Goal: Submit feedback/report problem: Ask a question

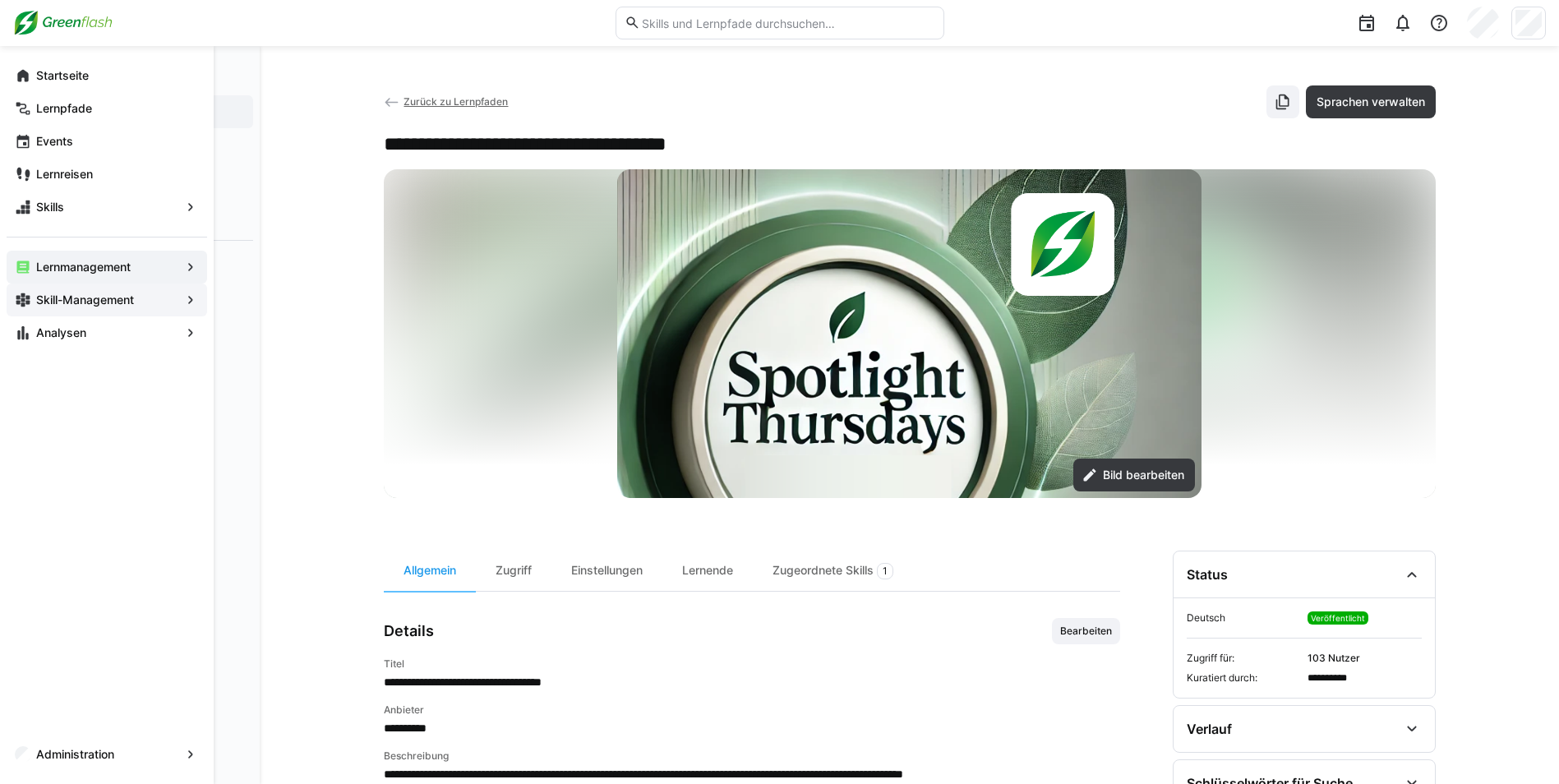
click at [0, 0] on app-navigation-label "Skill-Management" at bounding box center [0, 0] width 0 height 0
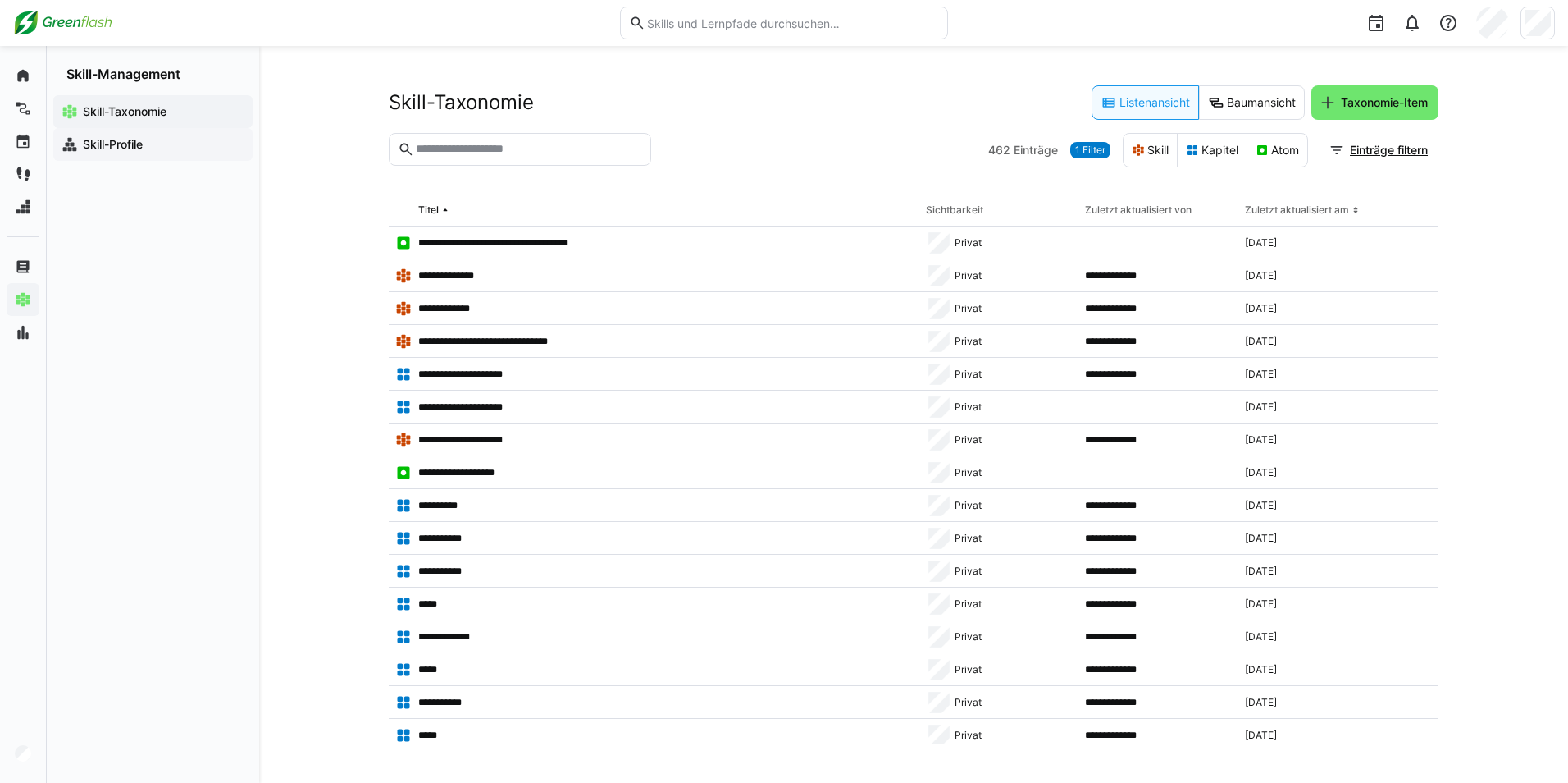
click at [190, 139] on span "Skill-Profile" at bounding box center [162, 145] width 164 height 17
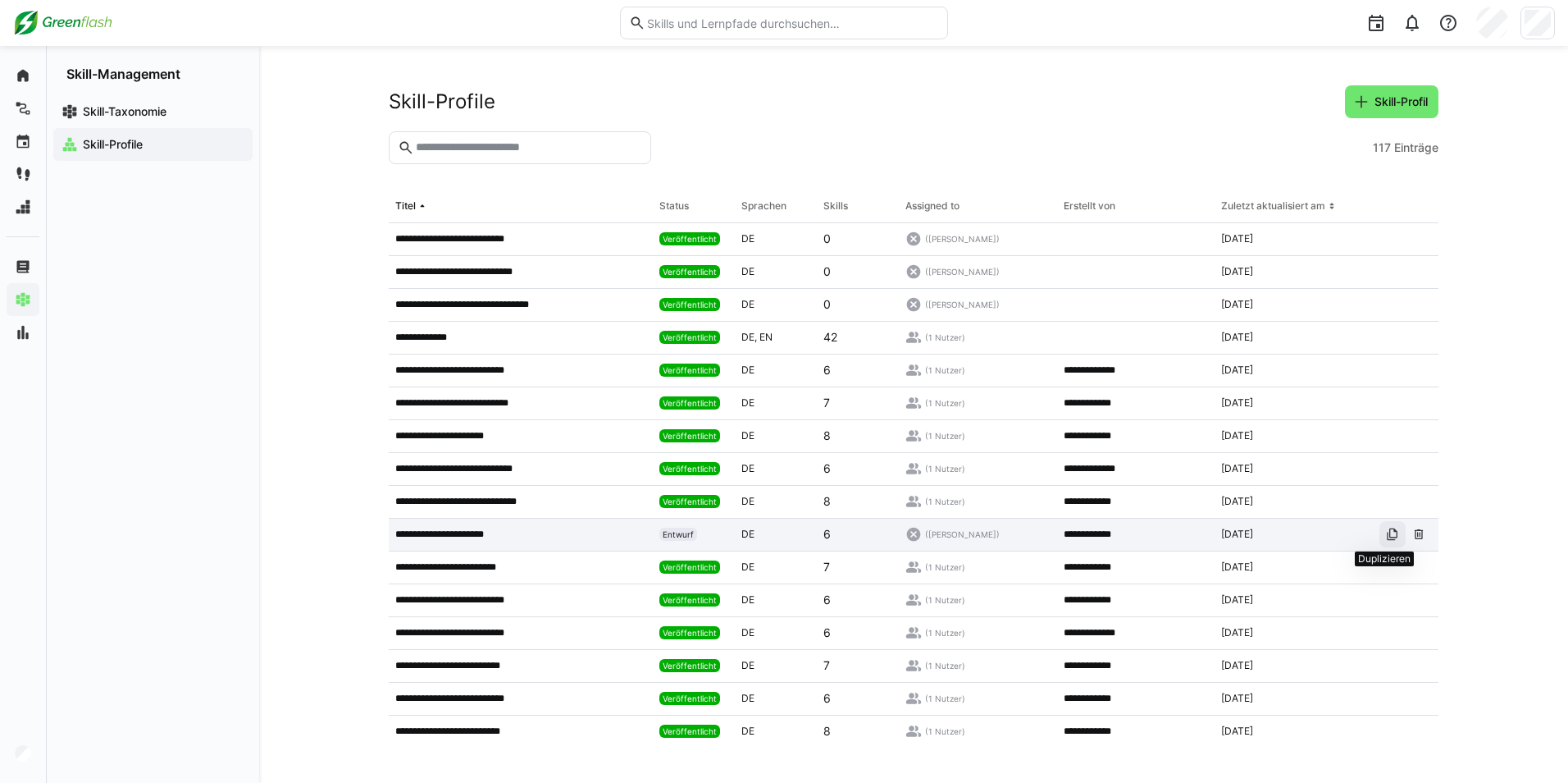
click at [1386, 529] on eds-icon at bounding box center [1393, 534] width 13 height 13
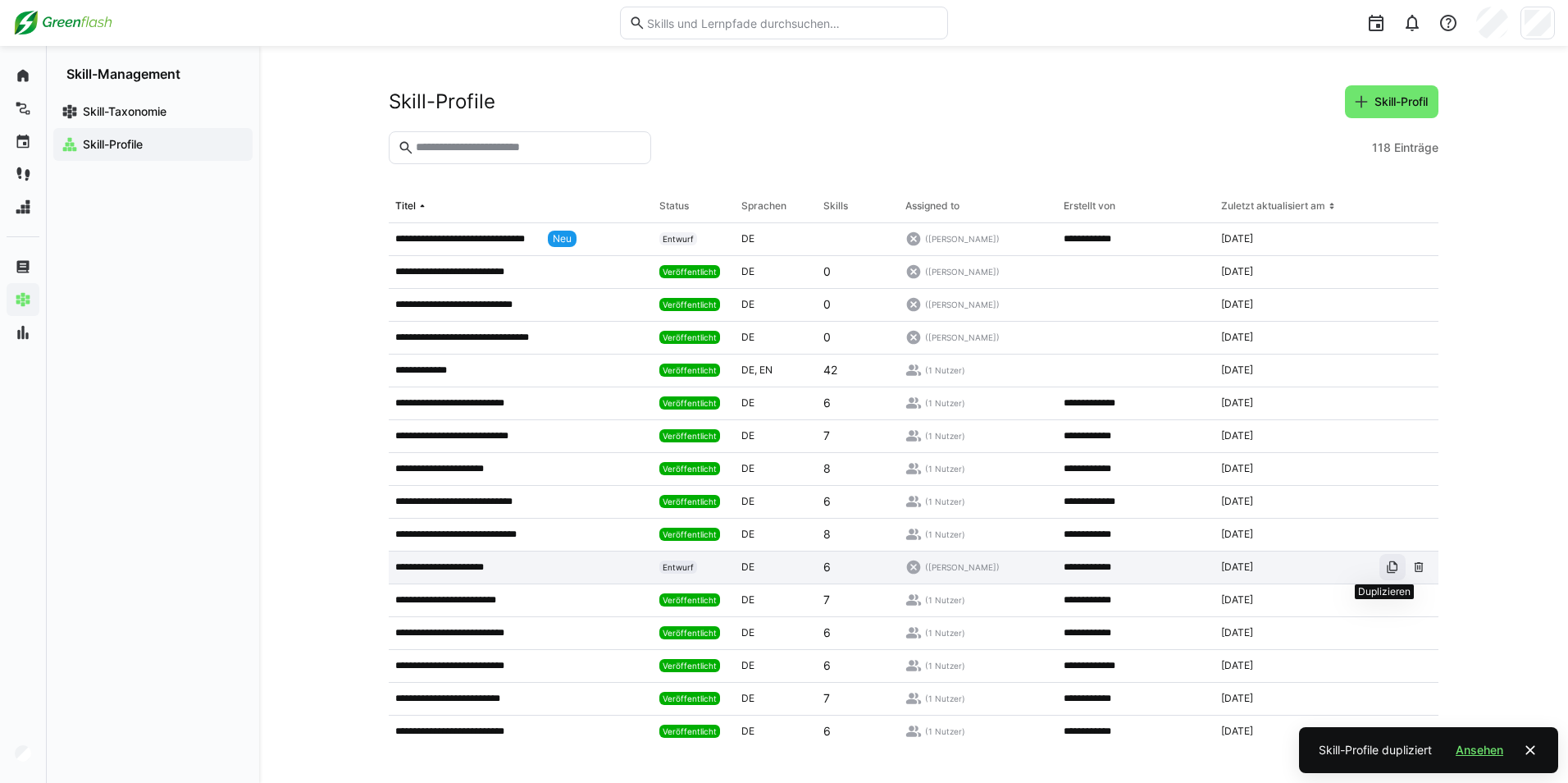
click at [1386, 565] on eds-icon at bounding box center [1393, 567] width 13 height 13
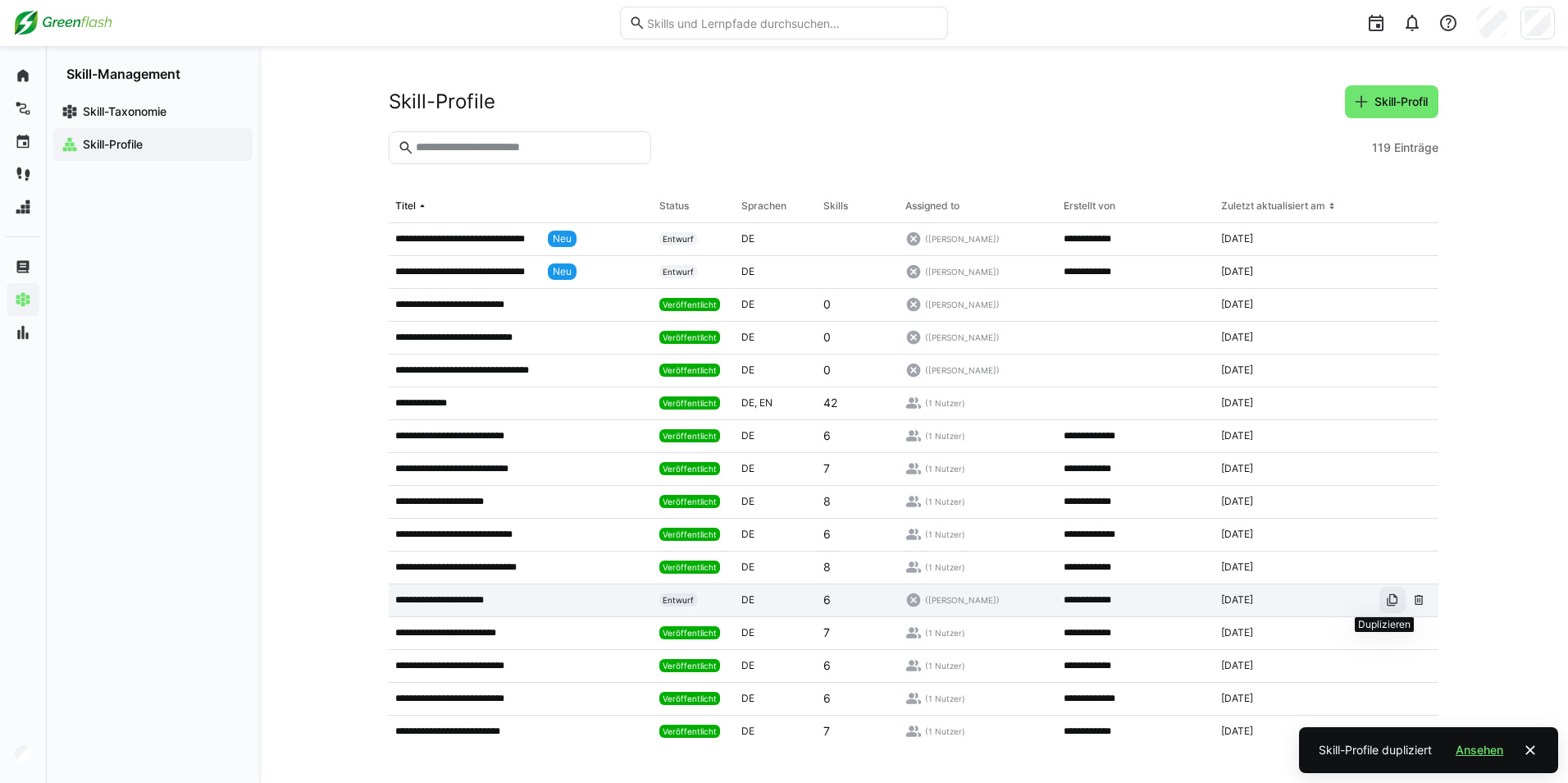
click at [1380, 596] on span at bounding box center [1393, 599] width 26 height 26
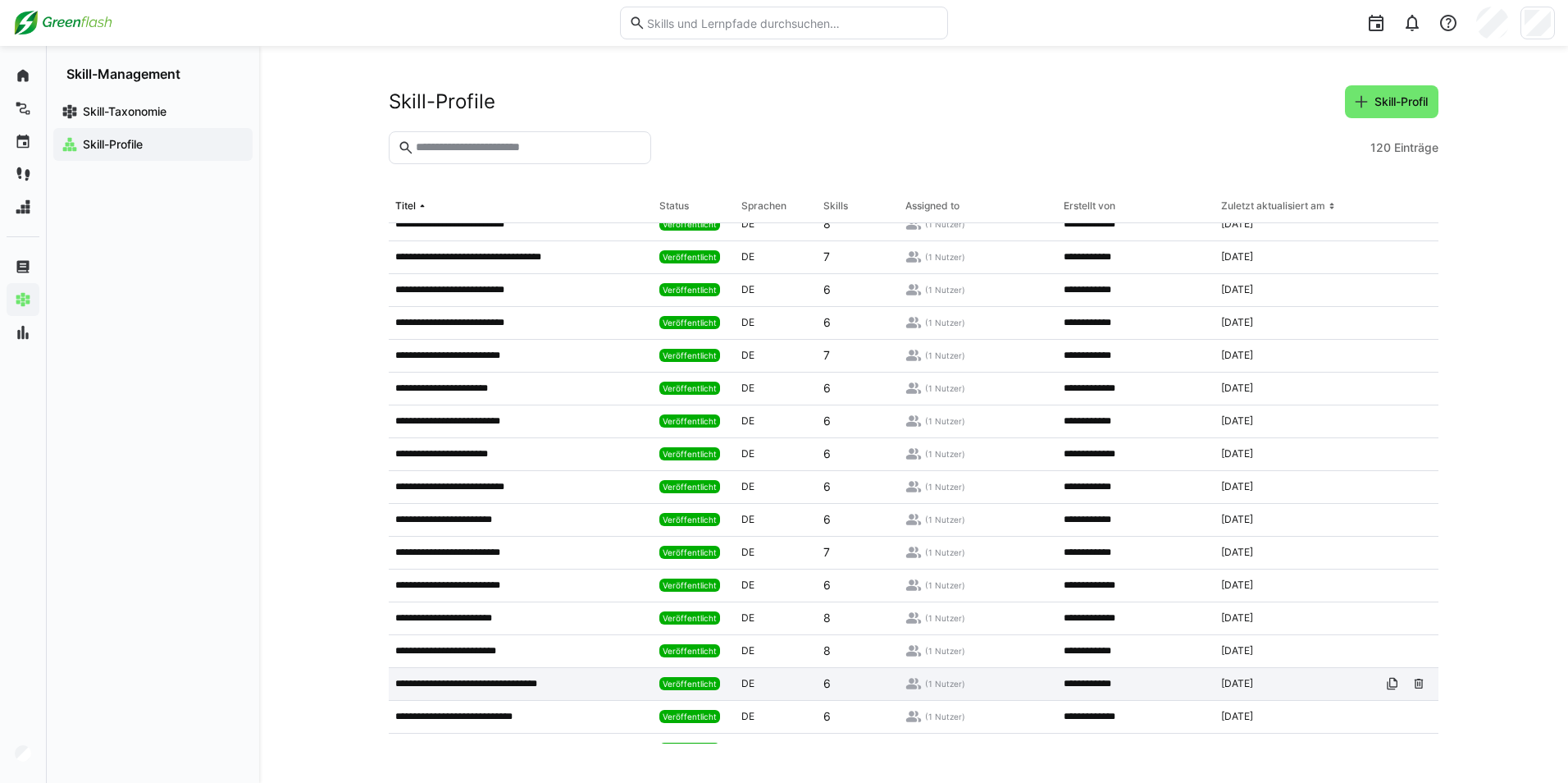
scroll to position [1313, 0]
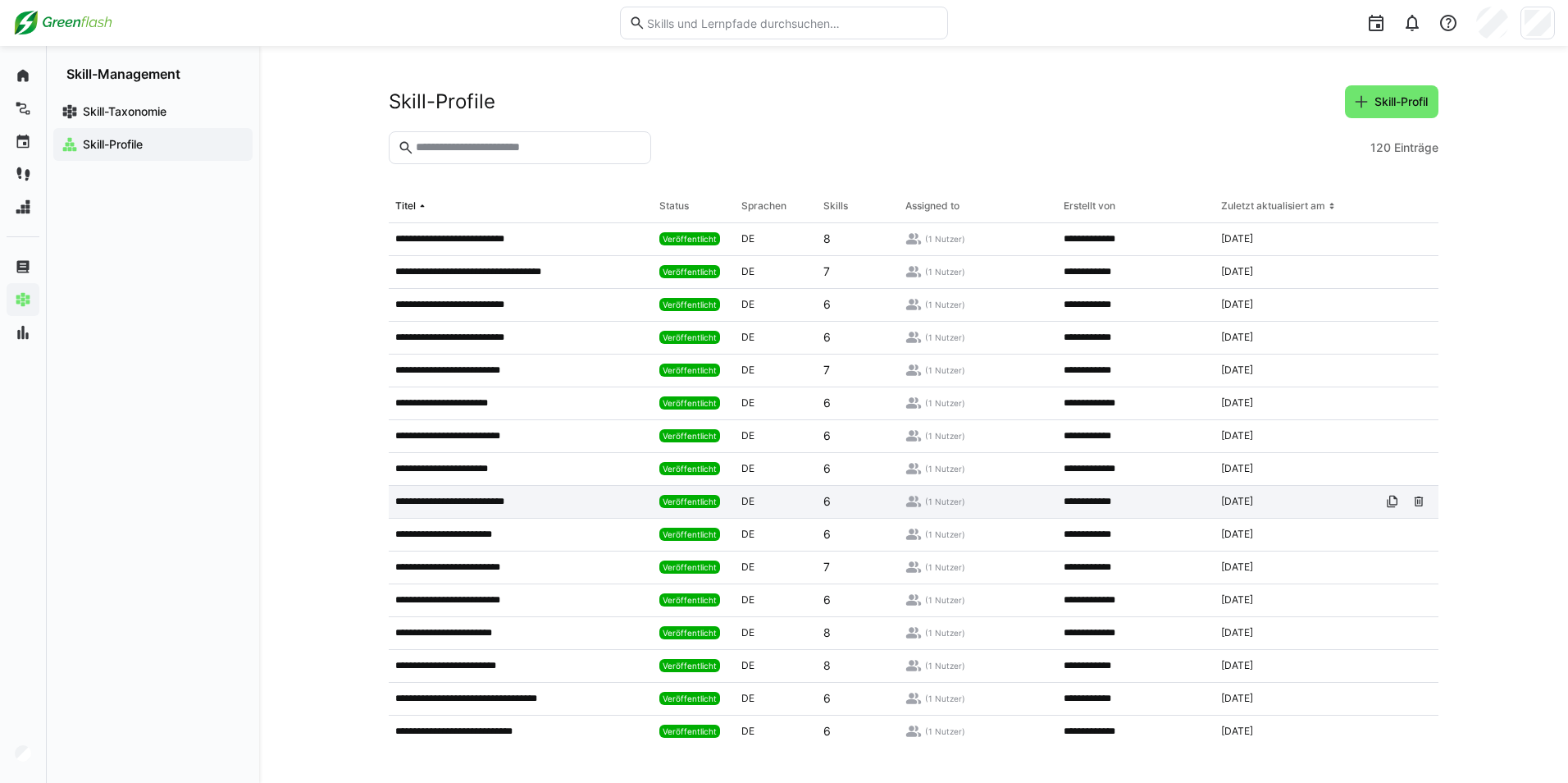
click at [447, 502] on p "**********" at bounding box center [456, 501] width 122 height 13
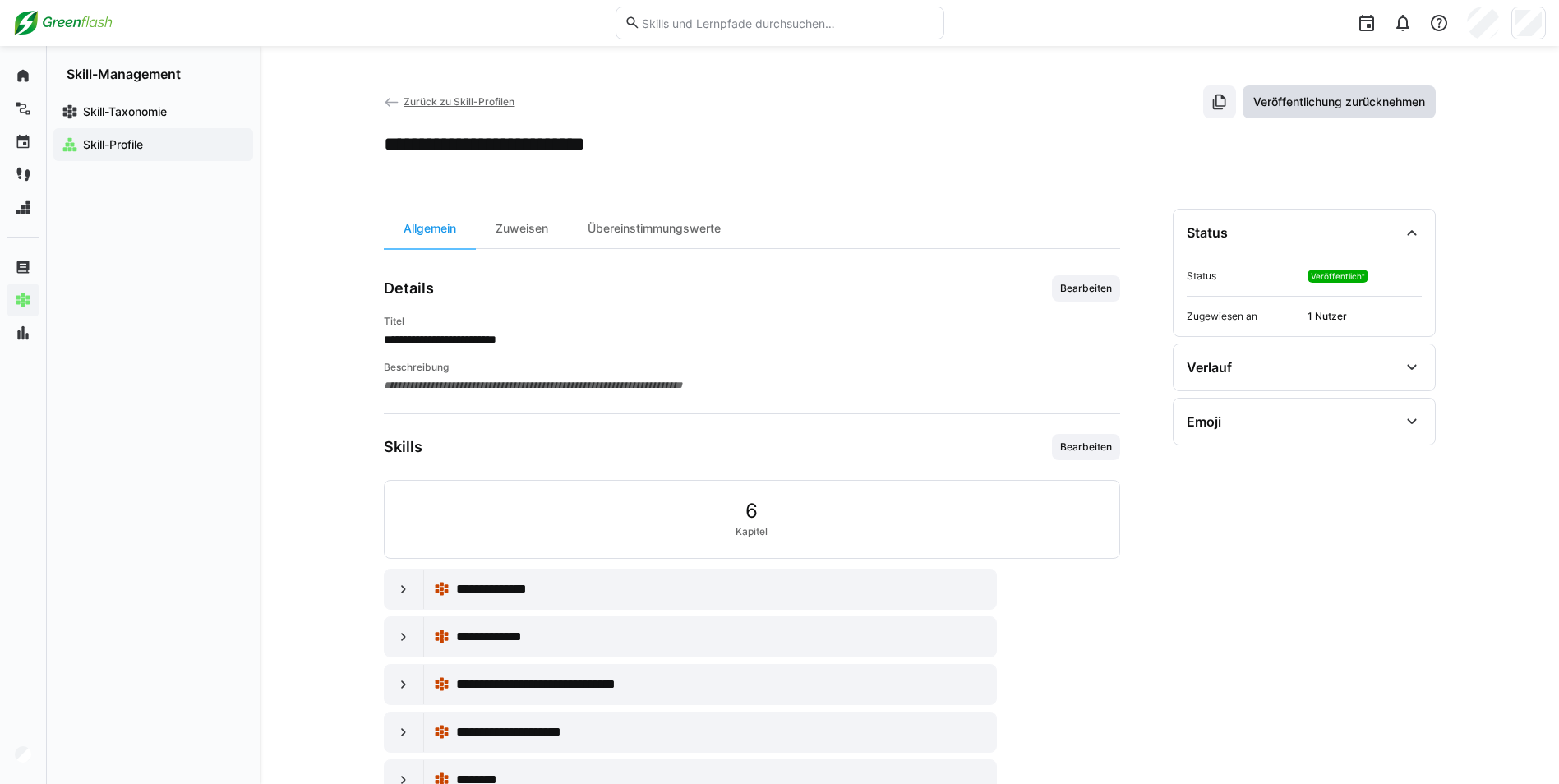
click at [1290, 100] on span "Veröffentlichung zurücknehmen" at bounding box center [1338, 102] width 177 height 17
click at [411, 103] on span "Zurück zu Skill-Profilen" at bounding box center [459, 101] width 111 height 12
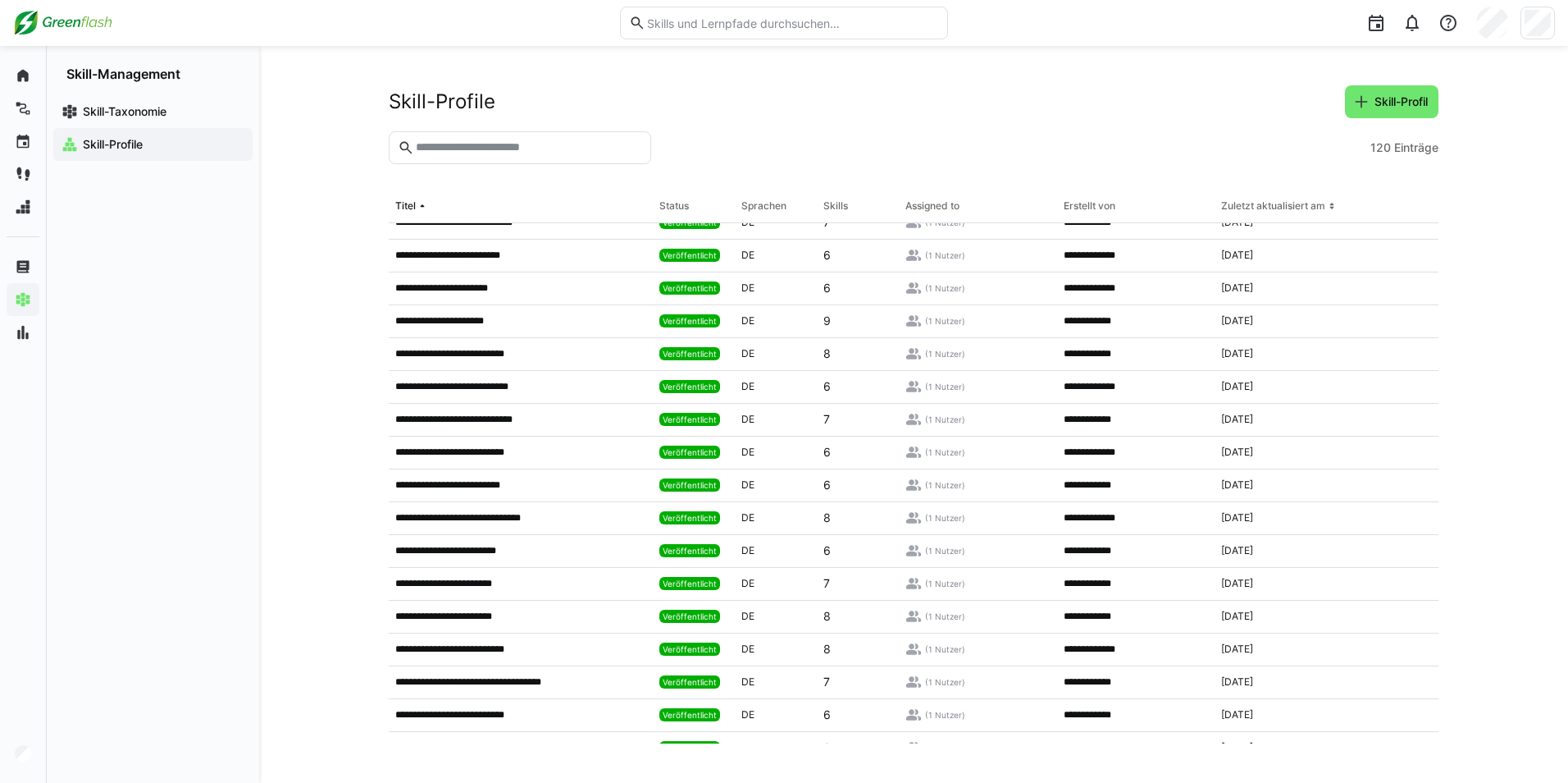
scroll to position [1121, 0]
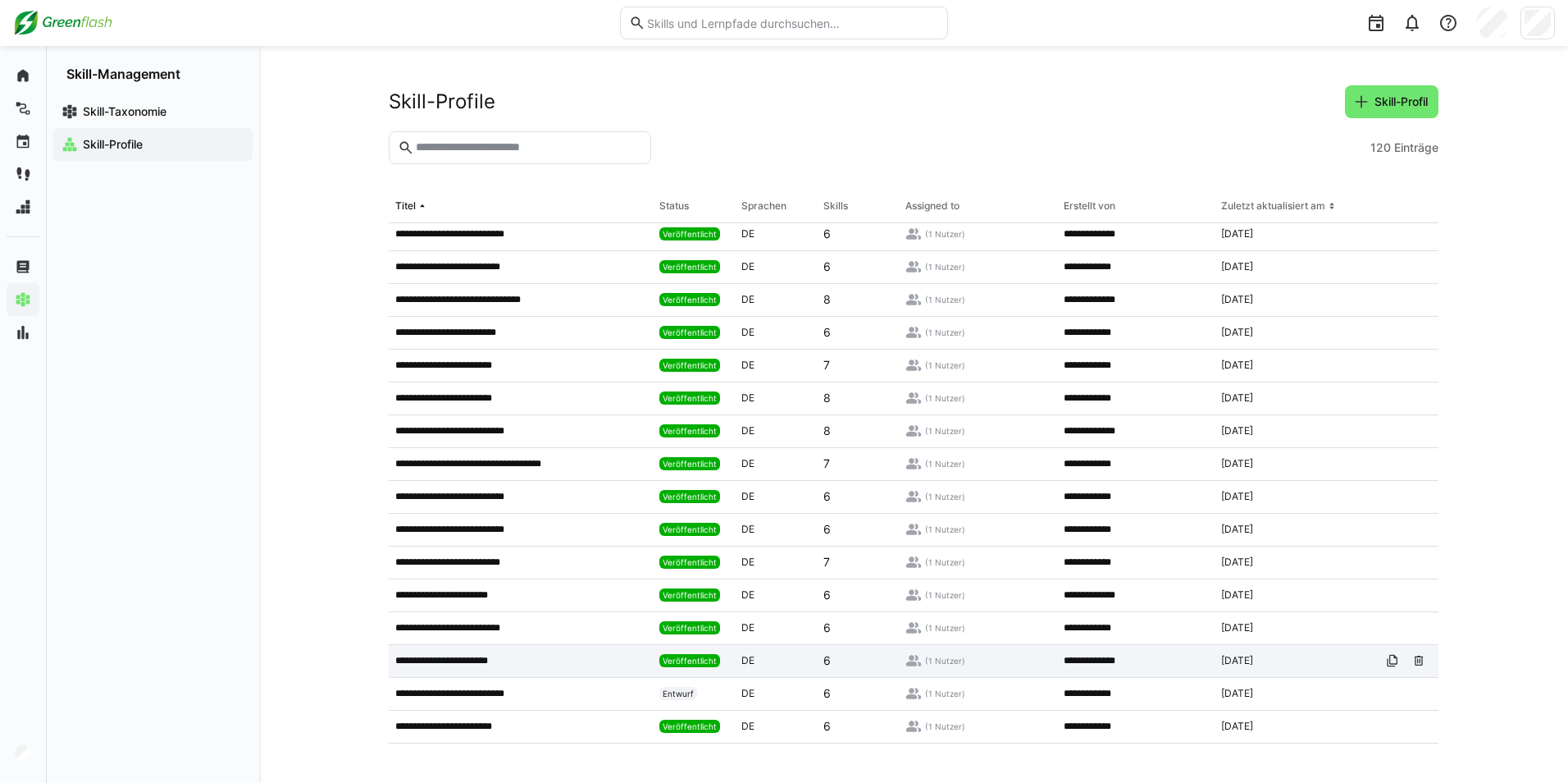
click at [512, 664] on app-table-first-column "**********" at bounding box center [521, 660] width 251 height 13
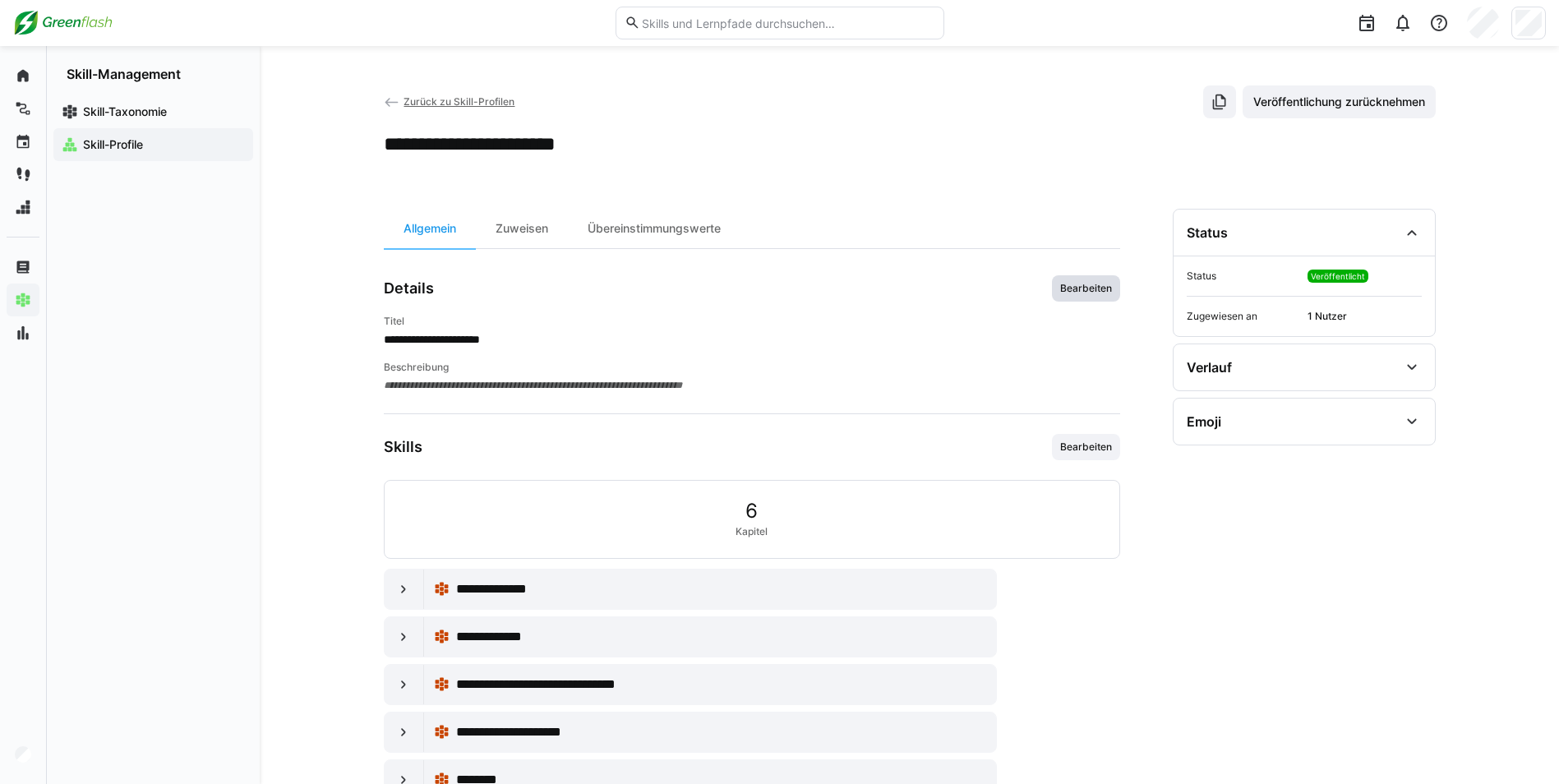
click at [1075, 284] on span "Bearbeiten" at bounding box center [1086, 288] width 55 height 13
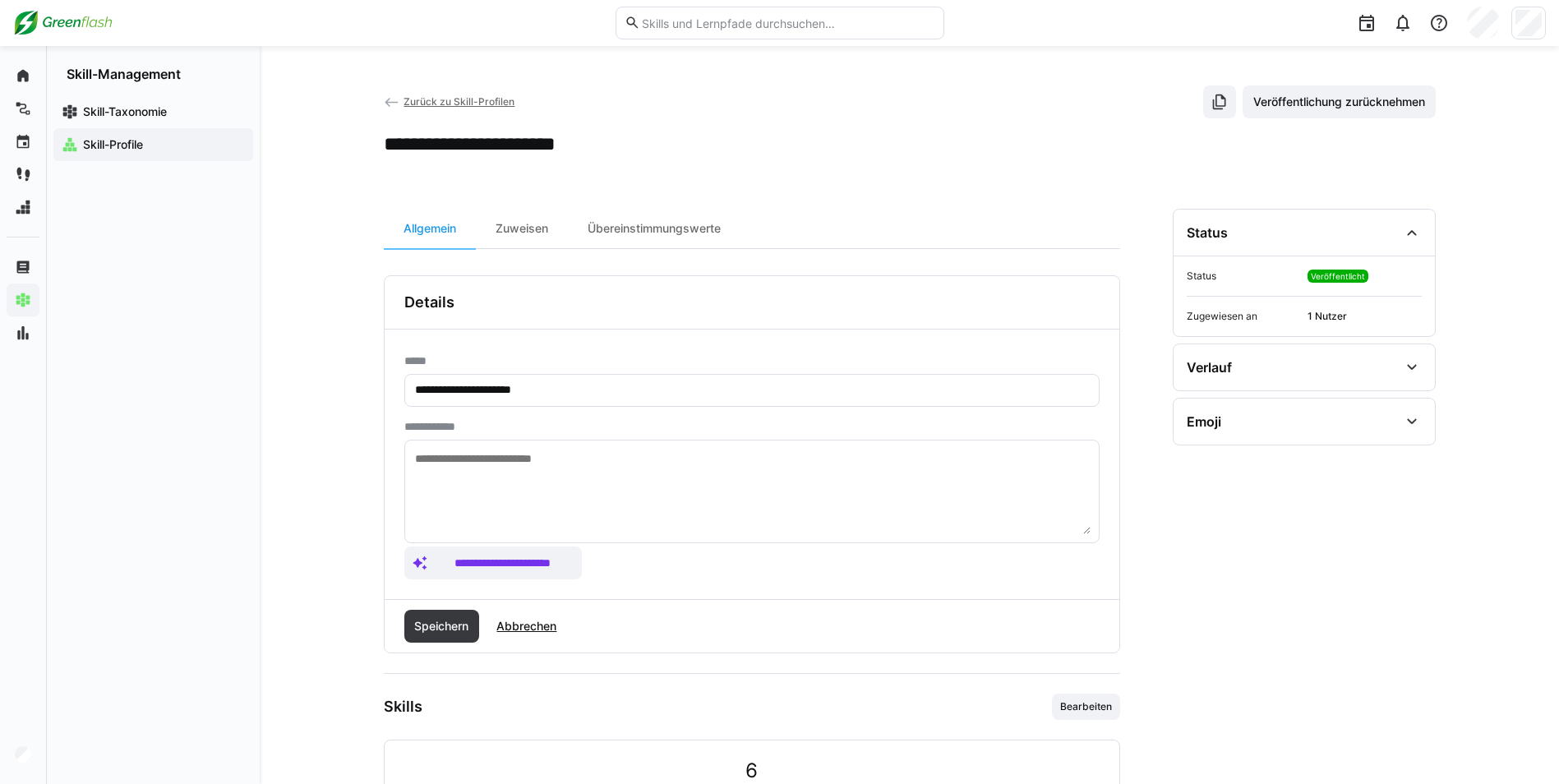
click at [507, 386] on input "**********" at bounding box center [752, 390] width 677 height 15
type input "**********"
click at [439, 627] on span "Speichern" at bounding box center [441, 626] width 59 height 17
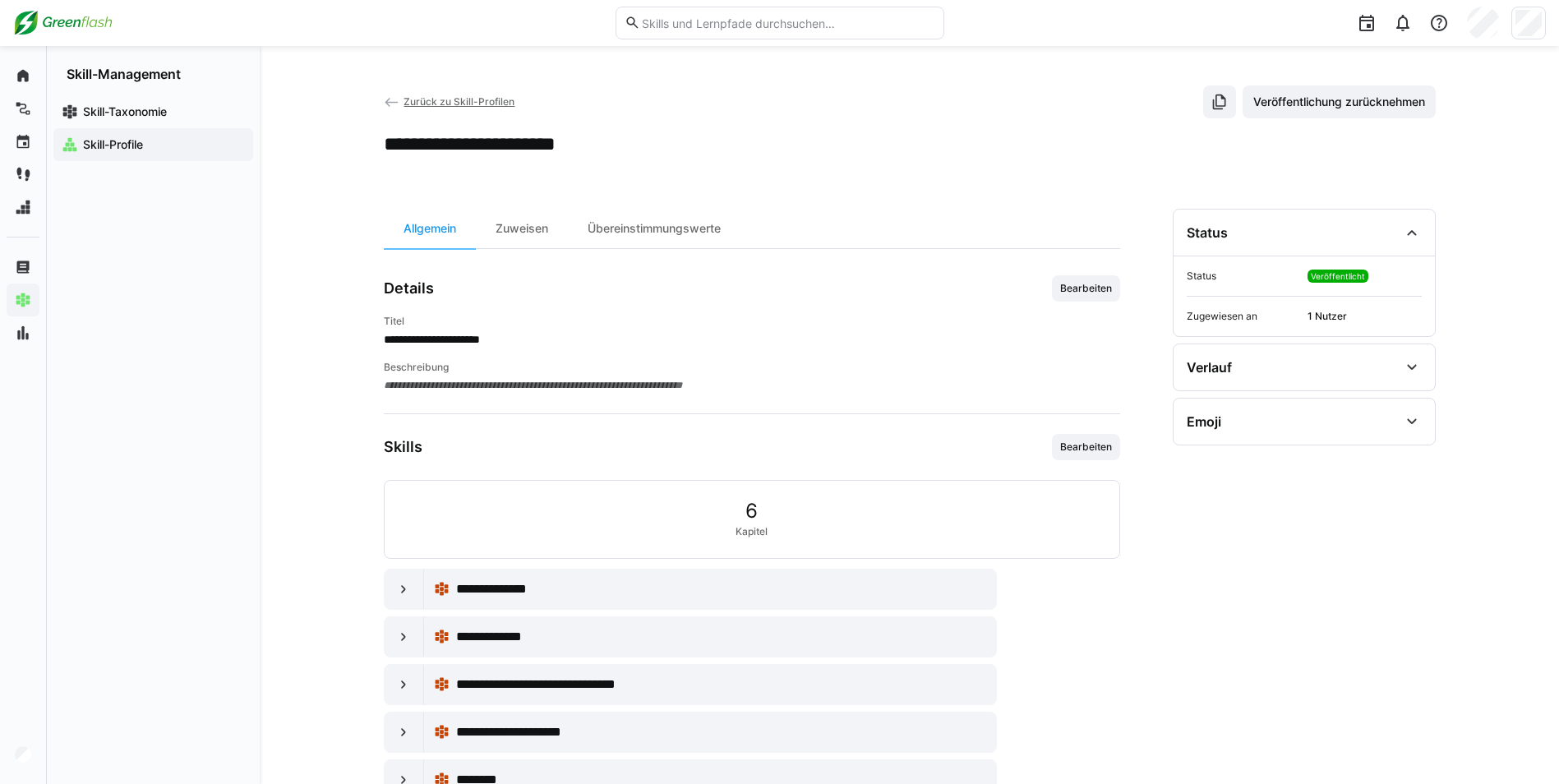
click at [441, 106] on span "Zurück zu Skill-Profilen" at bounding box center [459, 101] width 111 height 12
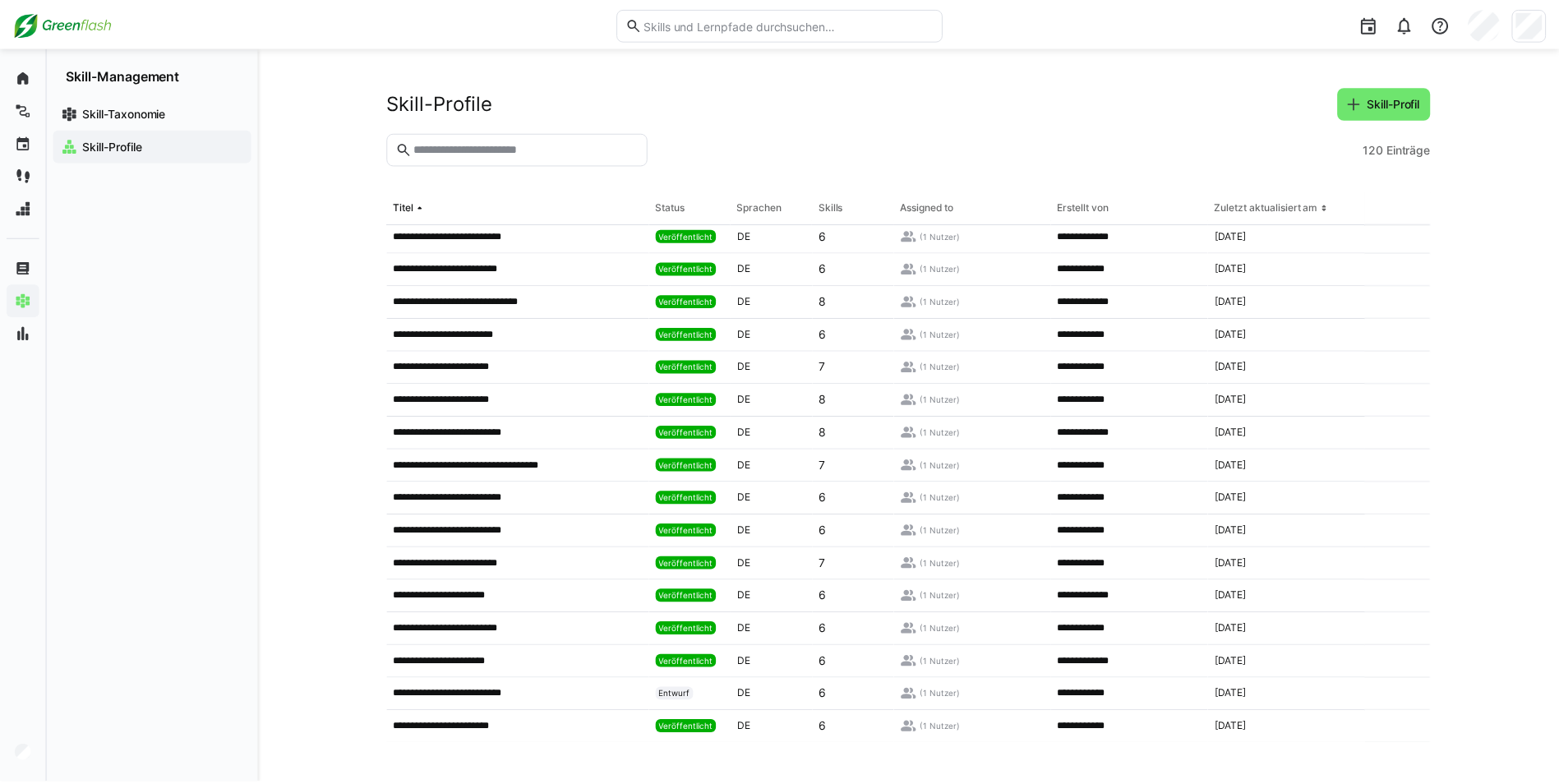
scroll to position [1150, 0]
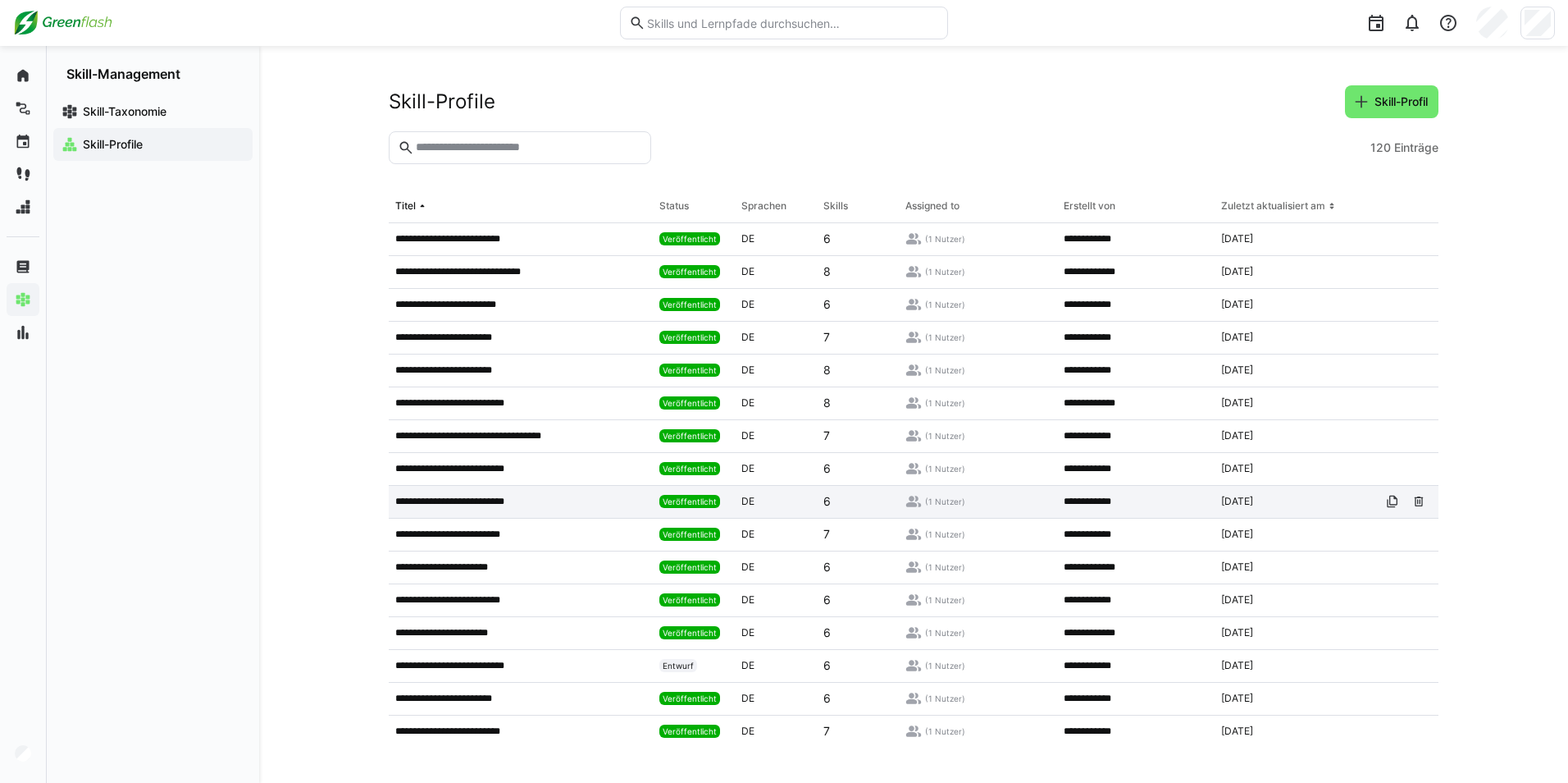
click at [570, 498] on app-table-first-column "**********" at bounding box center [521, 501] width 251 height 13
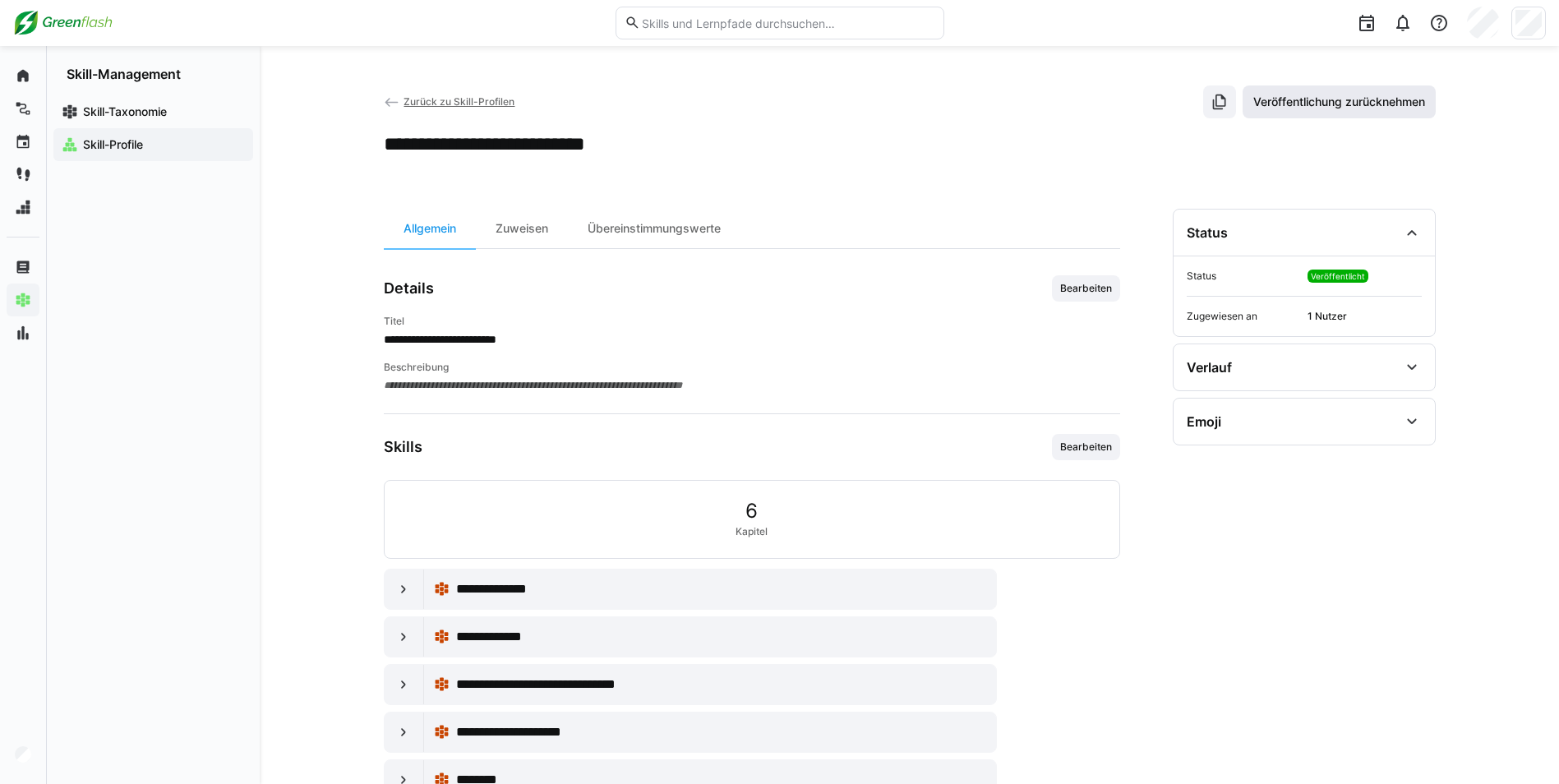
click at [1365, 104] on span "Veröffentlichung zurücknehmen" at bounding box center [1338, 102] width 177 height 17
click at [448, 99] on span "Zurück zu Skill-Profilen" at bounding box center [459, 101] width 111 height 12
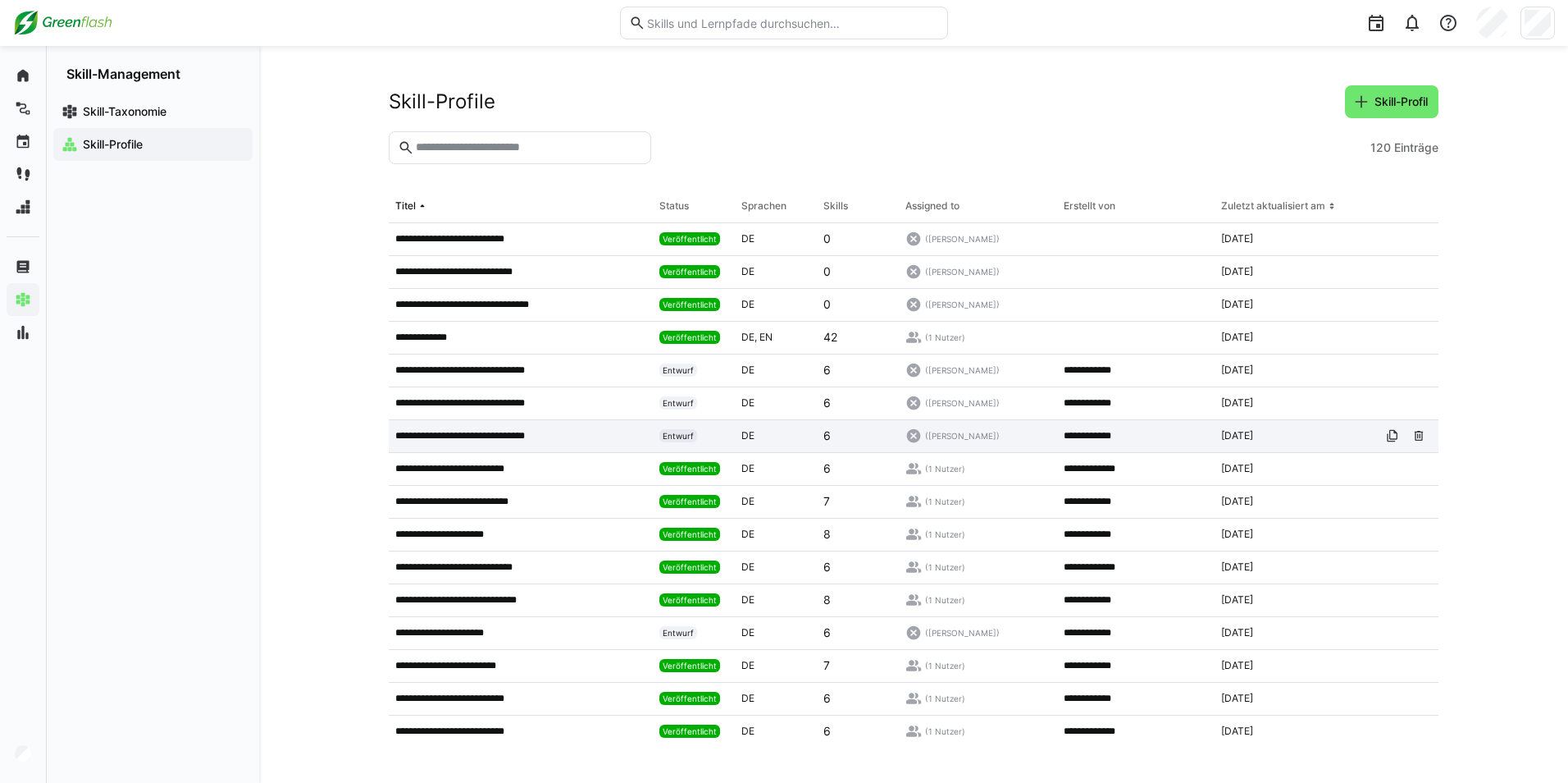
click at [489, 433] on p "**********" at bounding box center [468, 436] width 146 height 13
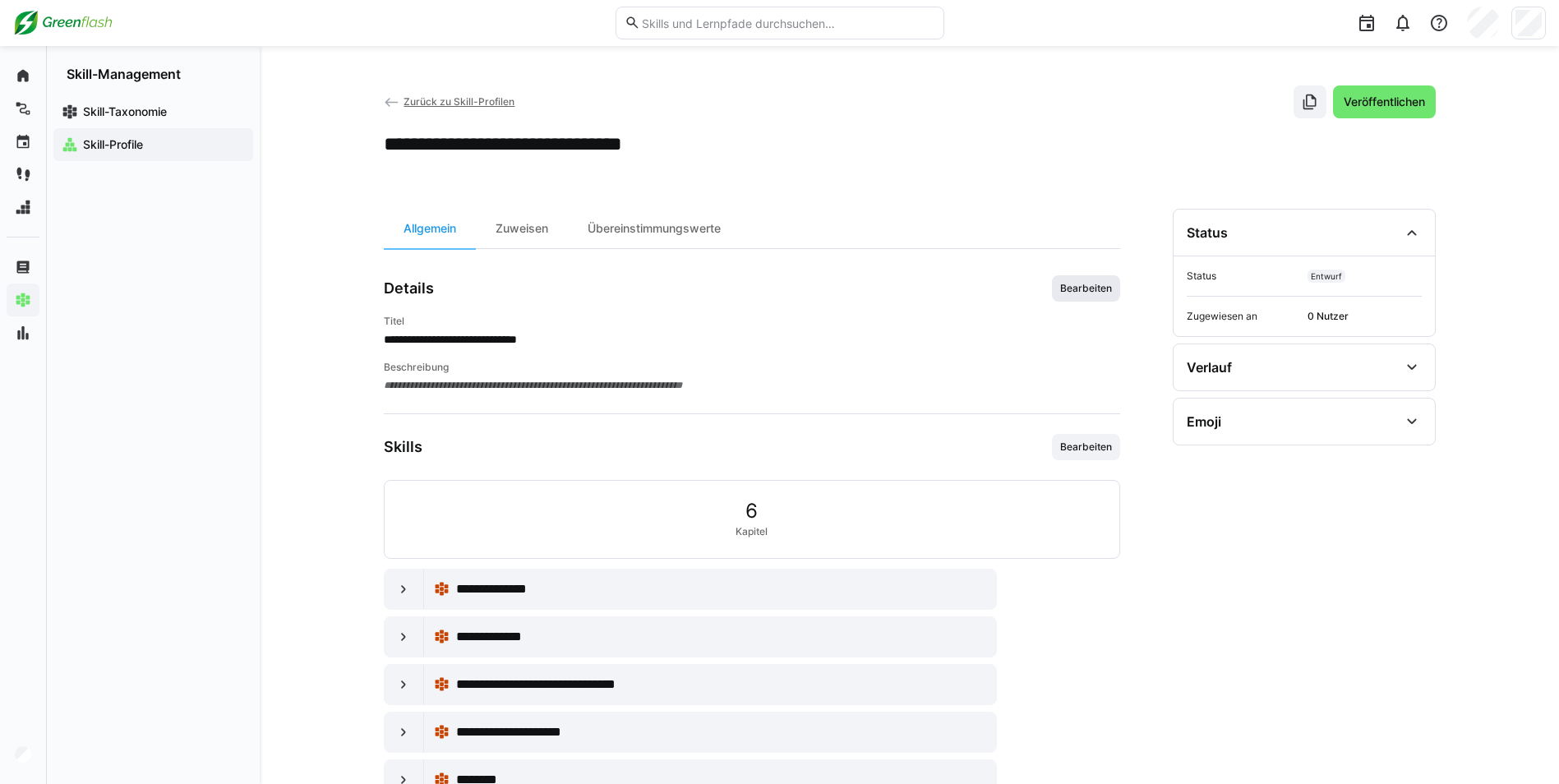
click at [1076, 284] on span "Bearbeiten" at bounding box center [1086, 288] width 55 height 13
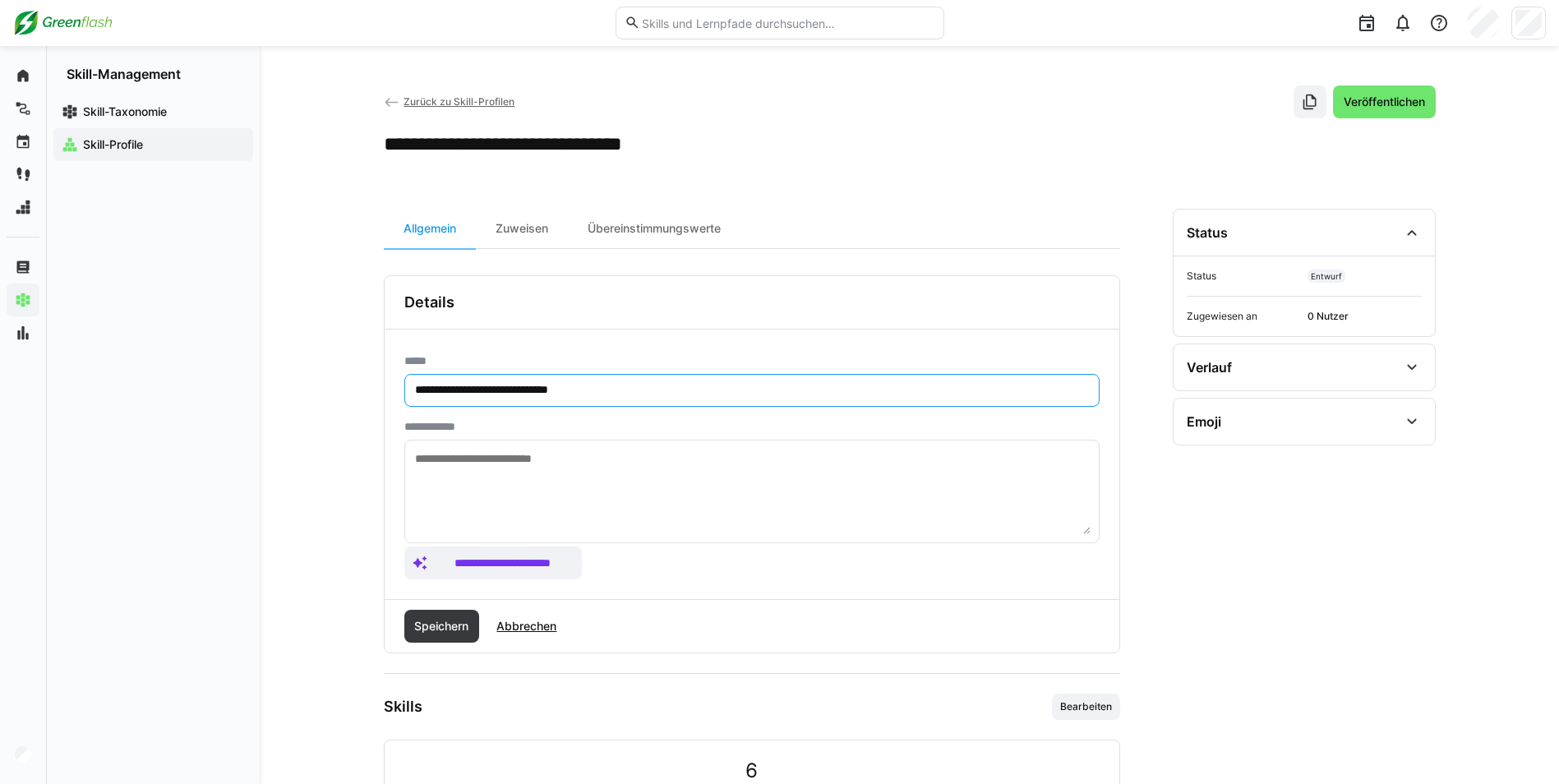
drag, startPoint x: 593, startPoint y: 390, endPoint x: 474, endPoint y: 387, distance: 119.0
click at [474, 387] on input "**********" at bounding box center [752, 390] width 677 height 15
click at [515, 397] on input "**********" at bounding box center [752, 390] width 677 height 15
drag, startPoint x: 471, startPoint y: 386, endPoint x: 406, endPoint y: 395, distance: 65.6
click at [417, 392] on input "**********" at bounding box center [752, 390] width 677 height 15
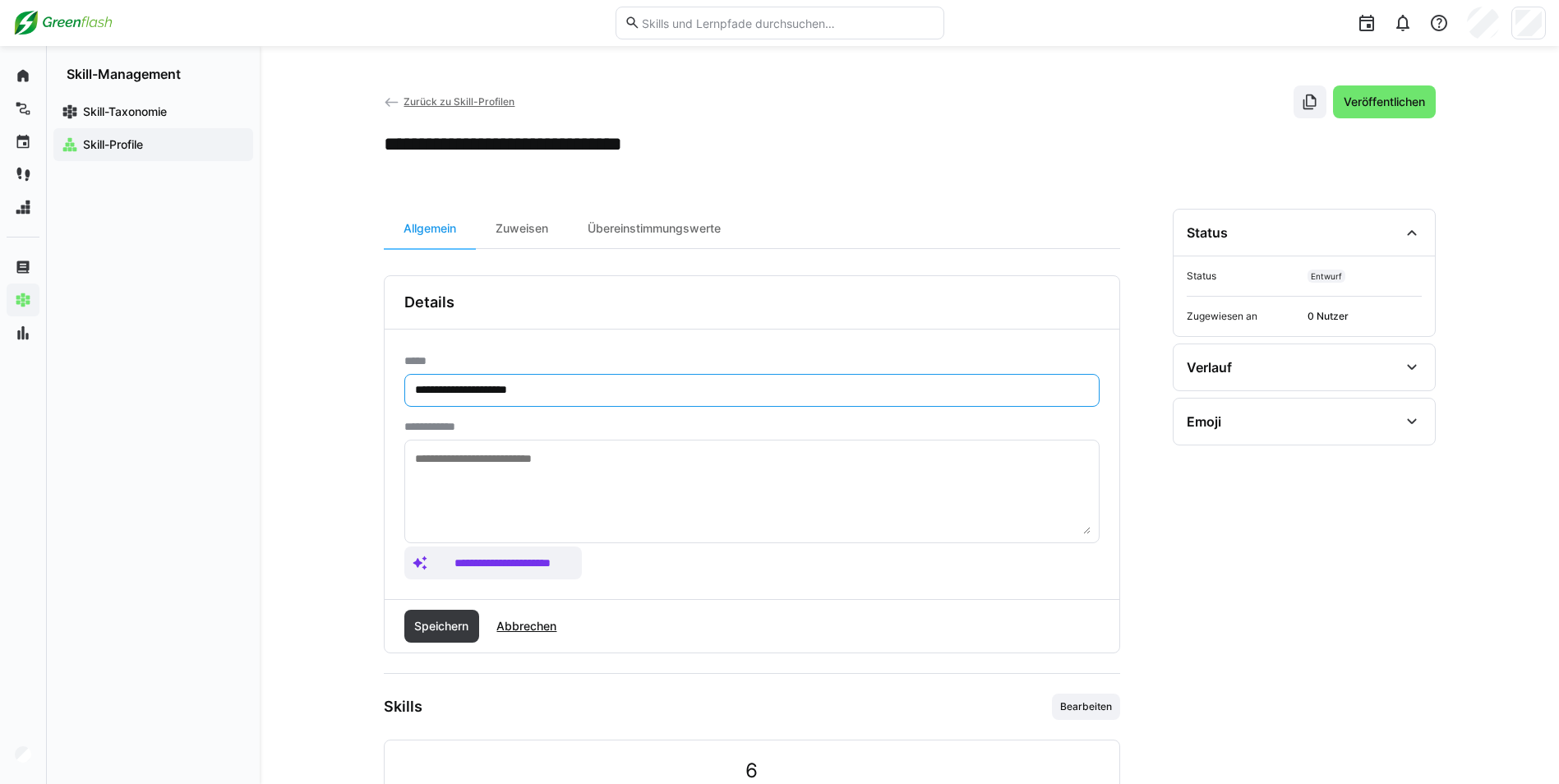
drag, startPoint x: 579, startPoint y: 395, endPoint x: 476, endPoint y: 395, distance: 103.0
click at [476, 395] on input "**********" at bounding box center [752, 390] width 677 height 15
click at [475, 396] on input "**********" at bounding box center [752, 390] width 677 height 15
type input "**********"
click at [446, 621] on span "Speichern" at bounding box center [441, 626] width 59 height 17
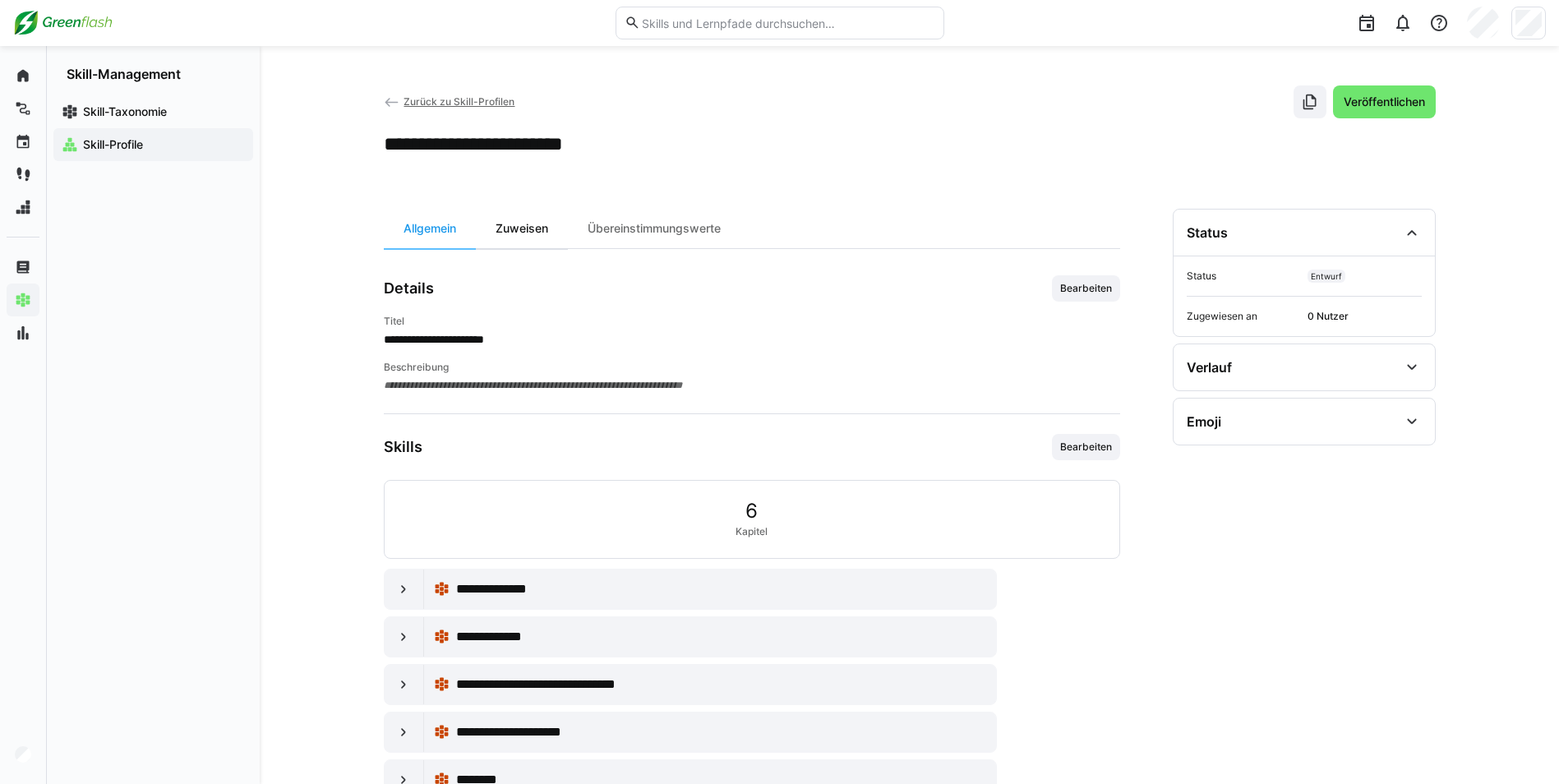
click at [515, 225] on div "Zuweisen" at bounding box center [522, 228] width 92 height 40
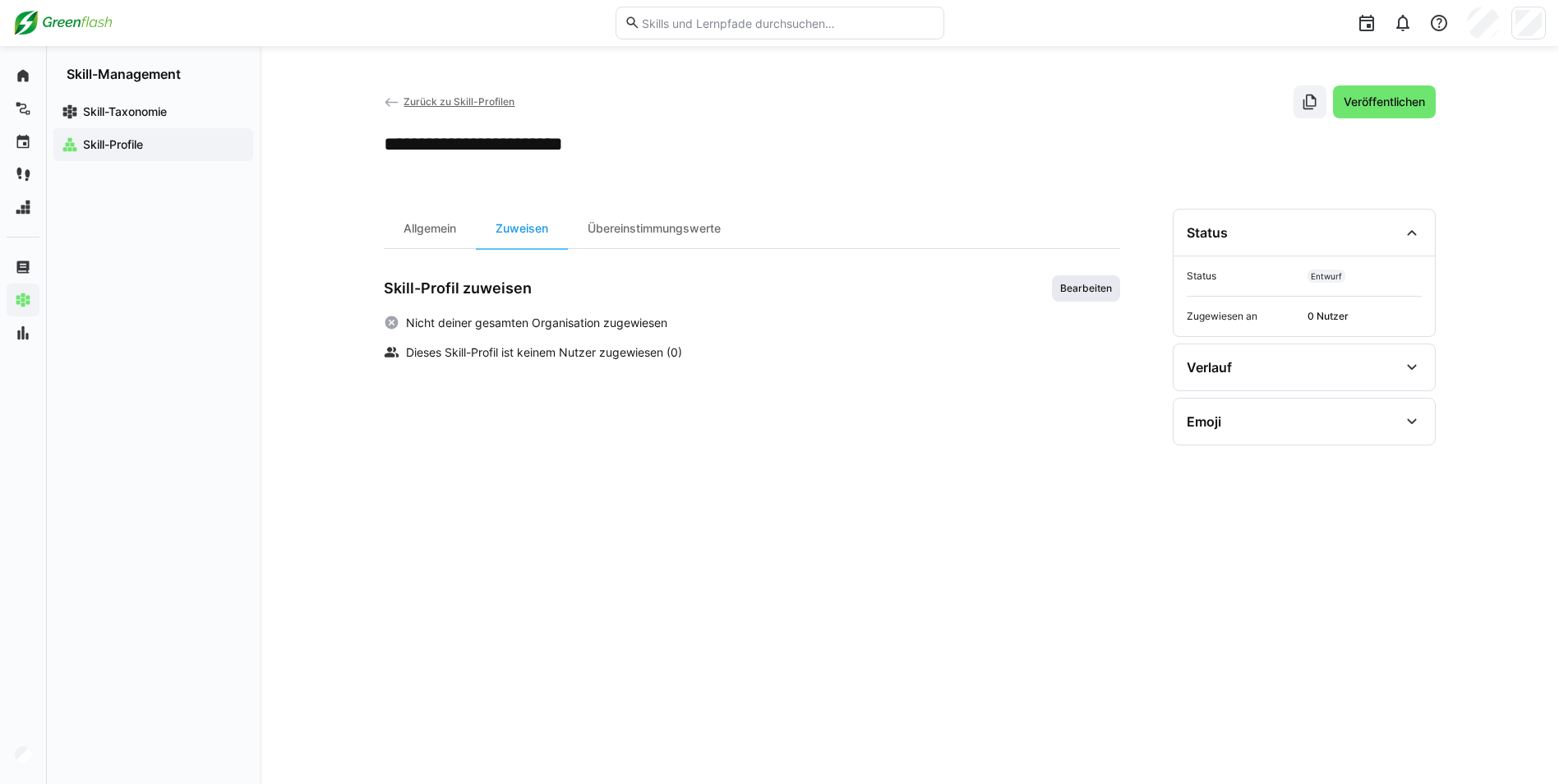
click at [1064, 292] on span "Bearbeiten" at bounding box center [1086, 288] width 55 height 13
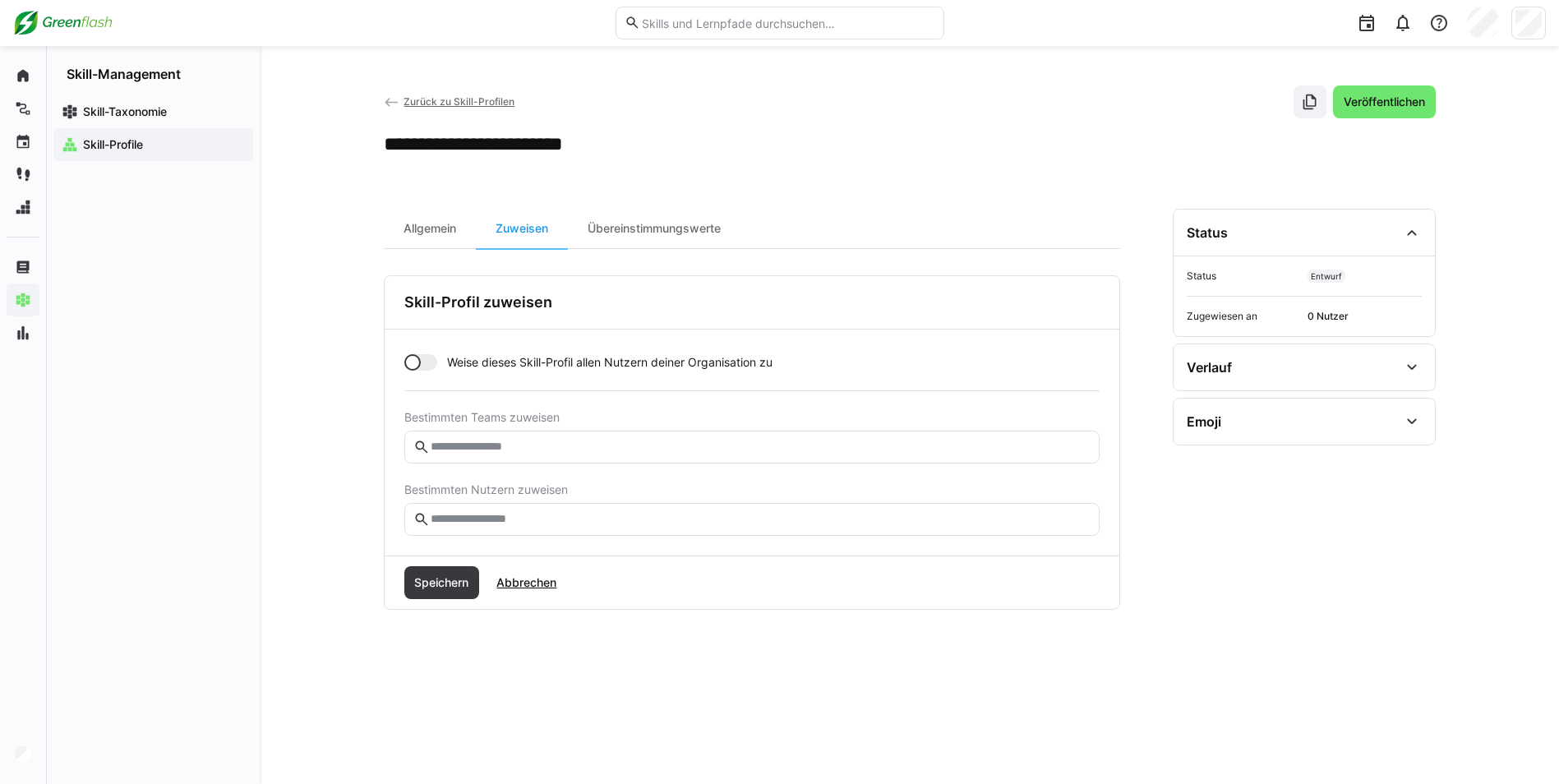
click at [457, 519] on input "text" at bounding box center [759, 520] width 660 height 15
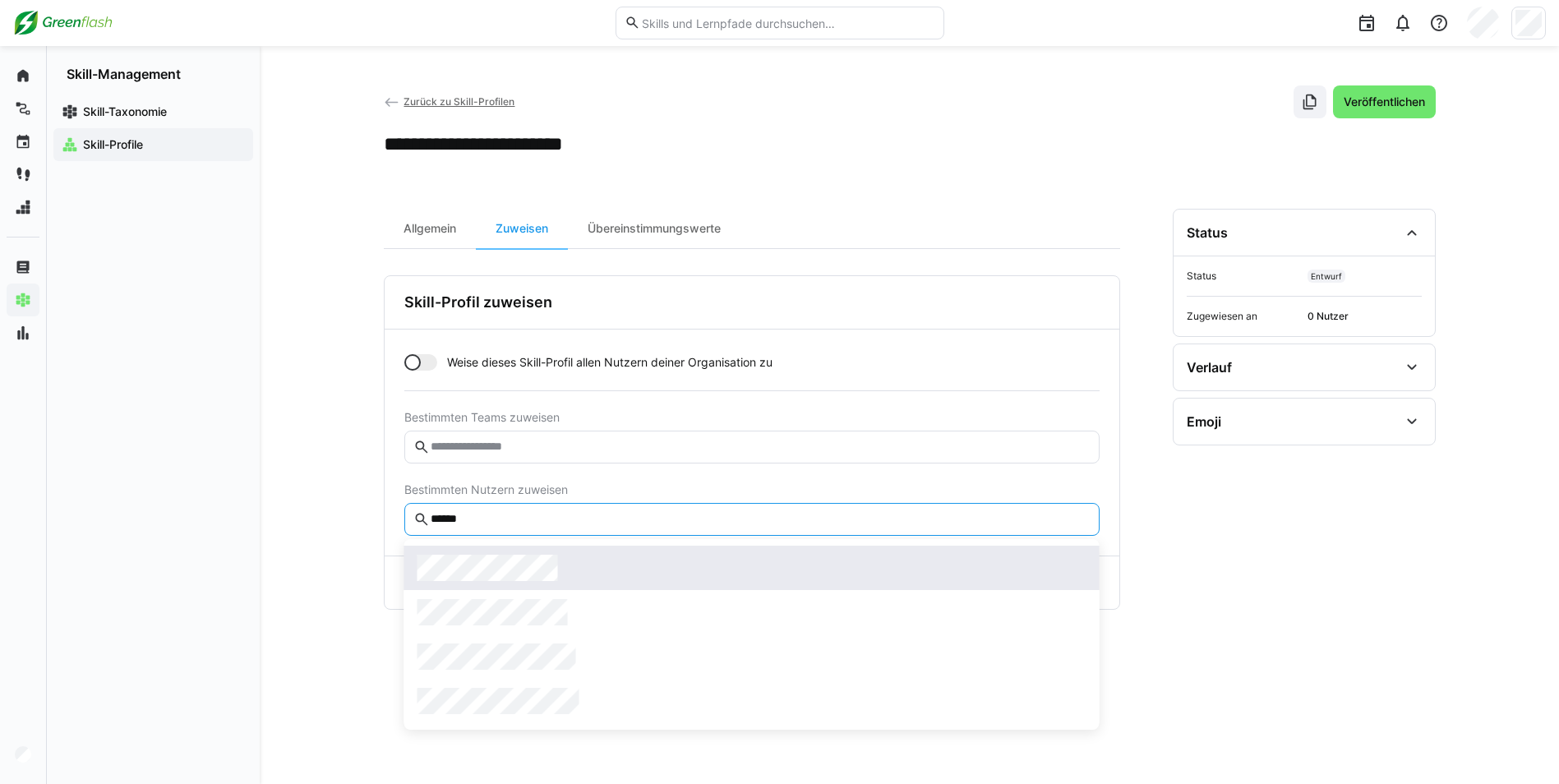
type input "******"
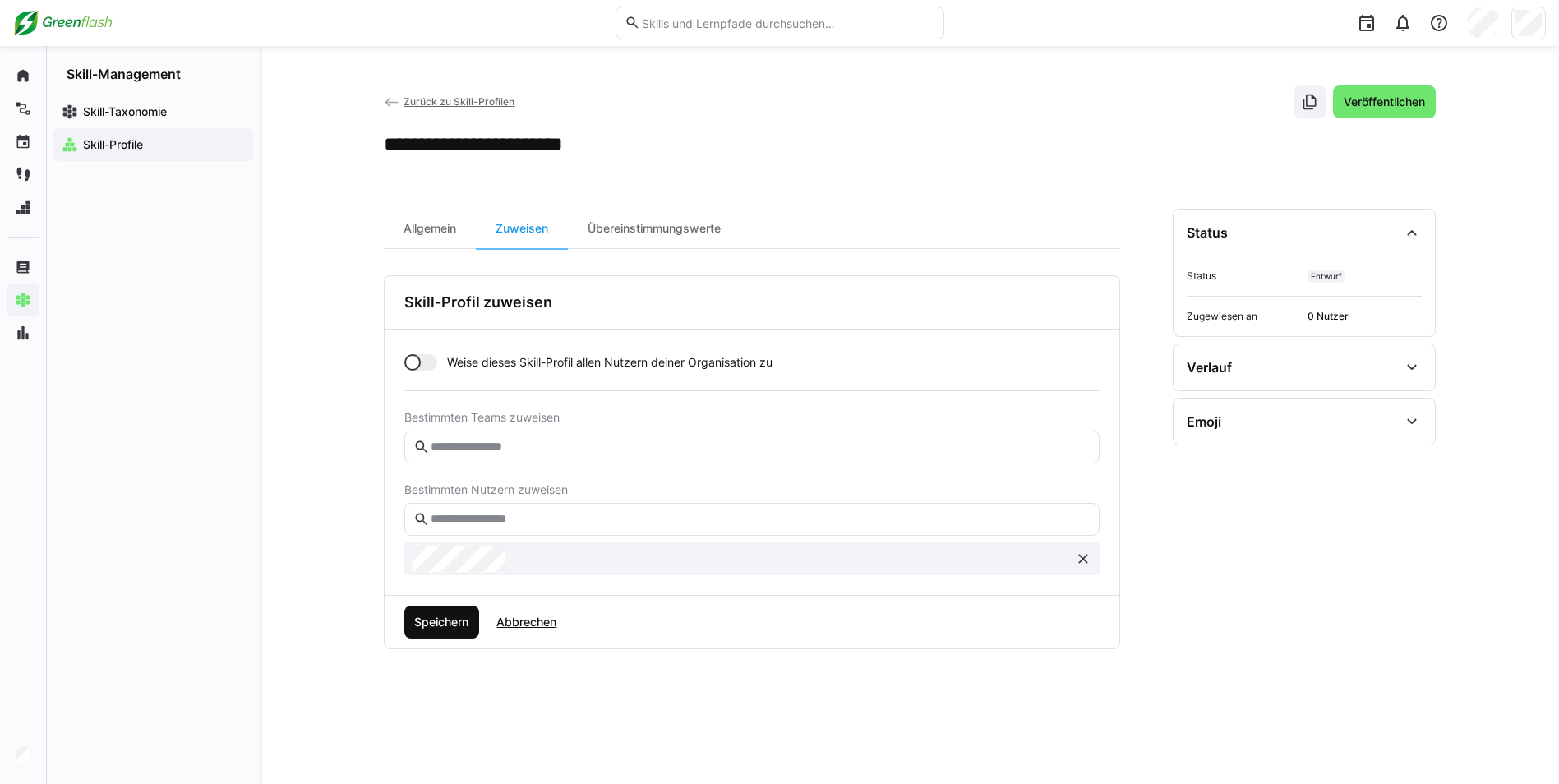
click at [447, 629] on span "Speichern" at bounding box center [441, 622] width 59 height 17
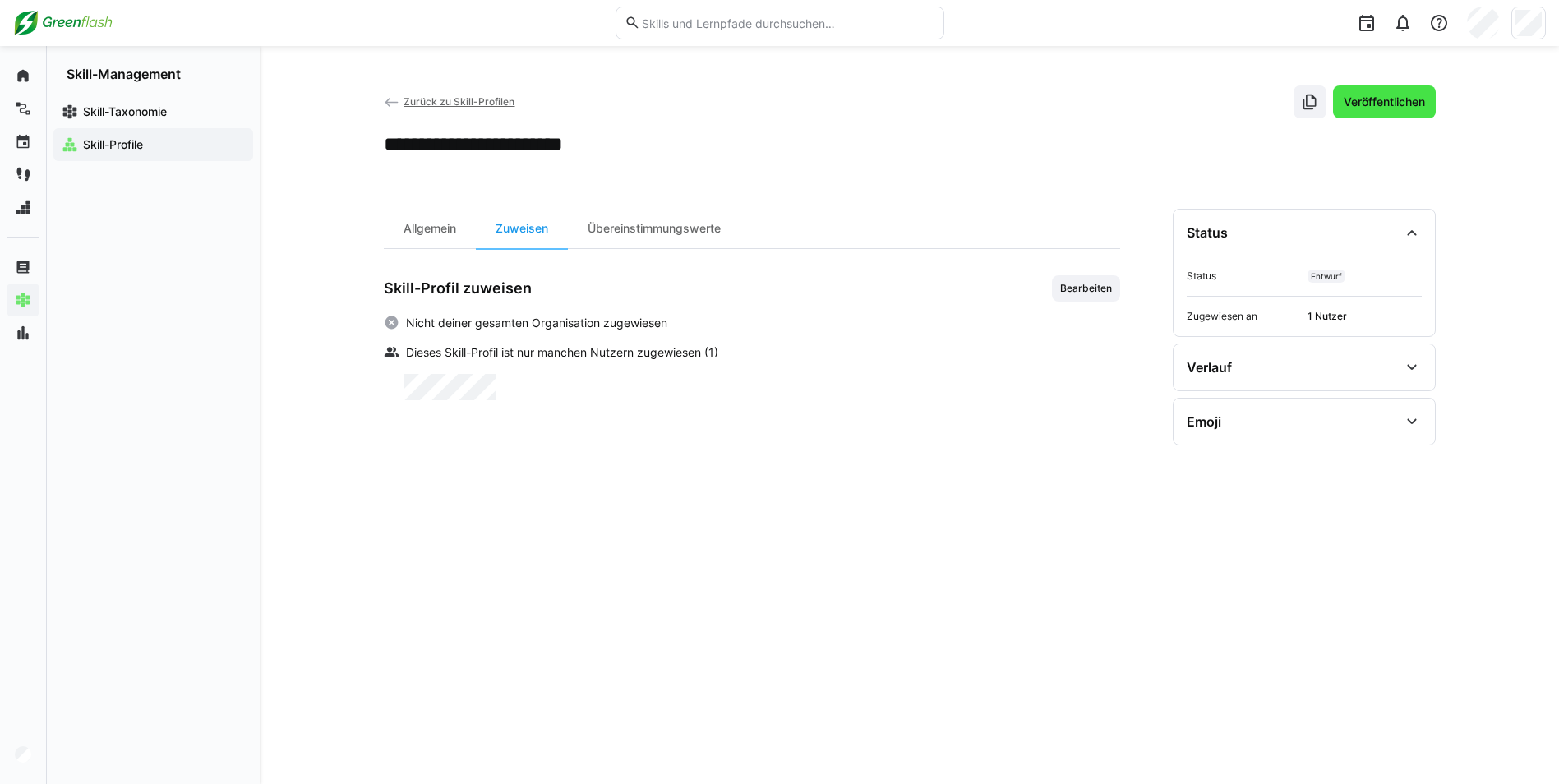
click at [1401, 105] on span "Veröffentlichen" at bounding box center [1383, 102] width 86 height 17
click at [461, 101] on span "Zurück zu Skill-Profilen" at bounding box center [459, 101] width 111 height 12
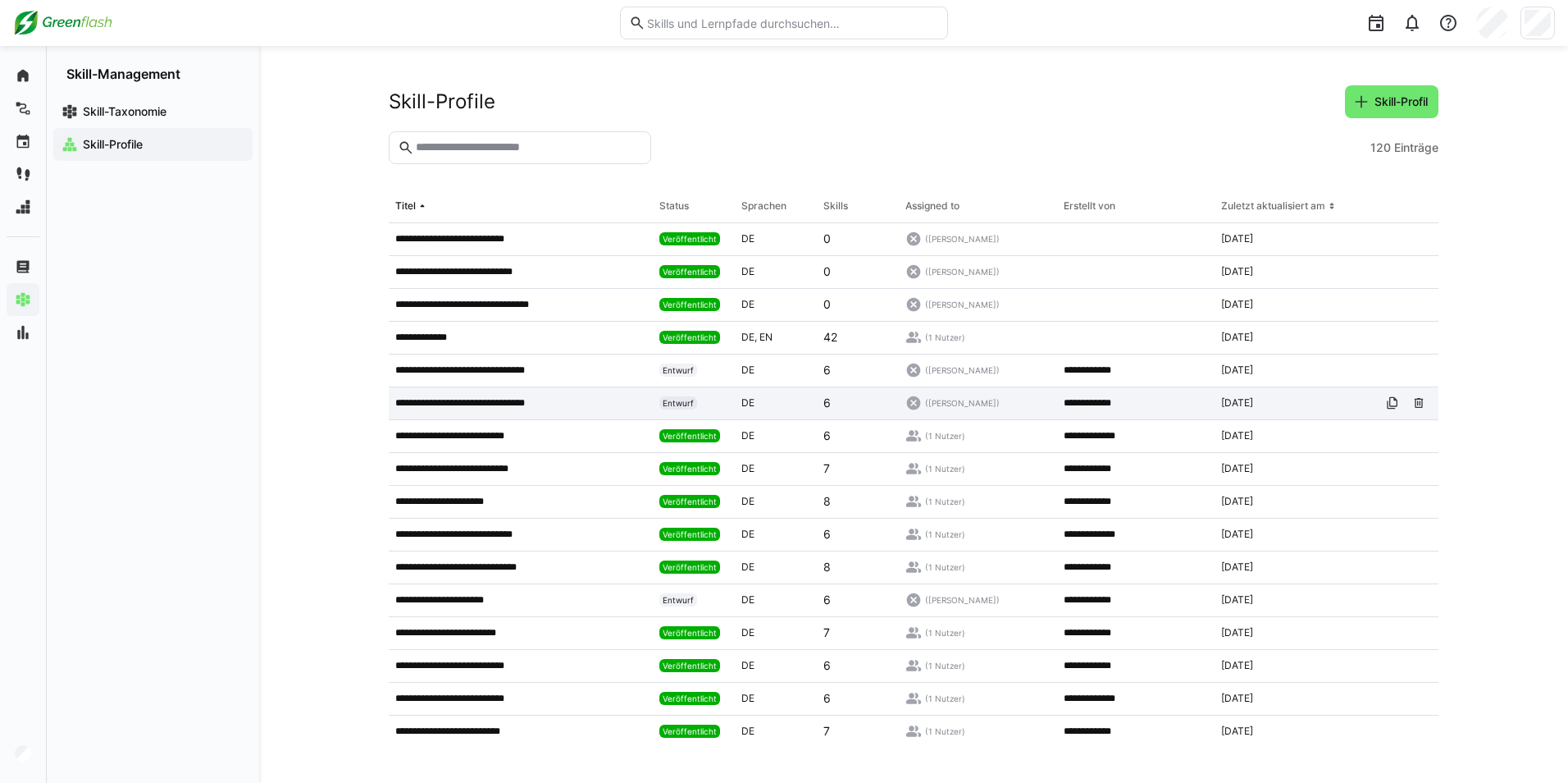
click at [521, 404] on p "**********" at bounding box center [468, 403] width 146 height 13
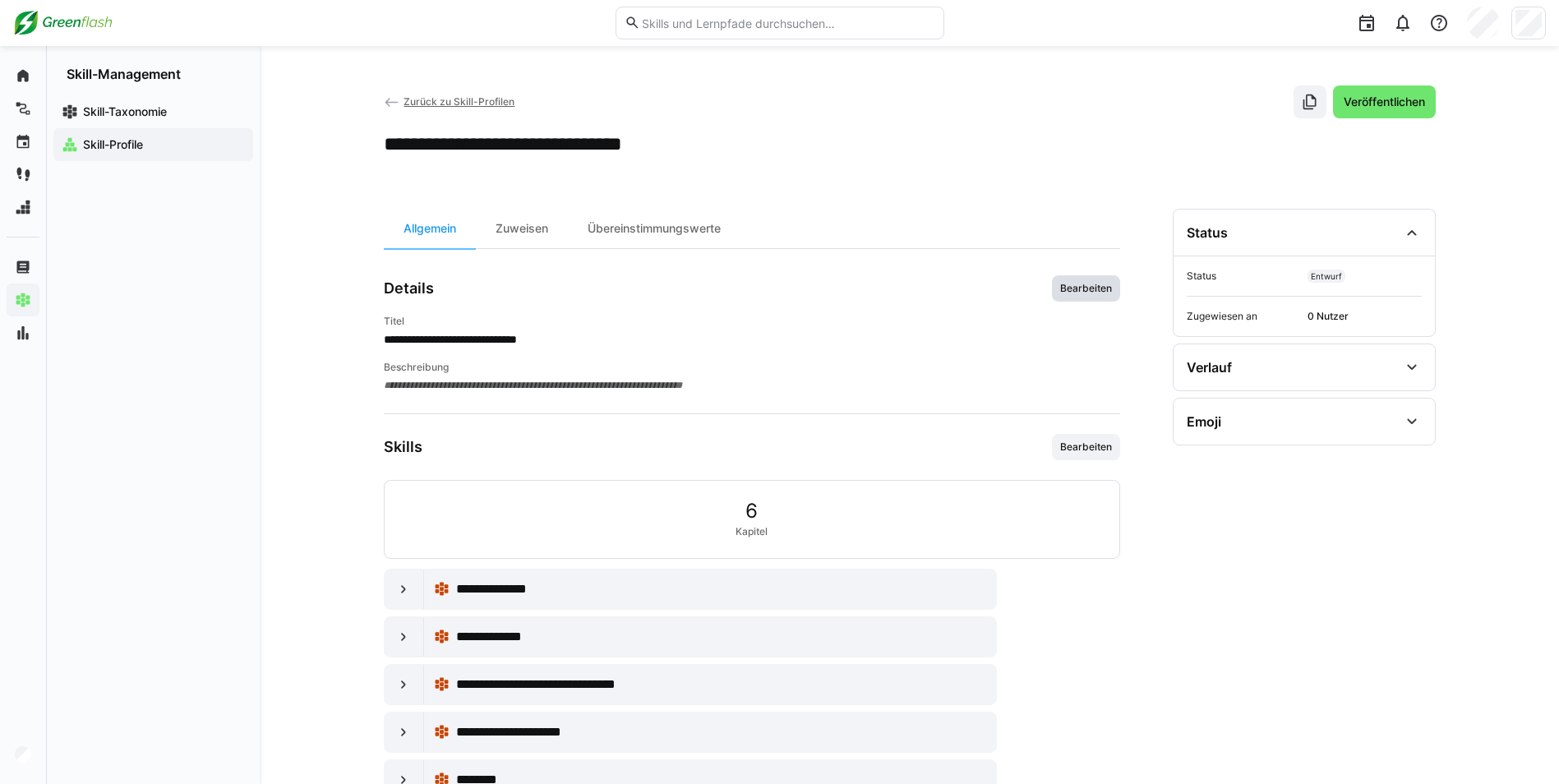
click at [1071, 296] on span "Bearbeiten" at bounding box center [1086, 288] width 68 height 26
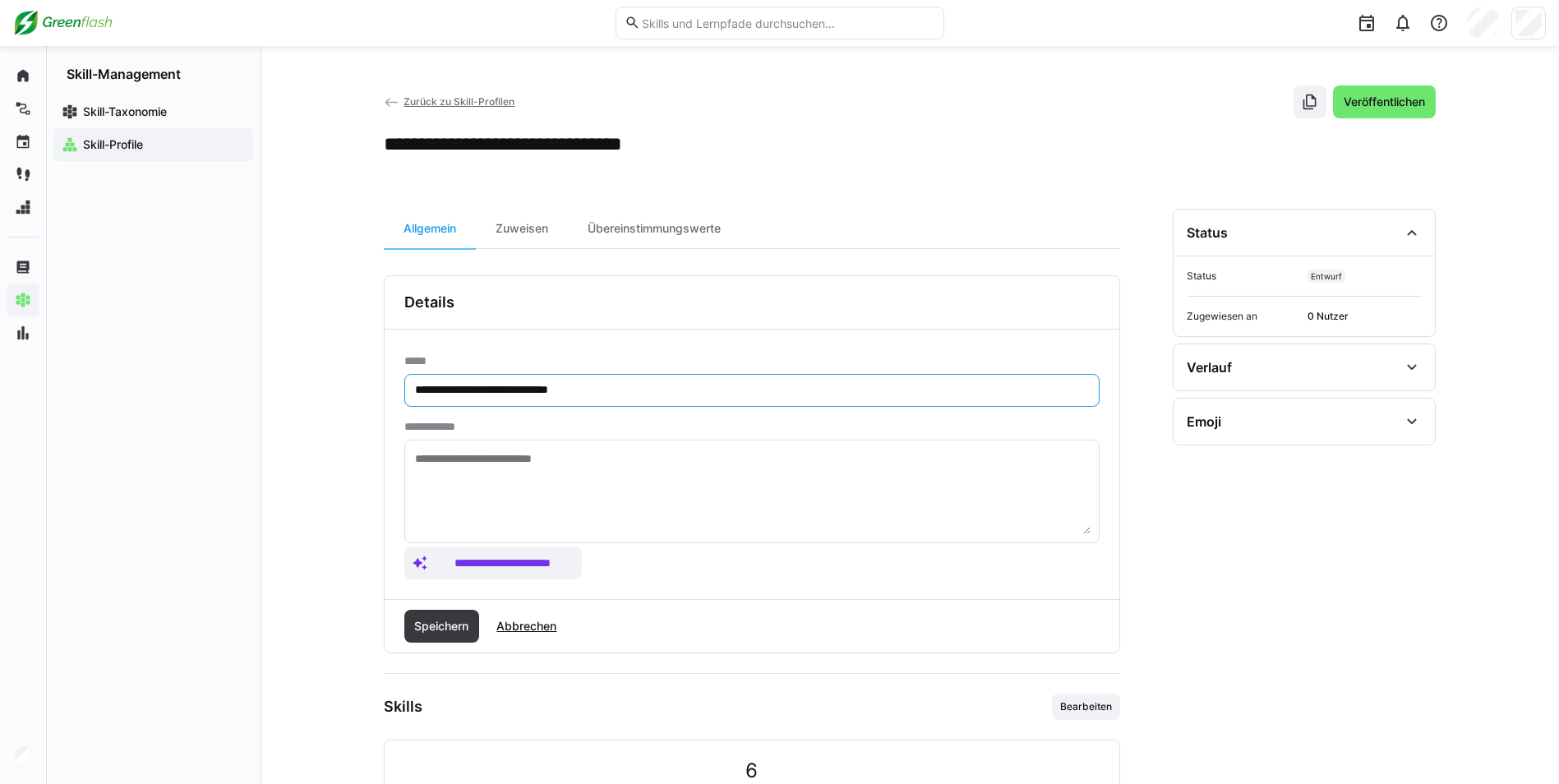
drag, startPoint x: 470, startPoint y: 387, endPoint x: 378, endPoint y: 399, distance: 92.8
click at [400, 387] on div "**********" at bounding box center [752, 463] width 734 height 269
type input "**********"
drag, startPoint x: 435, startPoint y: 626, endPoint x: 443, endPoint y: 616, distance: 12.8
click at [436, 626] on span "Speichern" at bounding box center [441, 626] width 59 height 17
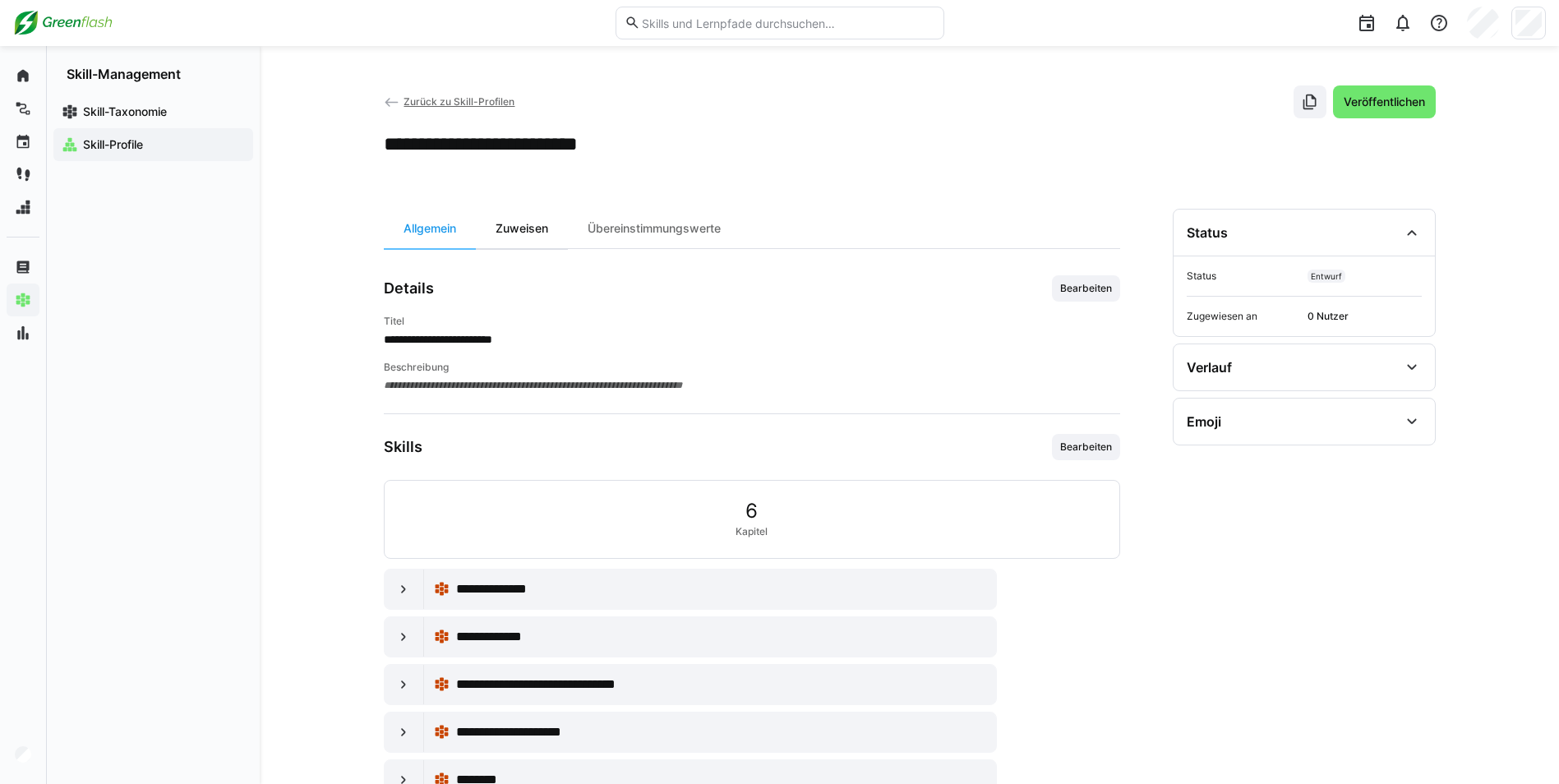
click at [540, 225] on div "Zuweisen" at bounding box center [522, 228] width 92 height 40
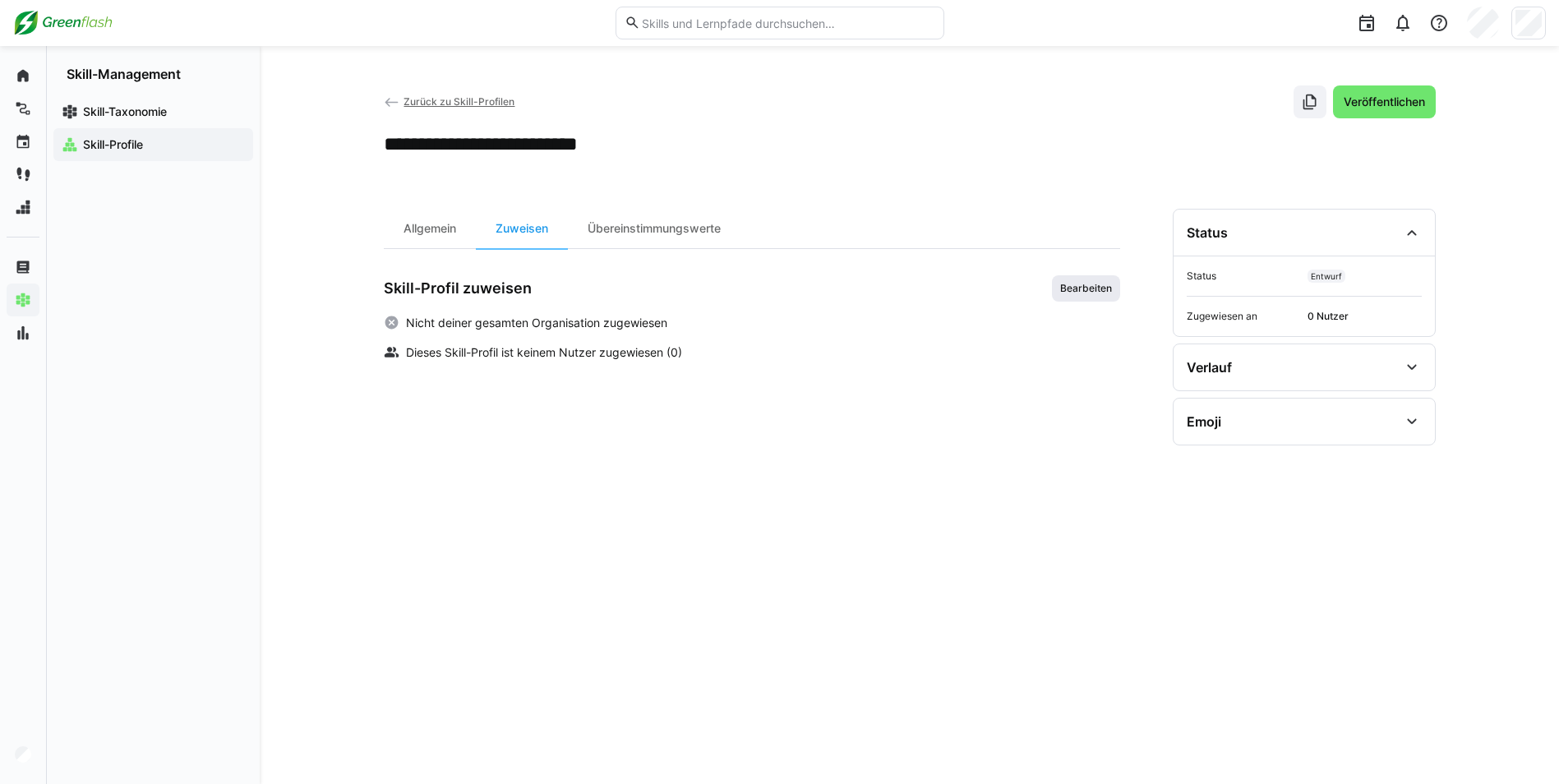
click at [1073, 279] on span "Bearbeiten" at bounding box center [1086, 288] width 68 height 26
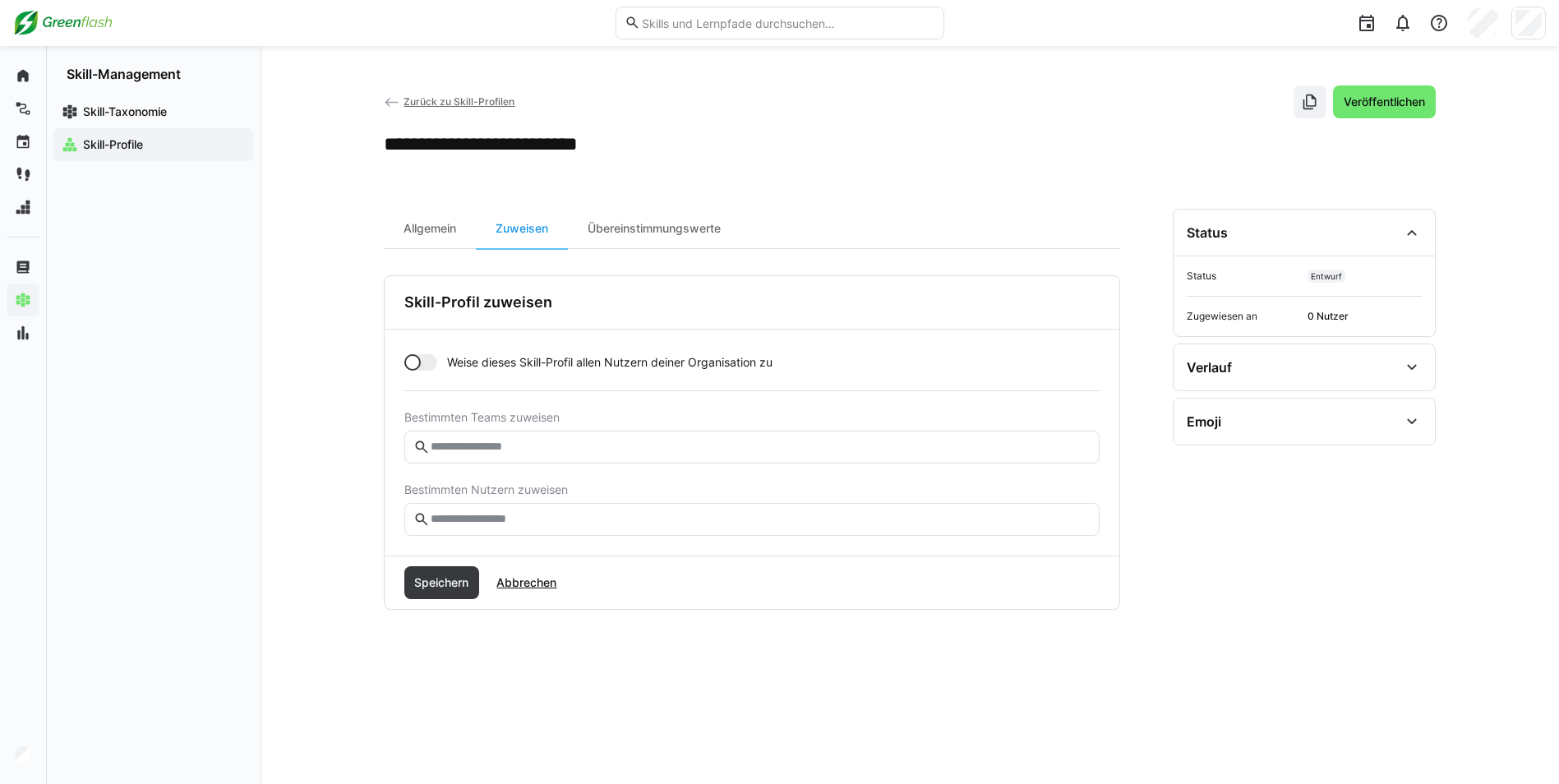
click at [474, 521] on input "text" at bounding box center [759, 520] width 660 height 15
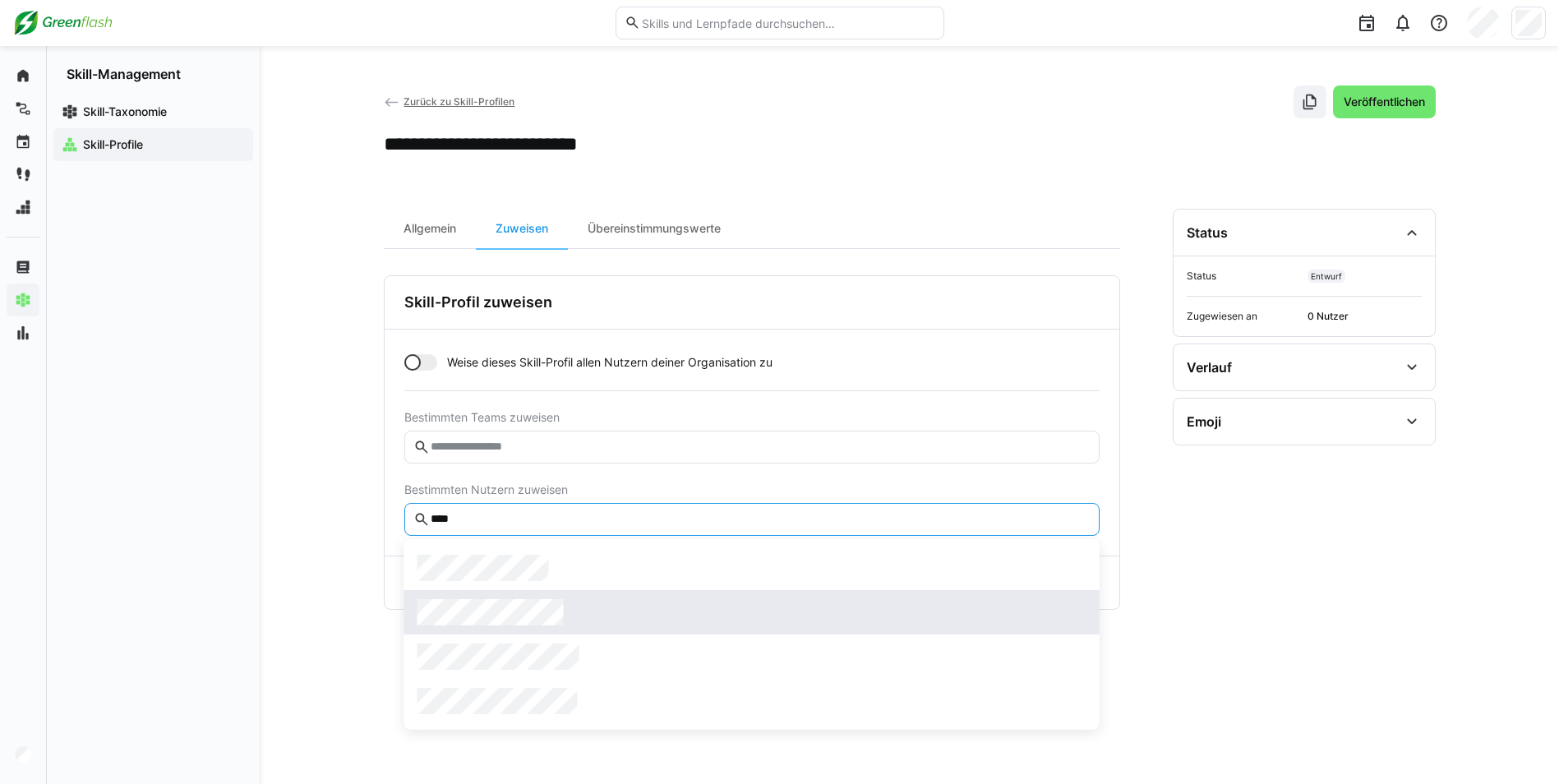
type input "****"
click at [587, 610] on div at bounding box center [751, 612] width 669 height 26
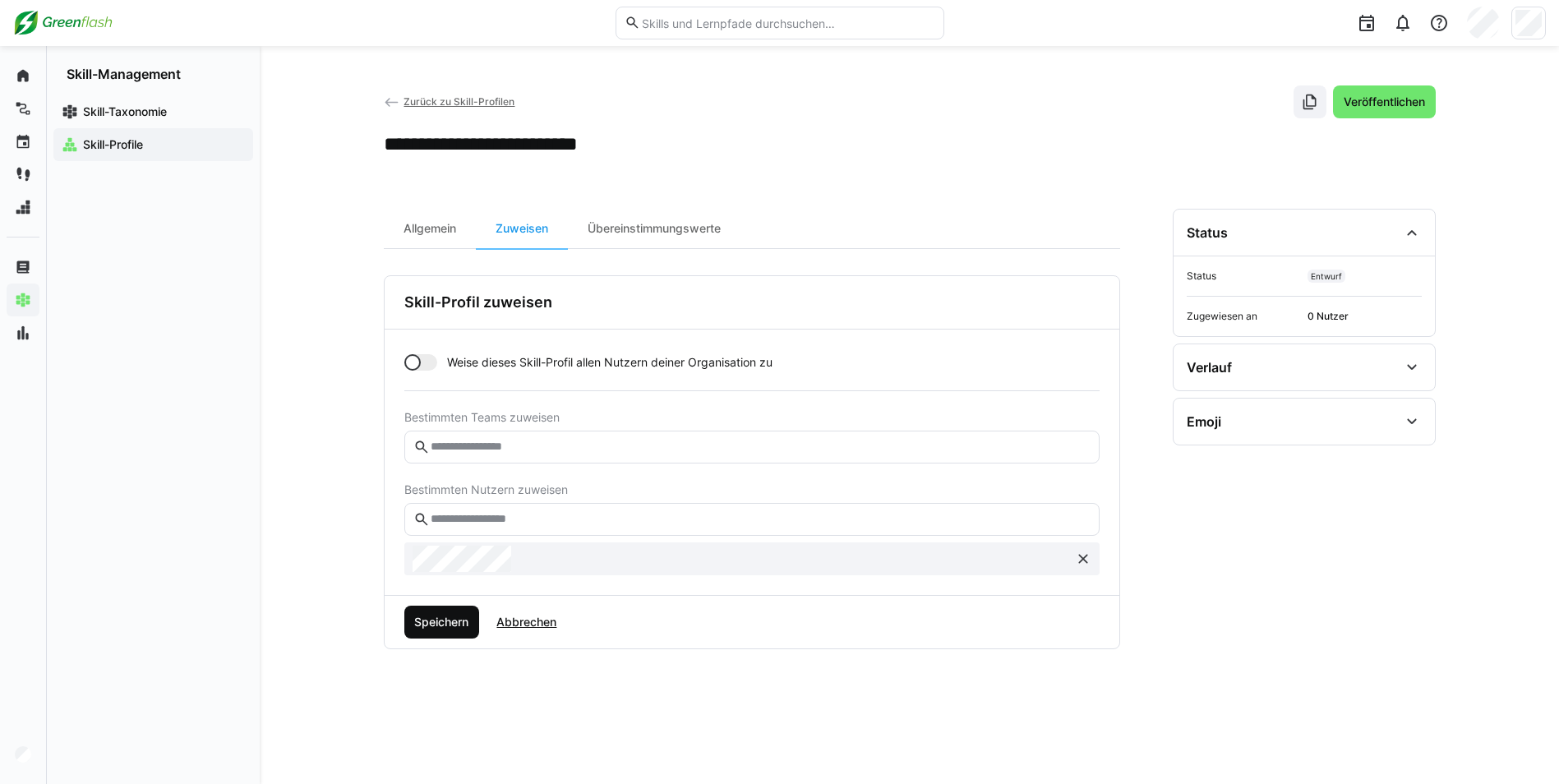
click at [450, 616] on span "Speichern" at bounding box center [441, 622] width 59 height 17
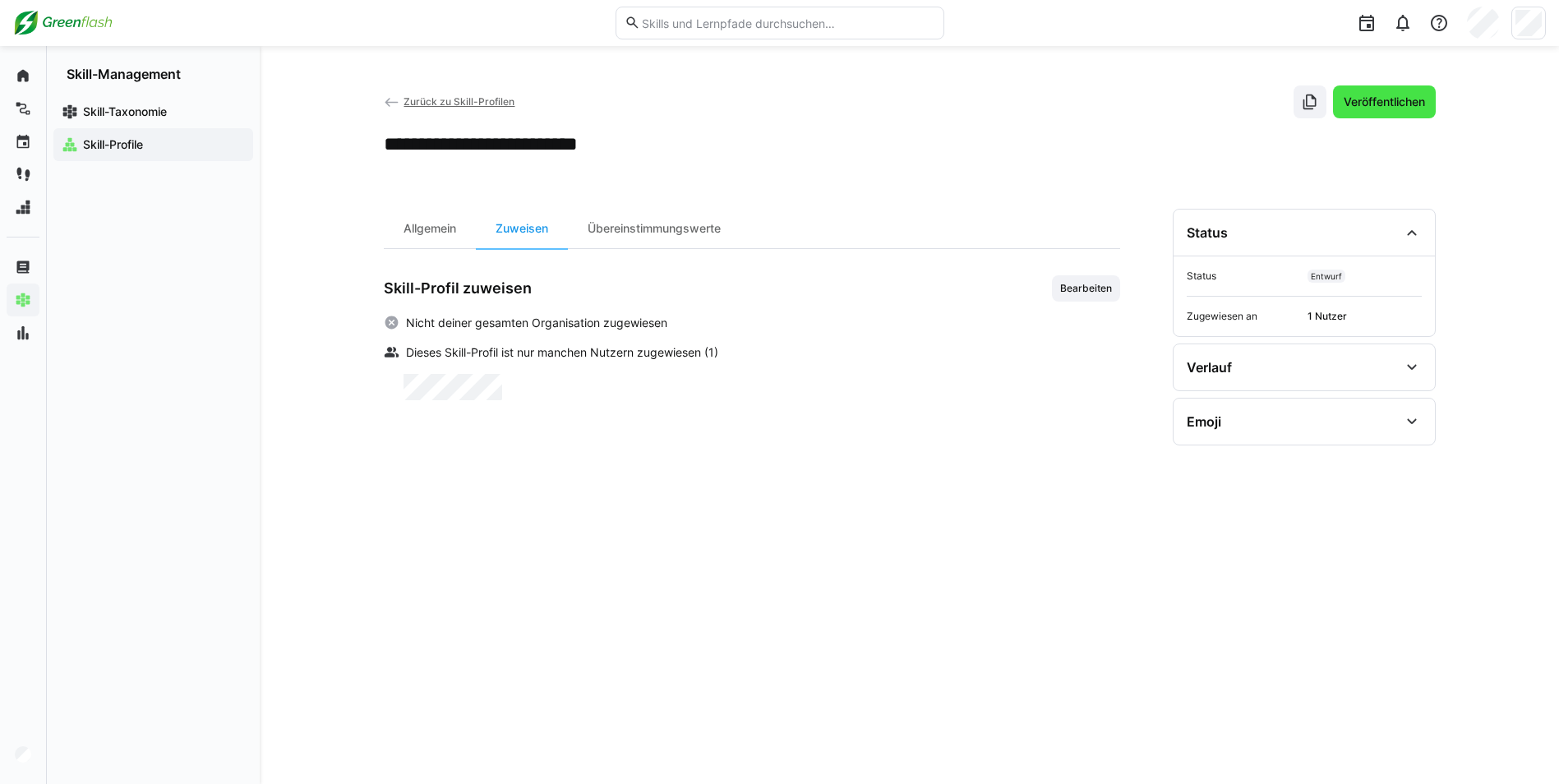
click at [1375, 104] on span "Veröffentlichen" at bounding box center [1383, 102] width 86 height 17
click at [436, 99] on span "Zurück zu Skill-Profilen" at bounding box center [459, 101] width 111 height 12
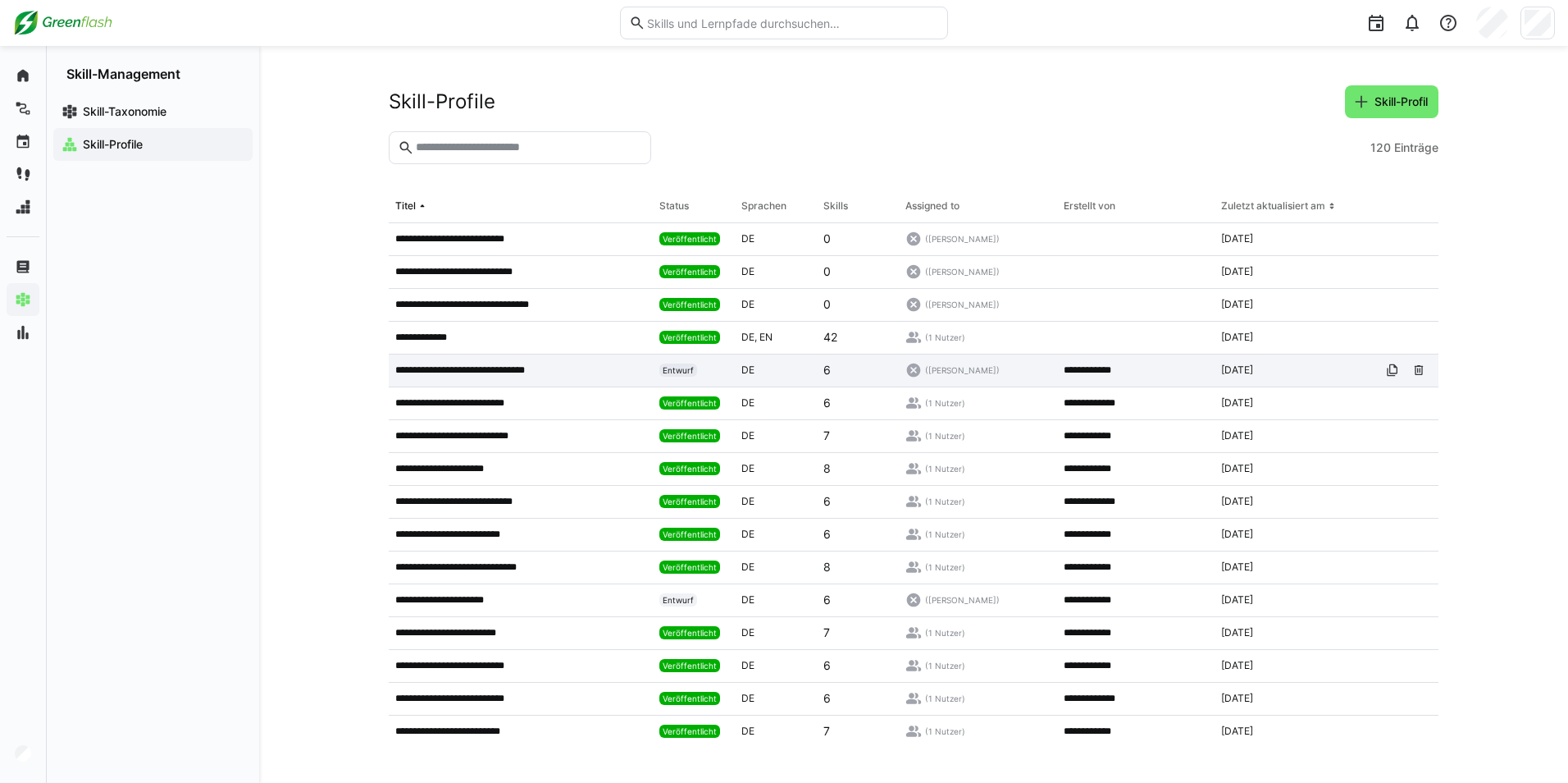
click at [534, 369] on p "**********" at bounding box center [468, 370] width 146 height 13
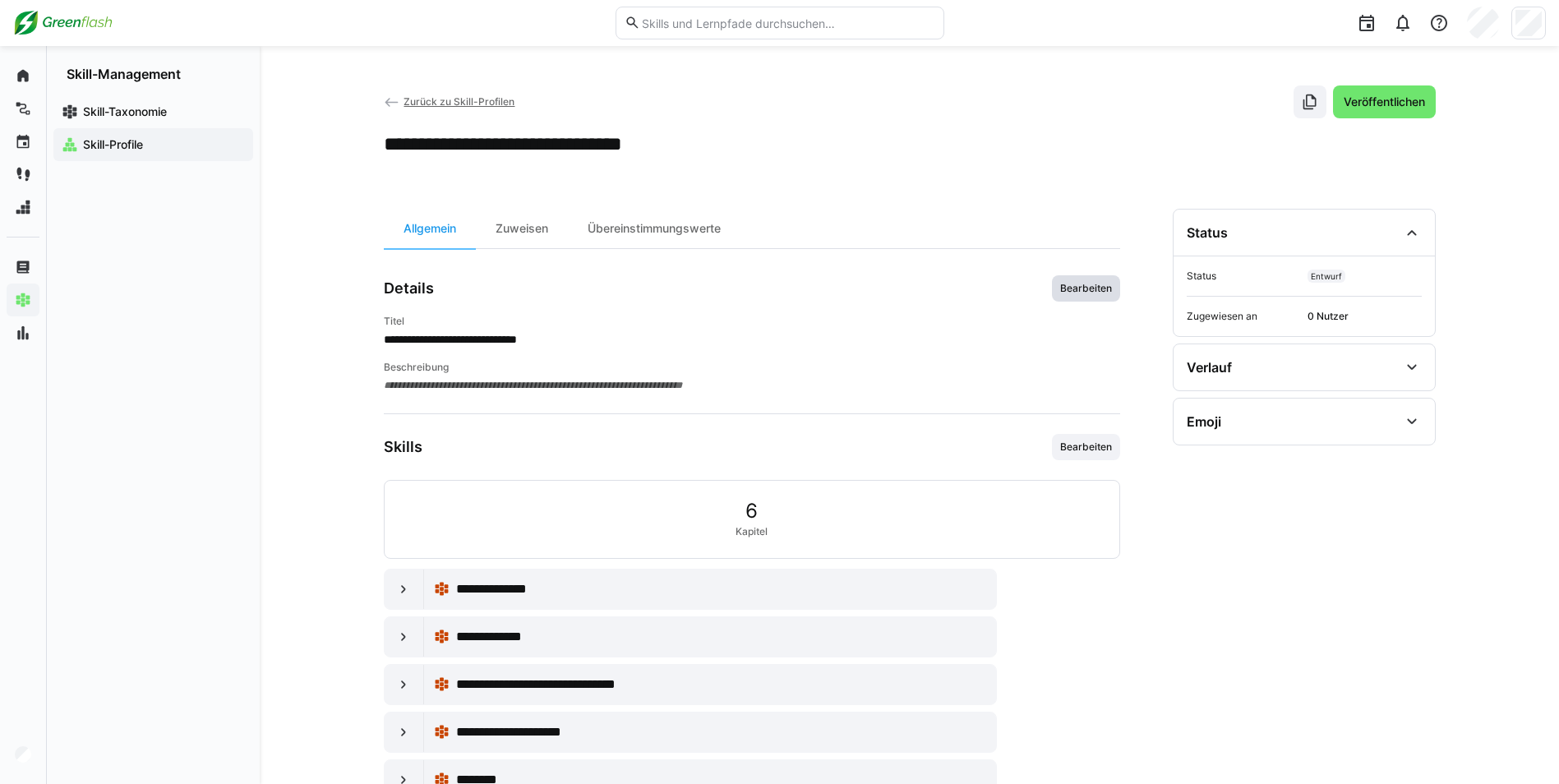
click at [1082, 295] on span "Bearbeiten" at bounding box center [1086, 288] width 68 height 26
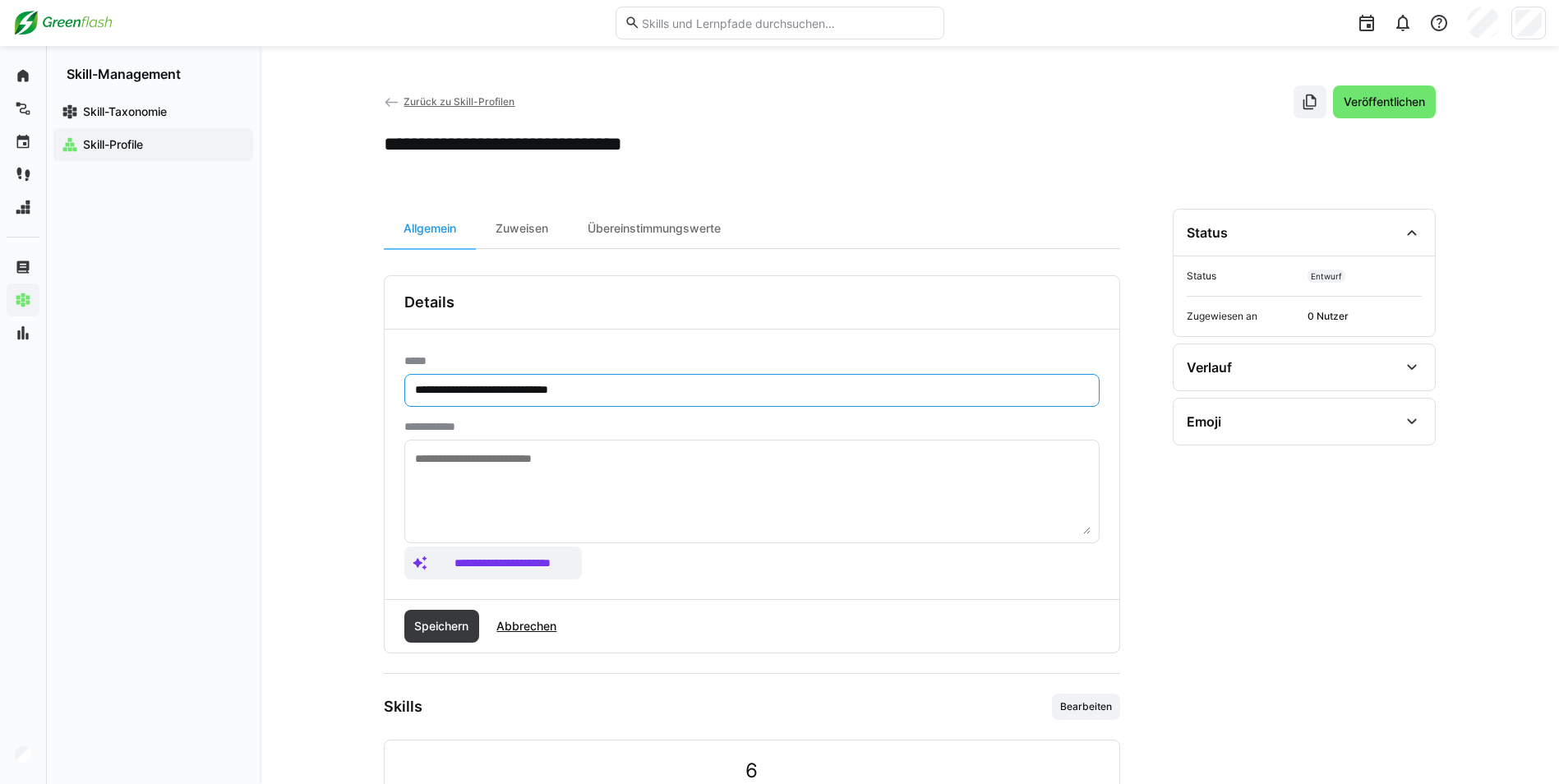
drag, startPoint x: 473, startPoint y: 388, endPoint x: 376, endPoint y: 383, distance: 97.1
click at [392, 386] on div "**********" at bounding box center [752, 463] width 734 height 269
click at [526, 391] on input "**********" at bounding box center [752, 390] width 677 height 15
type input "**********"
click at [452, 620] on span "Speichern" at bounding box center [441, 626] width 59 height 17
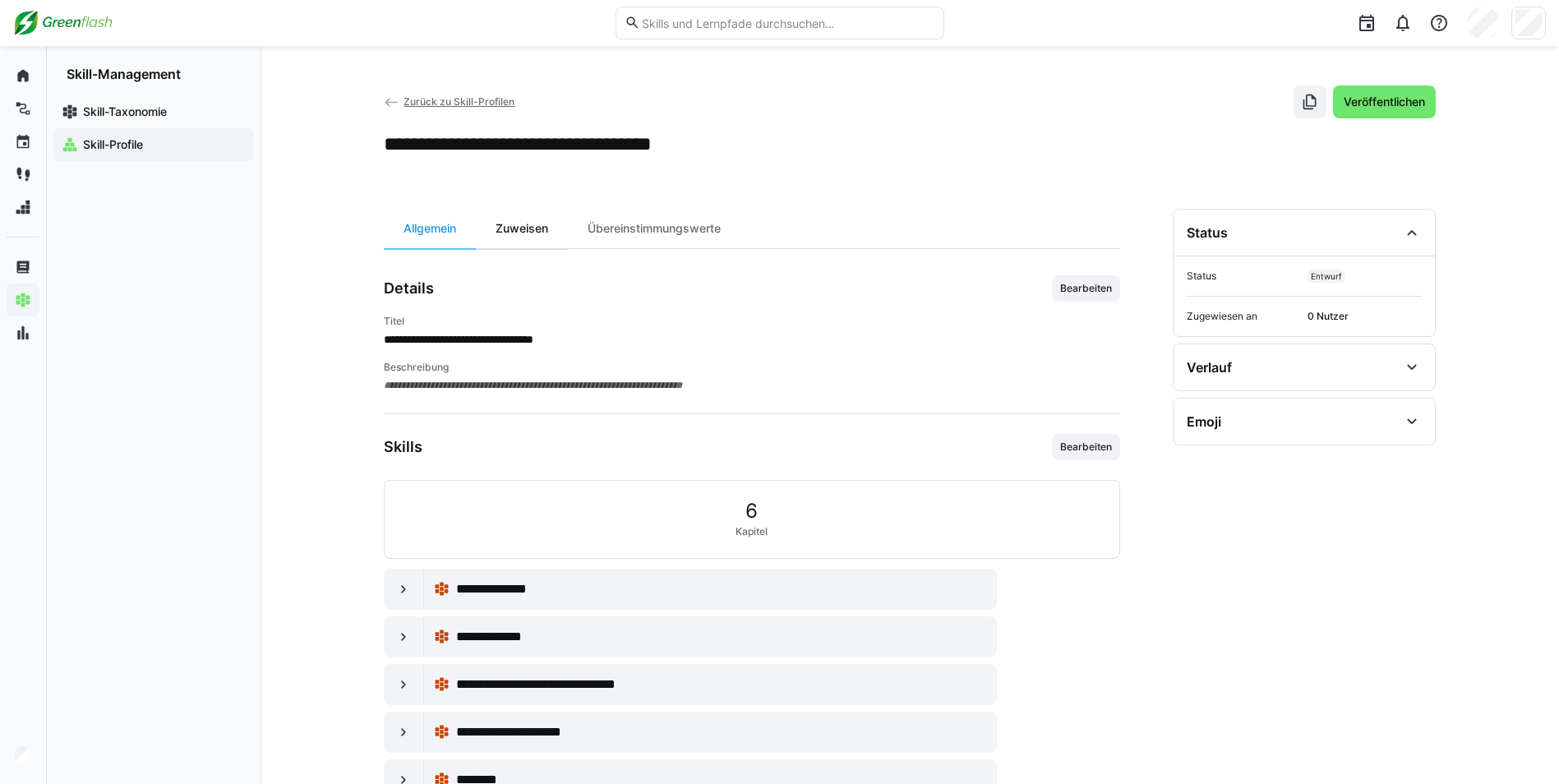
click at [540, 229] on div "Zuweisen" at bounding box center [522, 228] width 92 height 40
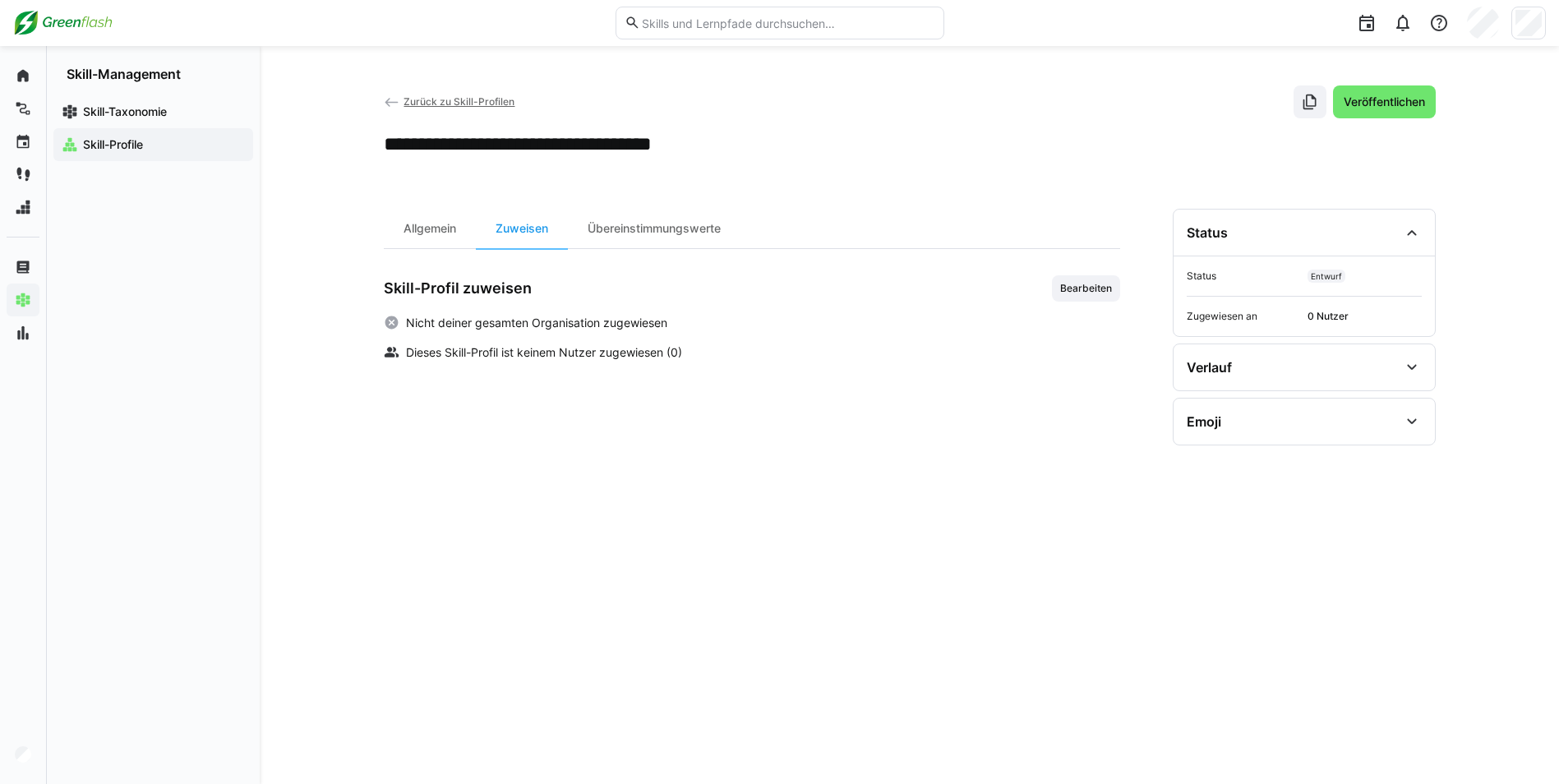
click at [466, 350] on span "Dieses Skill-Profil ist keinem Nutzer zugewiesen (0)" at bounding box center [544, 352] width 276 height 17
click at [1072, 284] on span "Bearbeiten" at bounding box center [1086, 288] width 55 height 13
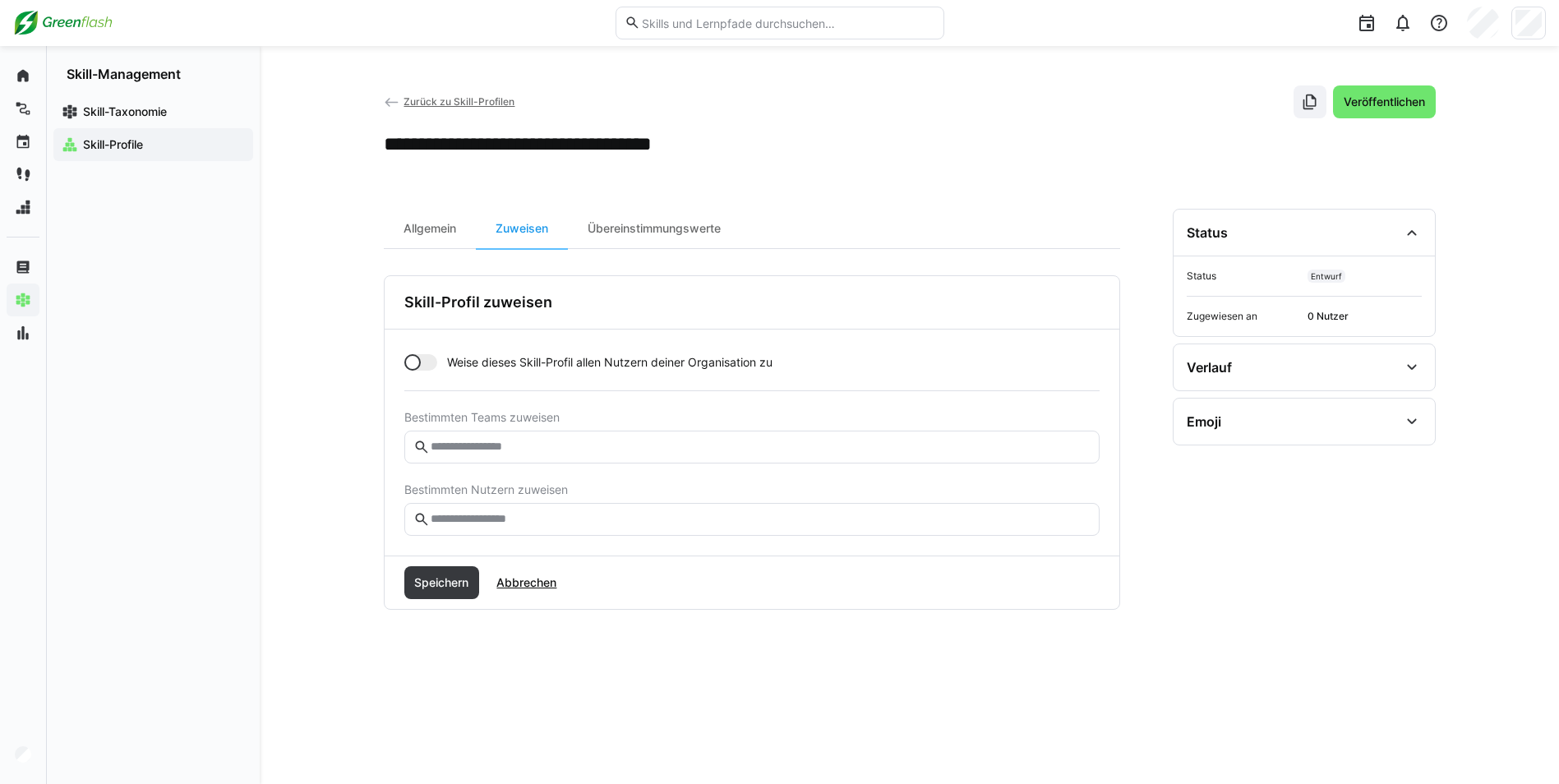
click at [471, 522] on input "text" at bounding box center [759, 520] width 660 height 15
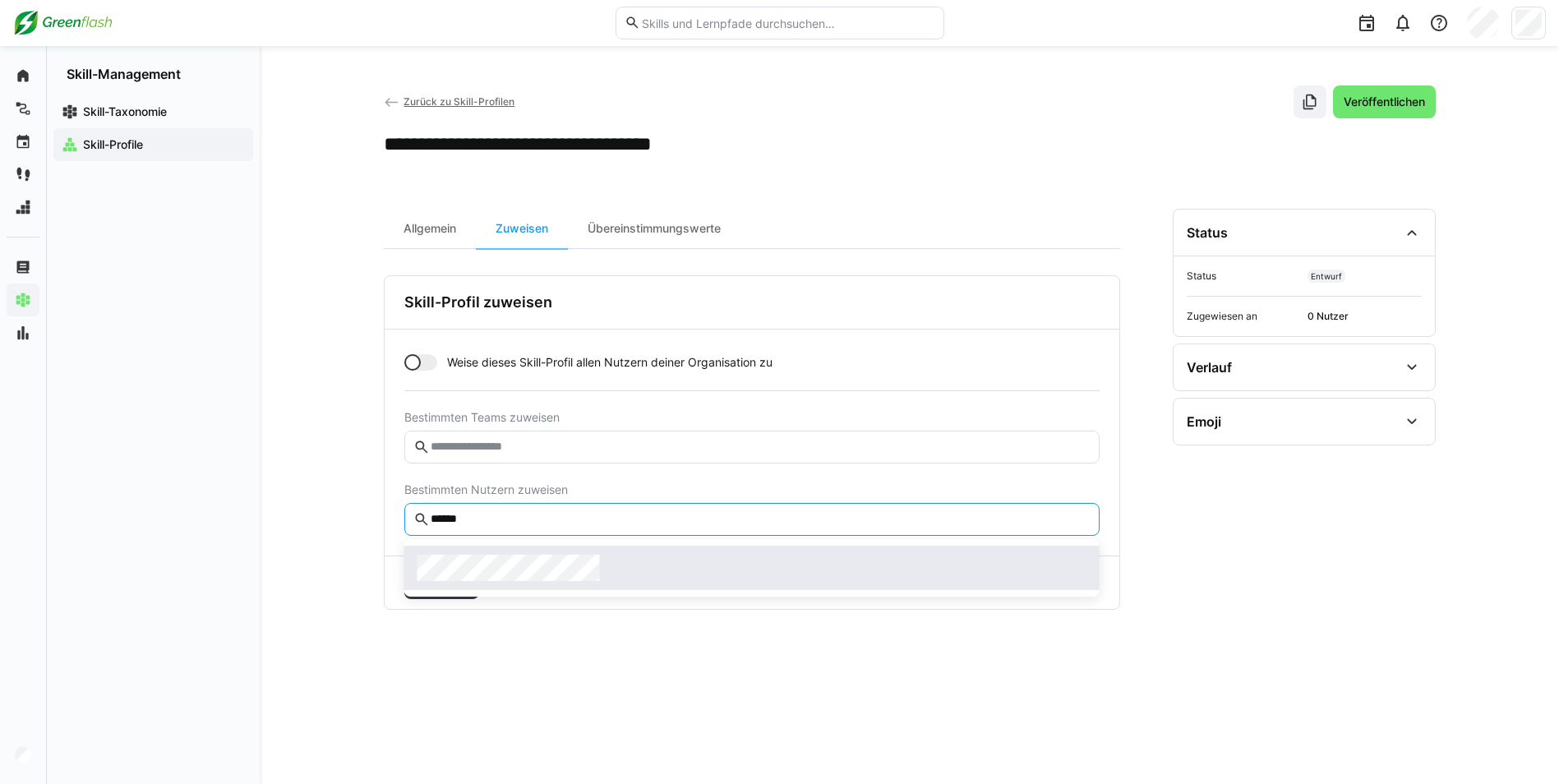
type input "******"
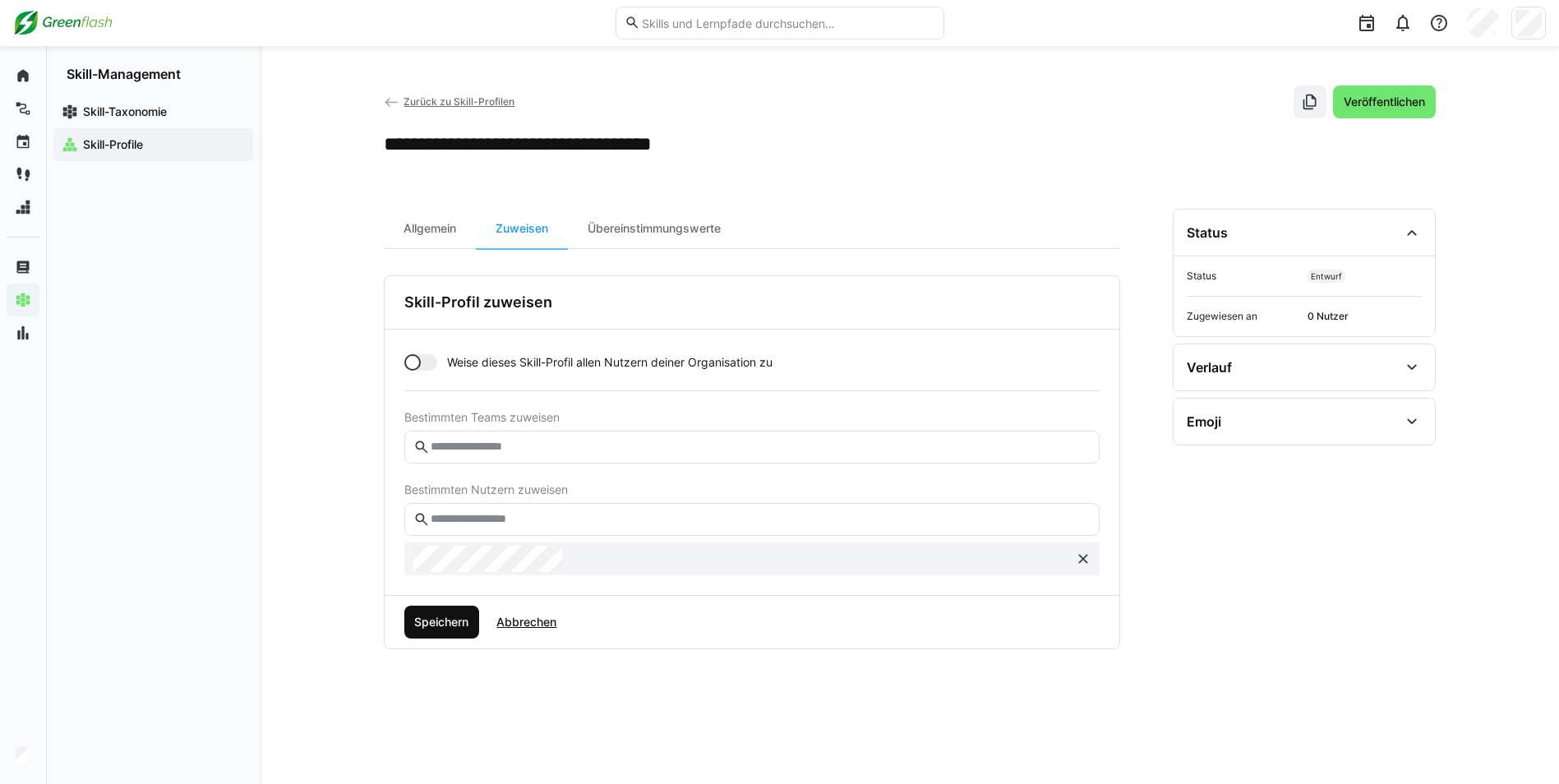
click at [454, 623] on span "Speichern" at bounding box center [441, 622] width 59 height 17
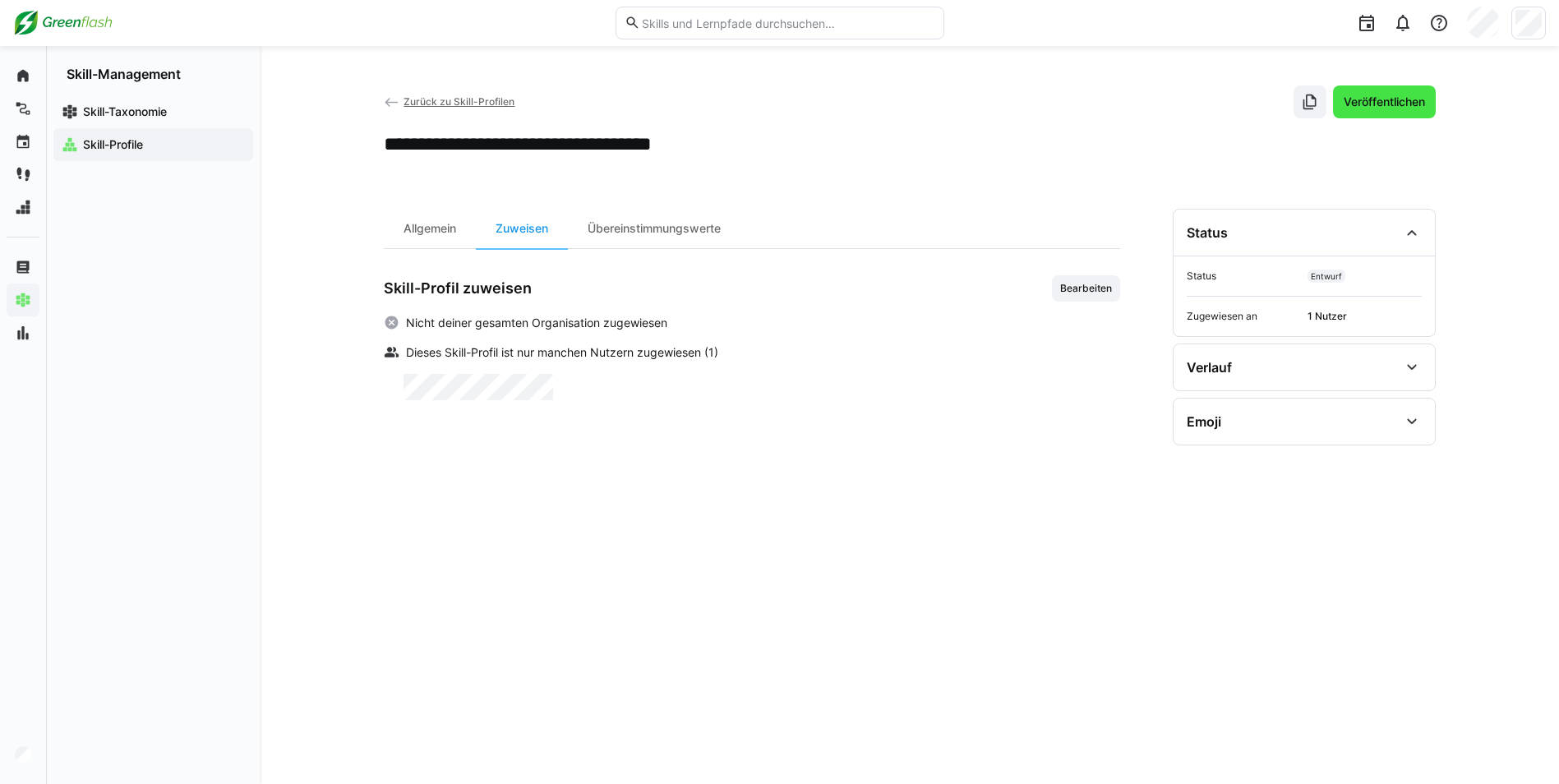
click at [1366, 110] on span "Veröffentlichen" at bounding box center [1383, 102] width 103 height 33
click at [460, 100] on span "Zurück zu Skill-Profilen" at bounding box center [459, 101] width 111 height 12
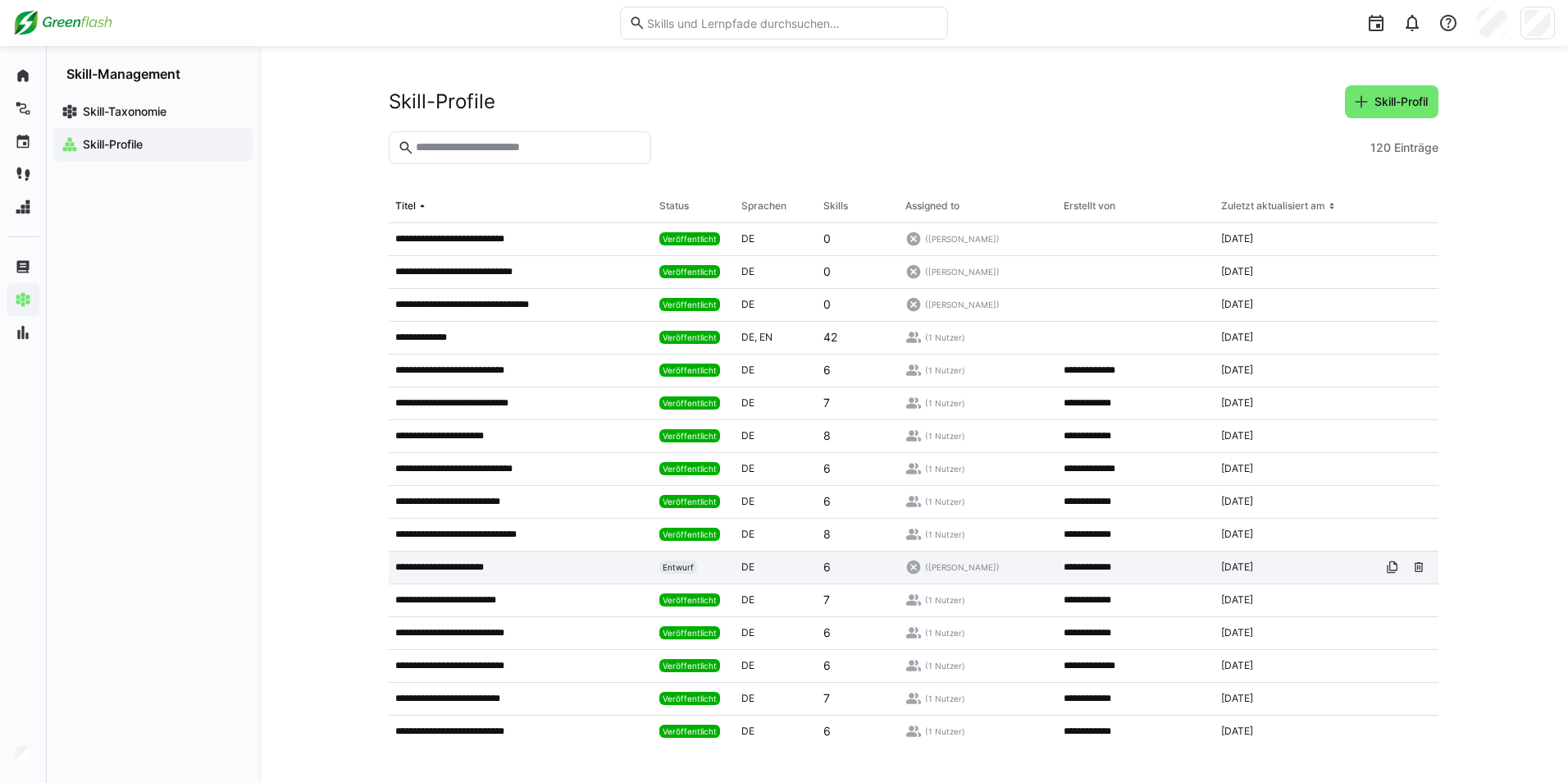
click at [554, 569] on app-table-first-column "**********" at bounding box center [521, 567] width 251 height 13
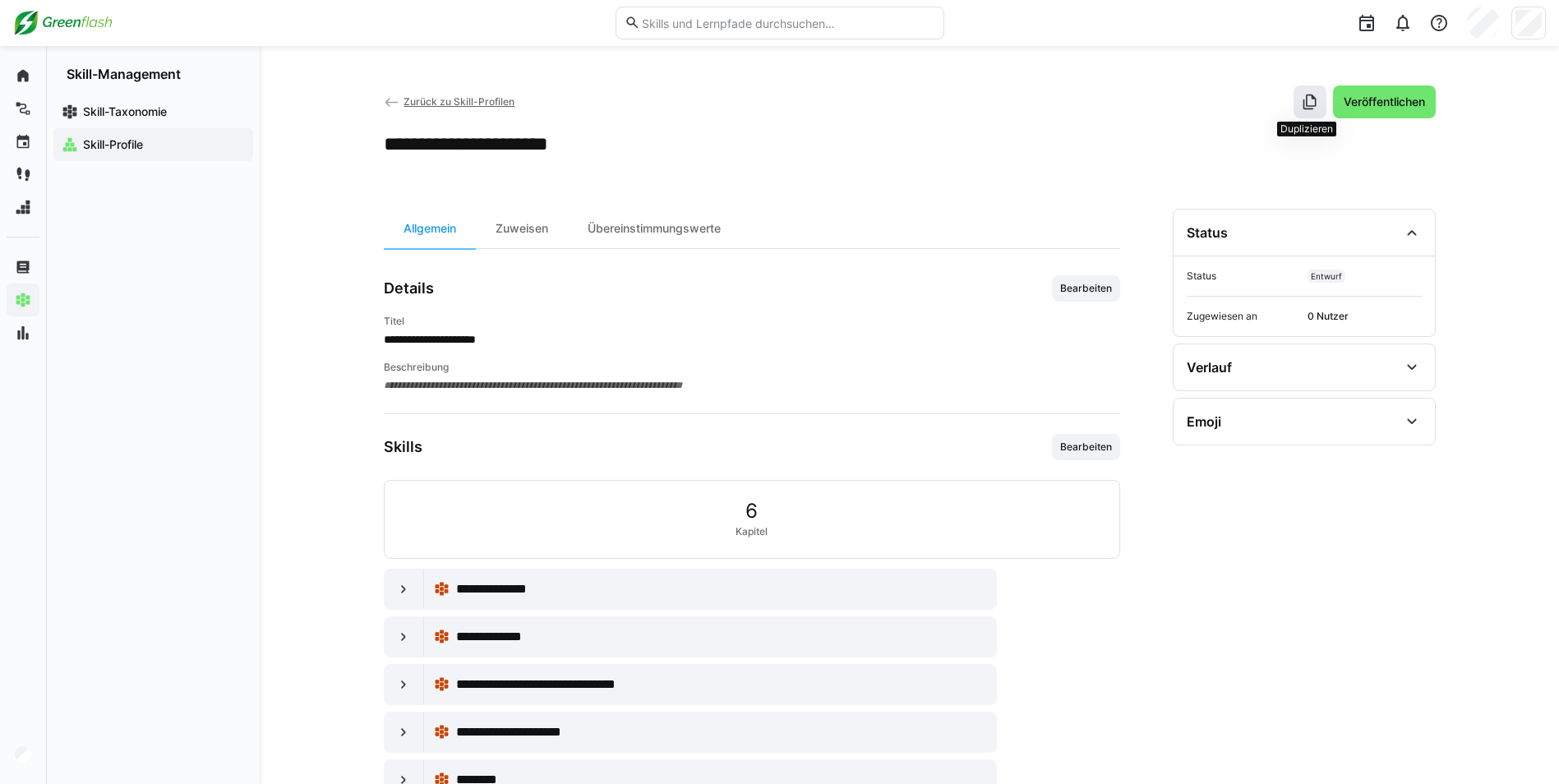
click at [1310, 92] on span at bounding box center [1310, 102] width 33 height 33
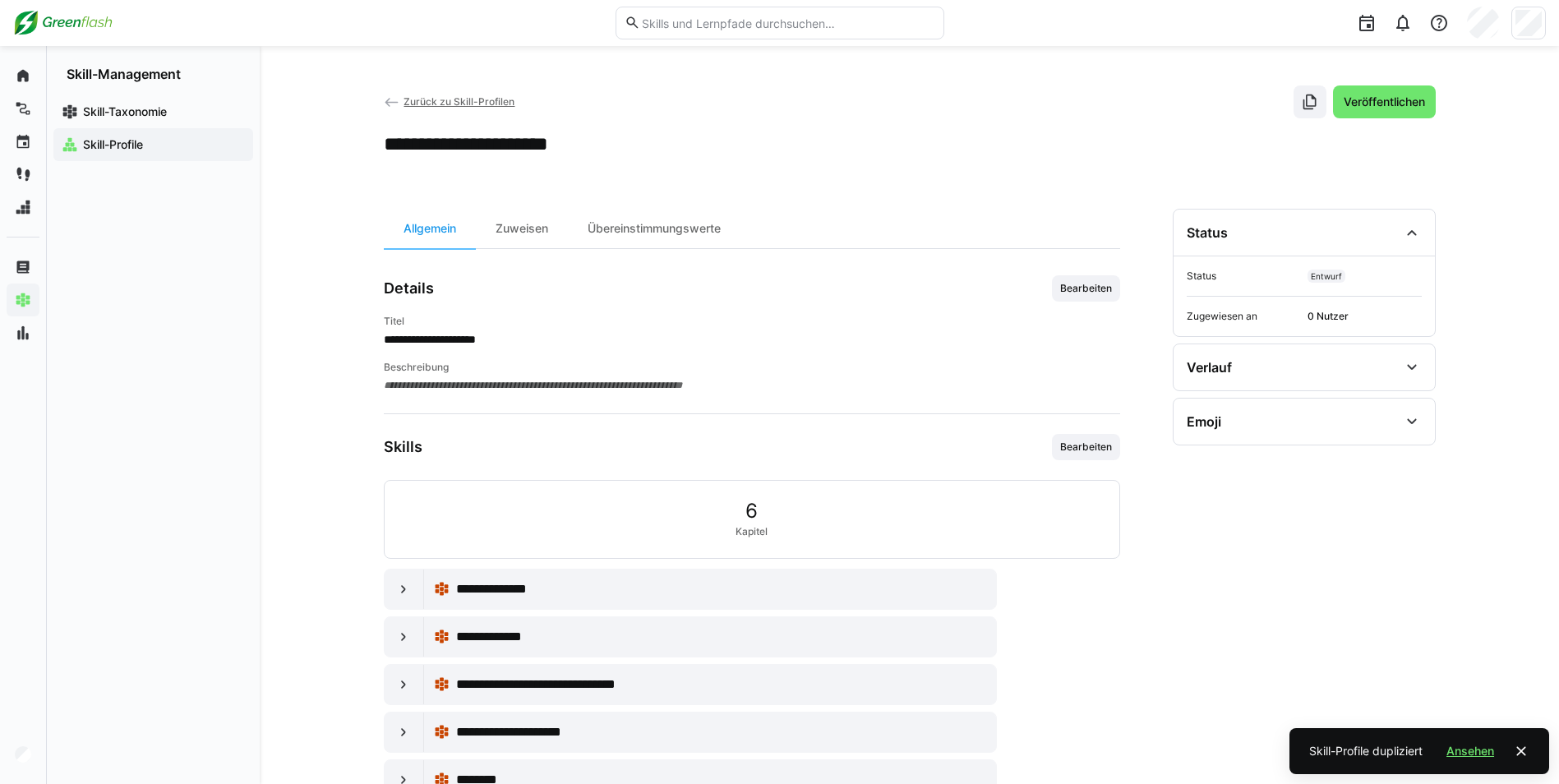
click at [467, 100] on span "Zurück zu Skill-Profilen" at bounding box center [459, 101] width 111 height 12
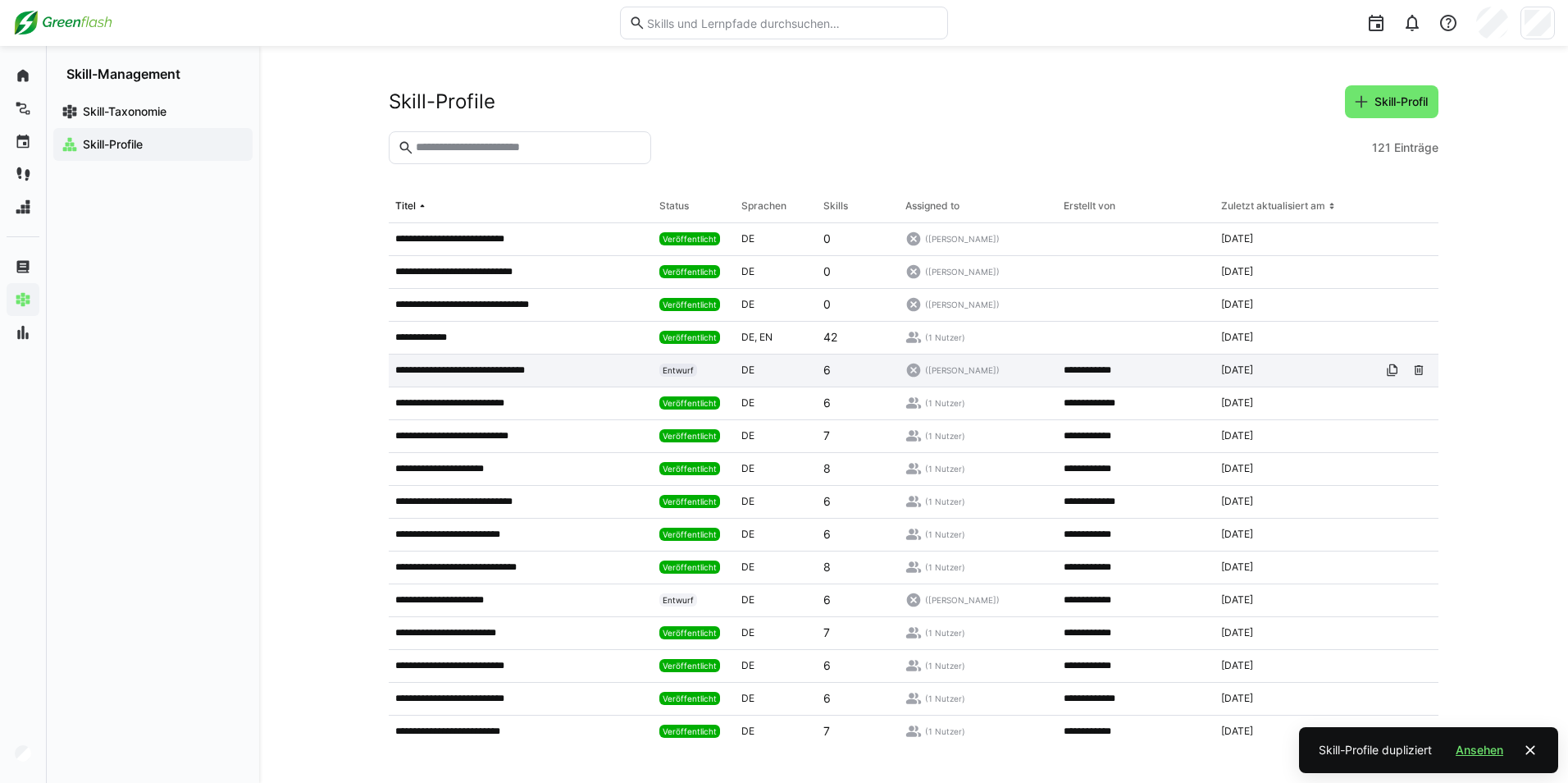
drag, startPoint x: 482, startPoint y: 372, endPoint x: 494, endPoint y: 372, distance: 12.0
click at [482, 372] on p "**********" at bounding box center [468, 370] width 146 height 13
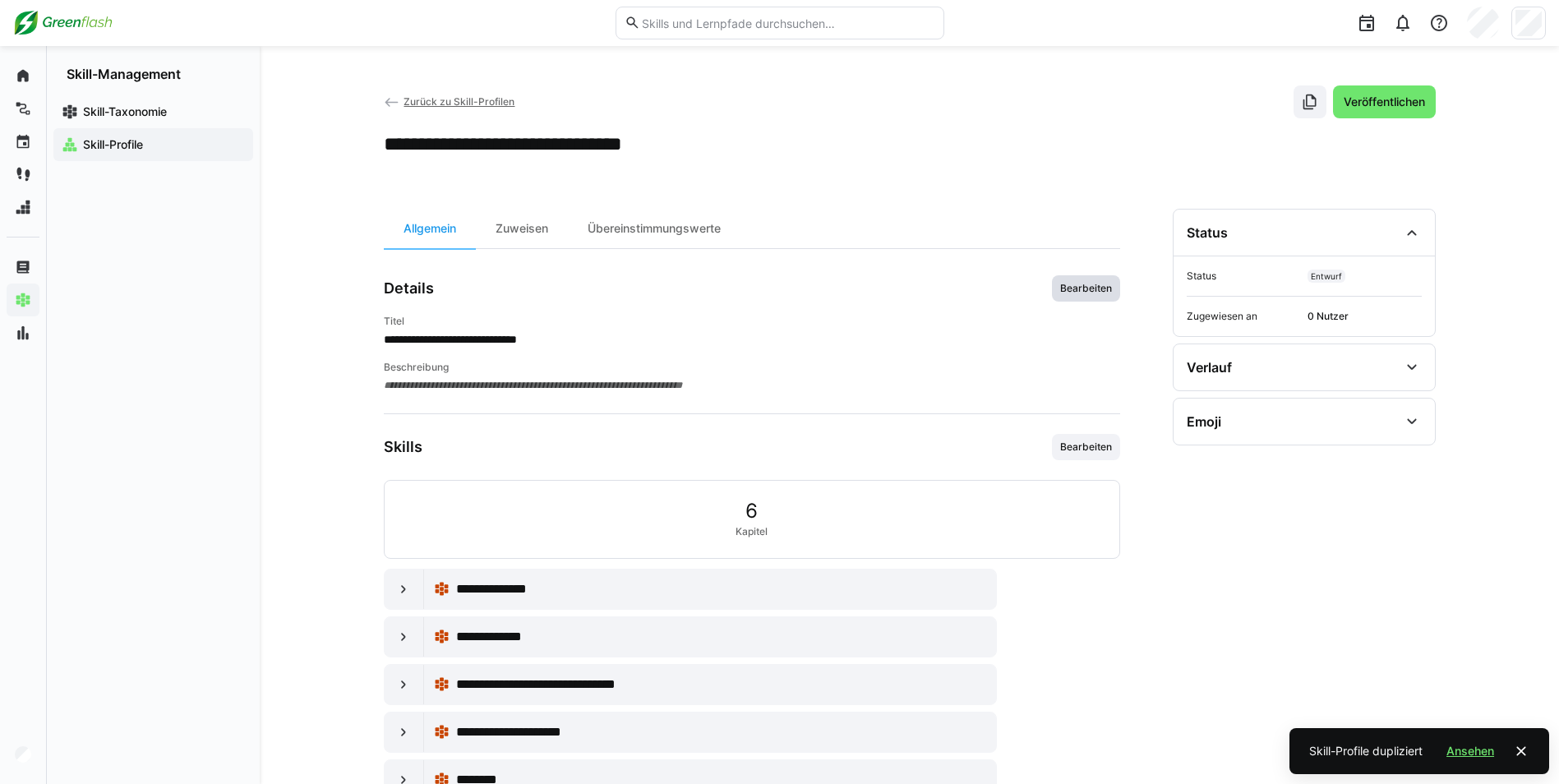
click at [1081, 297] on span "Bearbeiten" at bounding box center [1086, 288] width 68 height 26
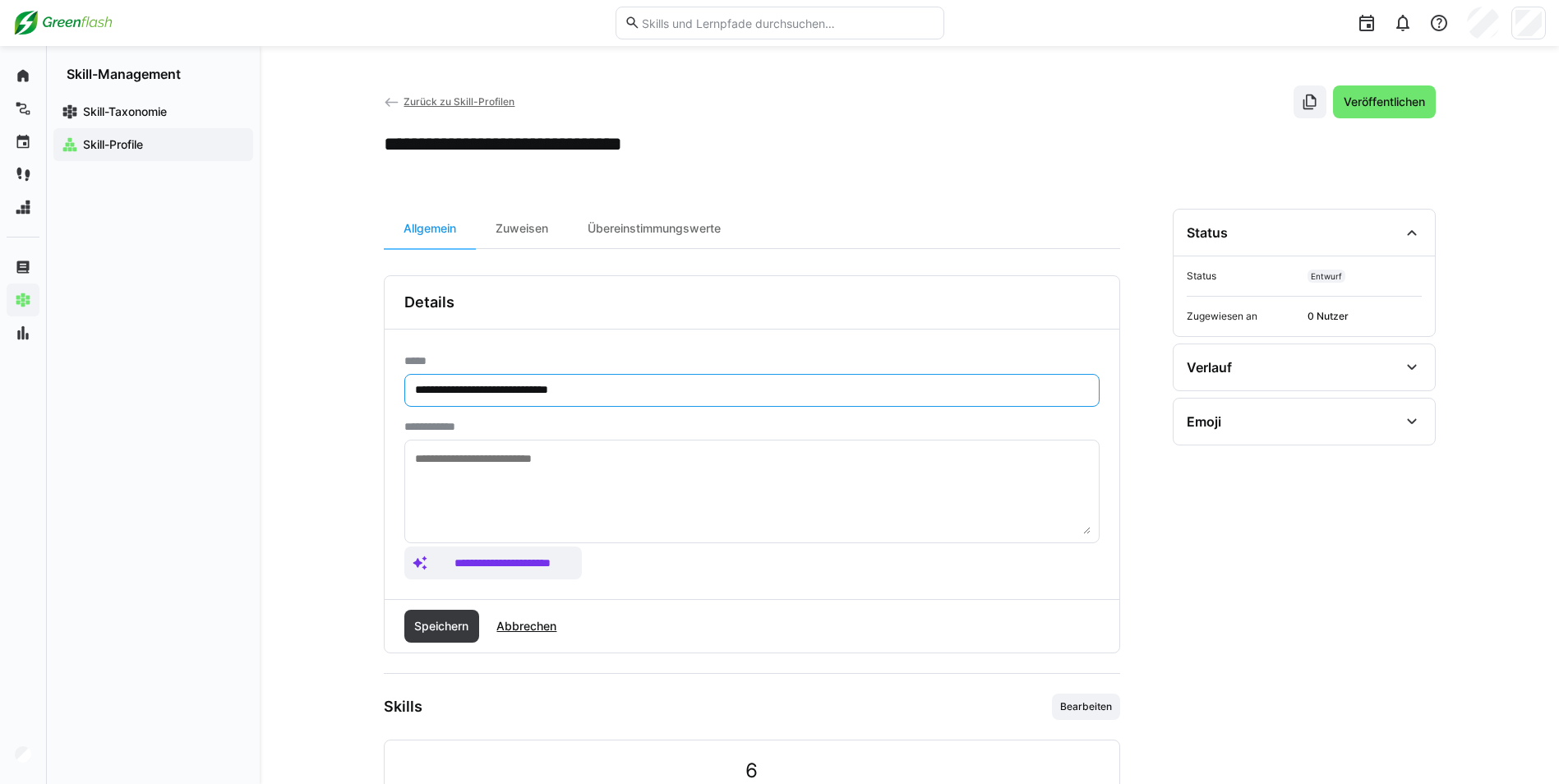
drag, startPoint x: 471, startPoint y: 387, endPoint x: 353, endPoint y: 375, distance: 118.6
click at [387, 385] on div "**********" at bounding box center [752, 463] width 734 height 269
type input "**********"
click at [461, 628] on span "Speichern" at bounding box center [441, 626] width 59 height 17
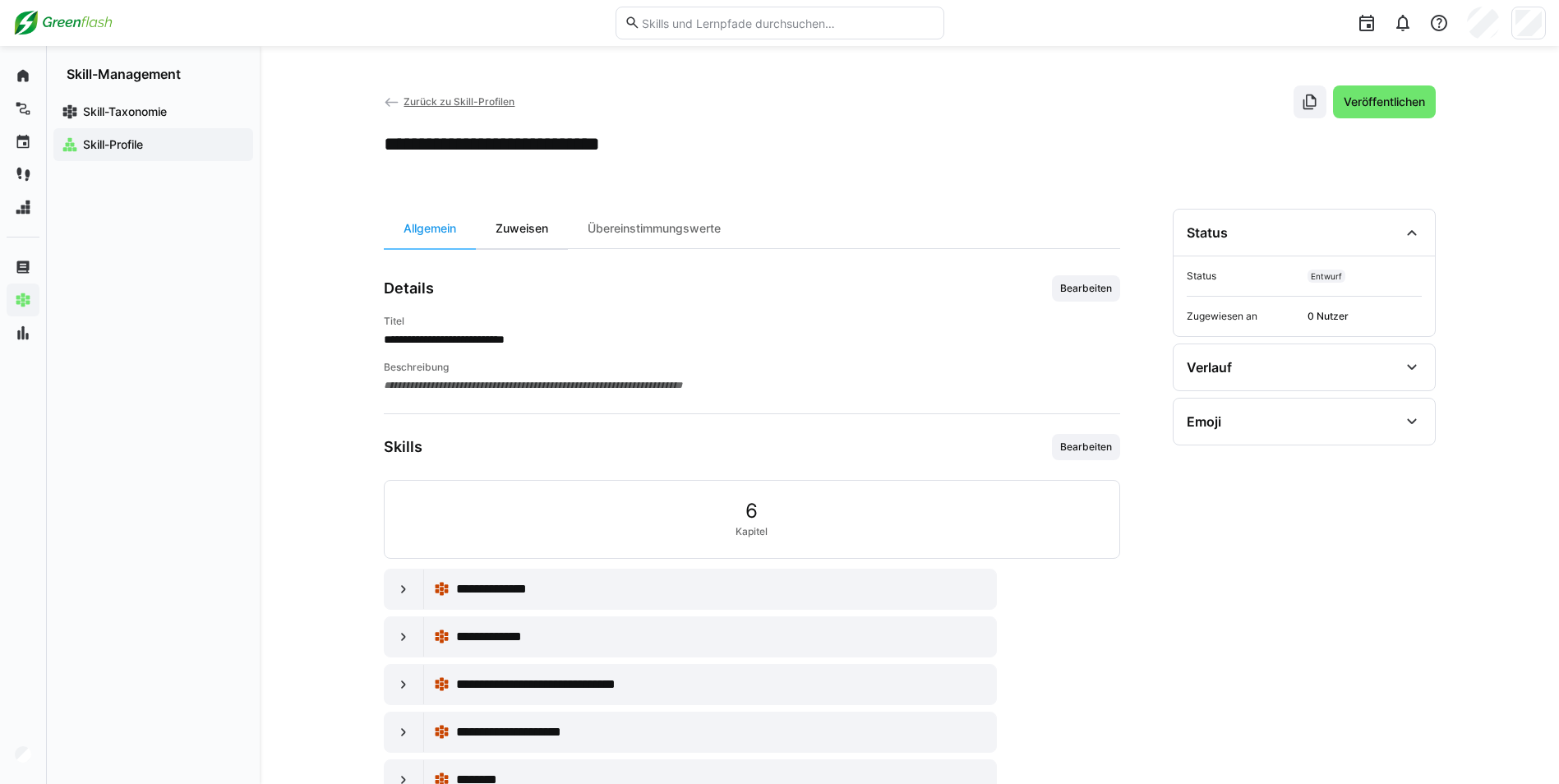
click at [537, 221] on div "Zuweisen" at bounding box center [522, 228] width 92 height 40
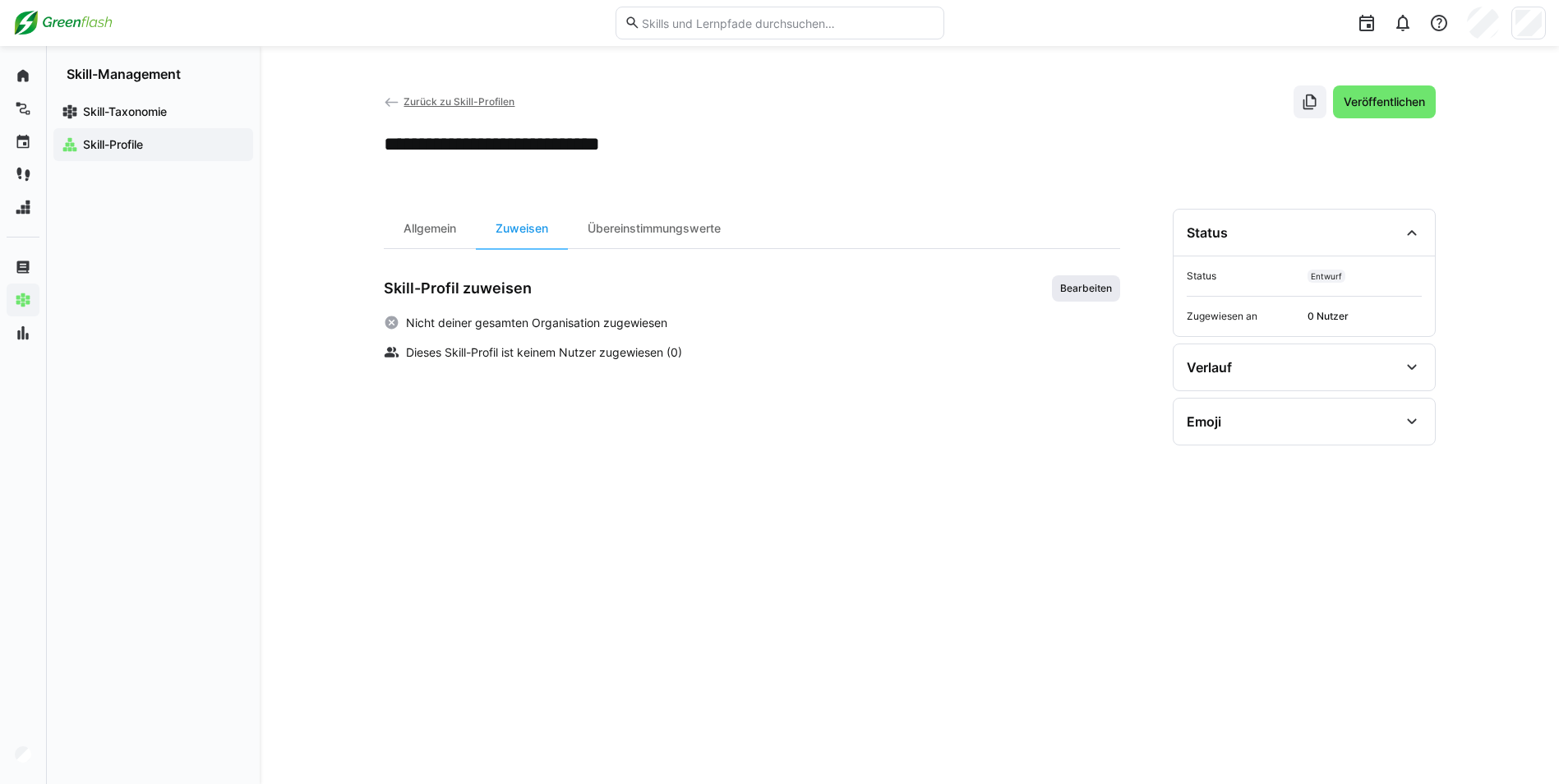
click at [1079, 291] on span "Bearbeiten" at bounding box center [1086, 288] width 55 height 13
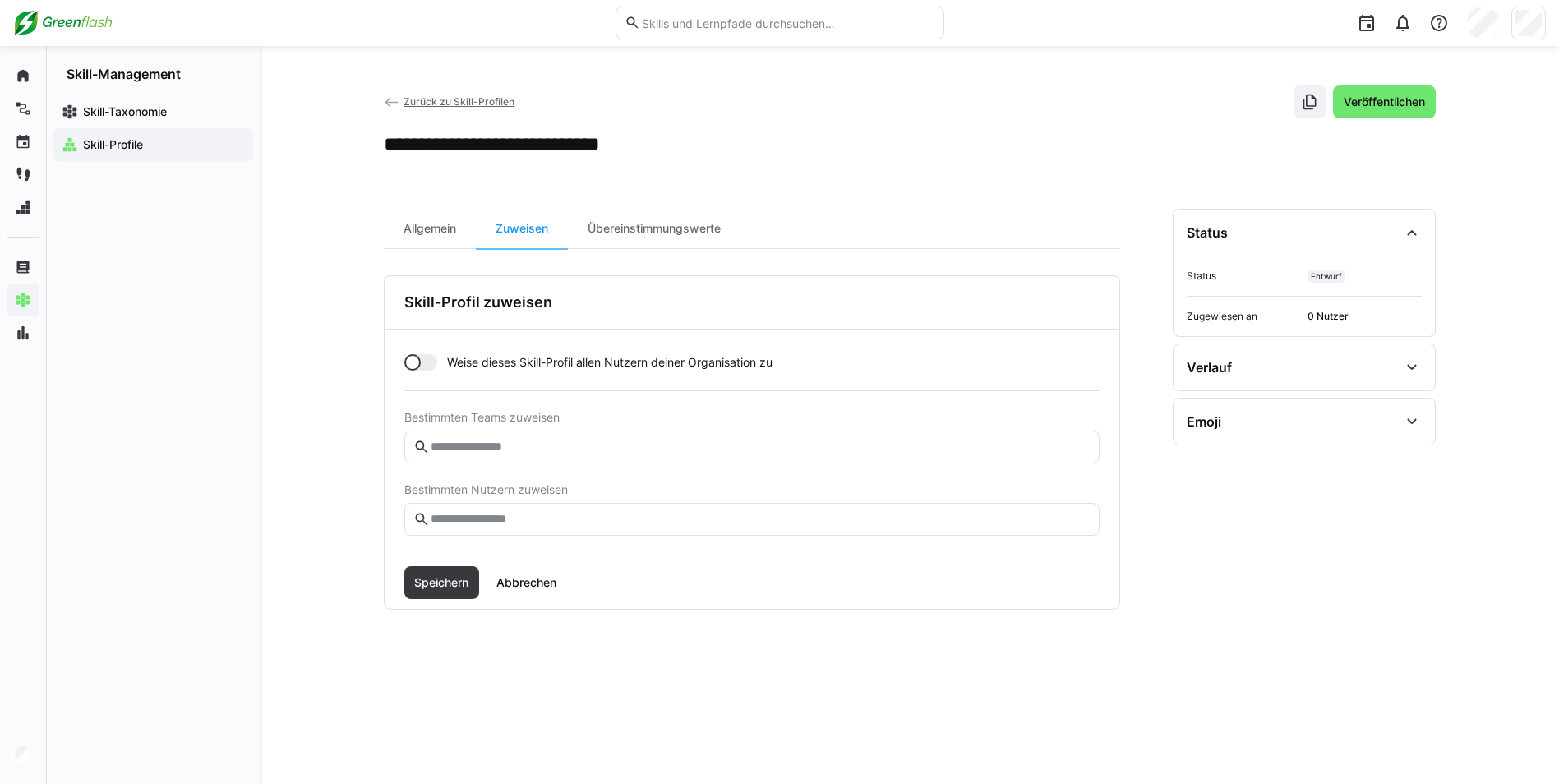
click at [434, 517] on input "text" at bounding box center [759, 520] width 660 height 15
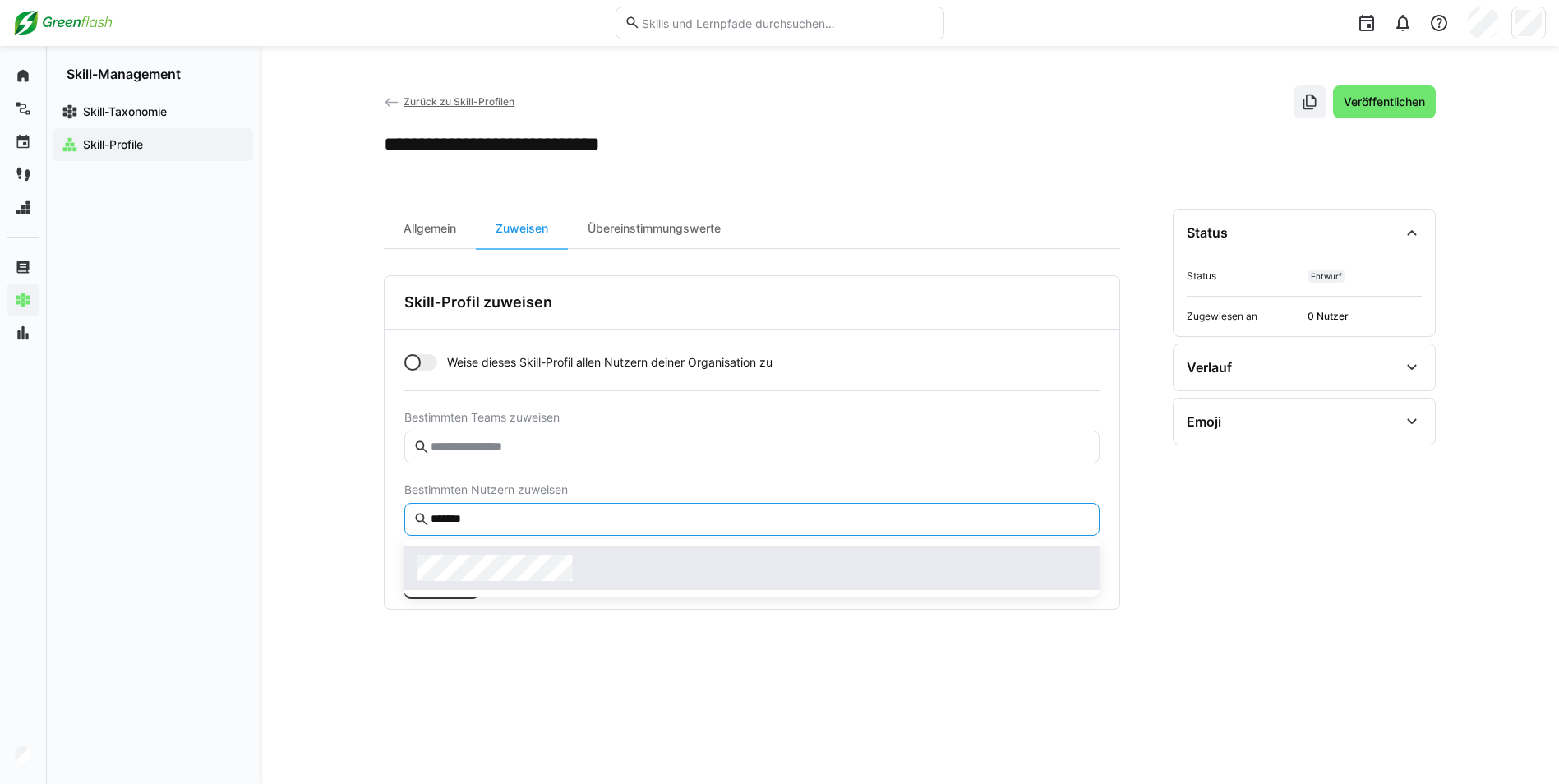
type input "*******"
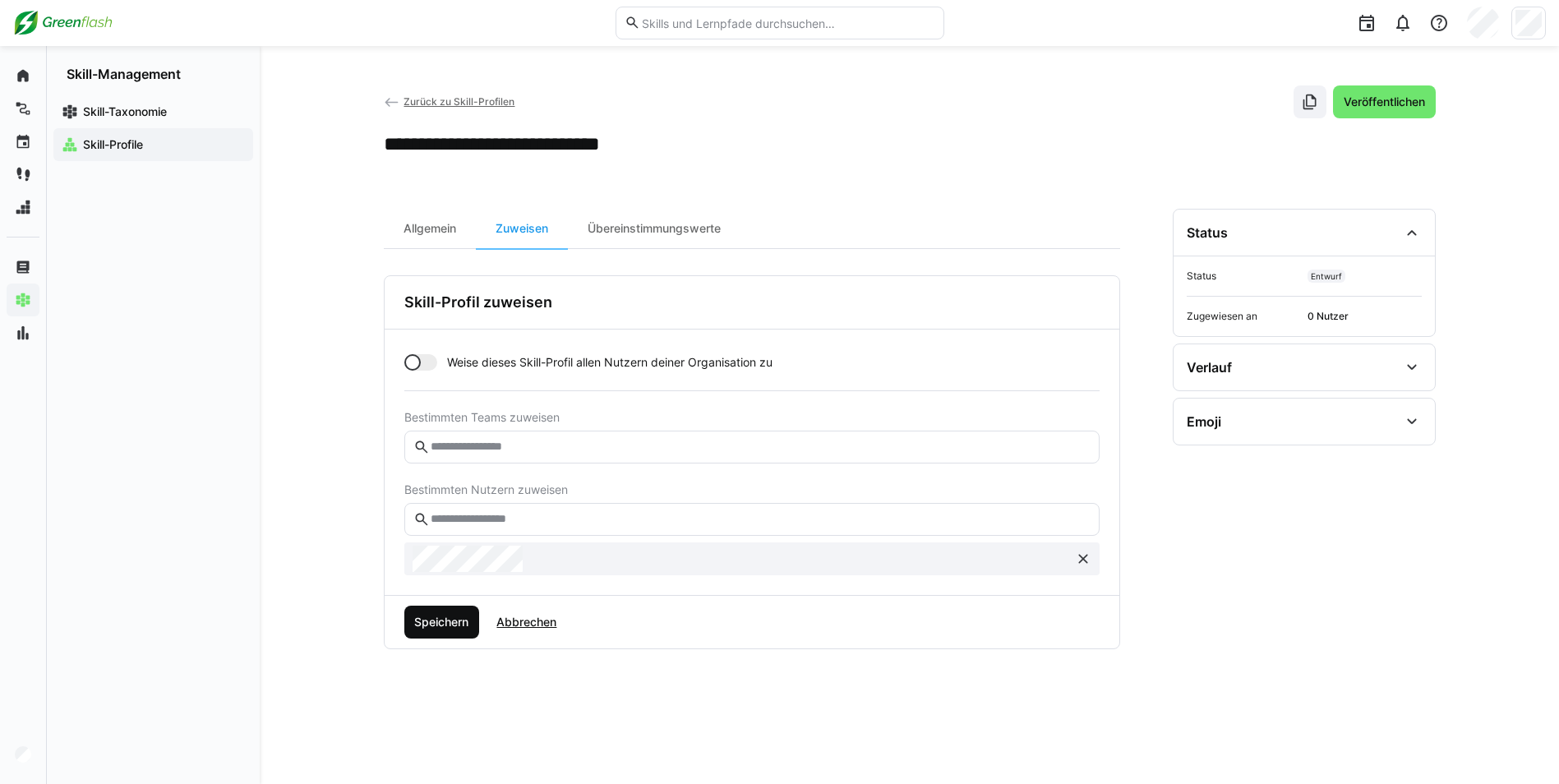
click at [442, 626] on span "Speichern" at bounding box center [441, 622] width 59 height 17
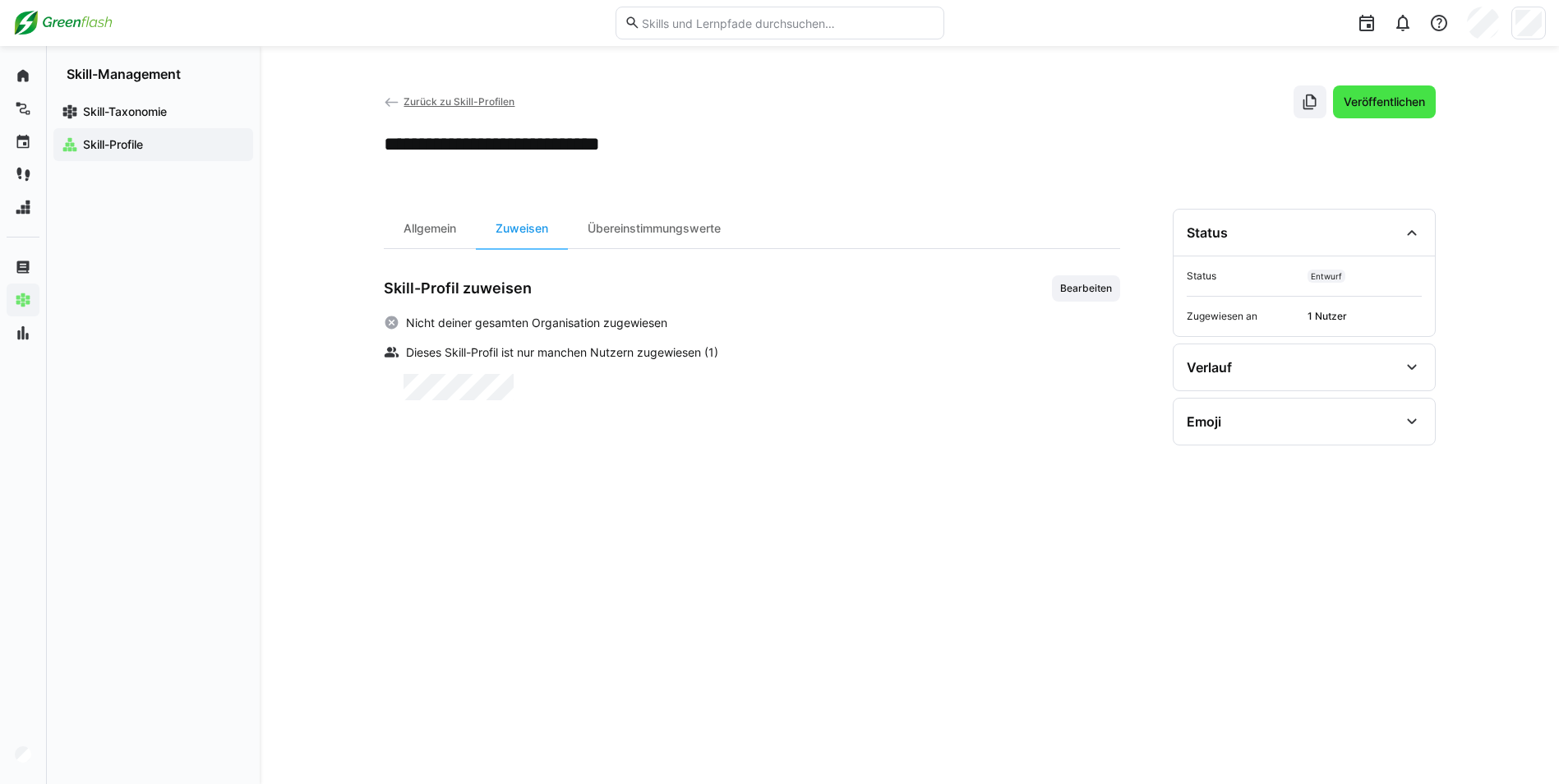
click at [1376, 99] on span "Veröffentlichen" at bounding box center [1383, 102] width 86 height 17
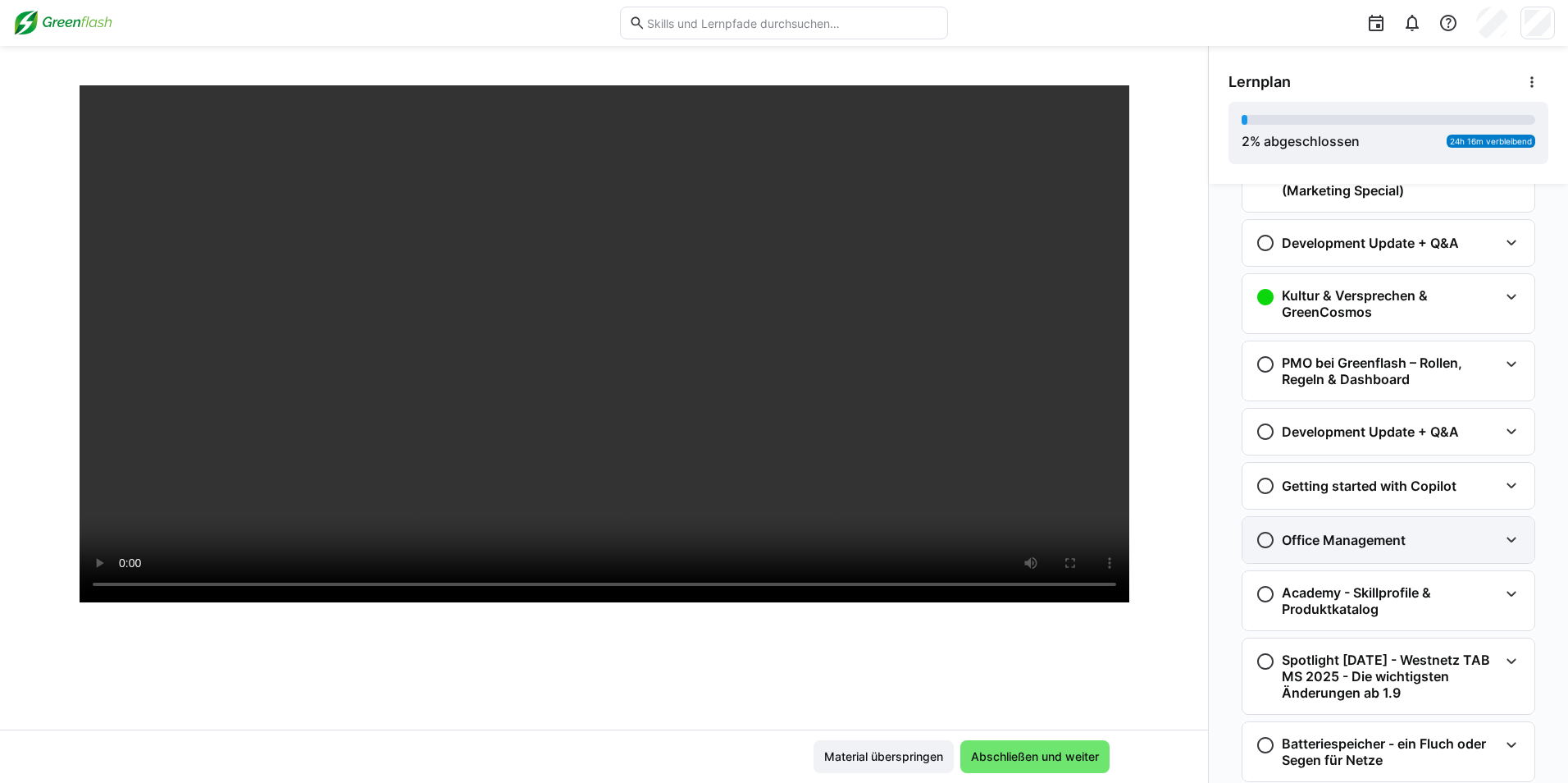
scroll to position [2303, 0]
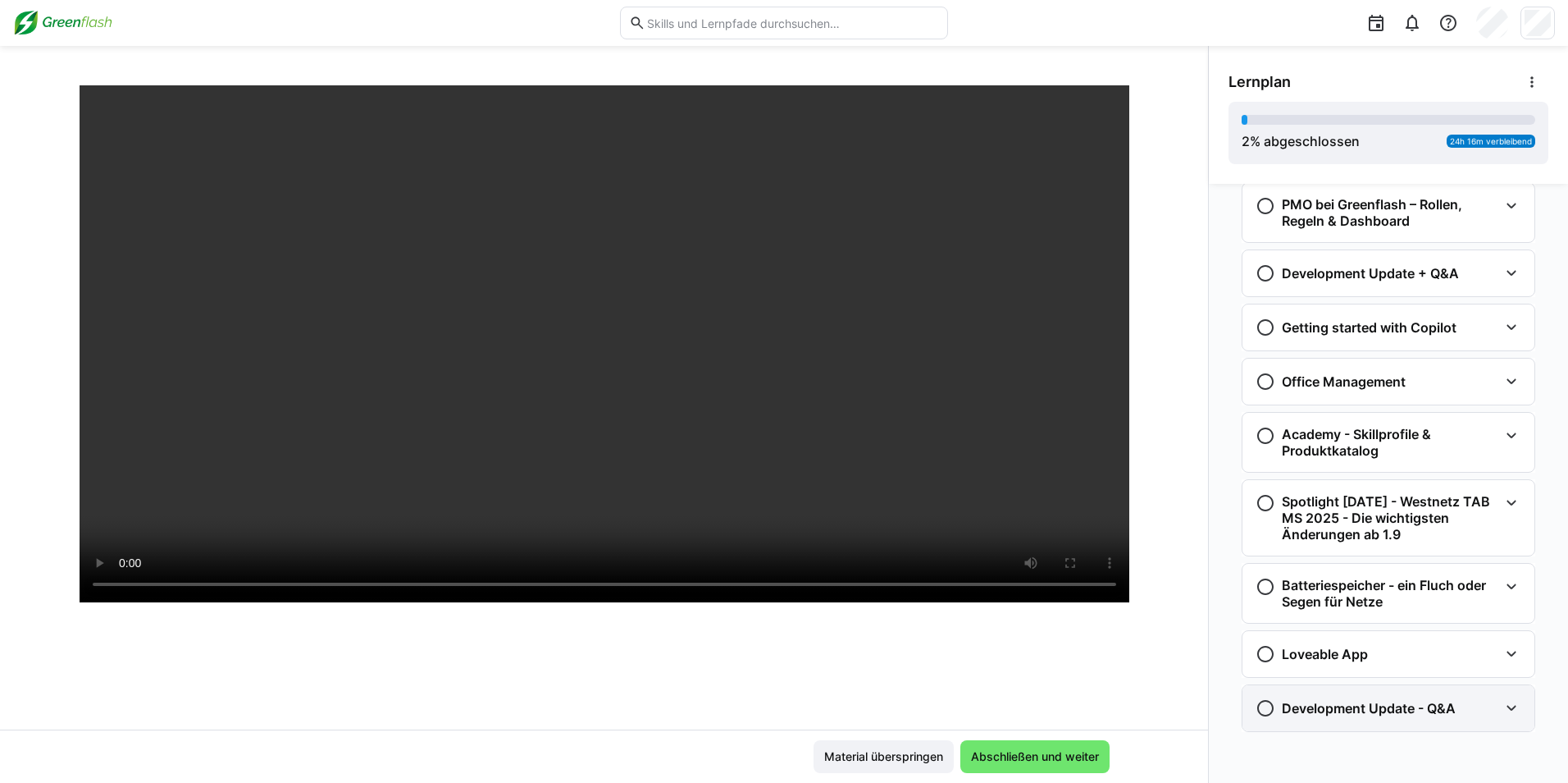
click at [1361, 707] on h3 "Development Update - Q&A" at bounding box center [1369, 708] width 174 height 17
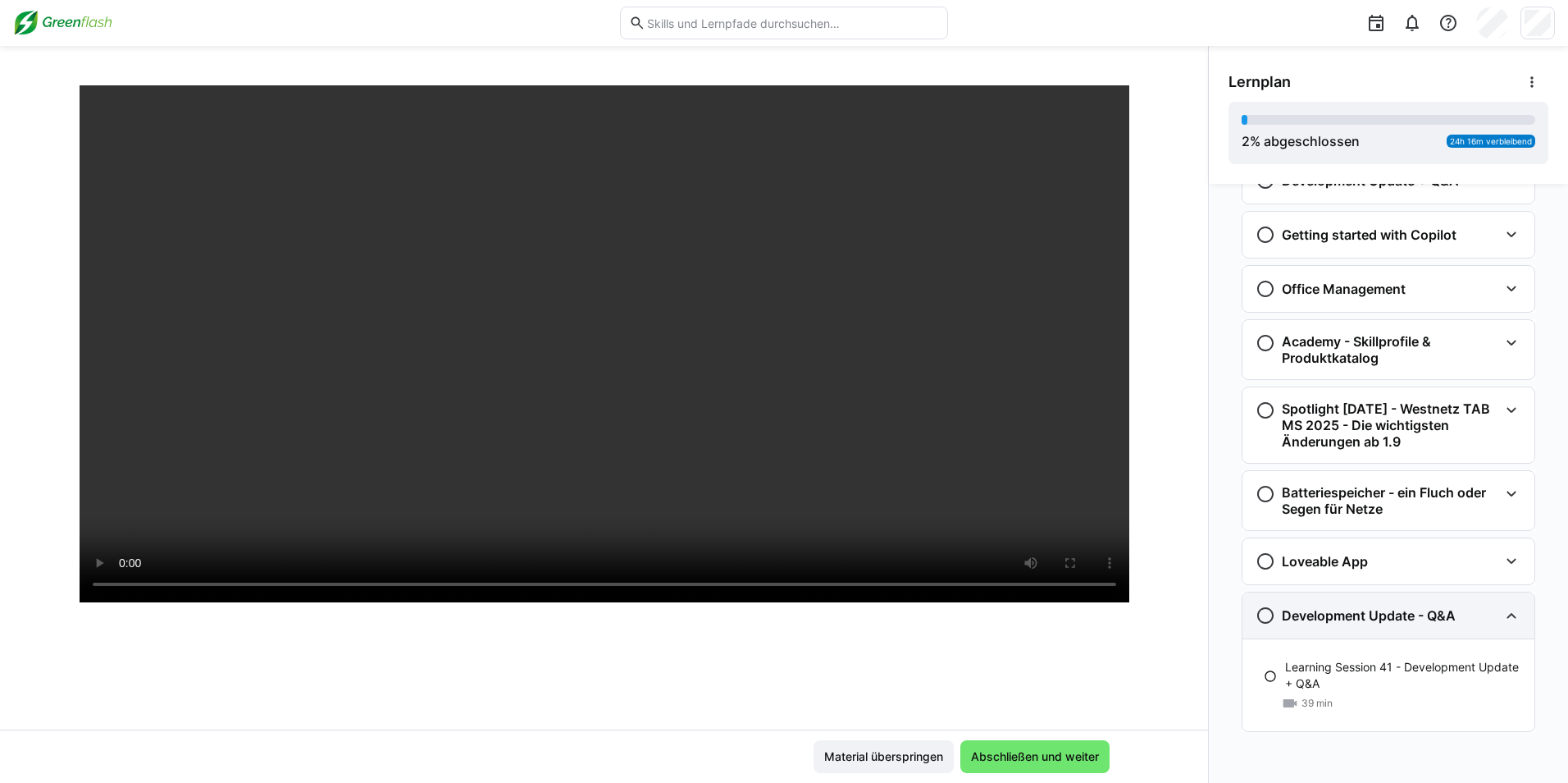
scroll to position [2396, 0]
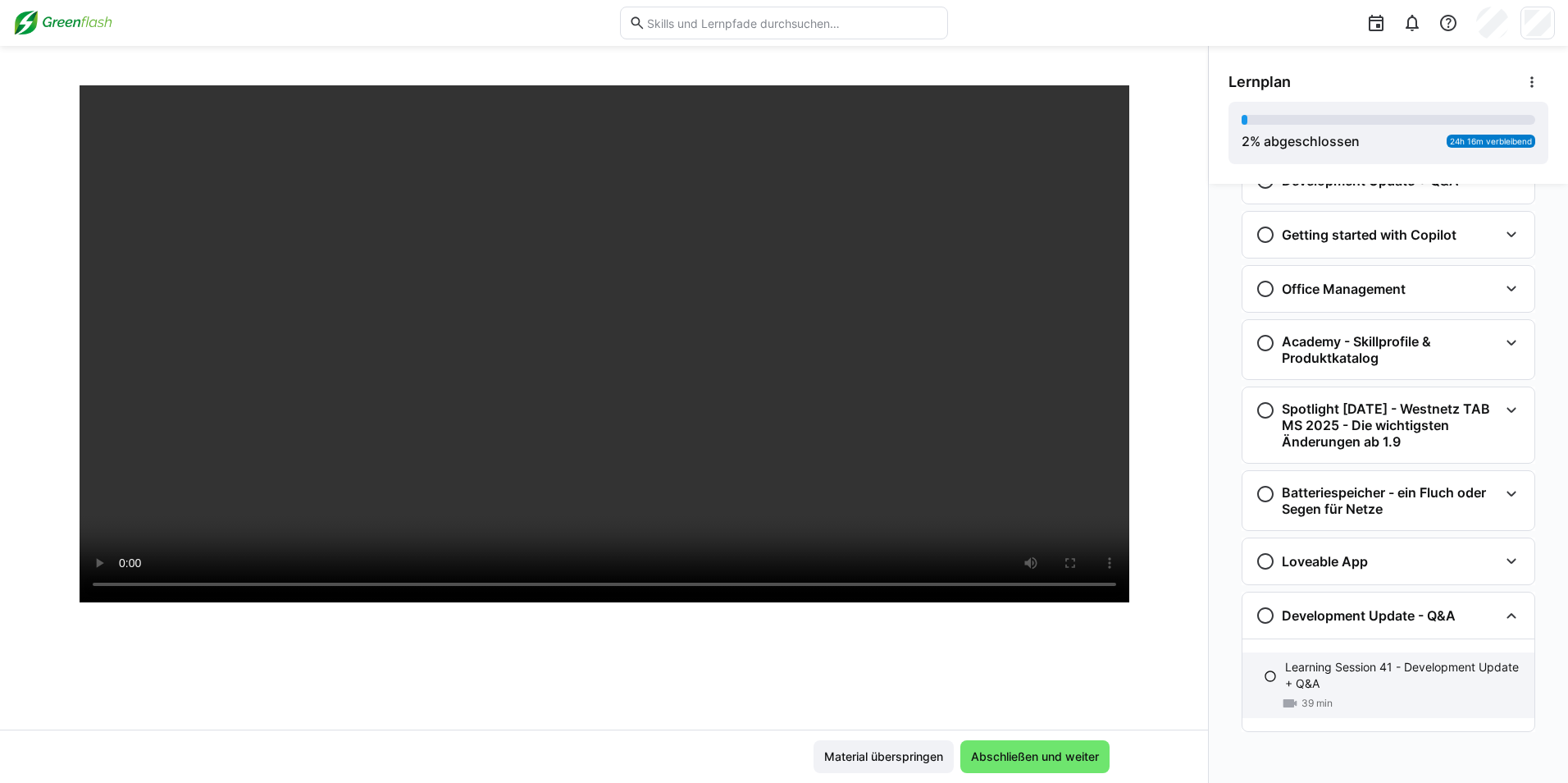
click at [1349, 682] on p "Learning Session 41 - Development Update + Q&A" at bounding box center [1403, 676] width 236 height 33
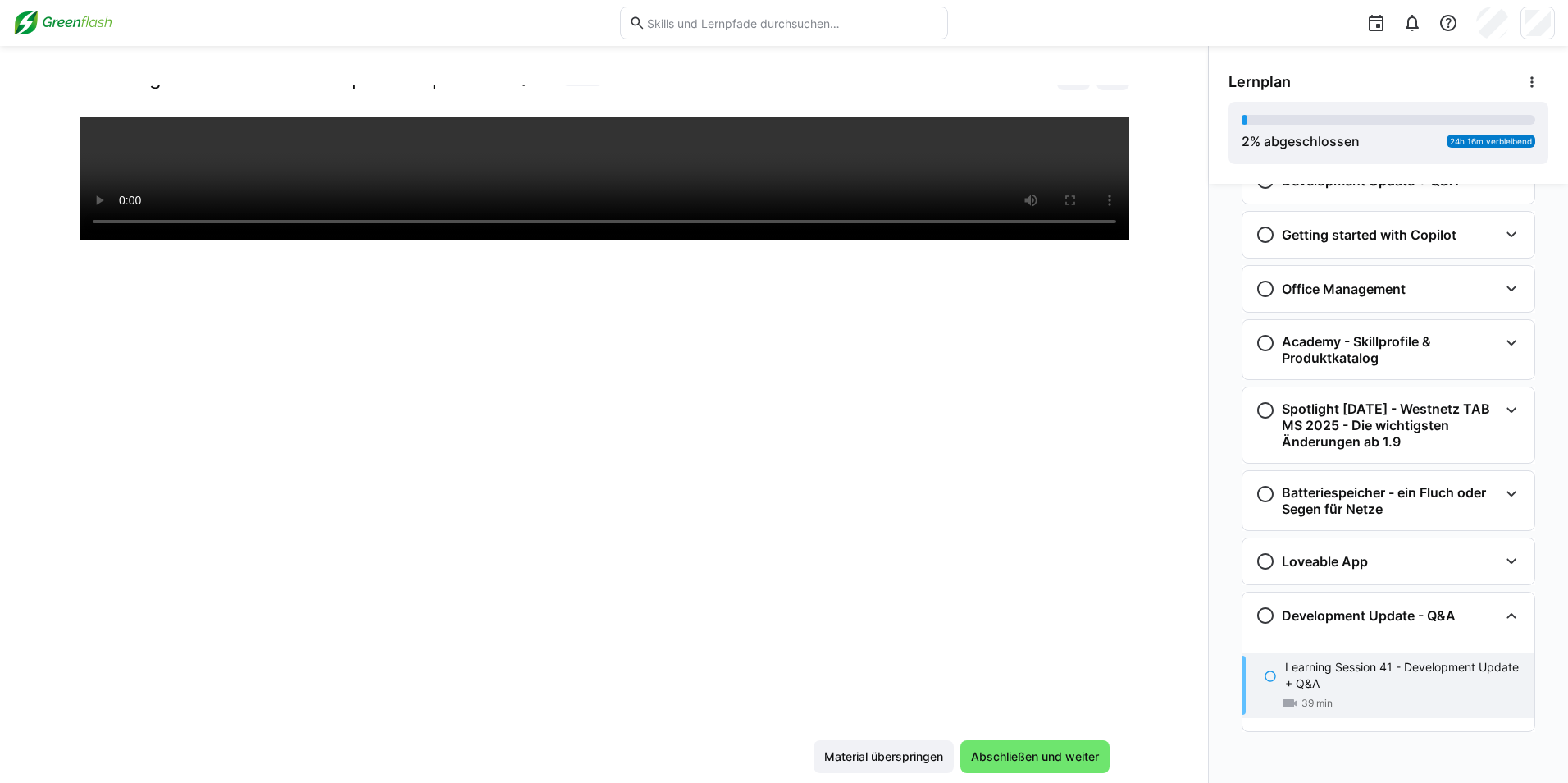
scroll to position [0, 0]
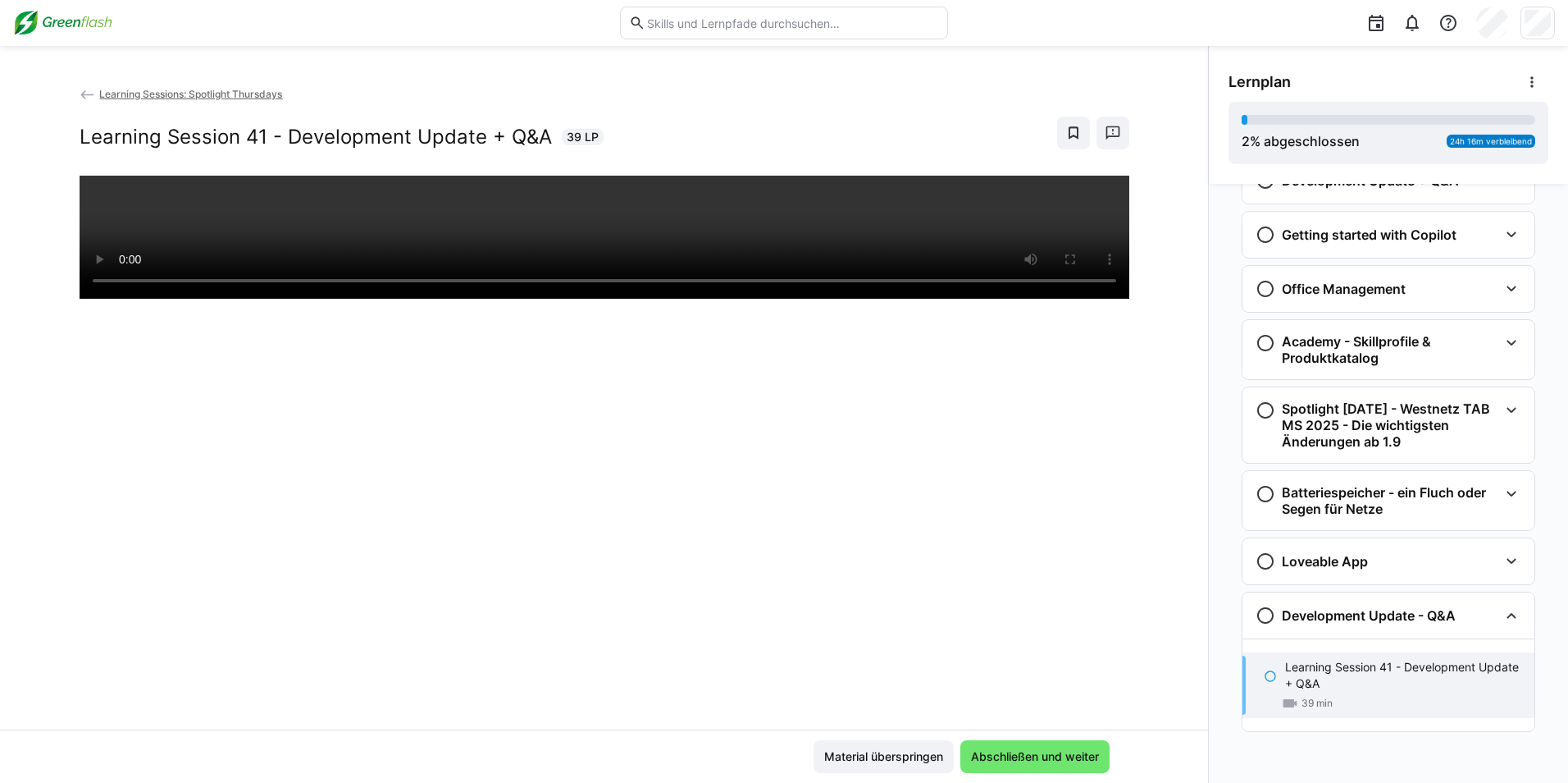
click at [1349, 693] on div "Learning Session 41 - Development Update + Q&A 39 min" at bounding box center [1388, 684] width 292 height 66
click at [1329, 610] on h3 "Development Update - Q&A" at bounding box center [1369, 616] width 174 height 17
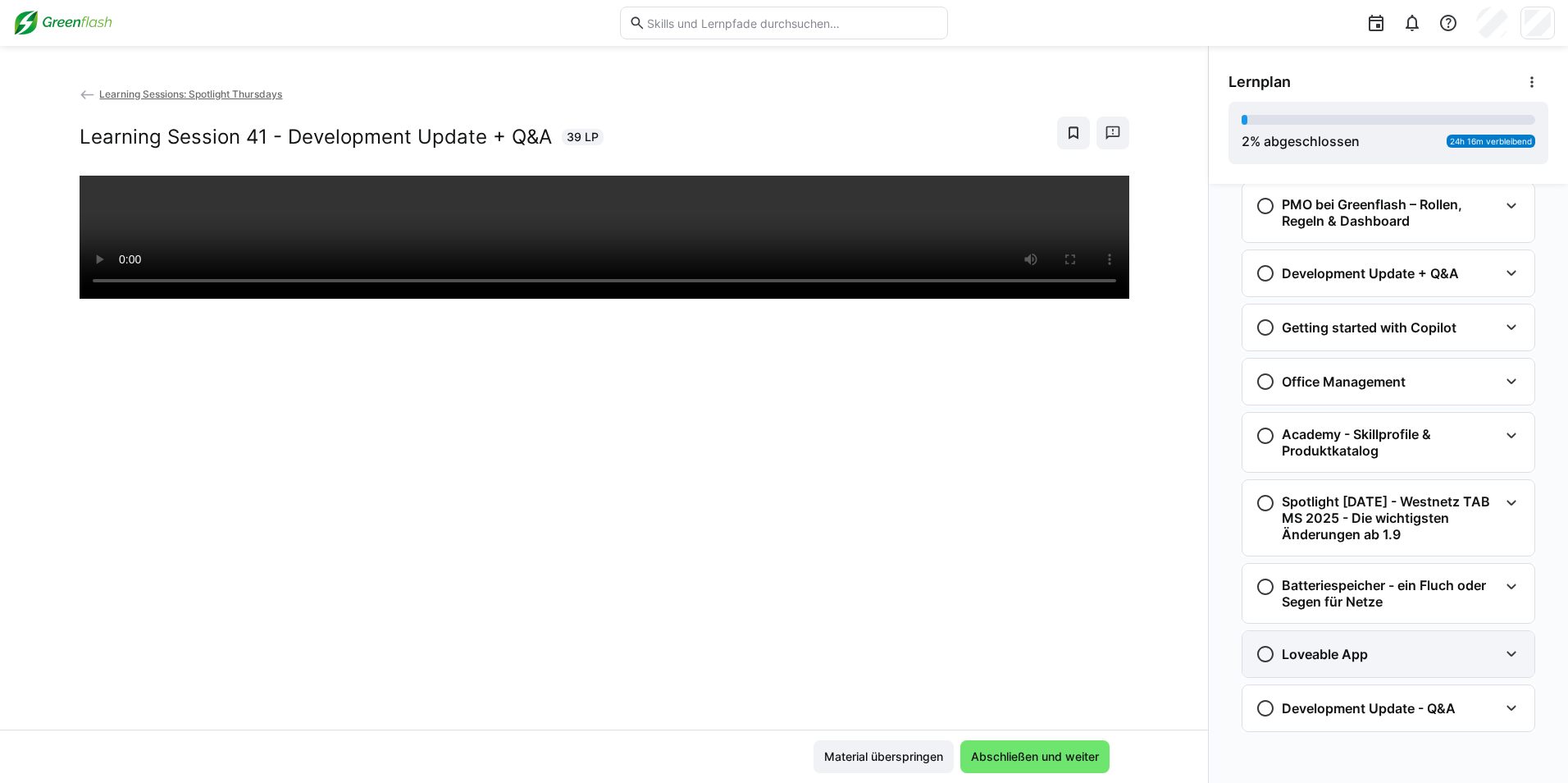
click at [1318, 661] on h3 "Loveable App" at bounding box center [1324, 654] width 86 height 17
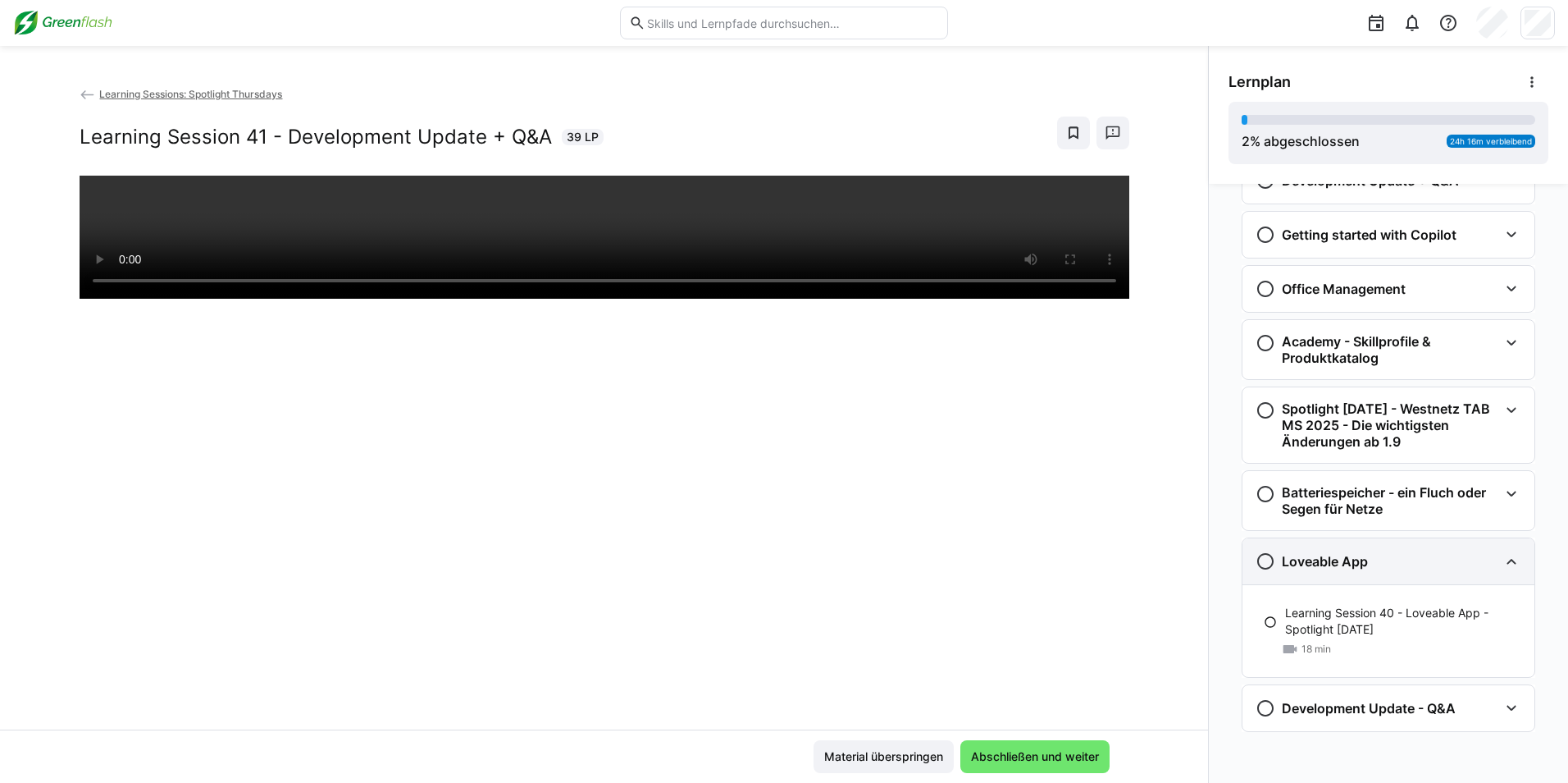
scroll to position [2396, 0]
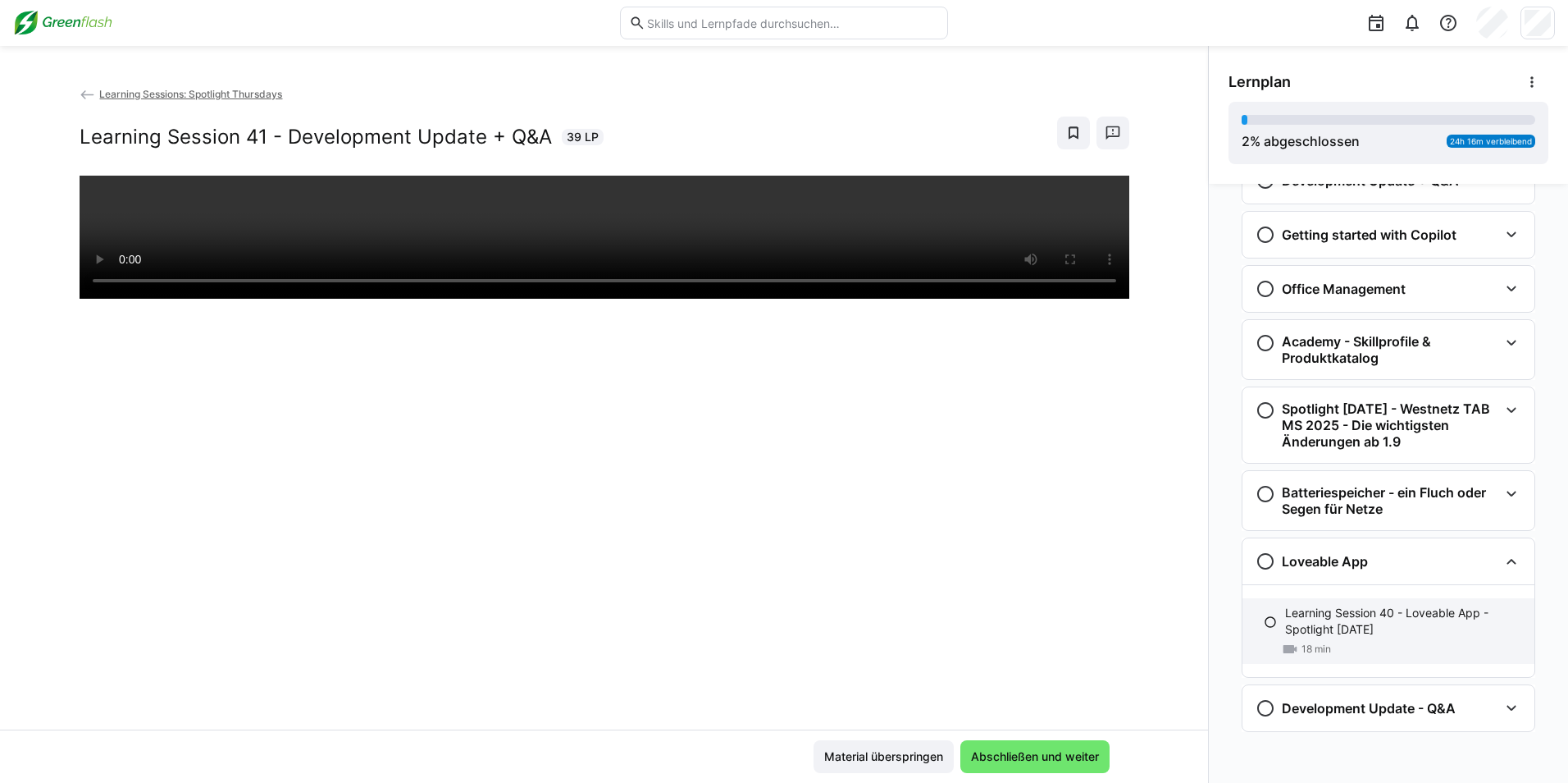
click at [1321, 628] on p "Learning Session 40 - Loveable App - Spotlight [DATE]" at bounding box center [1403, 621] width 236 height 33
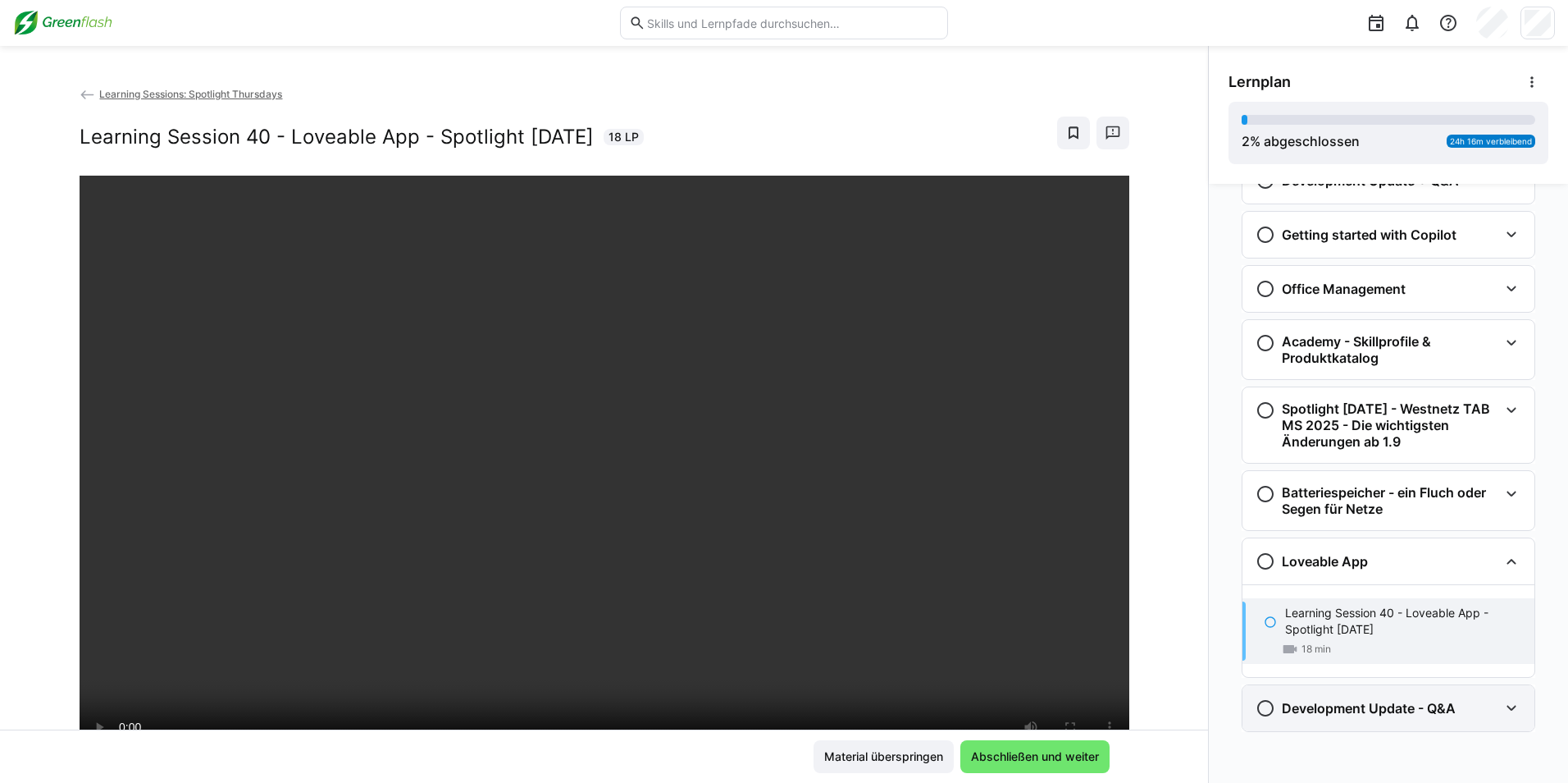
click at [1351, 704] on h3 "Development Update - Q&A" at bounding box center [1369, 708] width 174 height 17
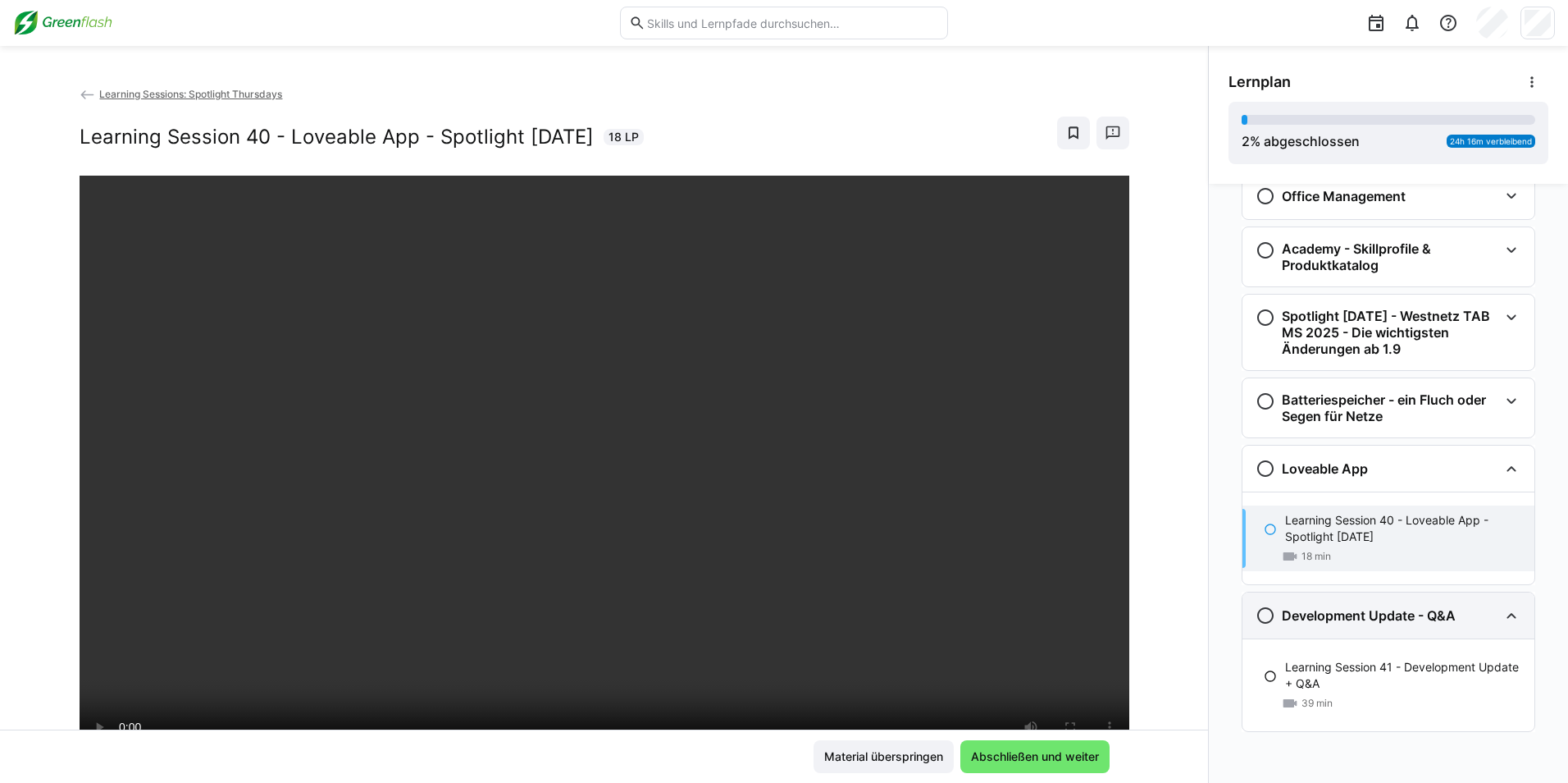
scroll to position [2488, 0]
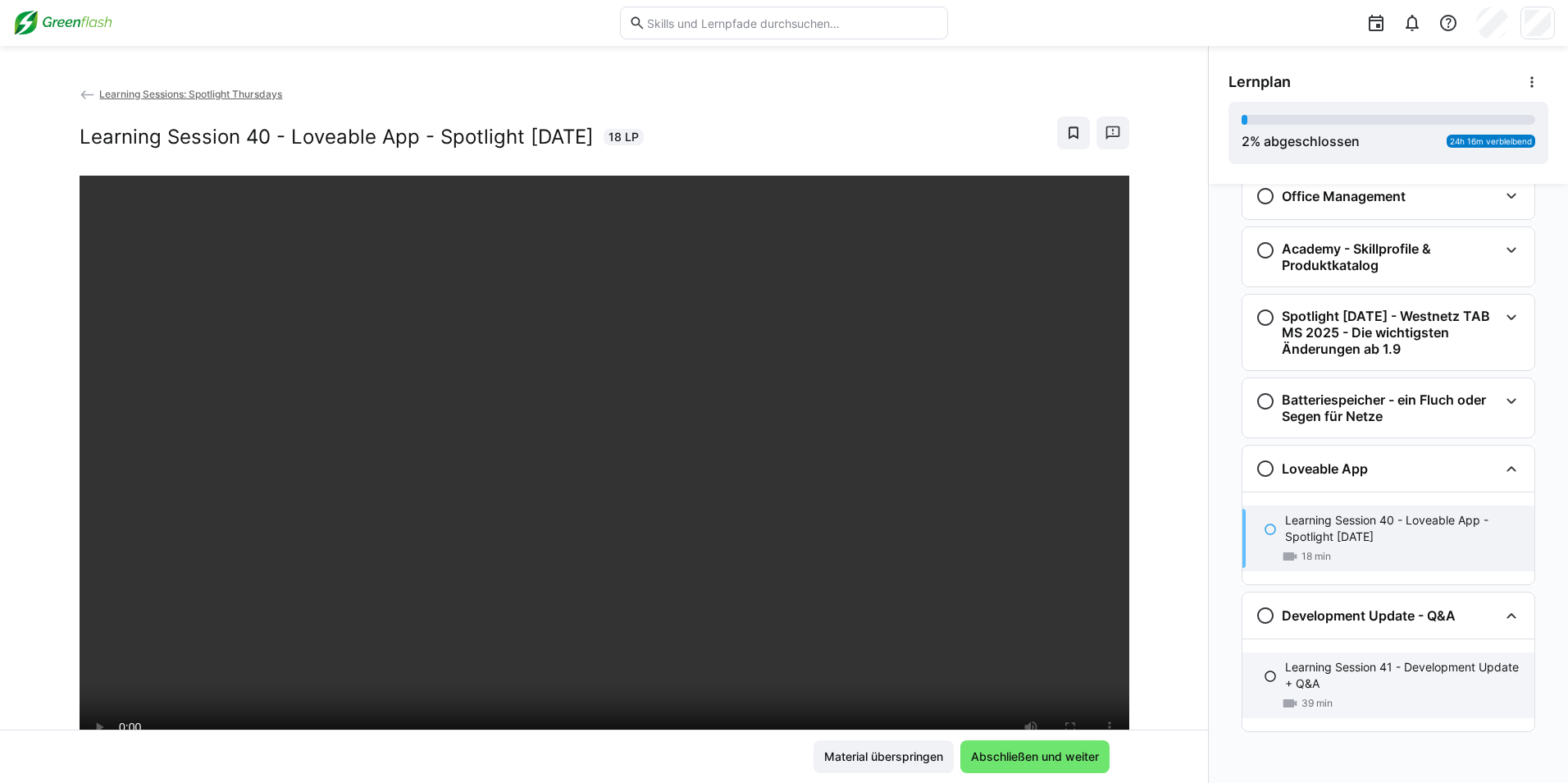
click at [1345, 674] on p "Learning Session 41 - Development Update + Q&A" at bounding box center [1403, 676] width 236 height 33
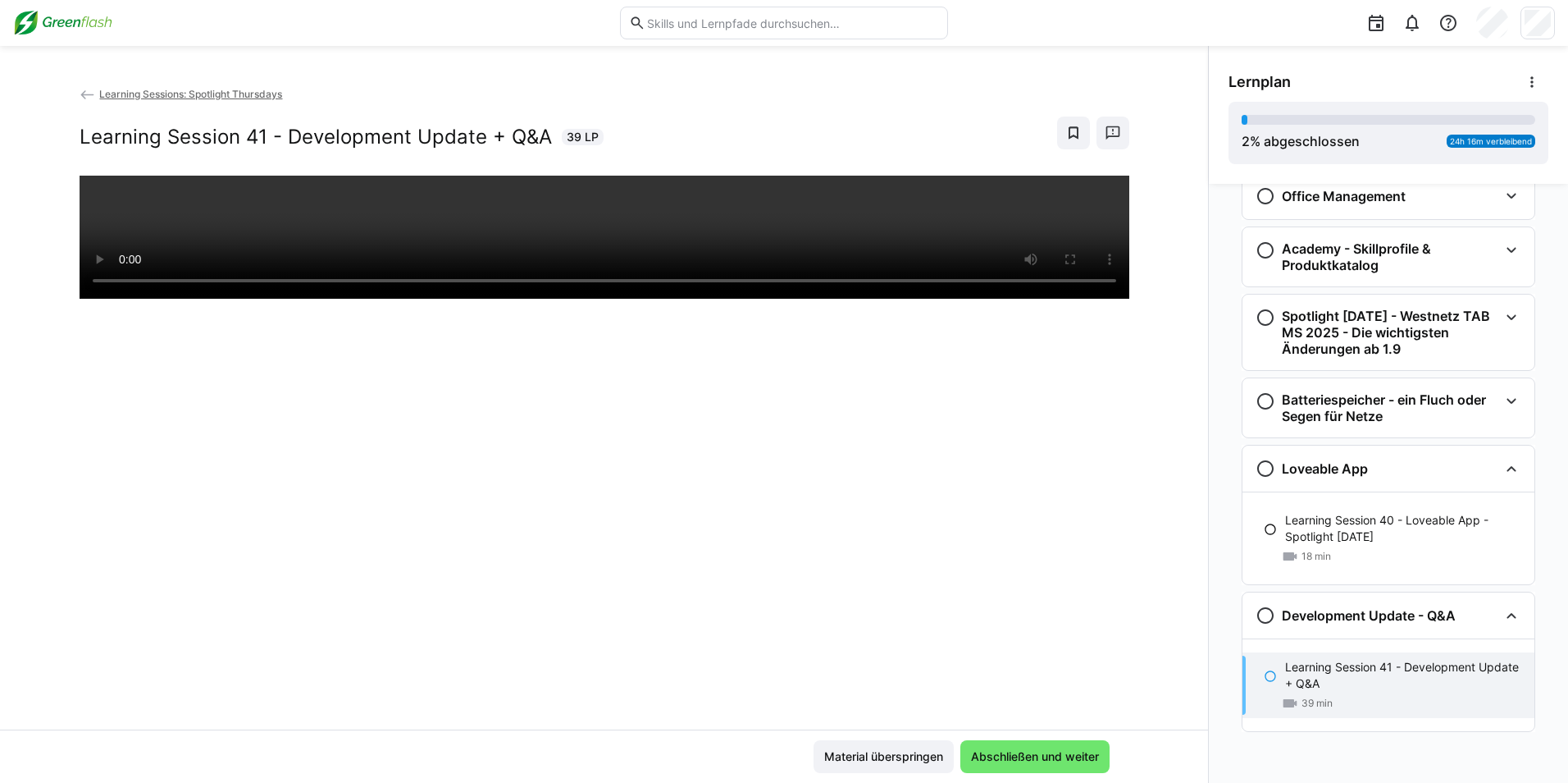
click at [1338, 671] on p "Learning Session 41 - Development Update + Q&A" at bounding box center [1403, 676] width 236 height 33
click at [1266, 681] on eds-icon at bounding box center [1270, 676] width 13 height 13
click at [1263, 673] on eds-icon at bounding box center [1270, 676] width 13 height 13
click at [1293, 677] on p "Learning Session 41 - Development Update + Q&A" at bounding box center [1403, 676] width 236 height 33
click at [1263, 677] on eds-icon at bounding box center [1270, 676] width 13 height 13
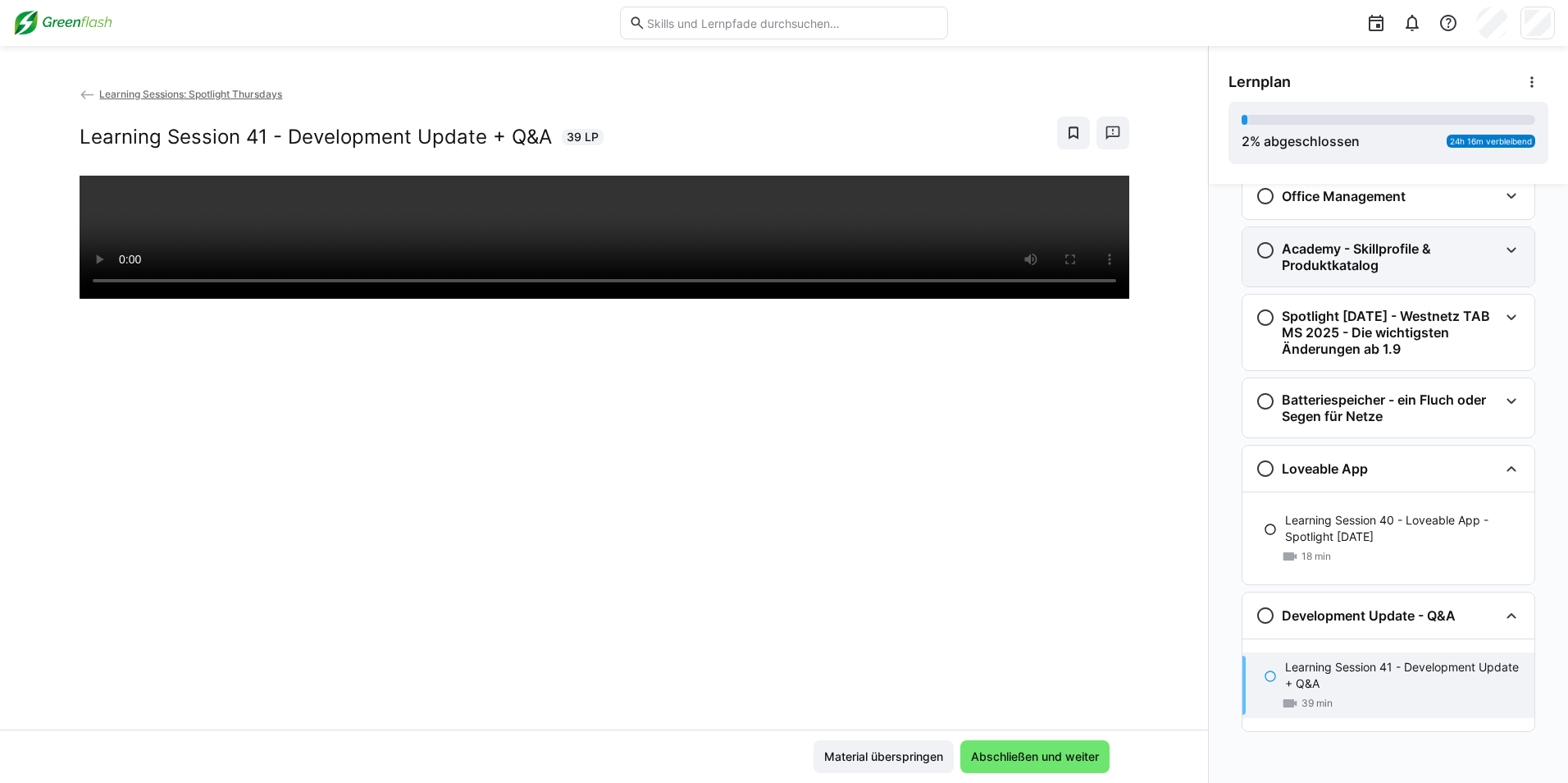
click at [1374, 266] on h3 "Academy - Skillprofile & Produktkatalog" at bounding box center [1390, 257] width 217 height 33
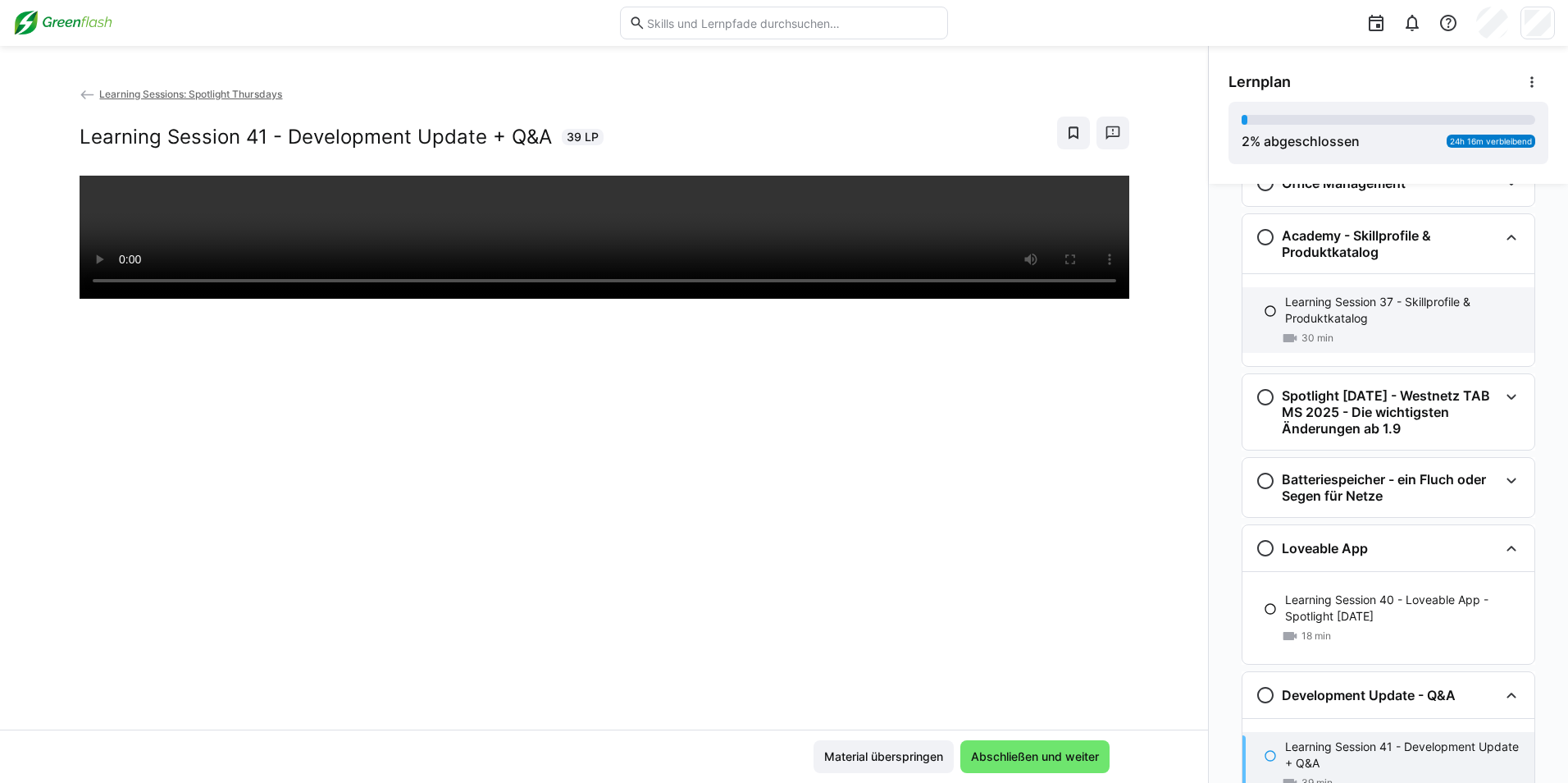
click at [1372, 327] on p "Learning Session 37 - Skillprofile & Produktkatalog" at bounding box center [1403, 310] width 236 height 33
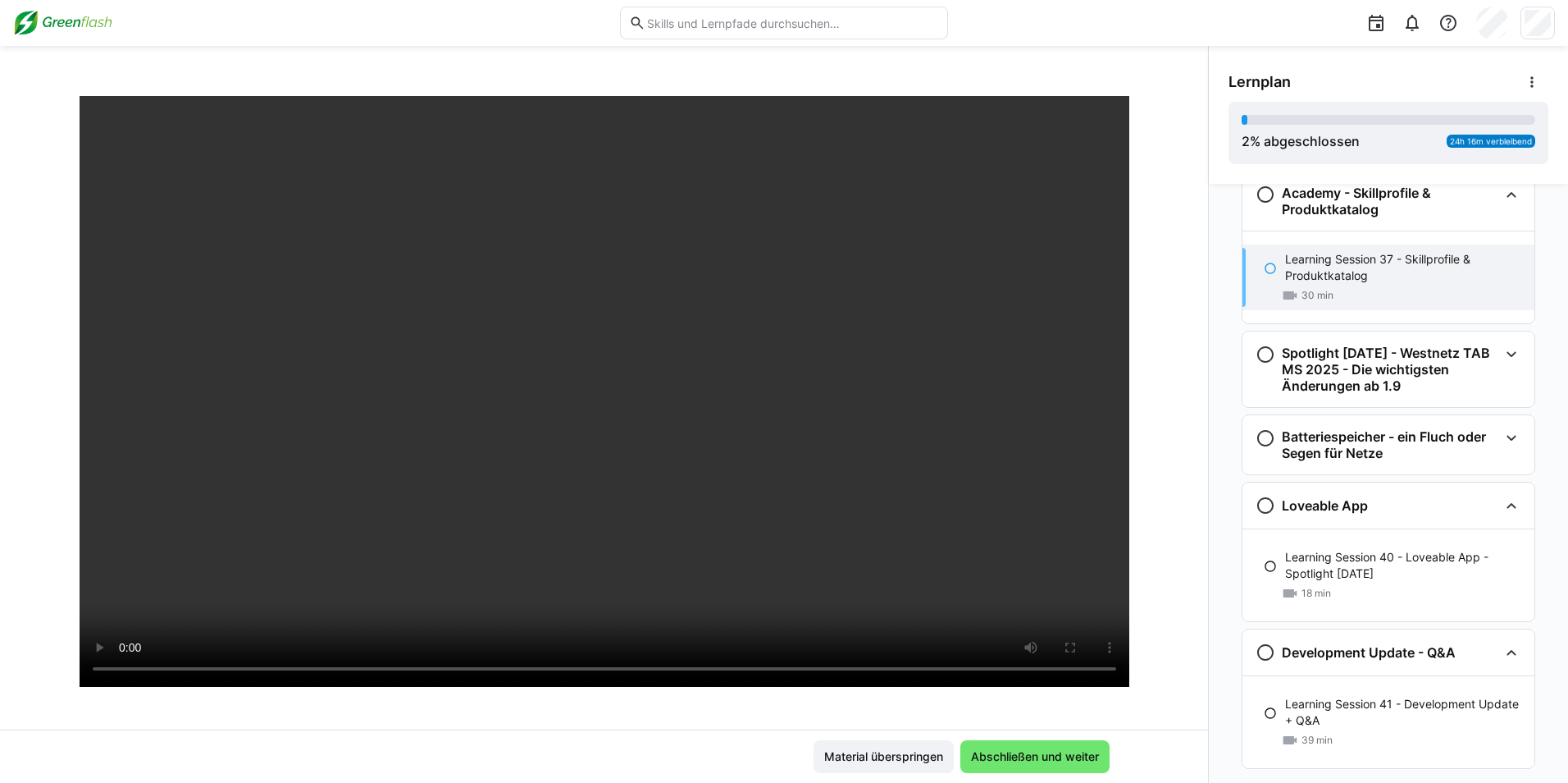
scroll to position [0, 0]
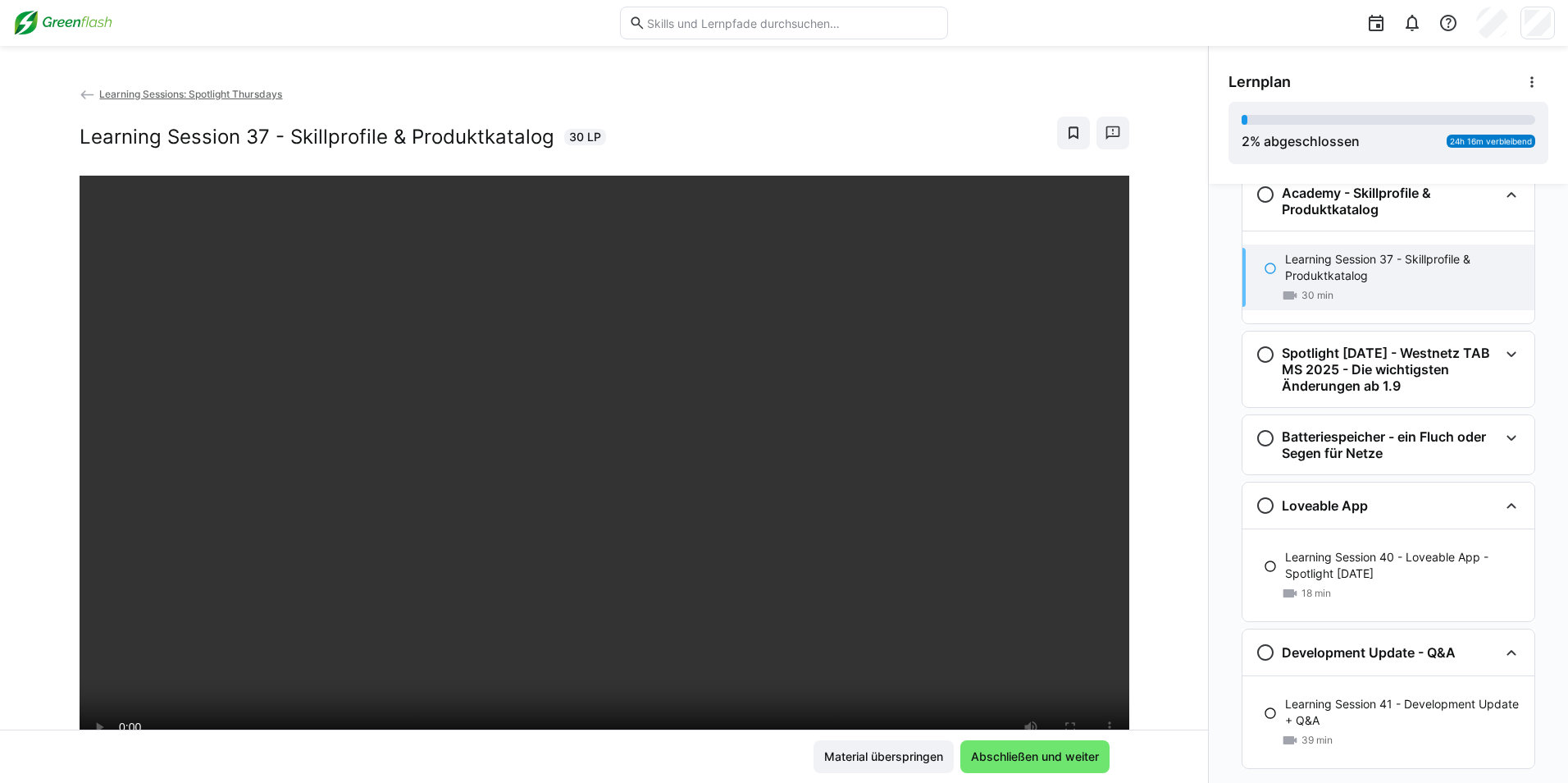
drag, startPoint x: 101, startPoint y: 95, endPoint x: 147, endPoint y: 102, distance: 46.5
click at [101, 95] on span "Learning Sessions: Spotlight Thursdays" at bounding box center [191, 93] width 183 height 12
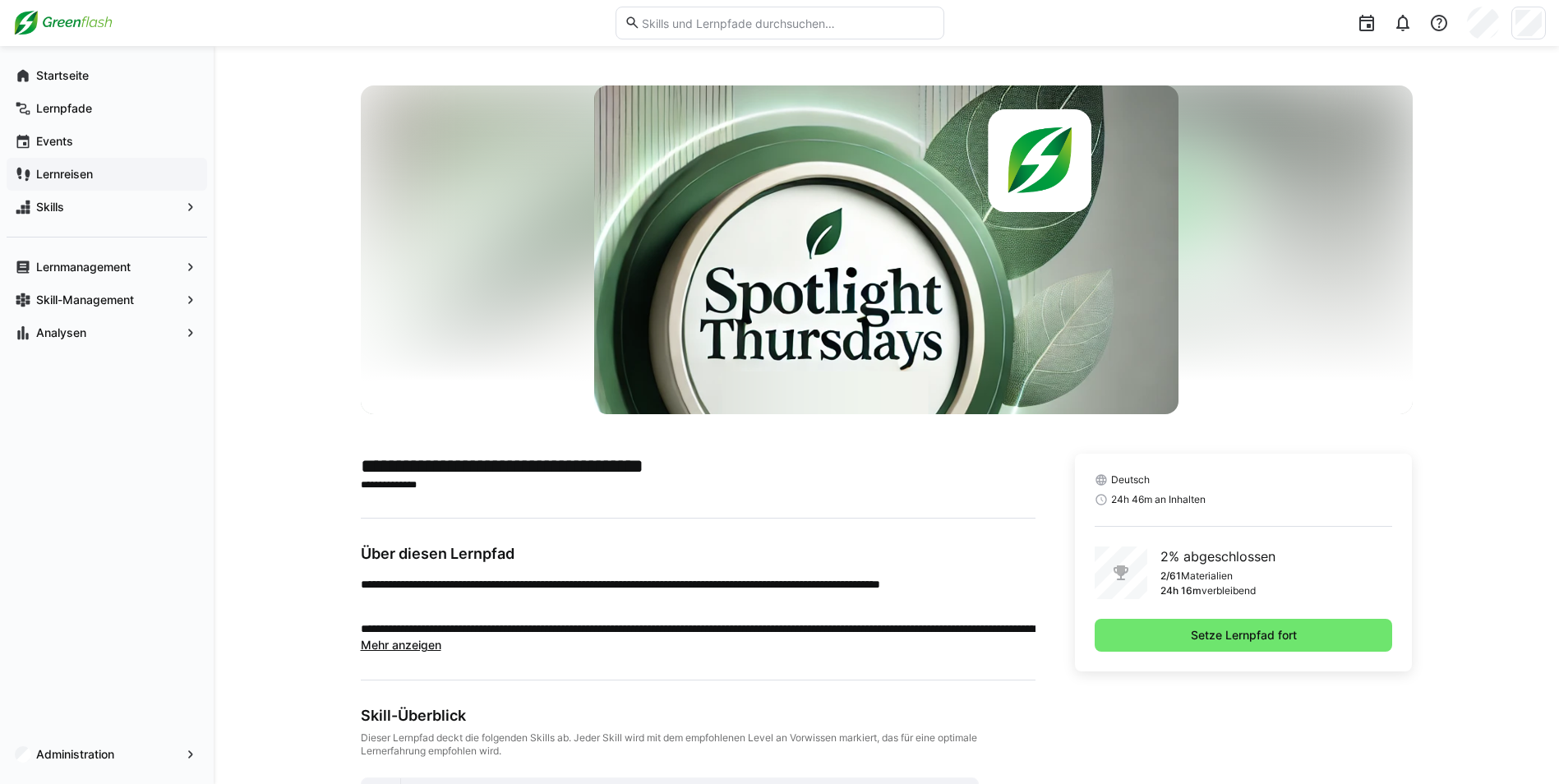
click at [0, 0] on app-navigation-label "Lernreisen" at bounding box center [0, 0] width 0 height 0
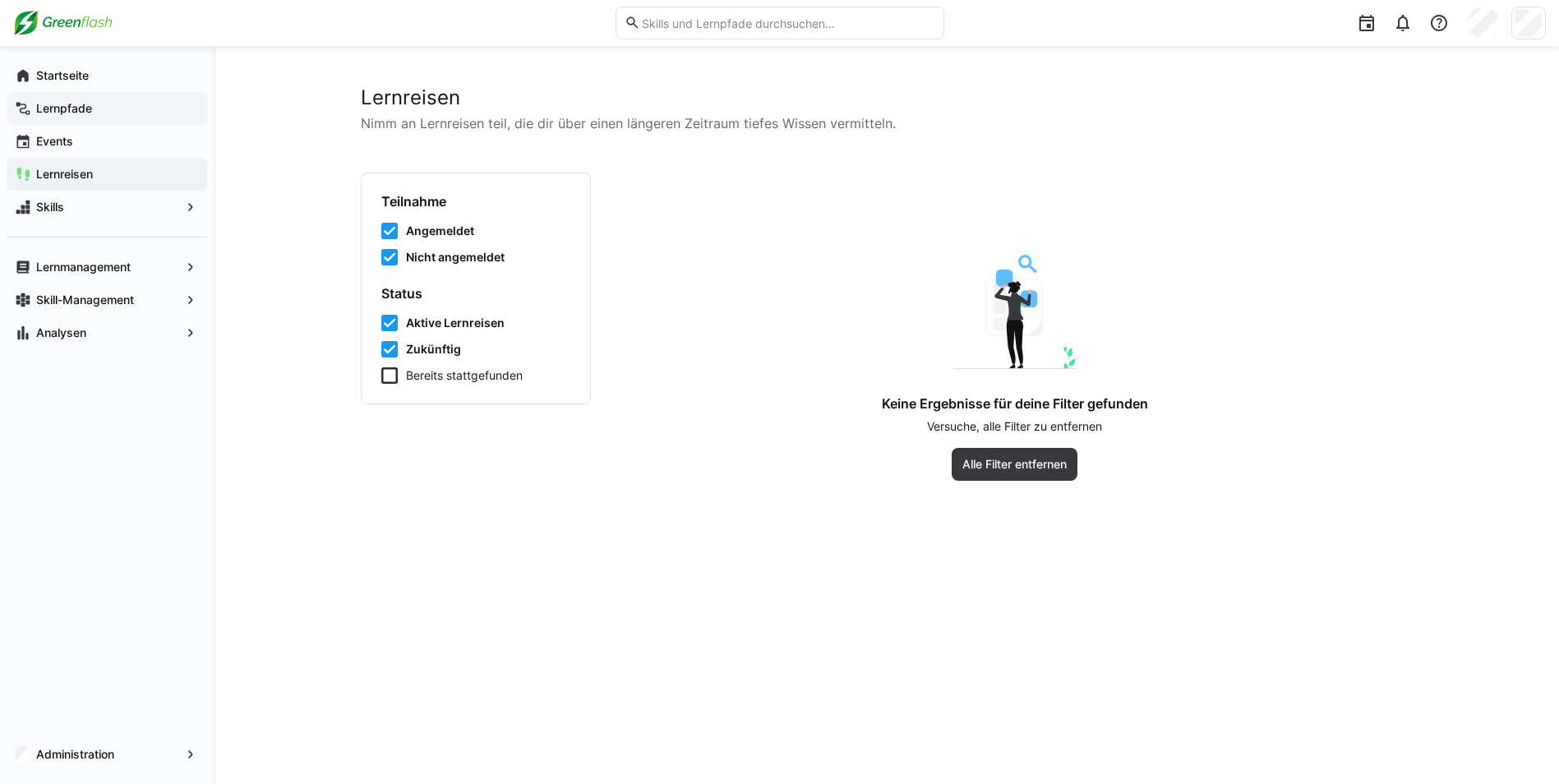
click at [95, 105] on span "Lernpfade" at bounding box center [116, 108] width 166 height 17
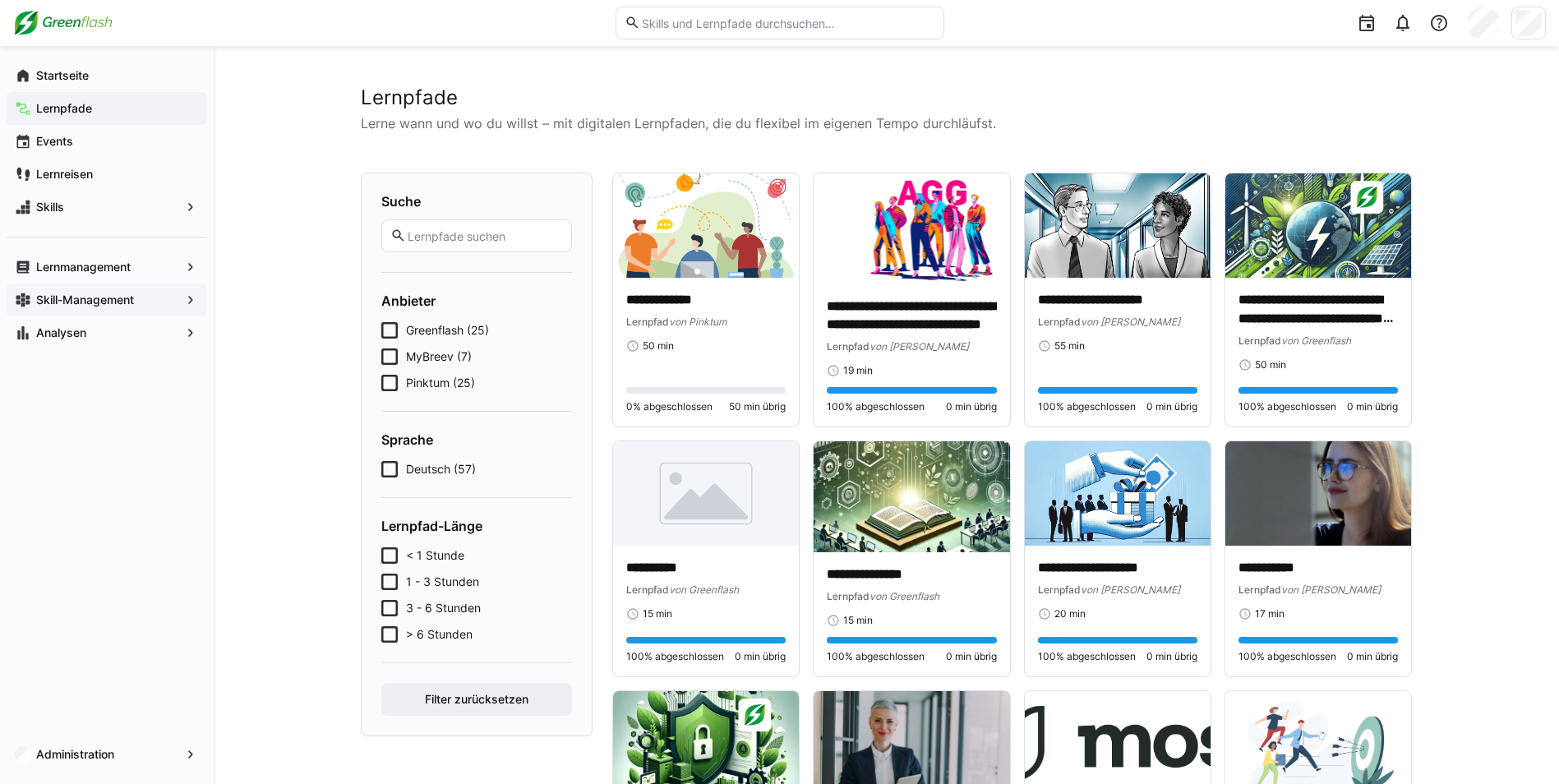
click at [0, 0] on app-navigation-label "Skill-Management" at bounding box center [0, 0] width 0 height 0
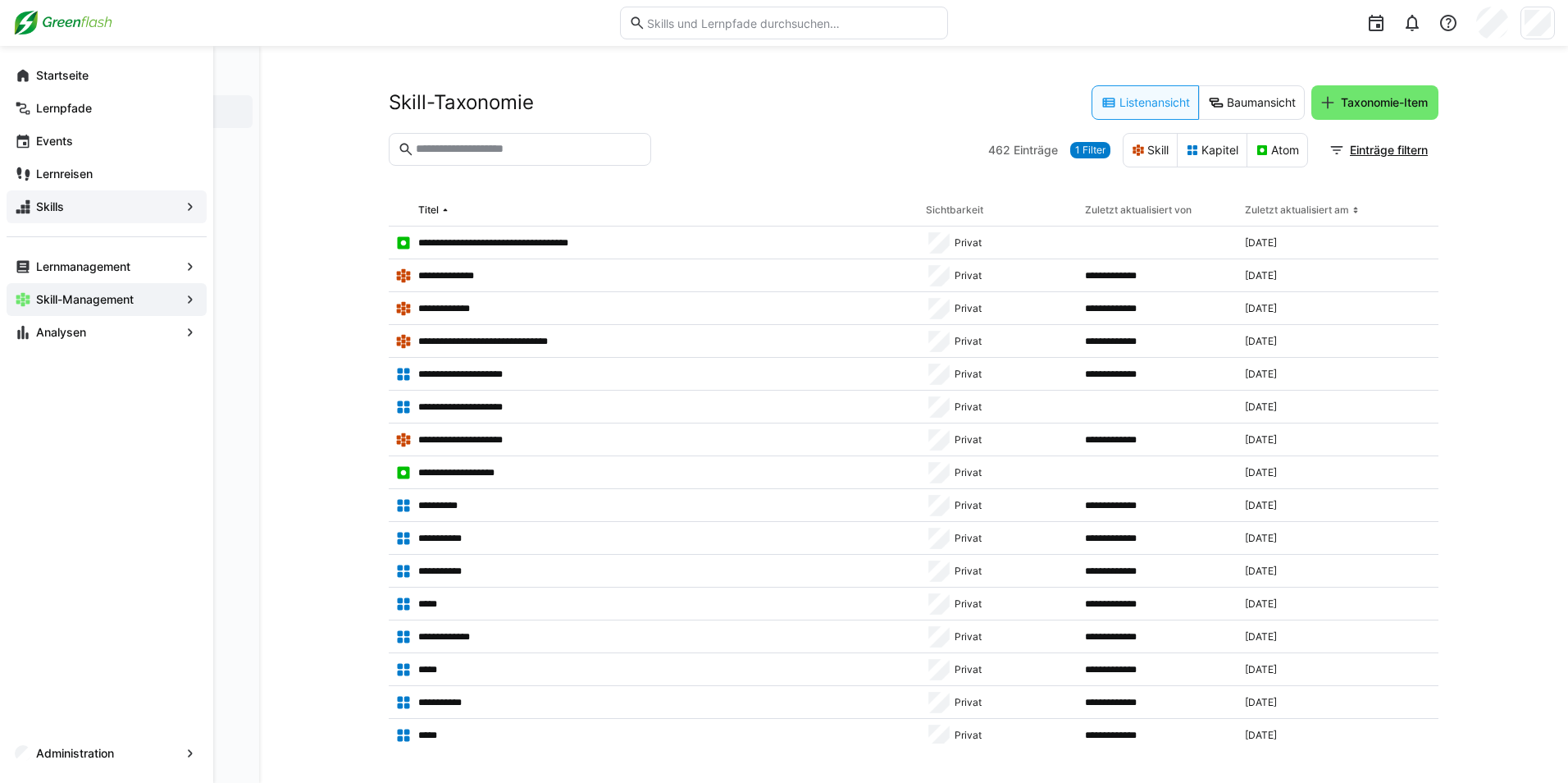
click at [73, 209] on span "Skills" at bounding box center [106, 207] width 146 height 17
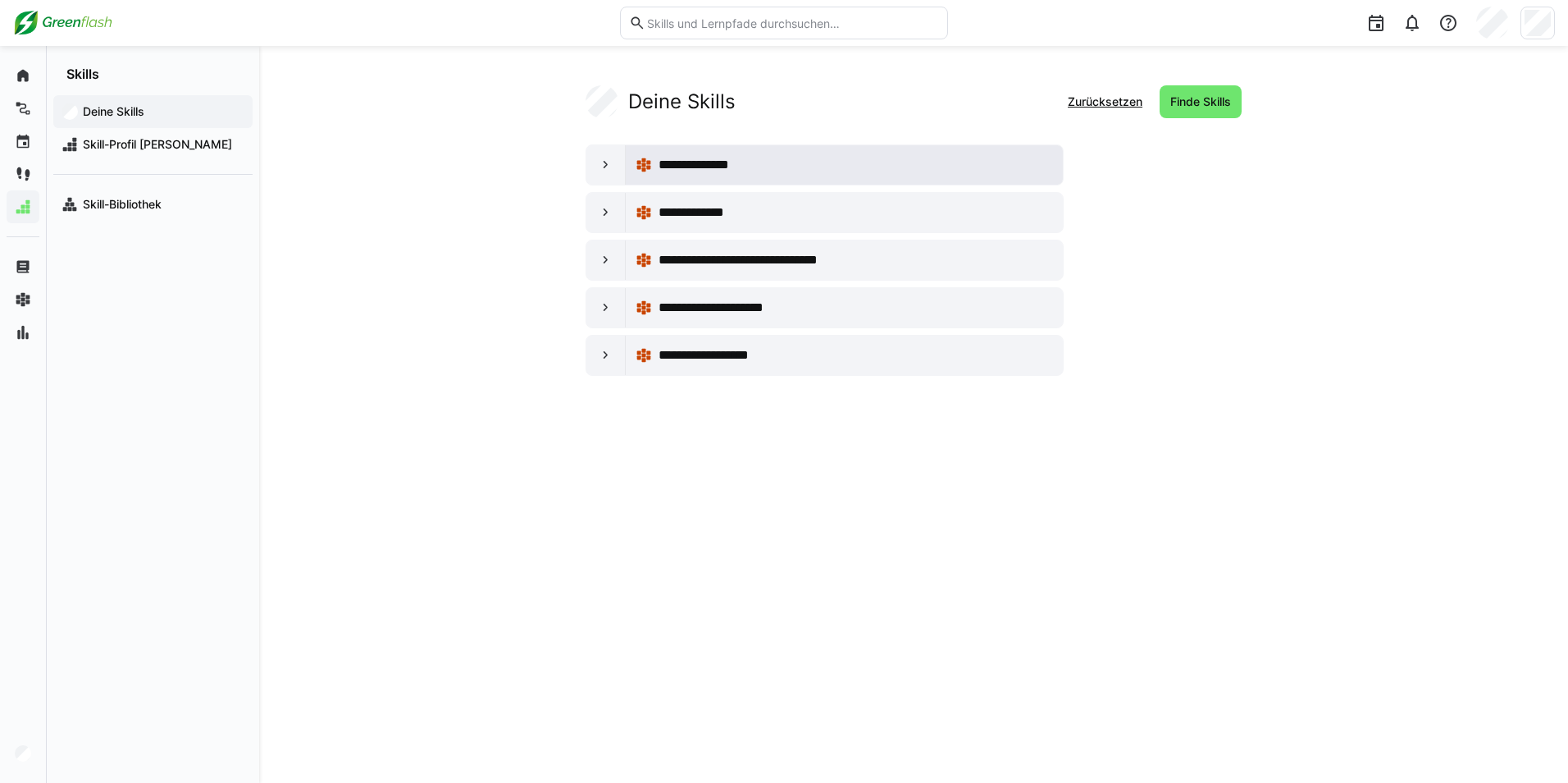
click at [751, 163] on div "**********" at bounding box center [856, 164] width 394 height 19
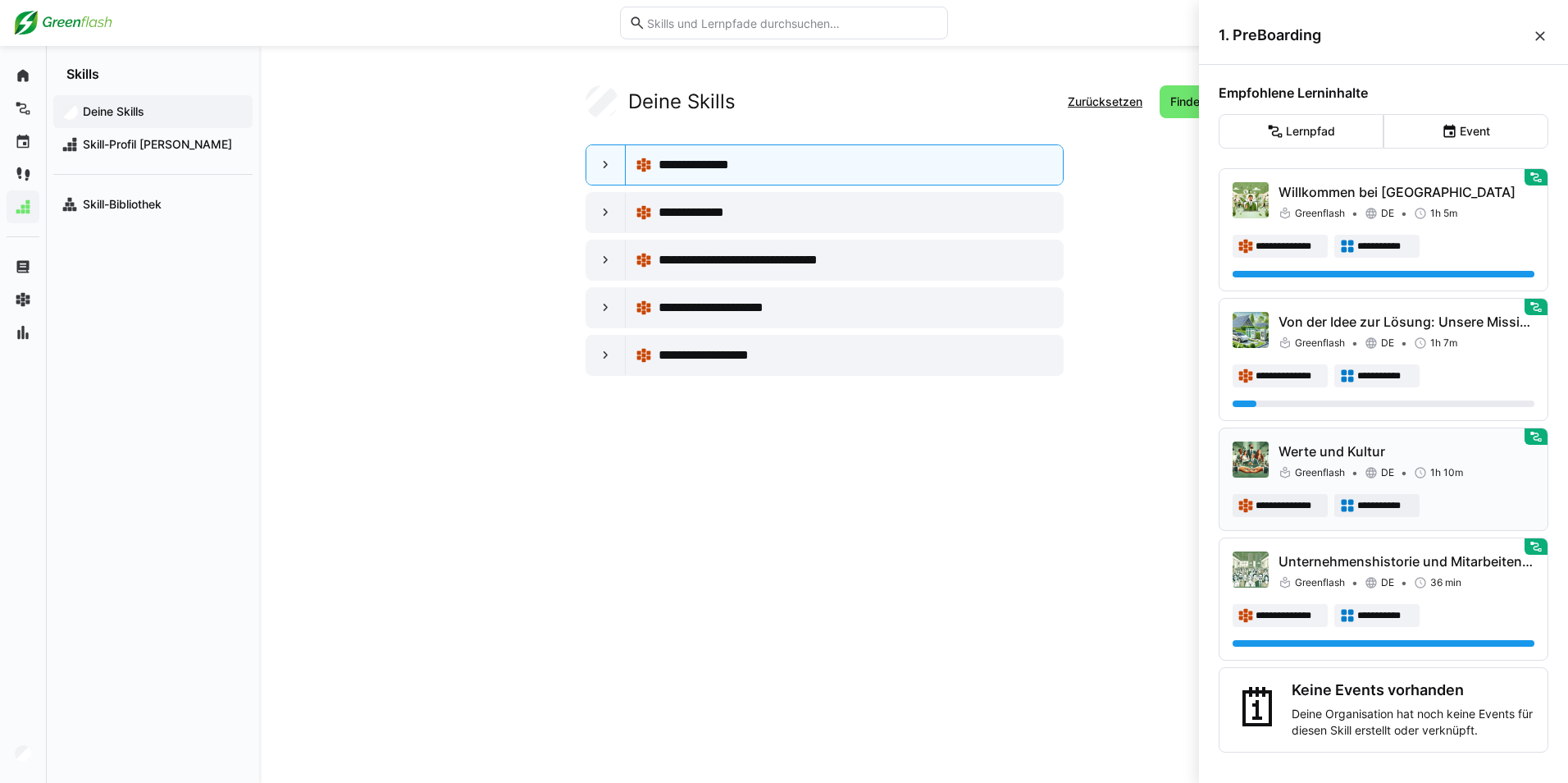
click at [1356, 464] on div at bounding box center [1354, 473] width 6 height 17
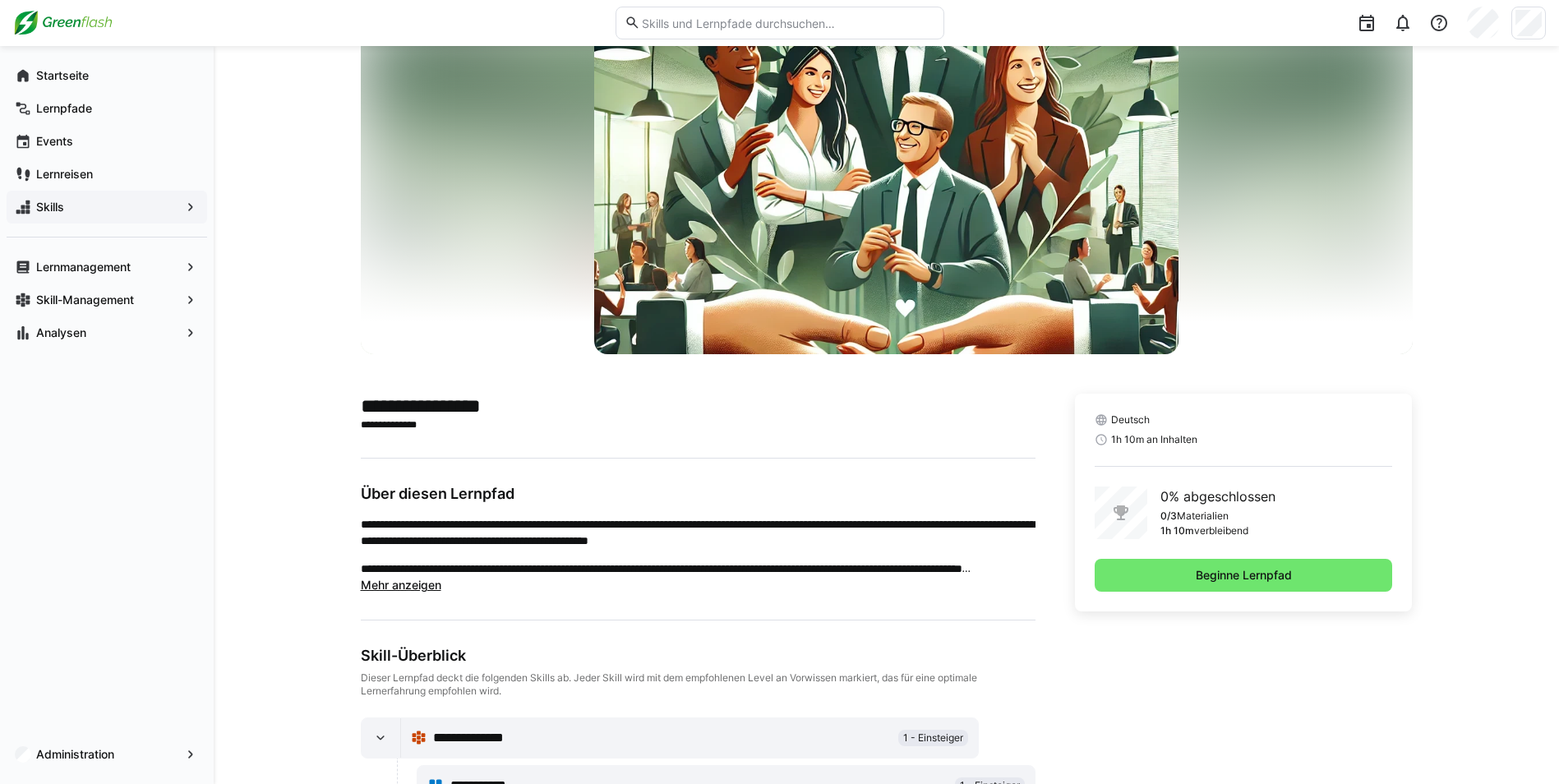
scroll to position [122, 0]
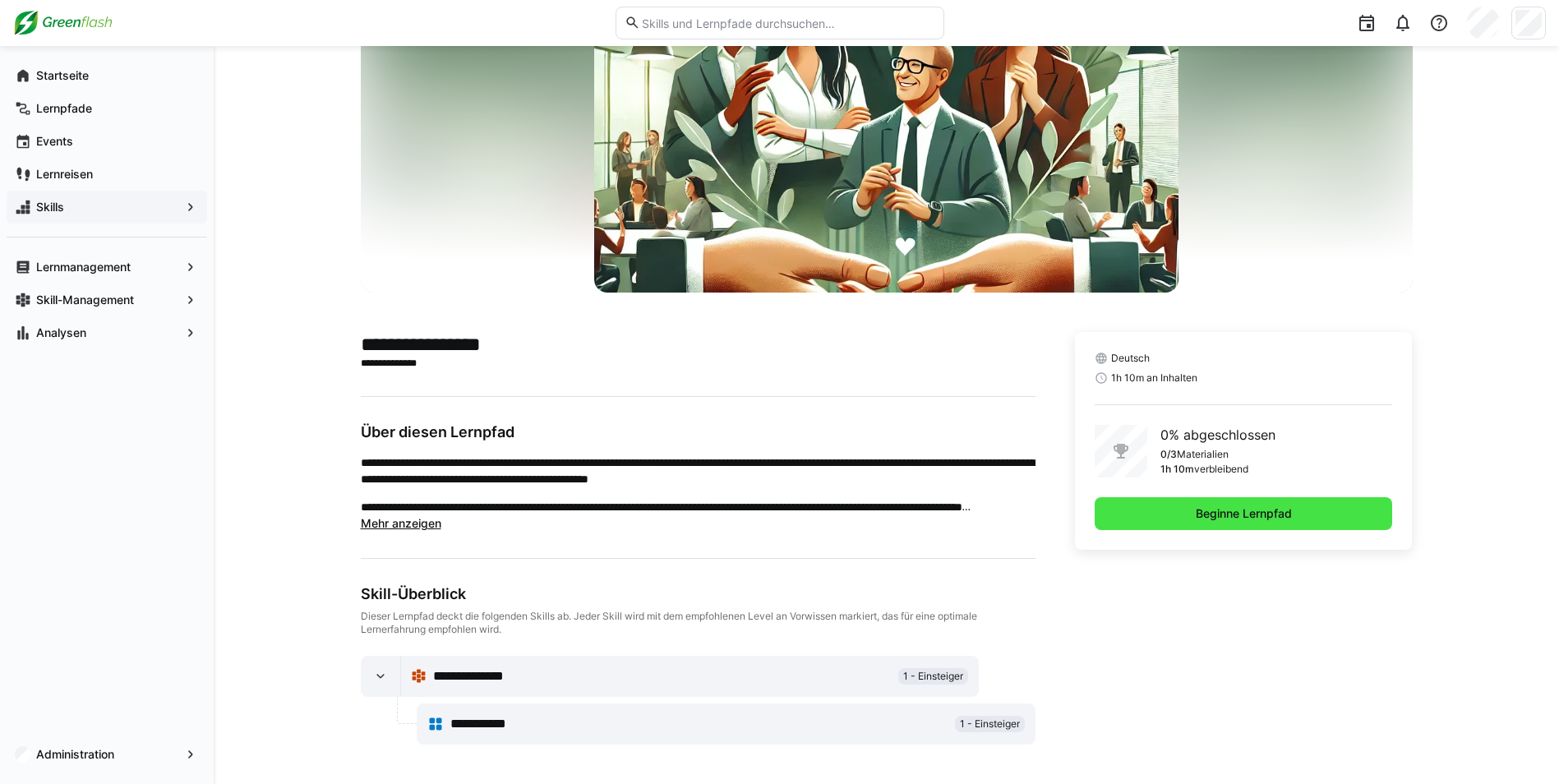
click at [1124, 521] on span "Beginne Lernpfad" at bounding box center [1244, 514] width 299 height 33
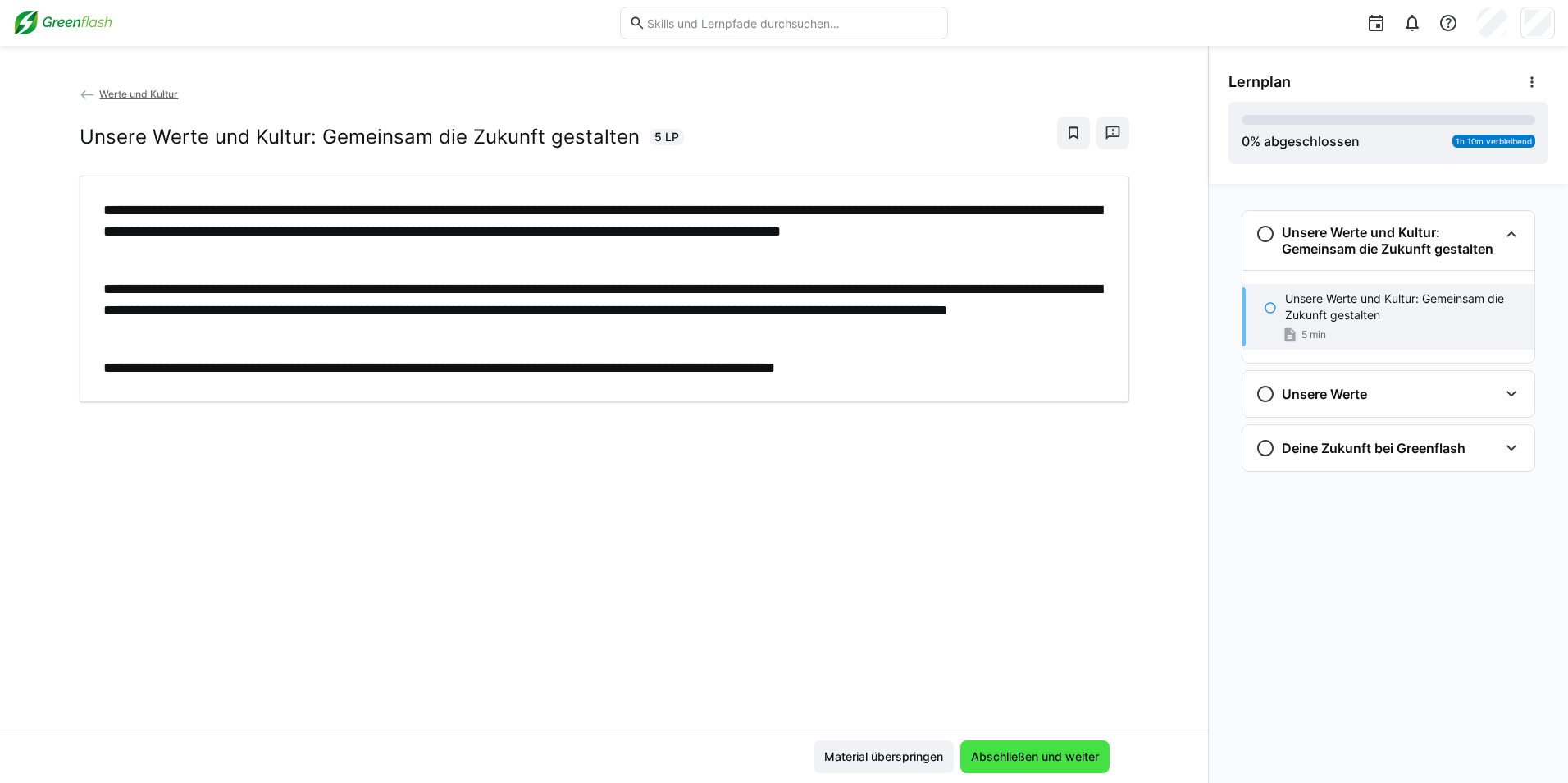
click at [996, 753] on span "Abschließen und weiter" at bounding box center [1035, 756] width 133 height 17
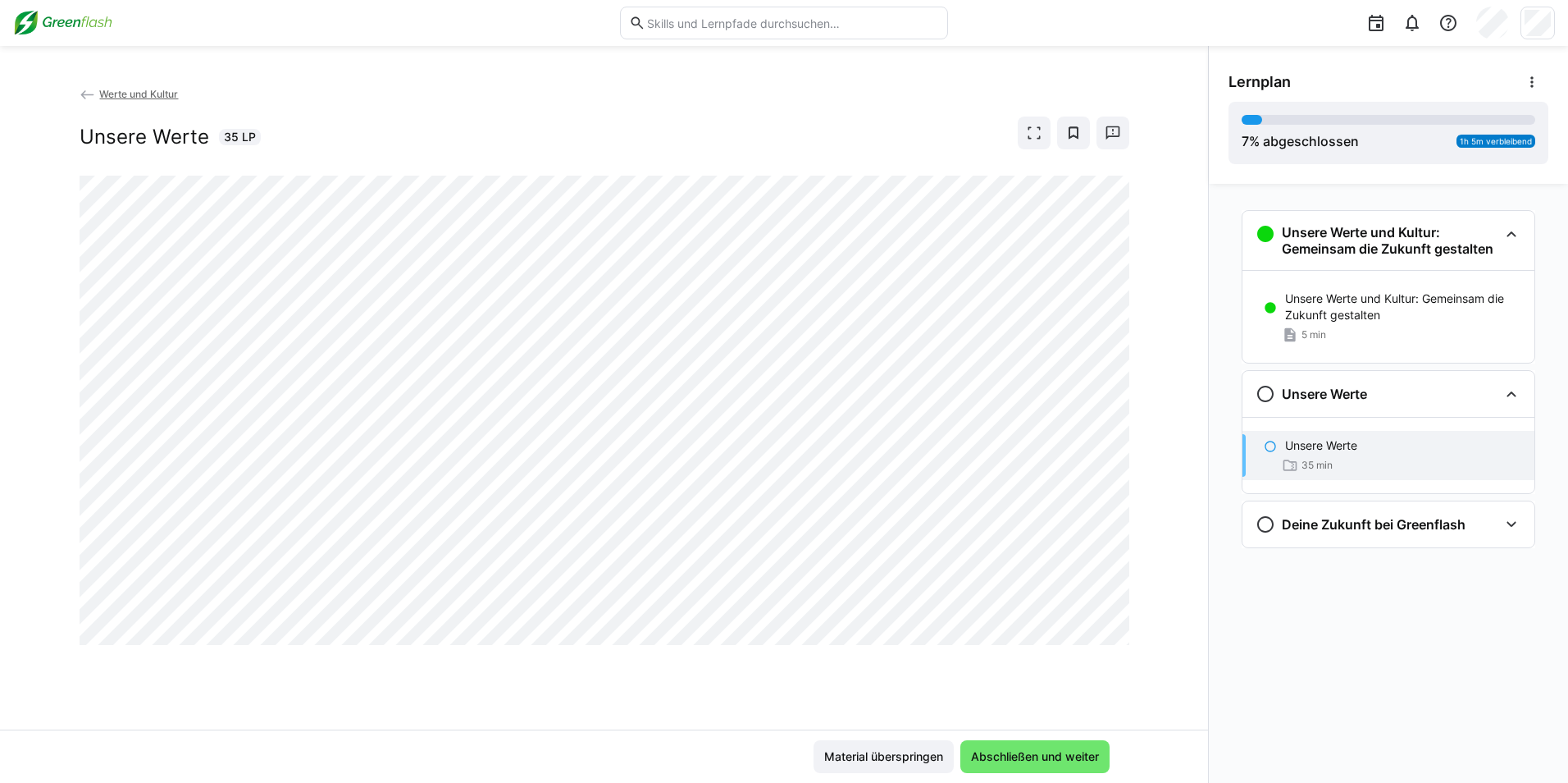
click at [124, 98] on span "Werte und Kultur" at bounding box center [138, 93] width 78 height 12
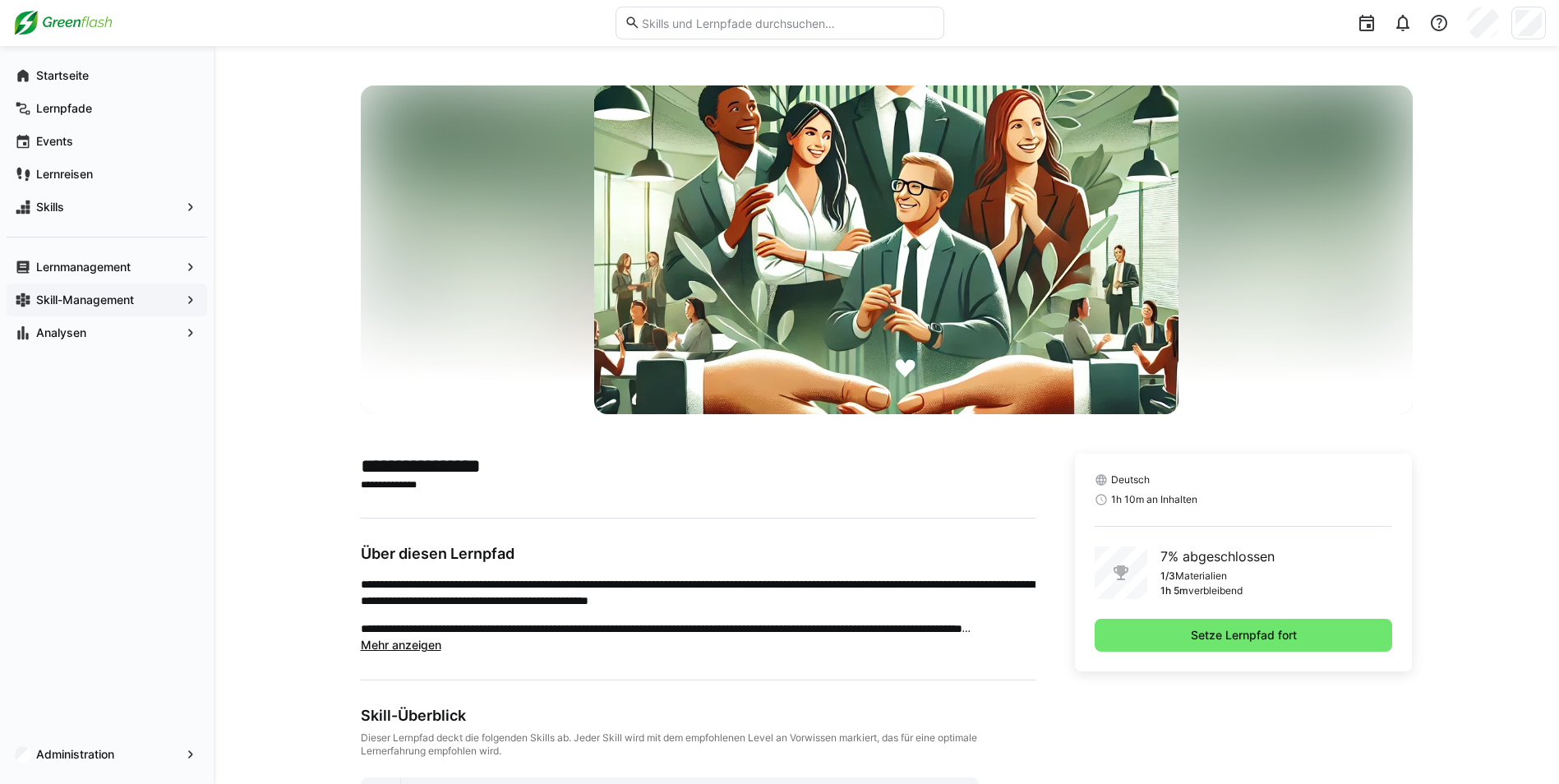
click at [0, 0] on app-navigation-label "Skill-Management" at bounding box center [0, 0] width 0 height 0
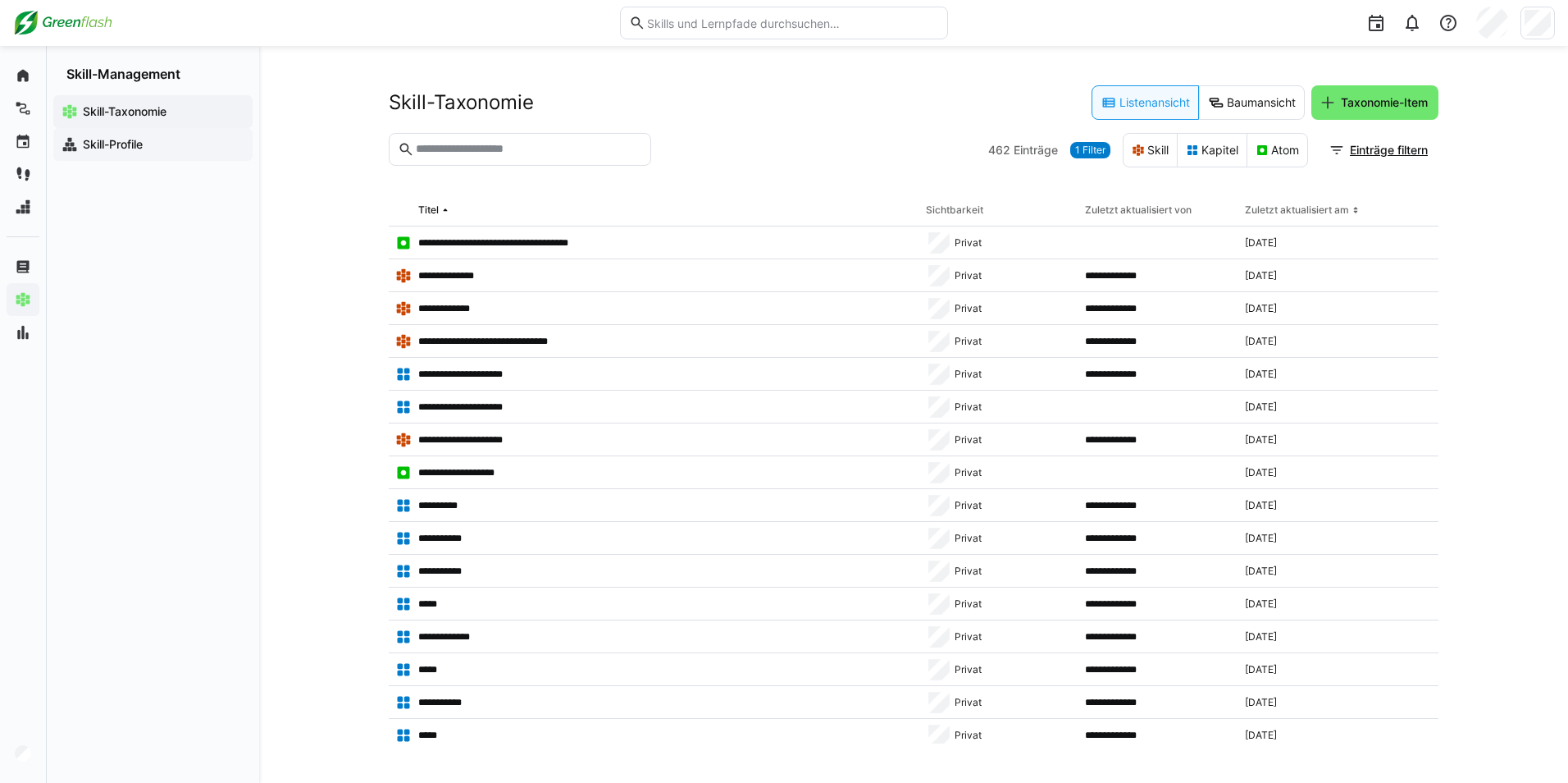
click at [0, 0] on app-navigation-label "Skill-Profile" at bounding box center [0, 0] width 0 height 0
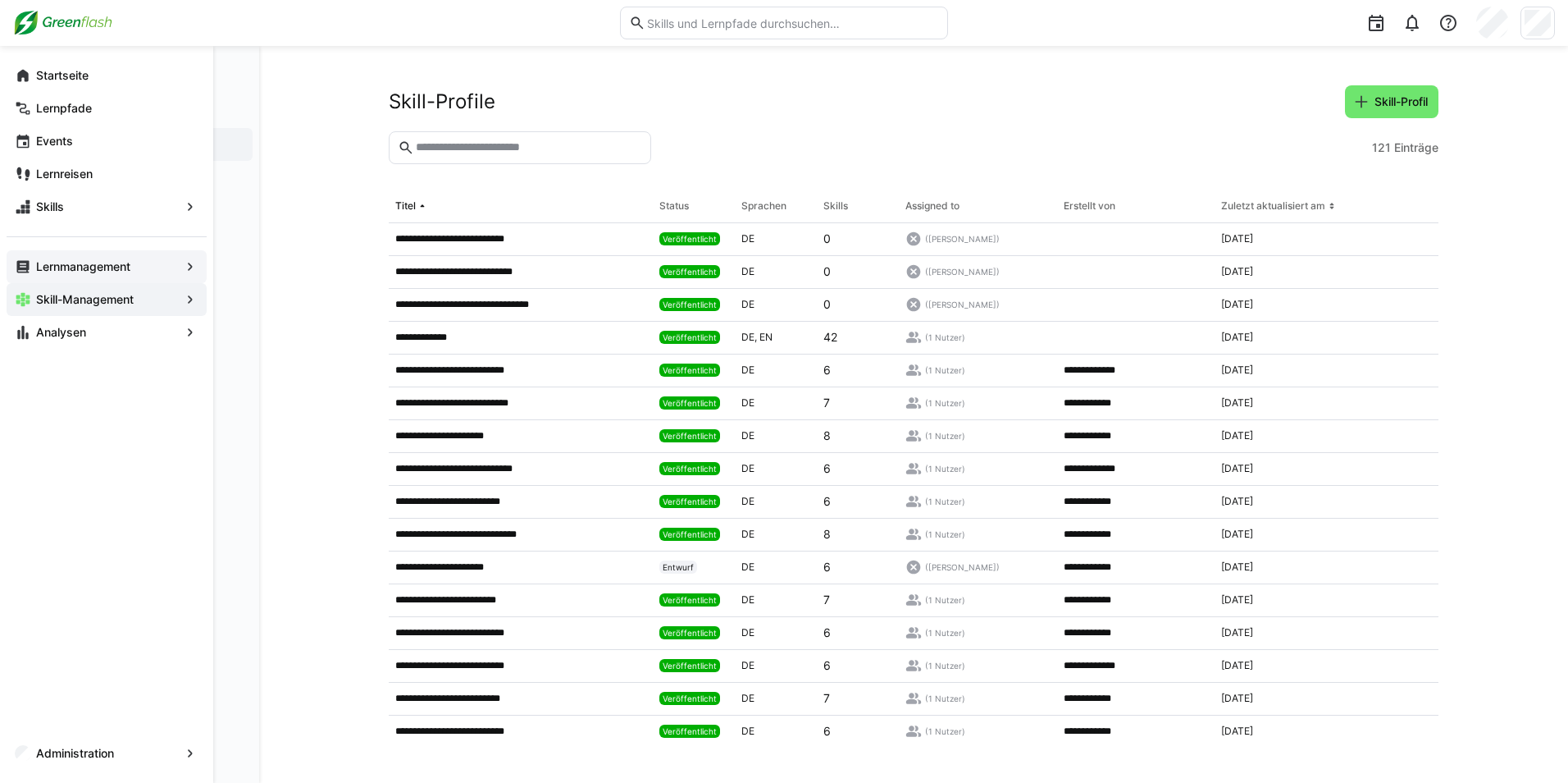
click at [0, 0] on app-navigation-label "Lernmanagement" at bounding box center [0, 0] width 0 height 0
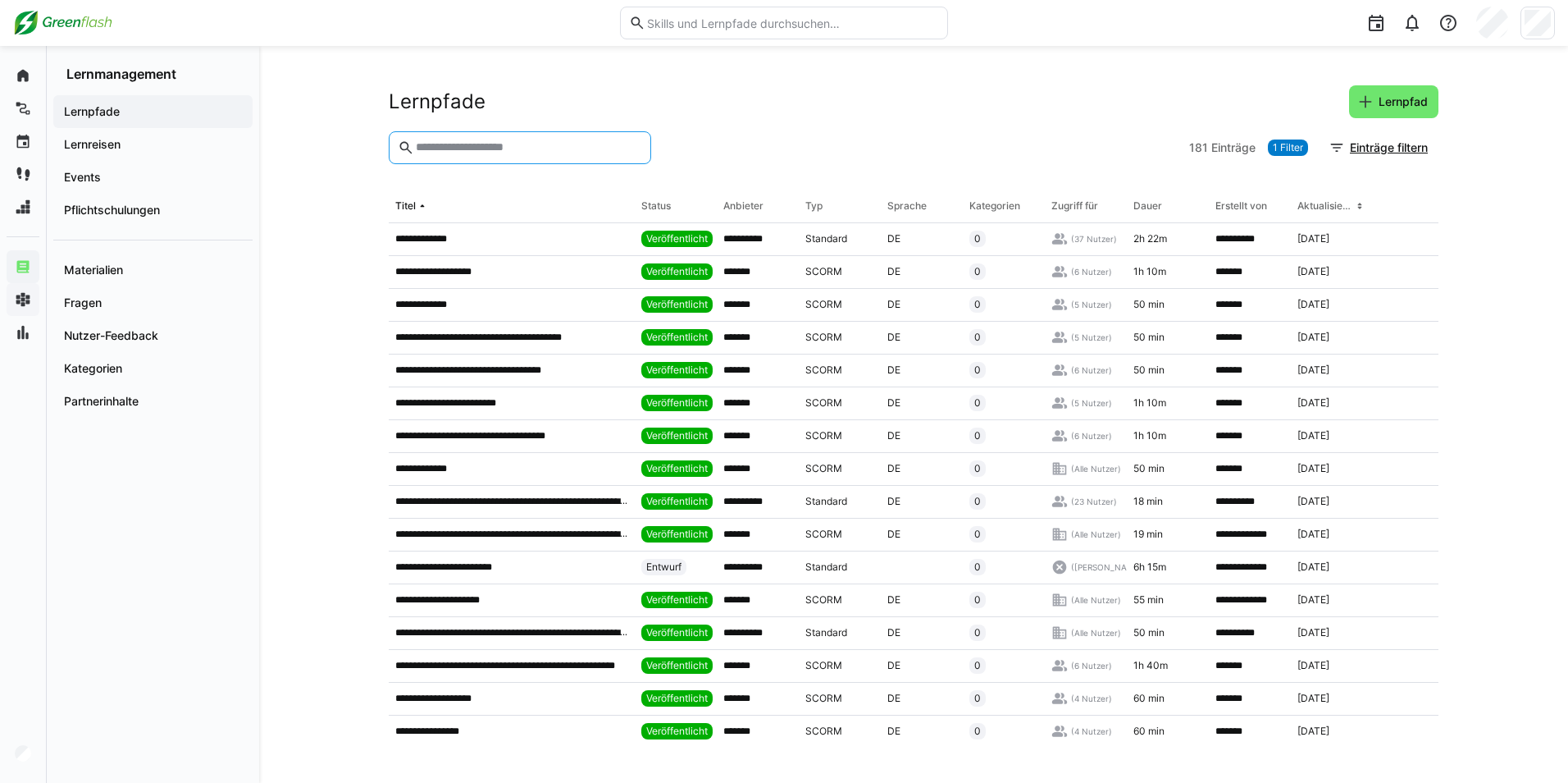
click at [467, 144] on input "text" at bounding box center [528, 148] width 228 height 15
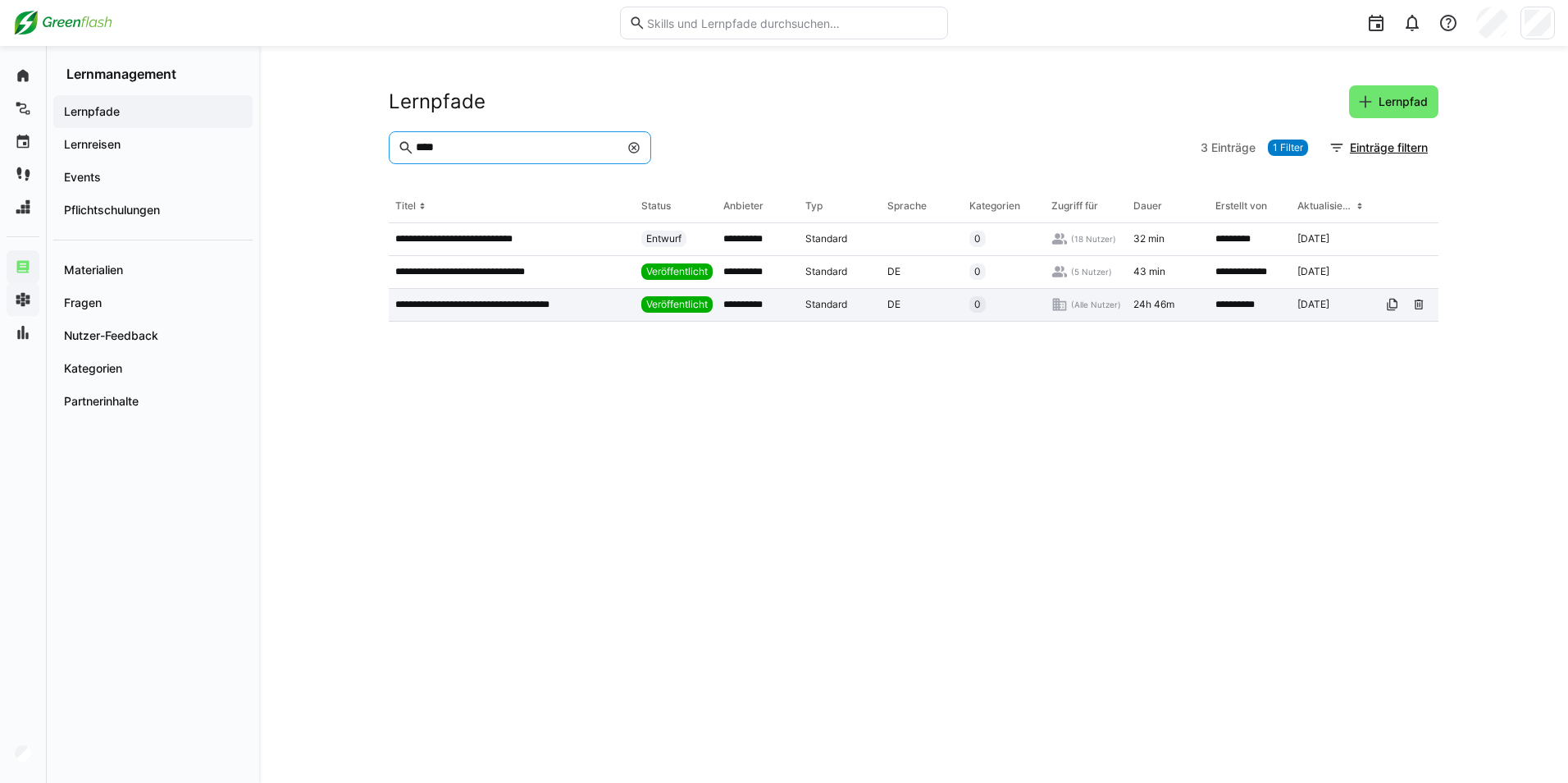
type input "****"
click at [482, 300] on p "**********" at bounding box center [488, 305] width 186 height 13
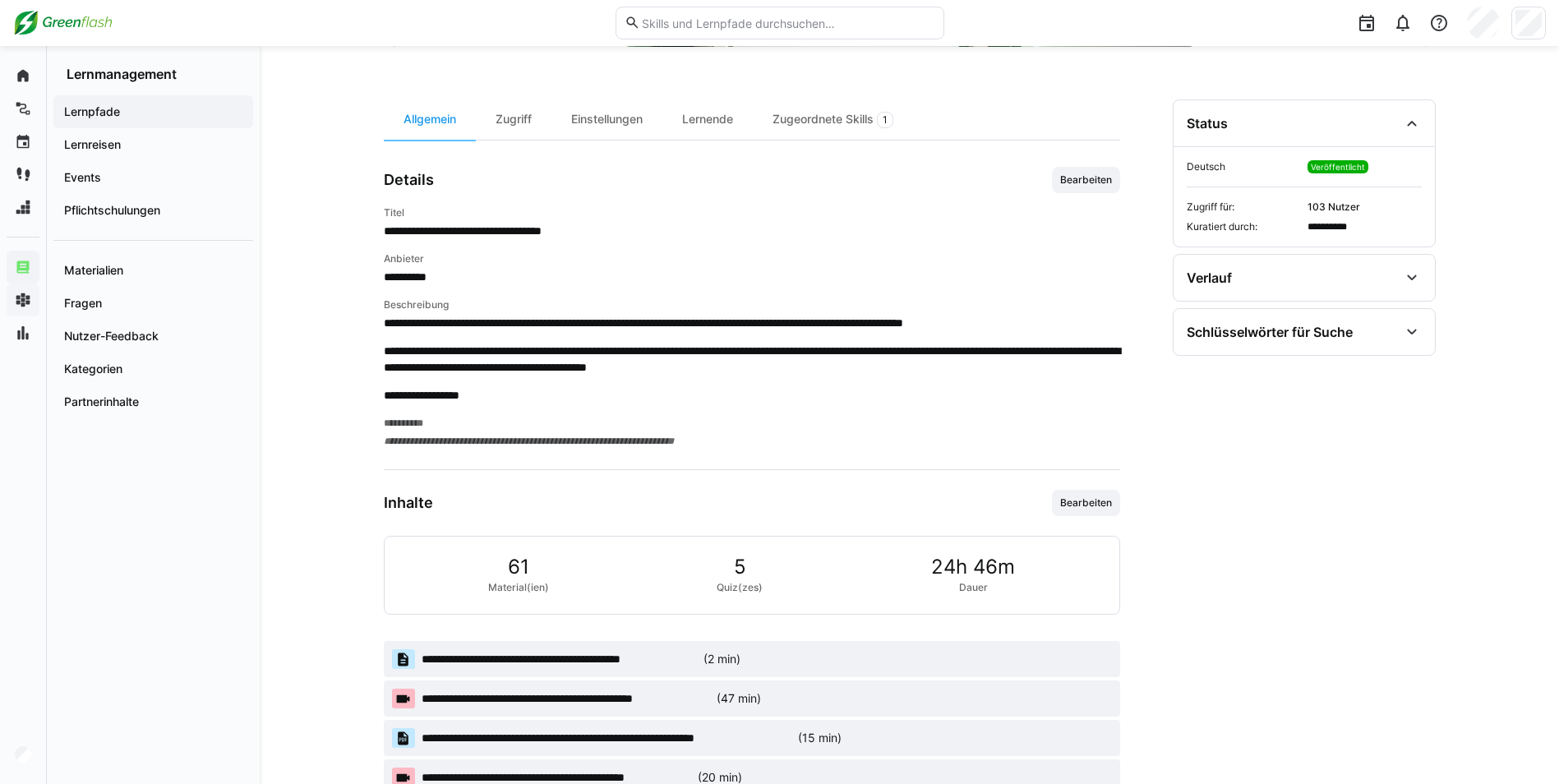
scroll to position [493, 0]
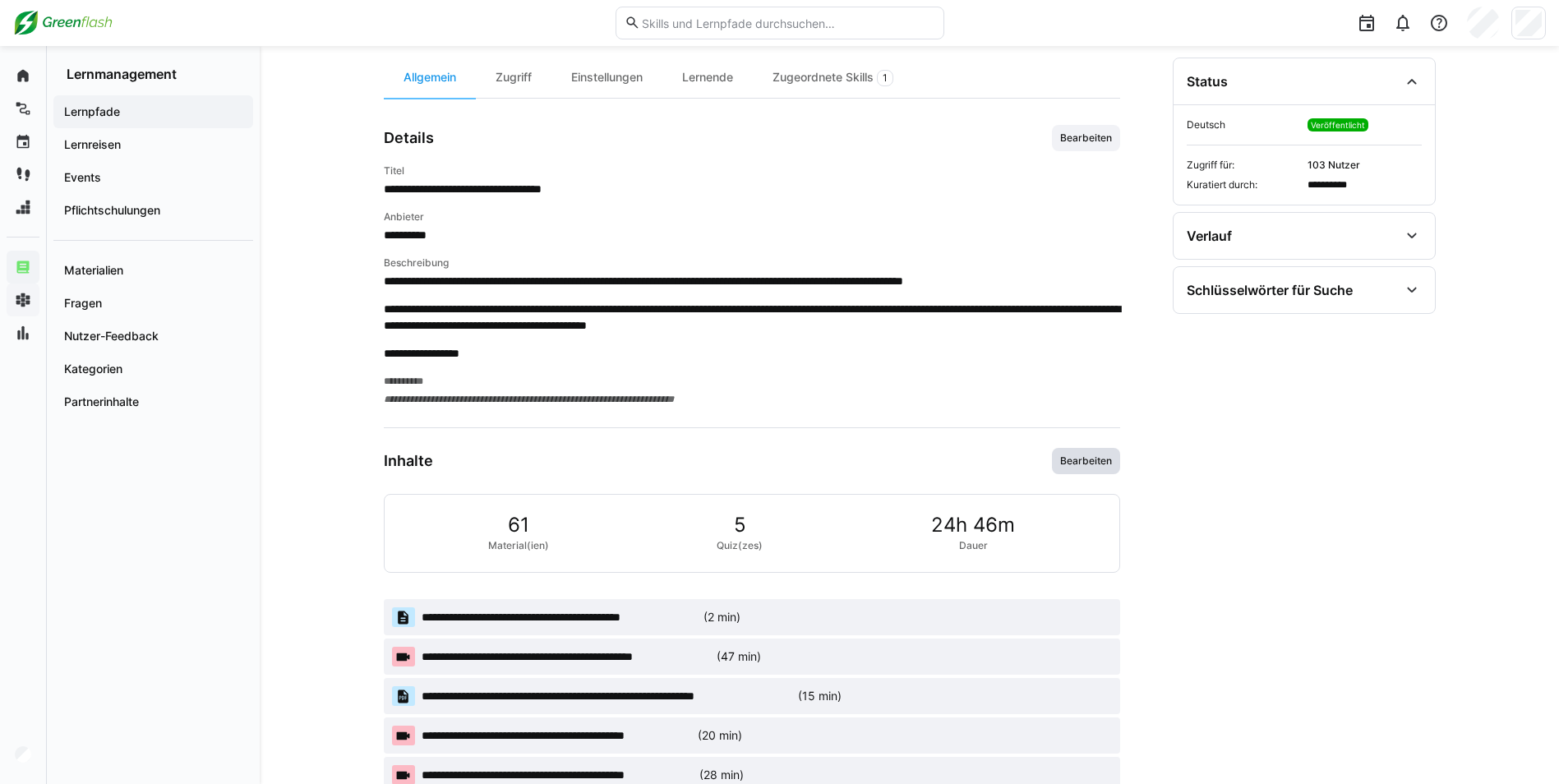
click at [1074, 463] on span "Bearbeiten" at bounding box center [1086, 460] width 55 height 13
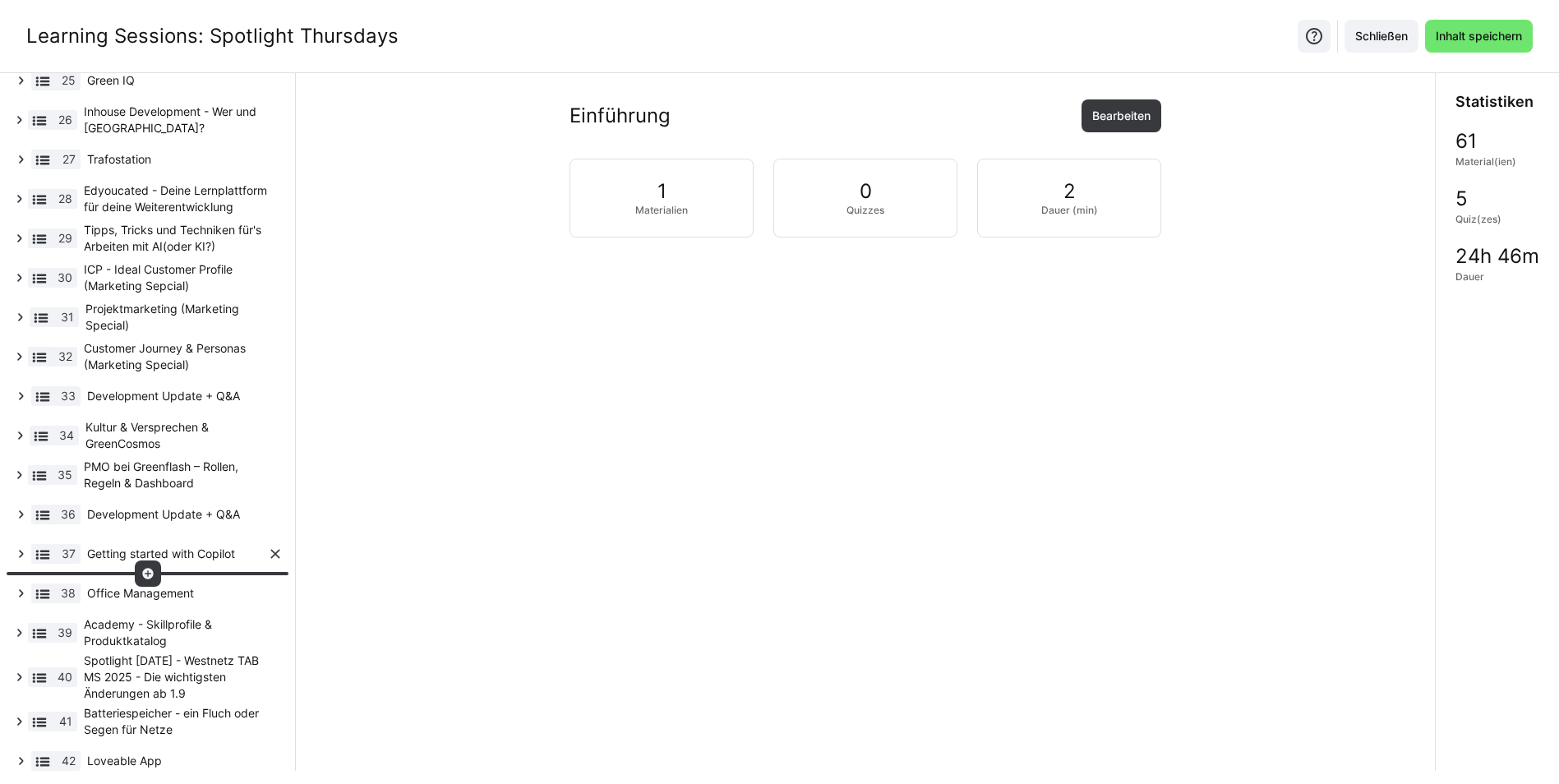
scroll to position [1162, 0]
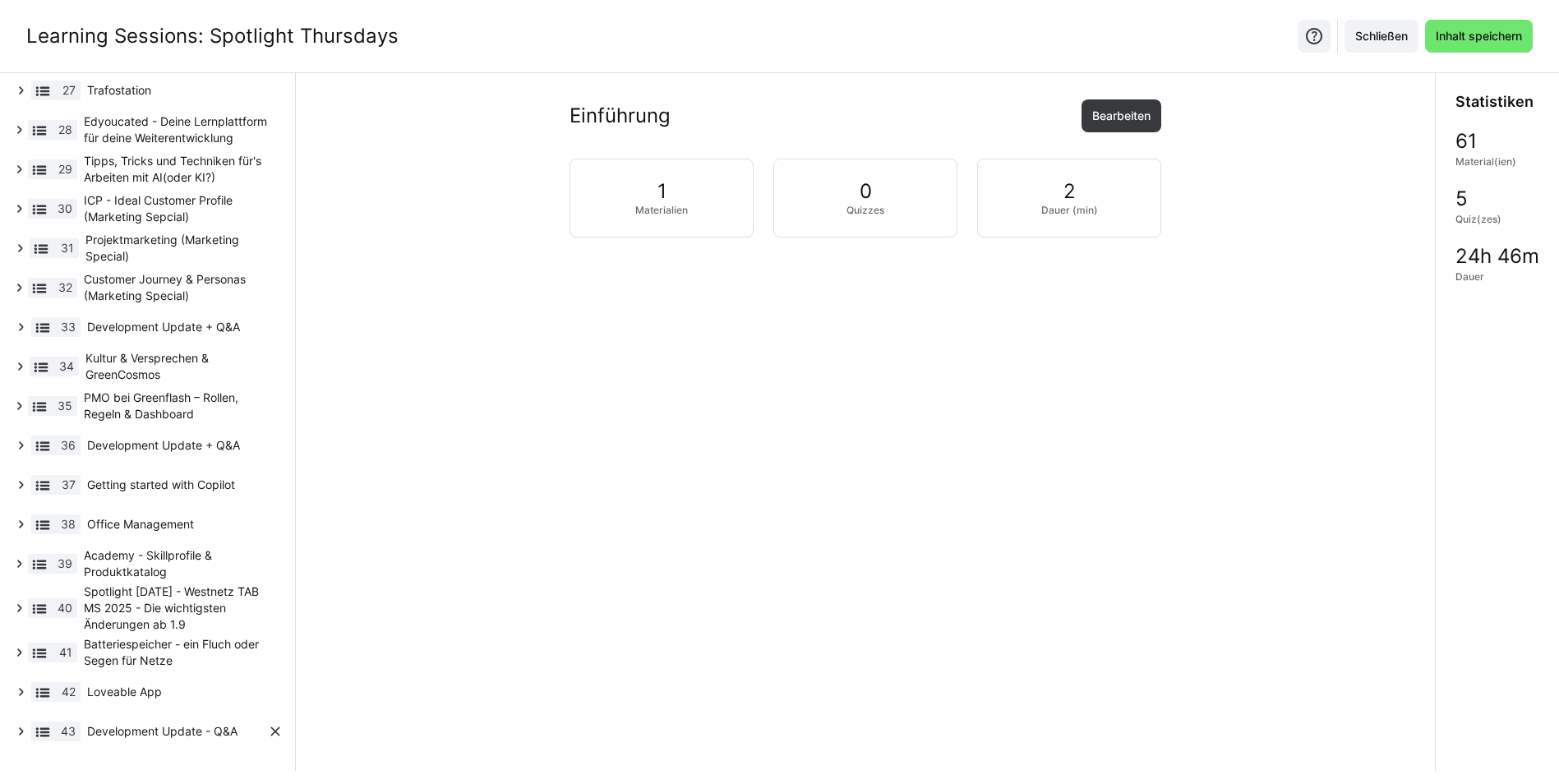
click at [160, 727] on span "Development Update - Q&A" at bounding box center [177, 731] width 180 height 17
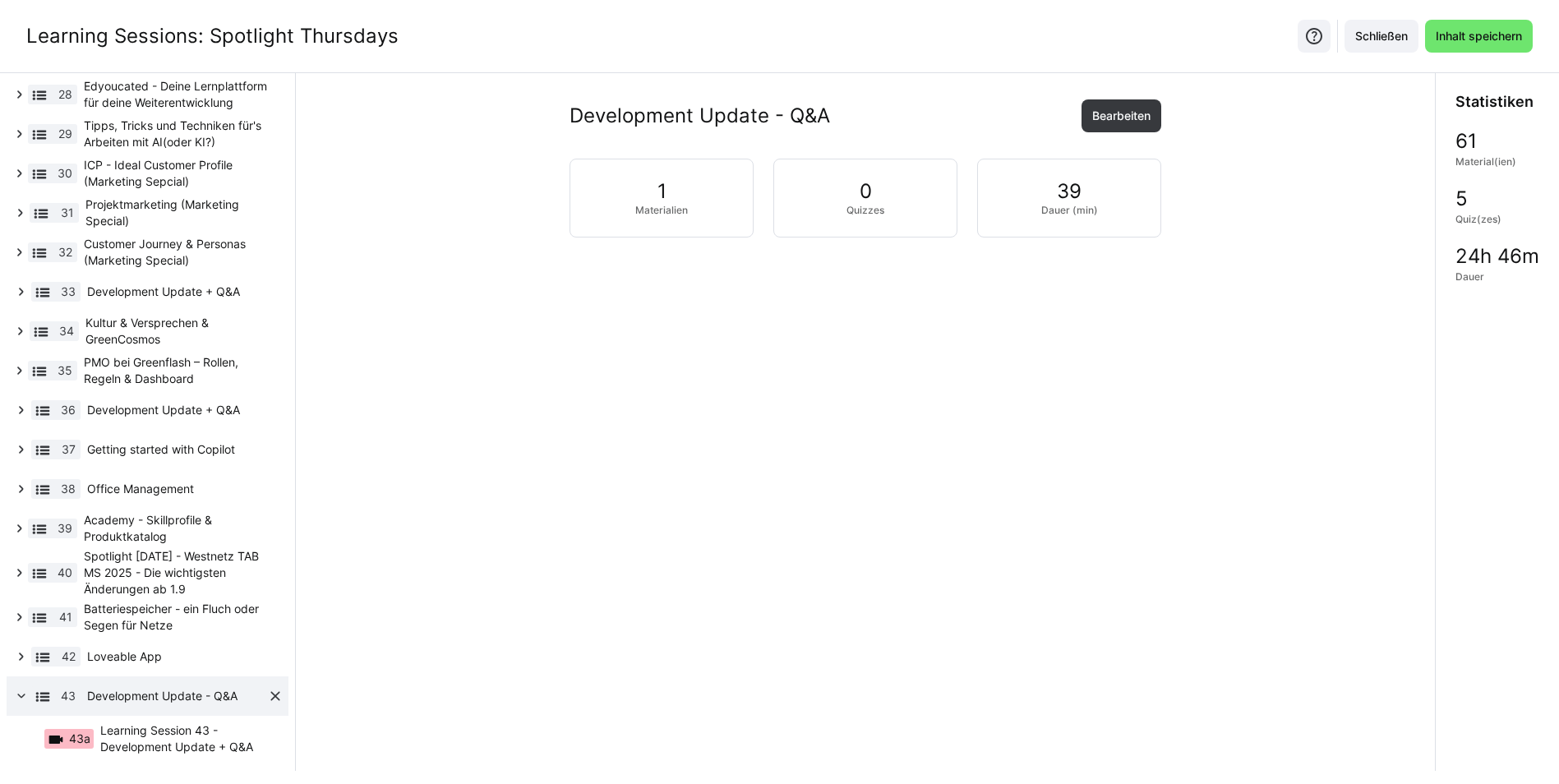
scroll to position [1189, 0]
click at [152, 743] on span "Learning Session 43 - Development Update + Q&A" at bounding box center [183, 738] width 166 height 33
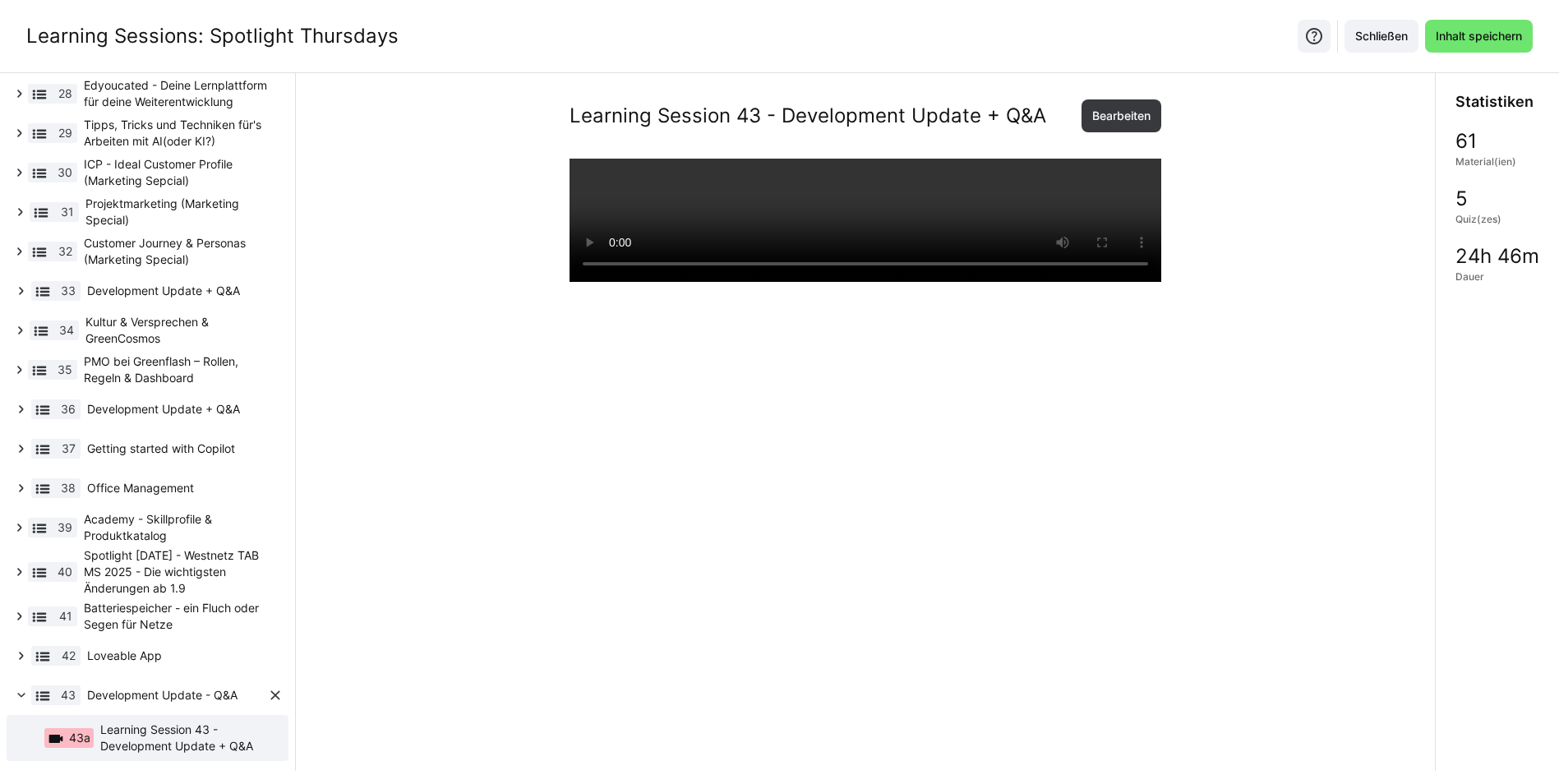
click at [115, 699] on span "Development Update - Q&A" at bounding box center [177, 695] width 180 height 17
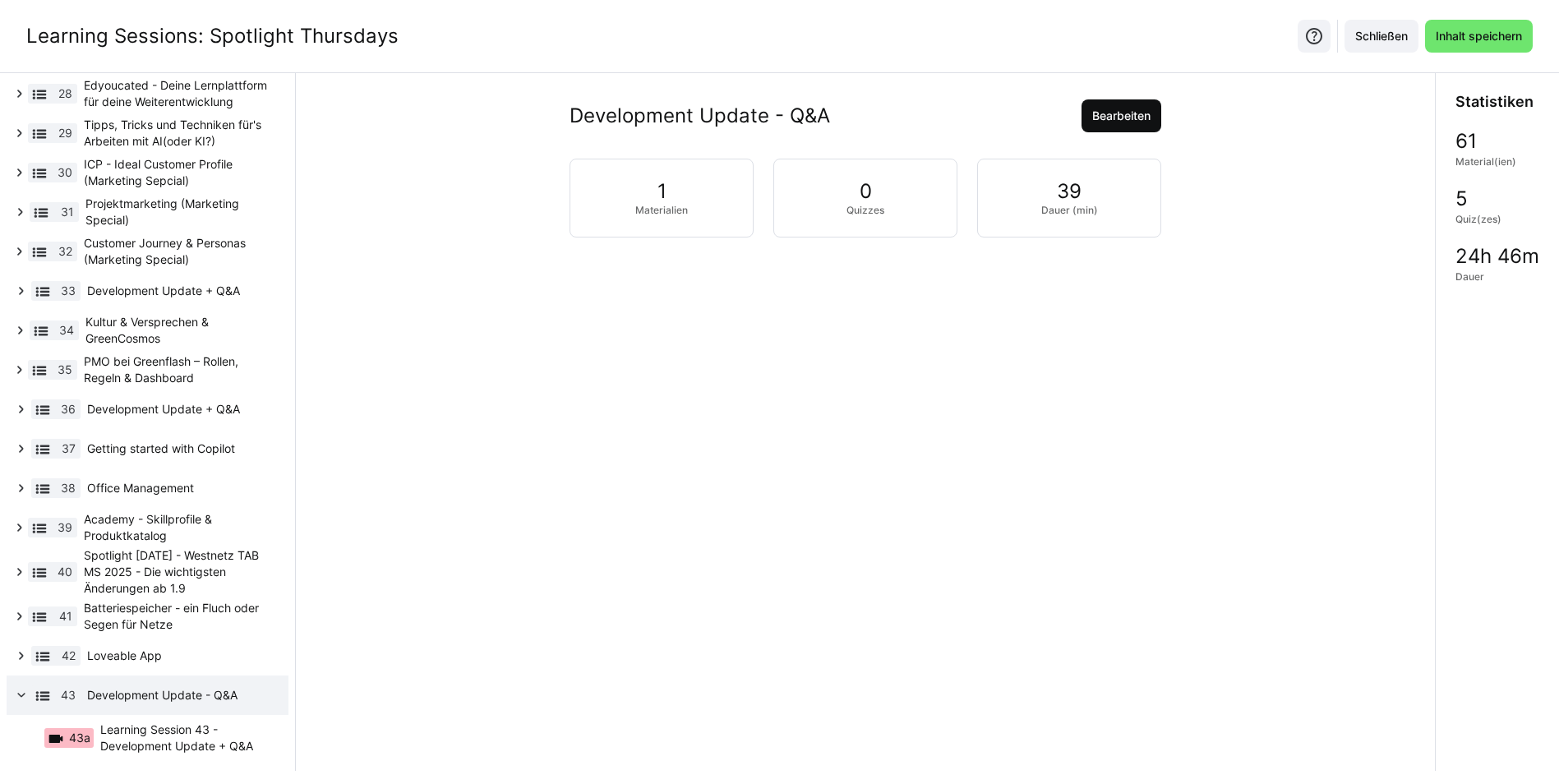
click at [1094, 118] on span "Bearbeiten" at bounding box center [1121, 116] width 63 height 17
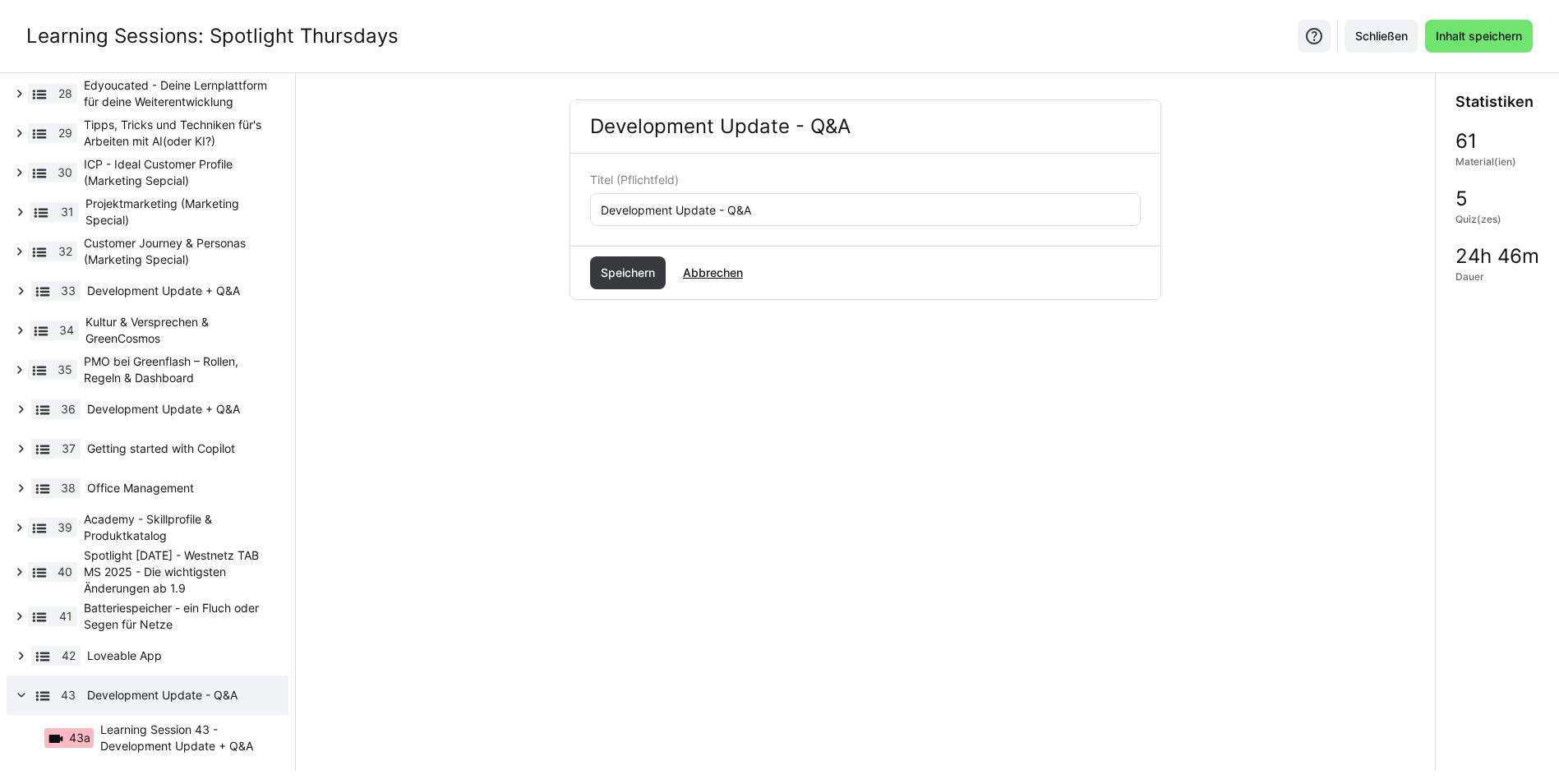
click at [586, 575] on app-learning-path-builder-content "Development Update - Q&A Titel (Pflichtfeld) Development Update - Q&A Speichern…" at bounding box center [865, 422] width 1139 height 697
click at [715, 269] on span "Abbrechen" at bounding box center [713, 273] width 65 height 17
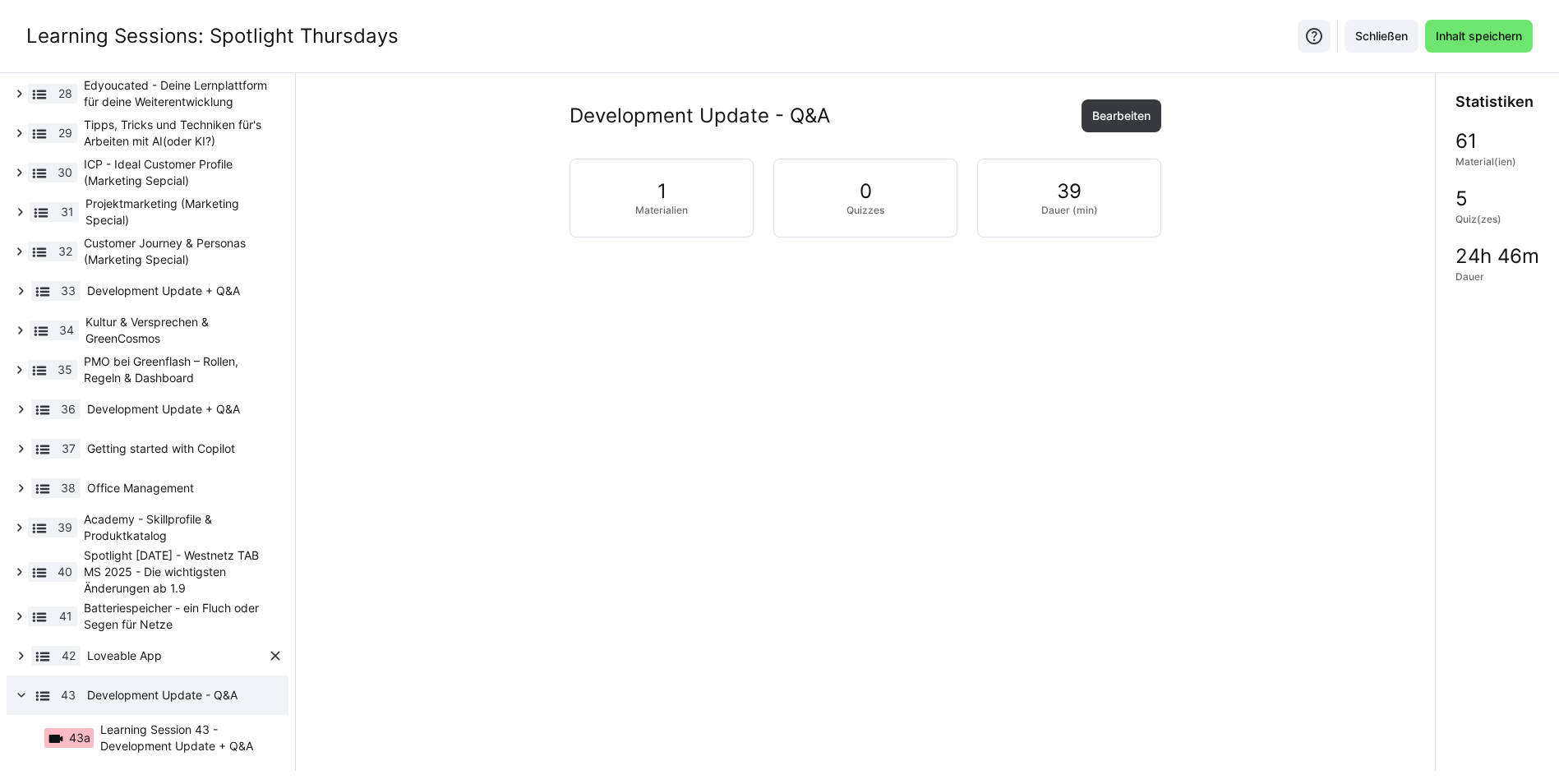
click at [149, 656] on div "42 Loveable App" at bounding box center [147, 655] width 282 height 40
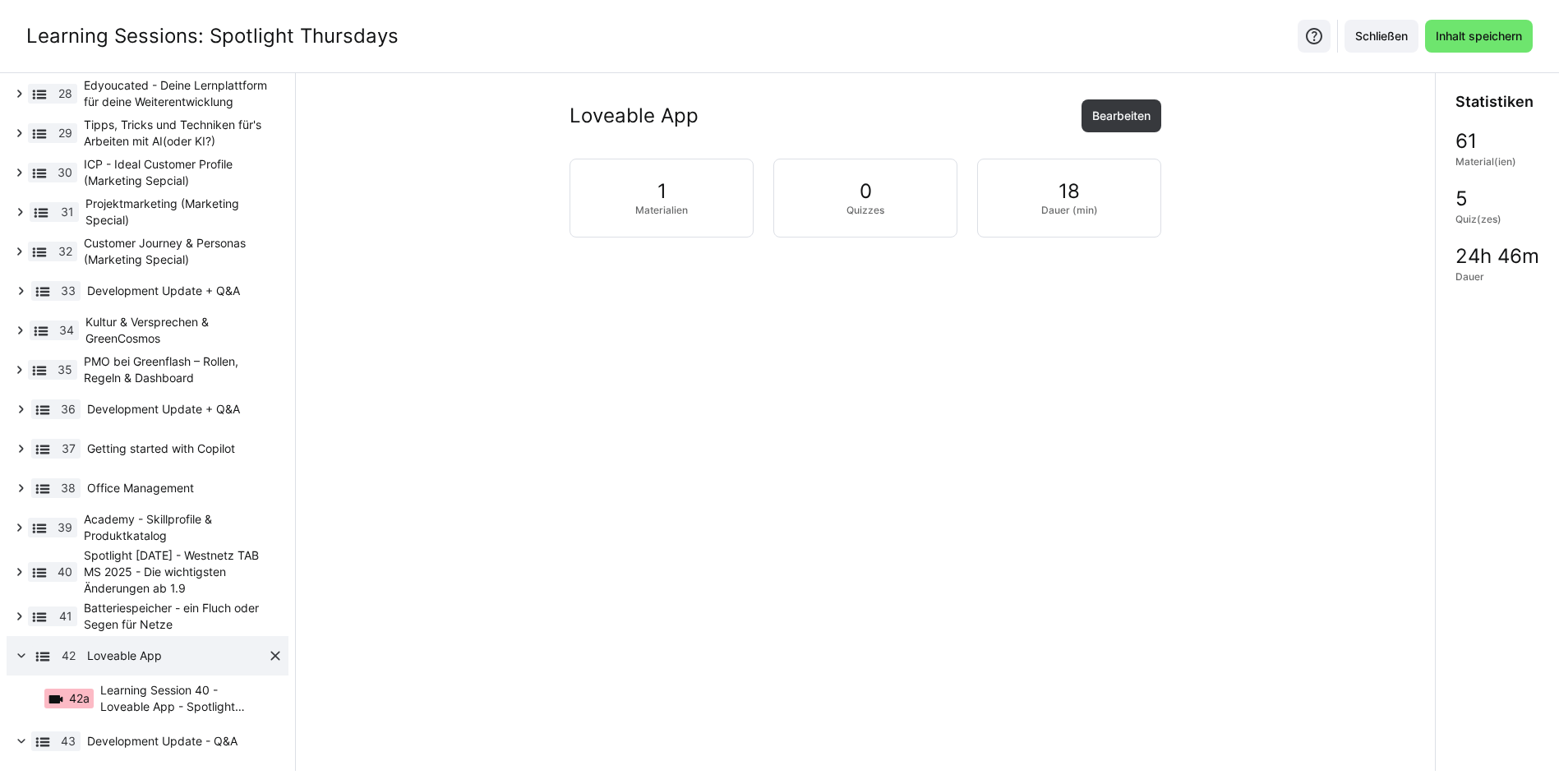
click at [137, 663] on span "Loveable App" at bounding box center [177, 655] width 180 height 17
click at [18, 664] on eds-icon at bounding box center [21, 655] width 17 height 17
click at [120, 705] on span "Learning Session 40 - Loveable App - Spotlight [DATE]" at bounding box center [183, 699] width 166 height 33
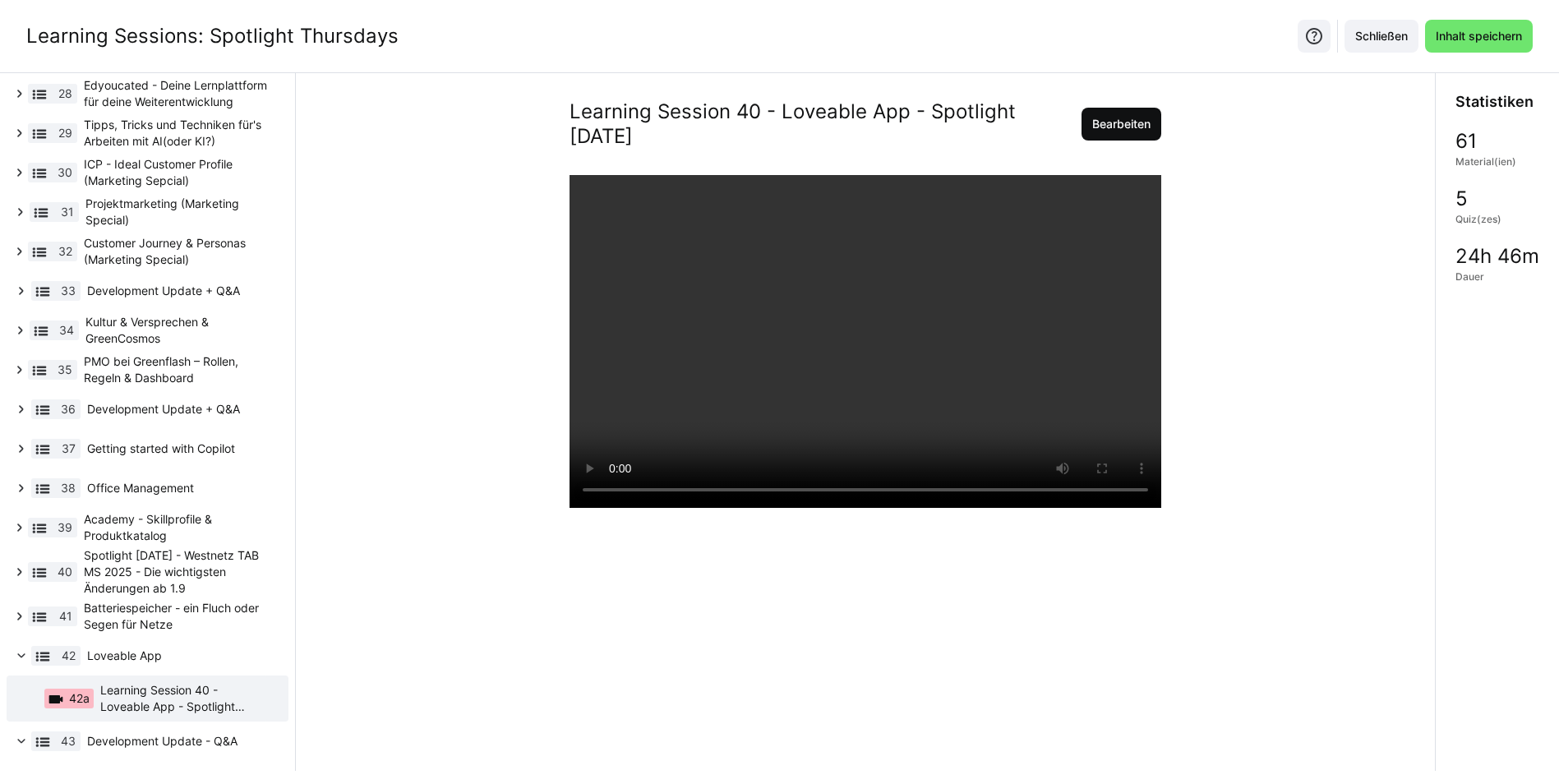
click at [1140, 126] on span "Bearbeiten" at bounding box center [1121, 124] width 63 height 17
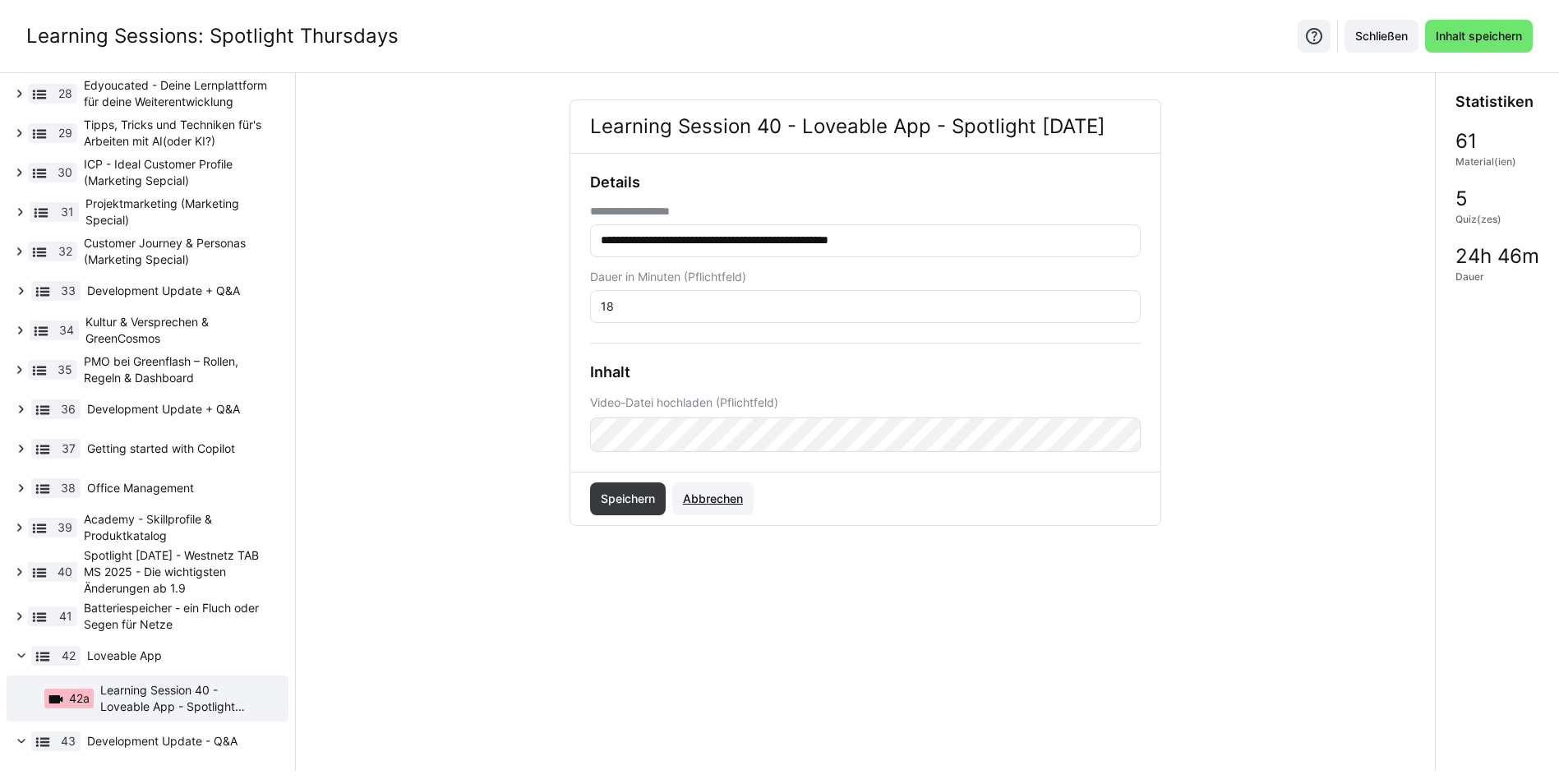
click at [720, 490] on span "Abbrechen" at bounding box center [713, 498] width 65 height 17
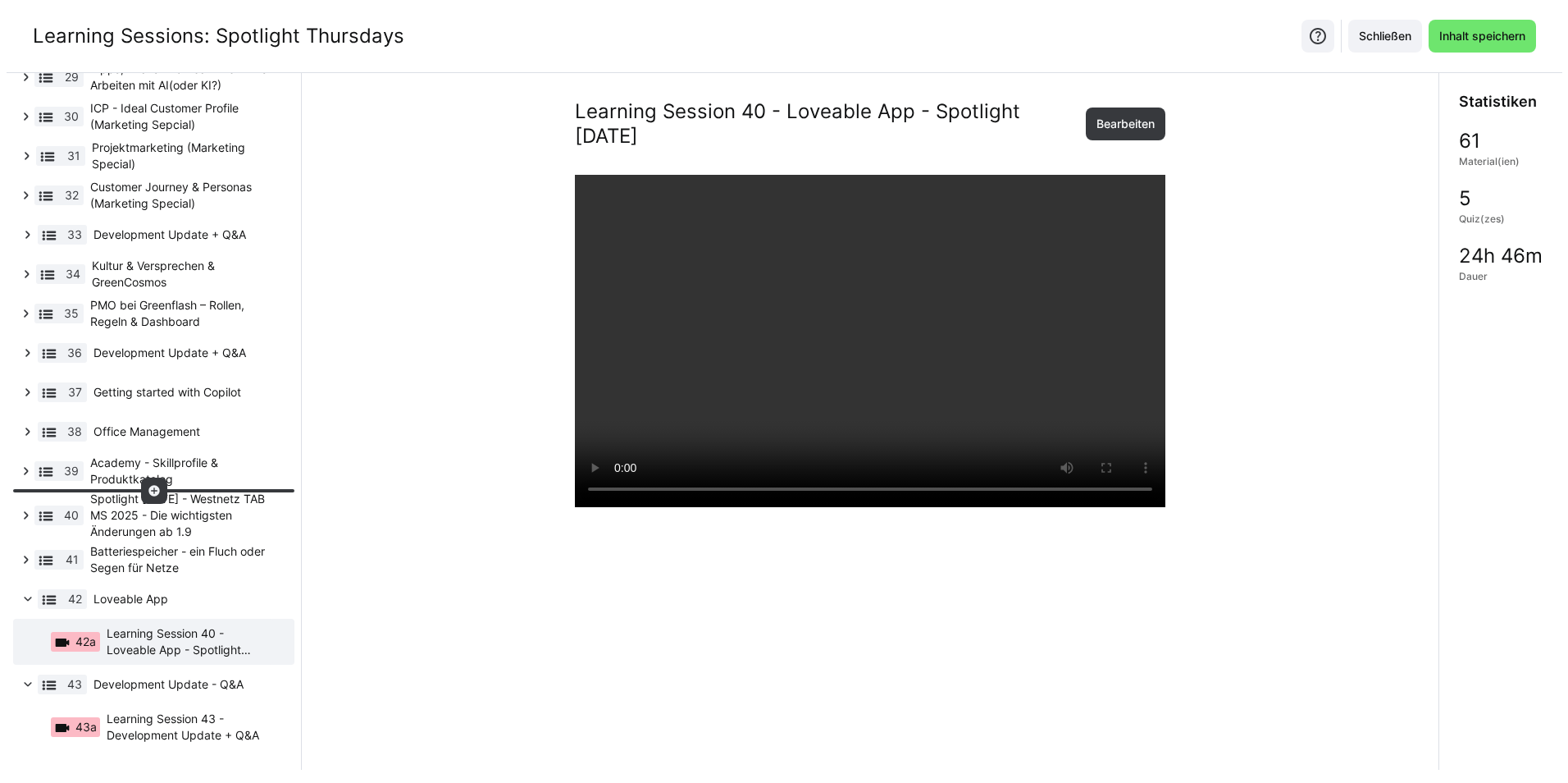
scroll to position [1253, 0]
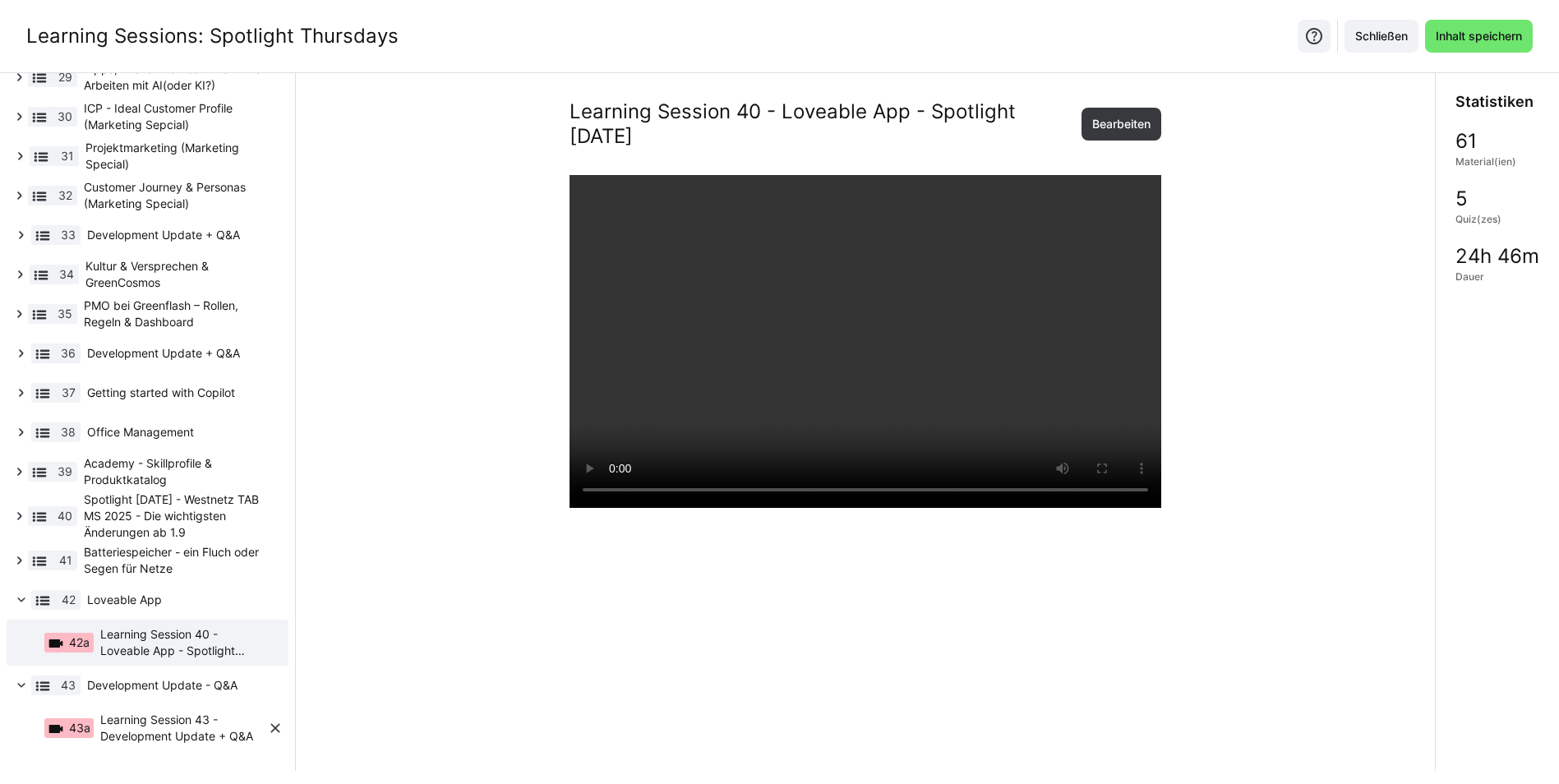
click at [163, 728] on span "Learning Session 43 - Development Update + Q&A" at bounding box center [183, 729] width 166 height 33
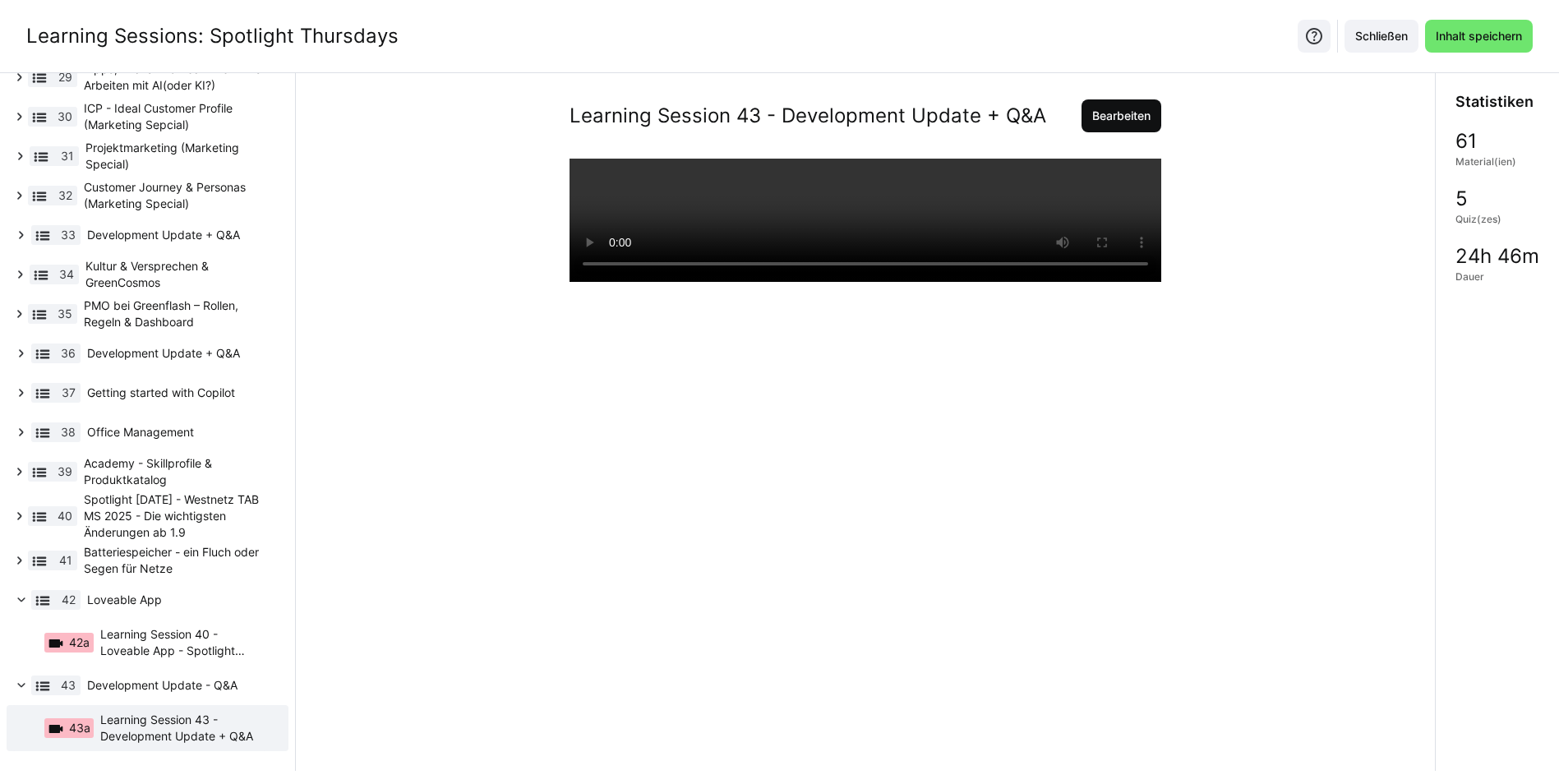
click at [1117, 107] on span "Bearbeiten" at bounding box center [1121, 116] width 63 height 17
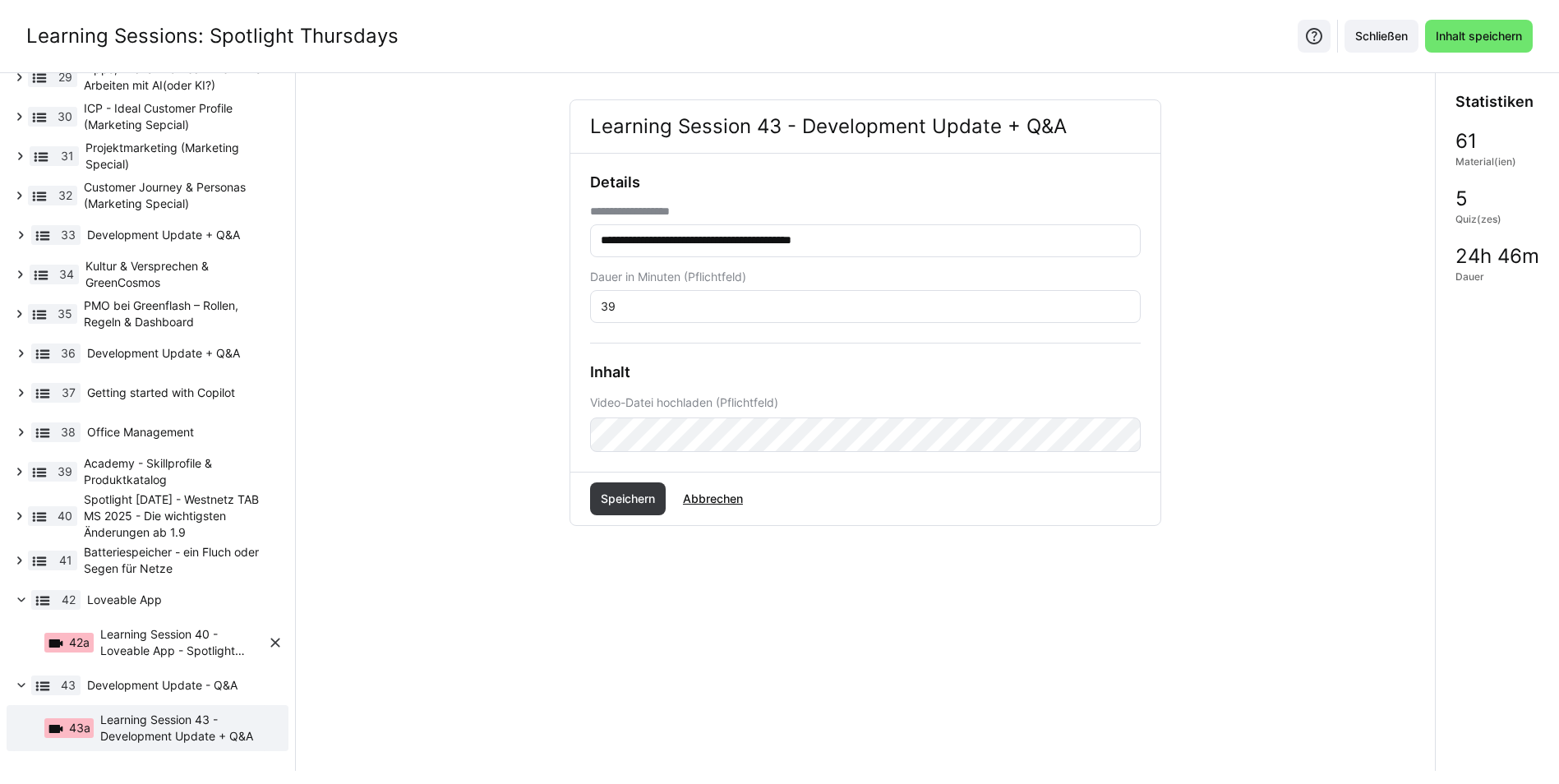
click at [126, 635] on span "Learning Session 40 - Loveable App - Spotlight [DATE]" at bounding box center [183, 643] width 166 height 33
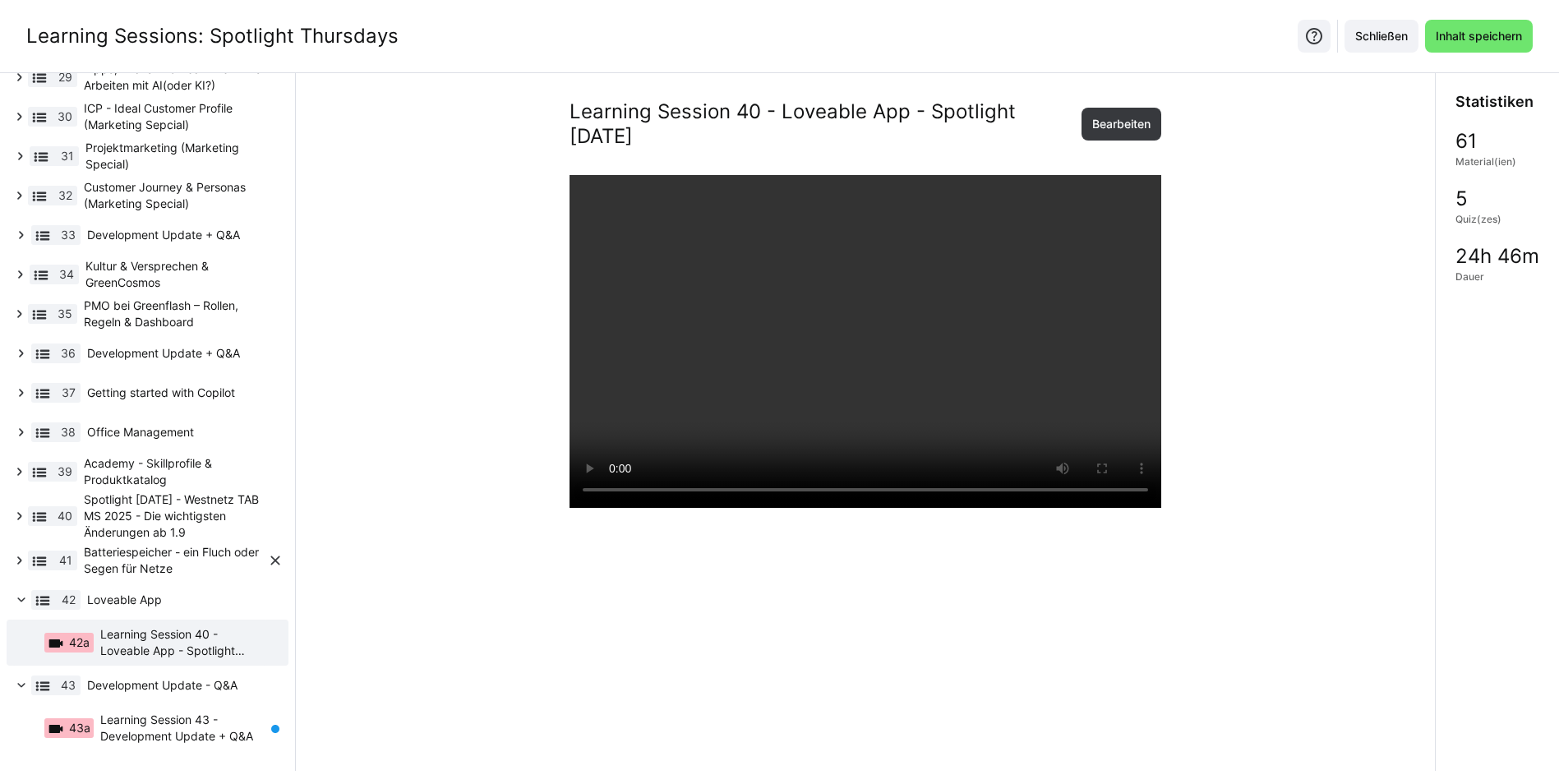
click at [26, 558] on eds-icon at bounding box center [19, 560] width 17 height 17
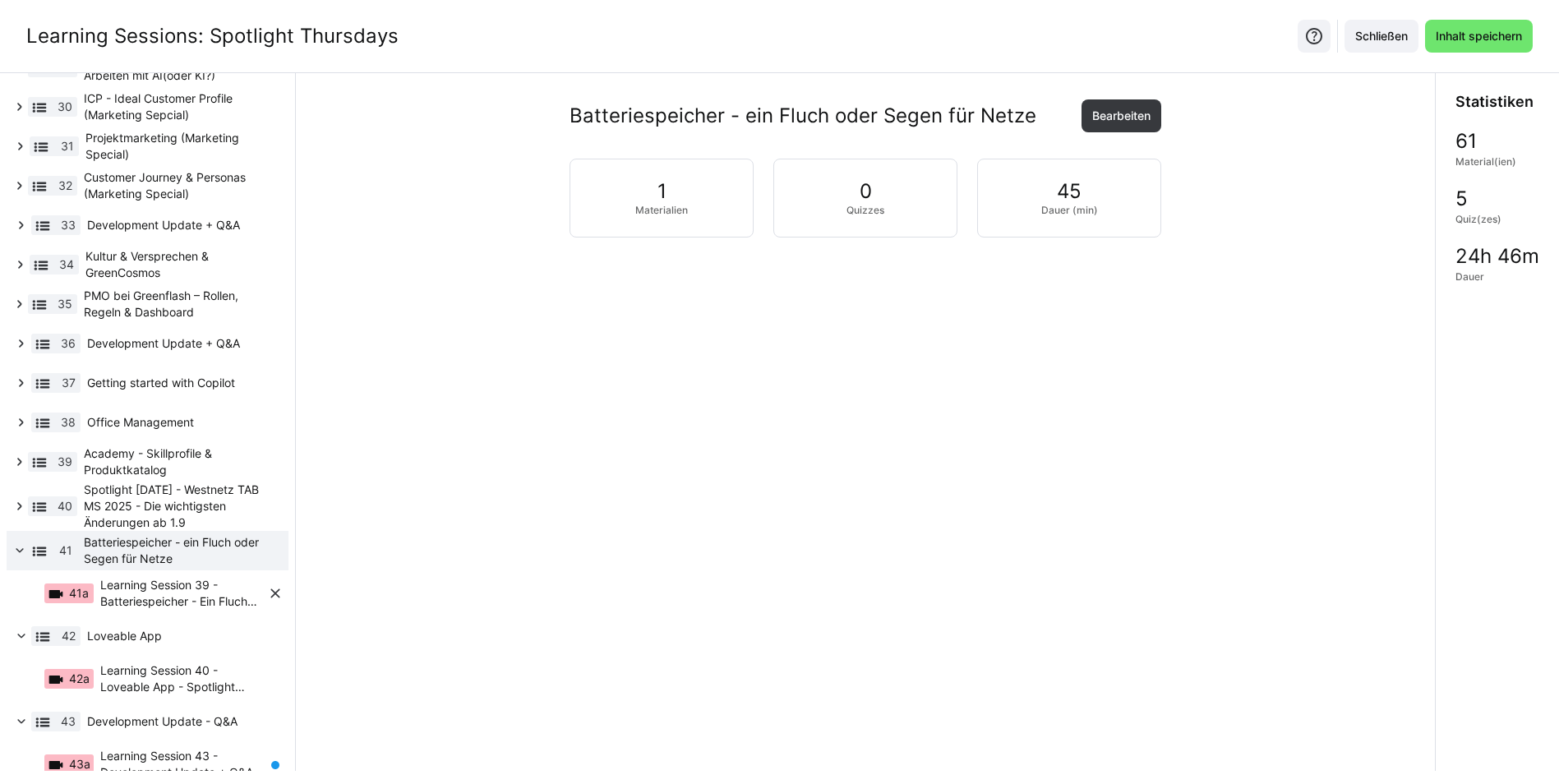
click at [135, 608] on span "Learning Session 39 - Batteriespeicher - Ein Fluch oder Segen für Netze - Spot…" at bounding box center [183, 594] width 166 height 33
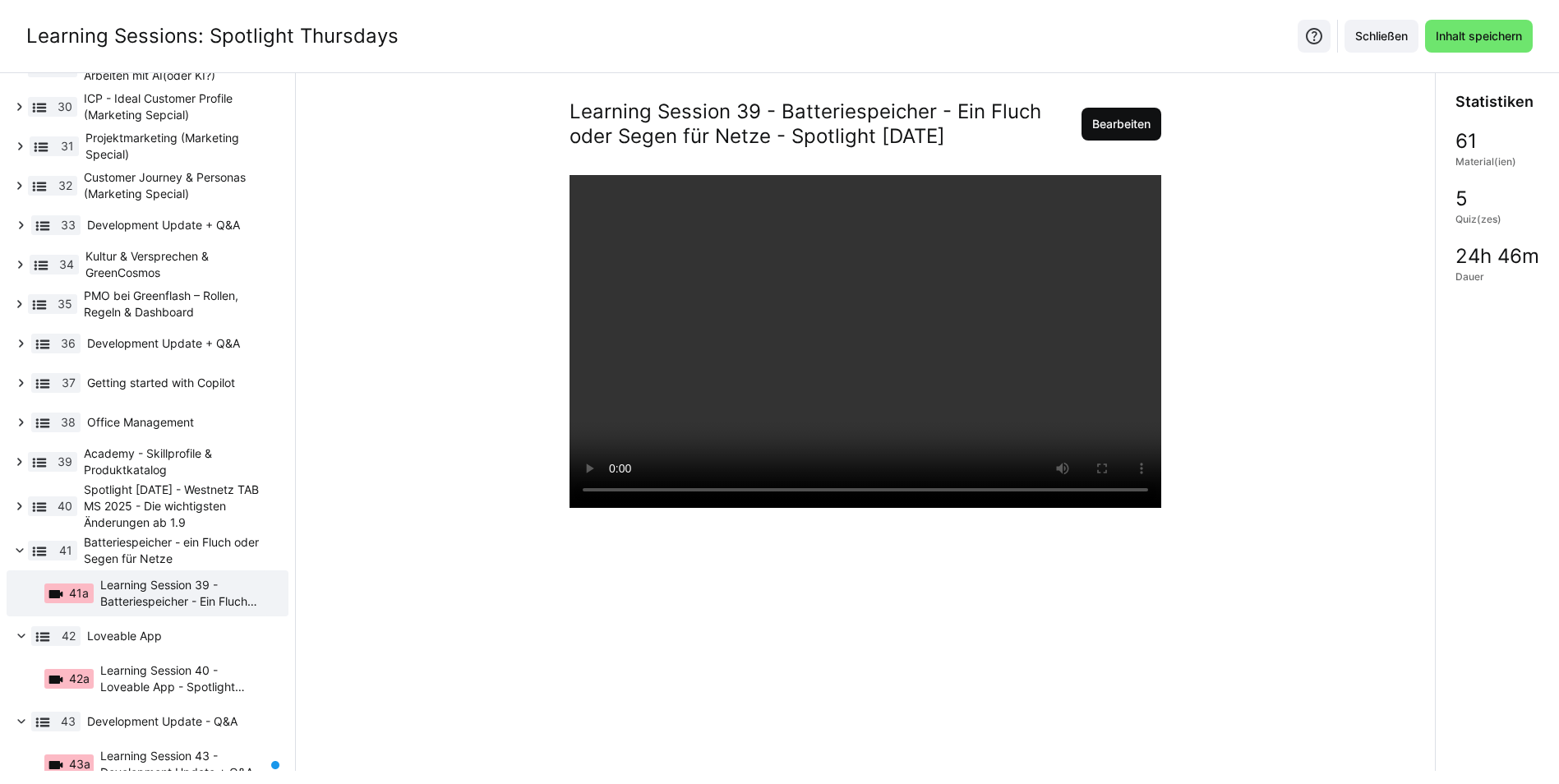
click at [1105, 126] on span "Bearbeiten" at bounding box center [1121, 124] width 63 height 17
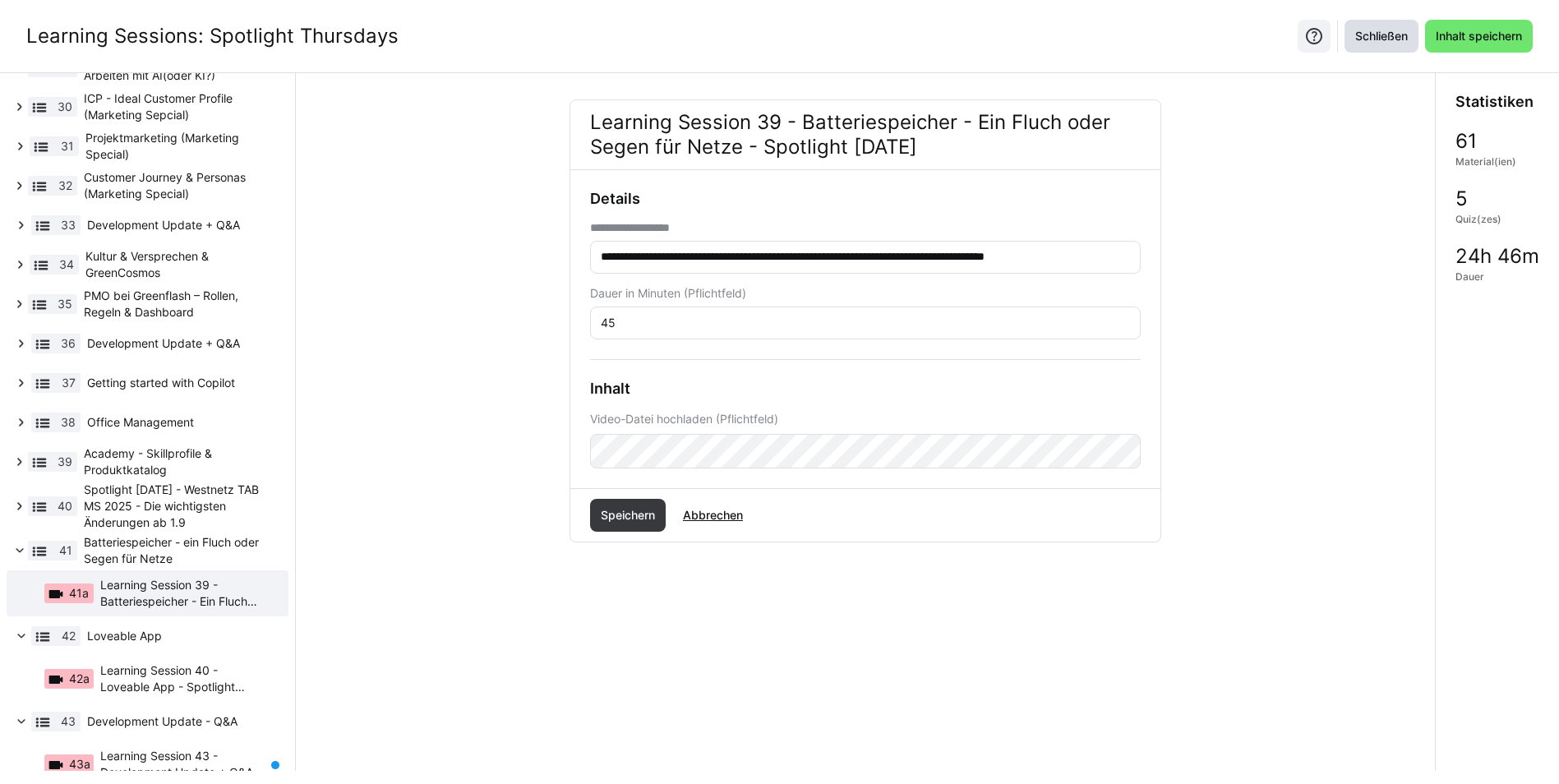
click at [1371, 45] on span "Schließen" at bounding box center [1381, 36] width 74 height 33
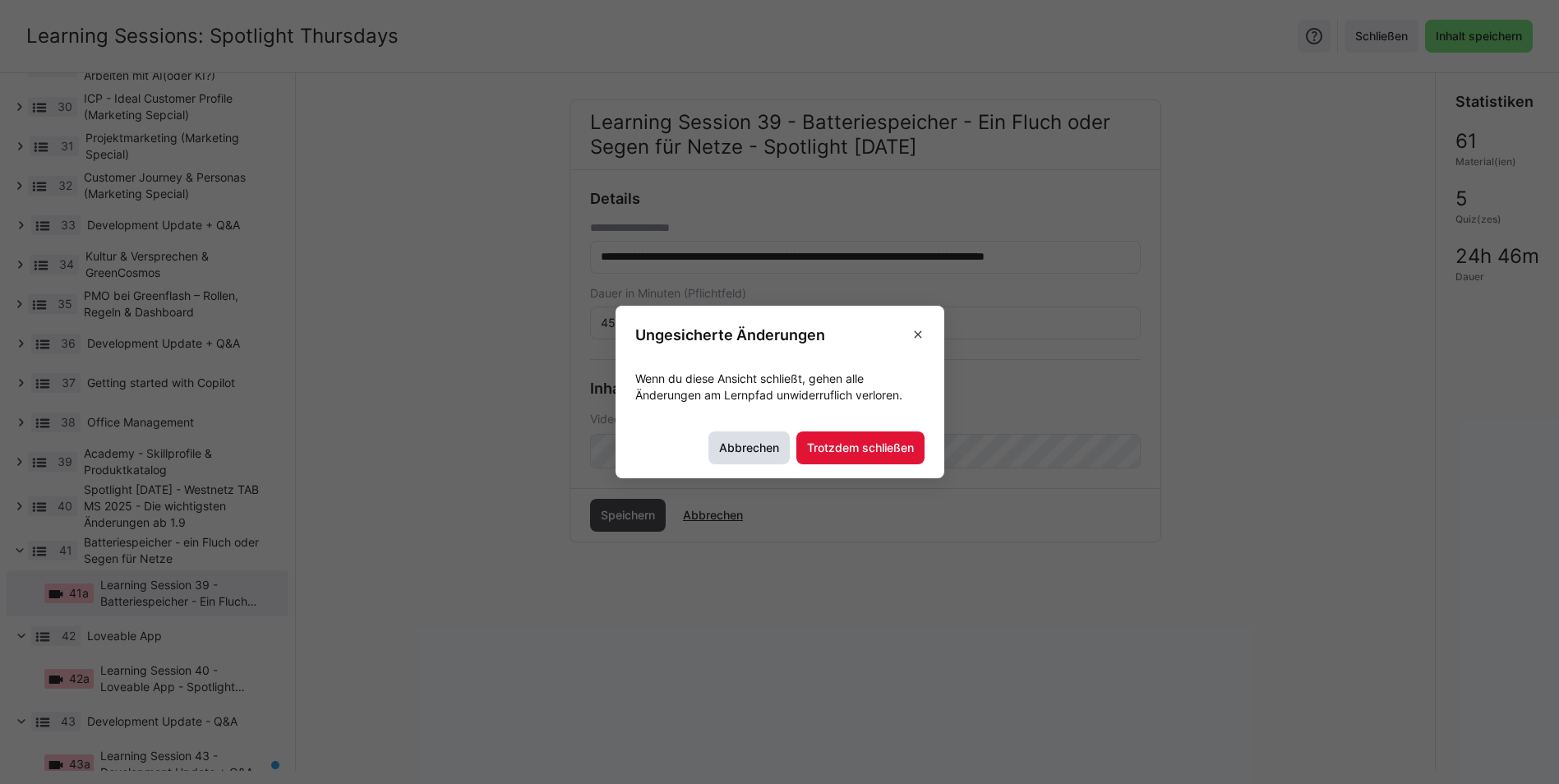
click at [722, 453] on span "Abbrechen" at bounding box center [749, 447] width 65 height 17
click at [849, 453] on span "Trotzdem schließen" at bounding box center [860, 447] width 112 height 17
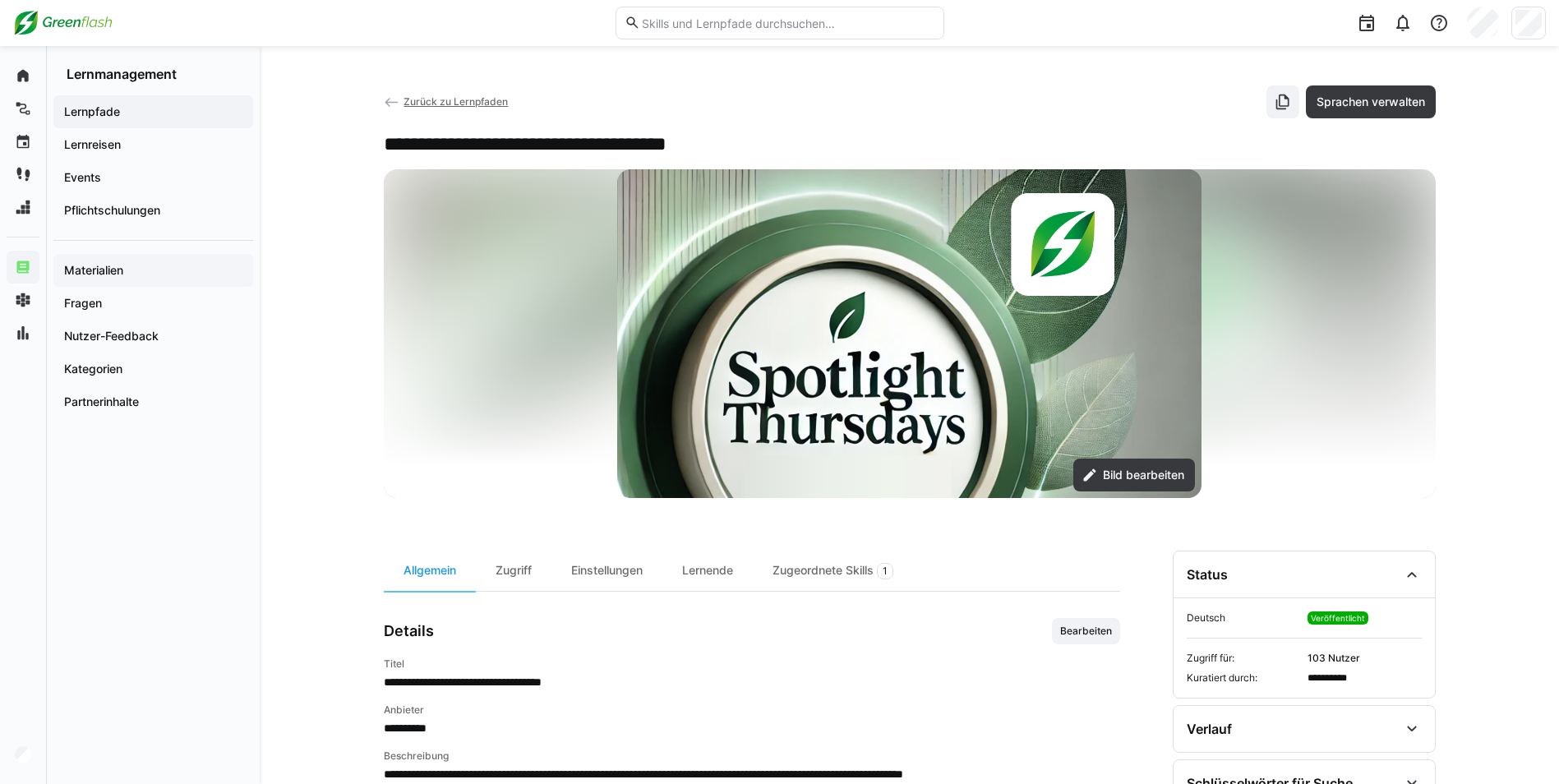
click at [128, 262] on div "Materialien" at bounding box center [153, 271] width 200 height 33
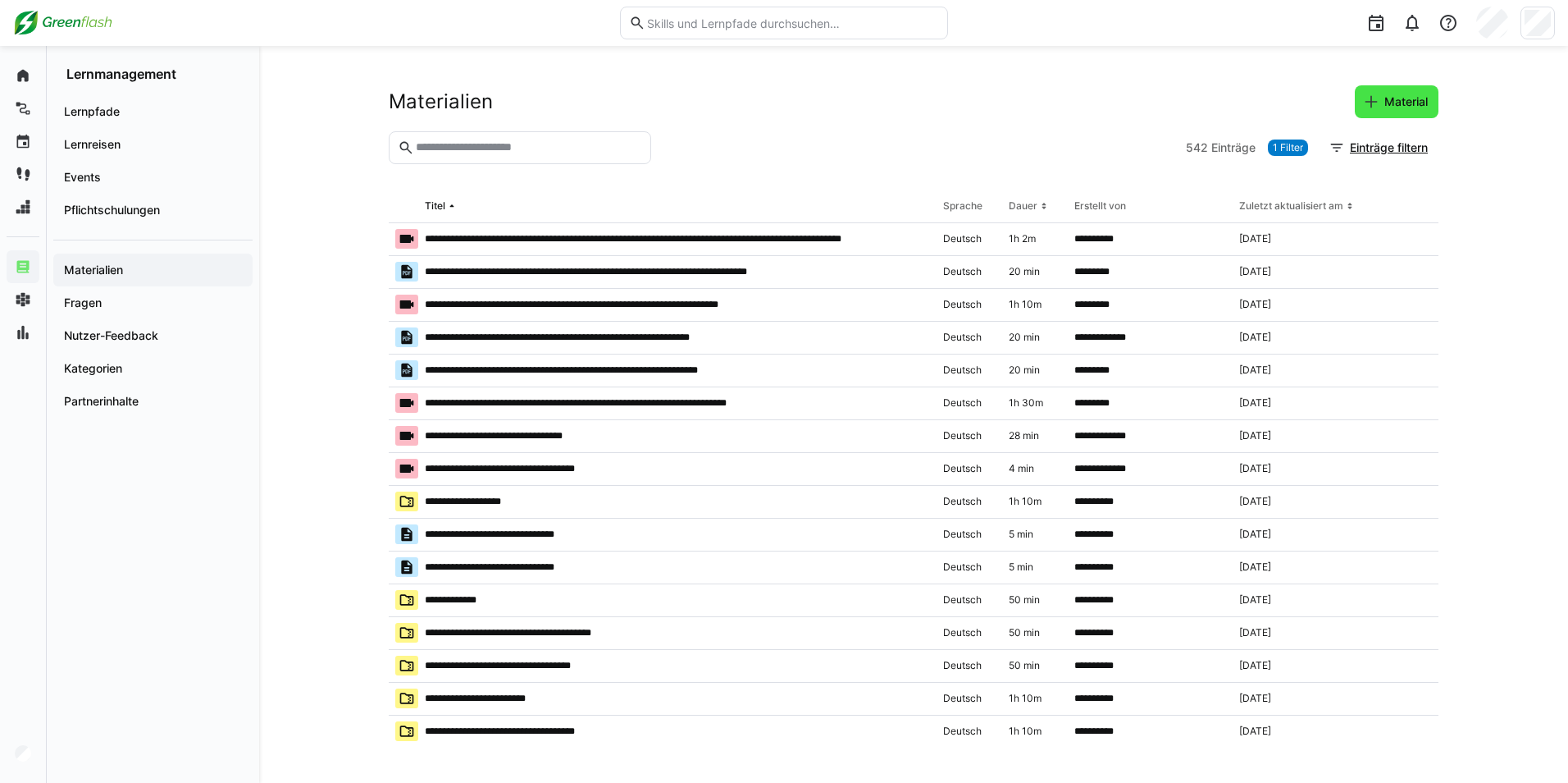
click at [1397, 109] on span "Material" at bounding box center [1406, 102] width 48 height 17
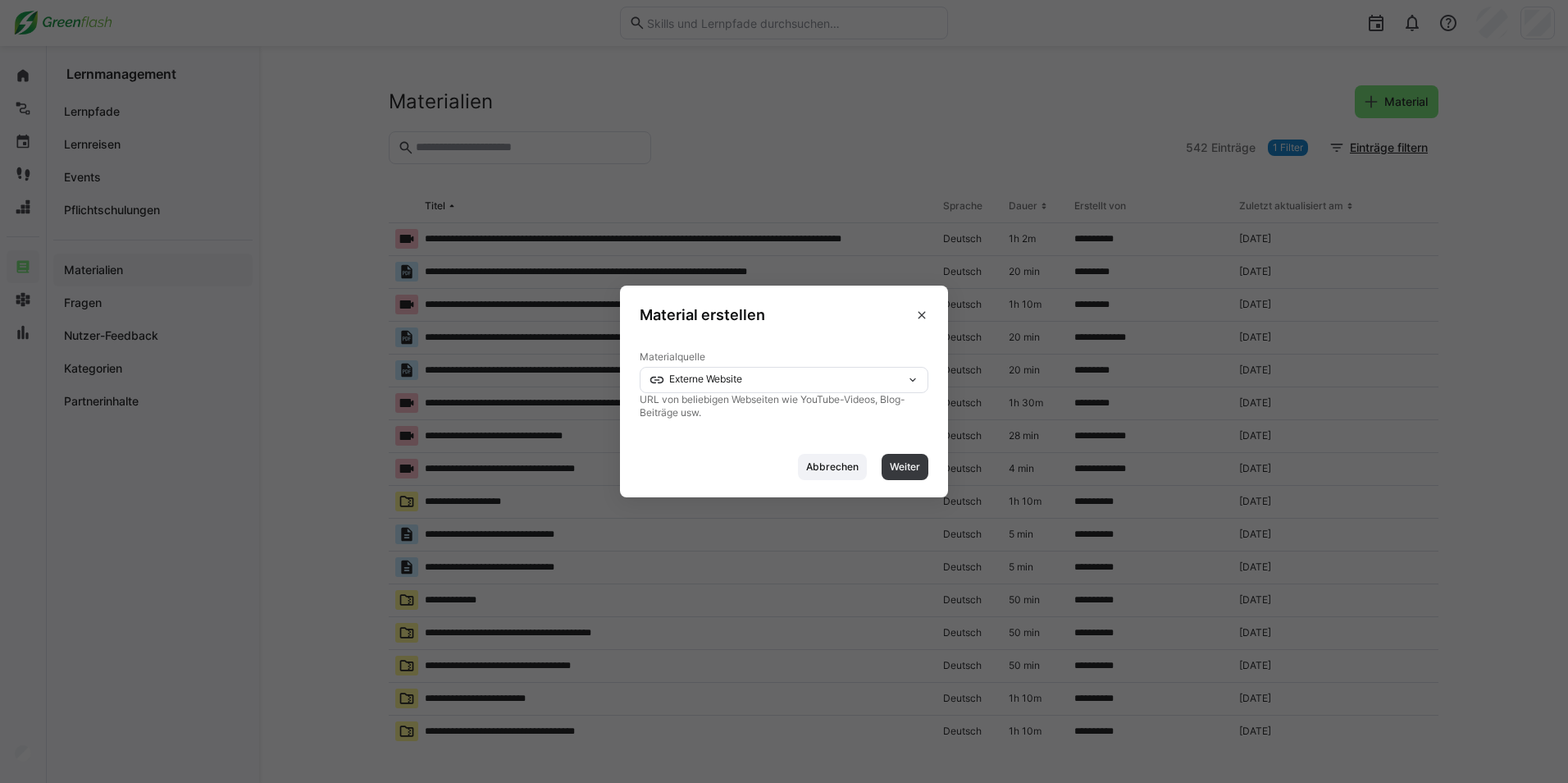
click at [840, 374] on div "Externe Website" at bounding box center [777, 379] width 257 height 11
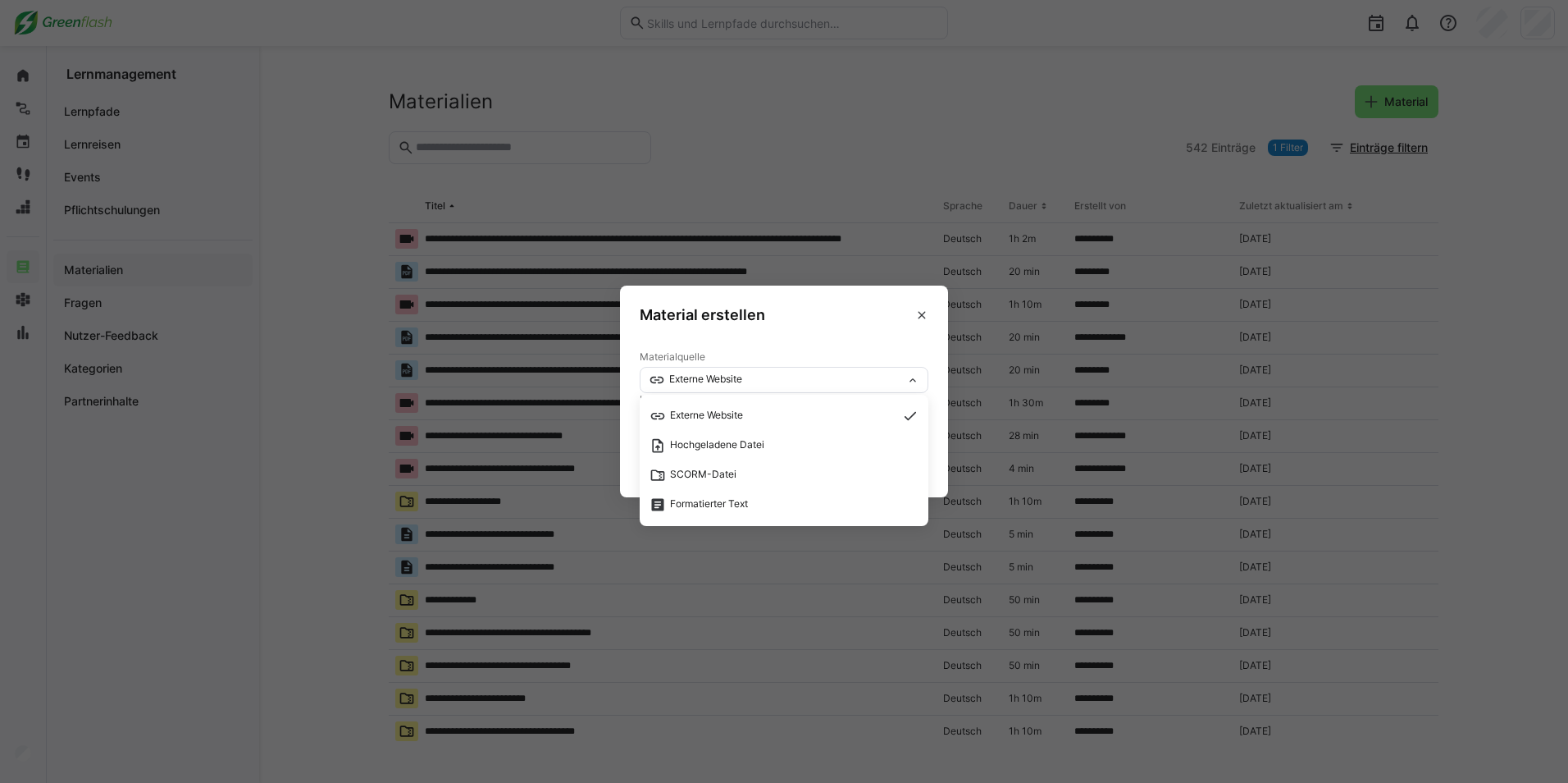
click at [770, 139] on eds-dialog "Material erstellen Materialquelle Externe Website Externe Website Hochgeladene …" at bounding box center [784, 392] width 1568 height 783
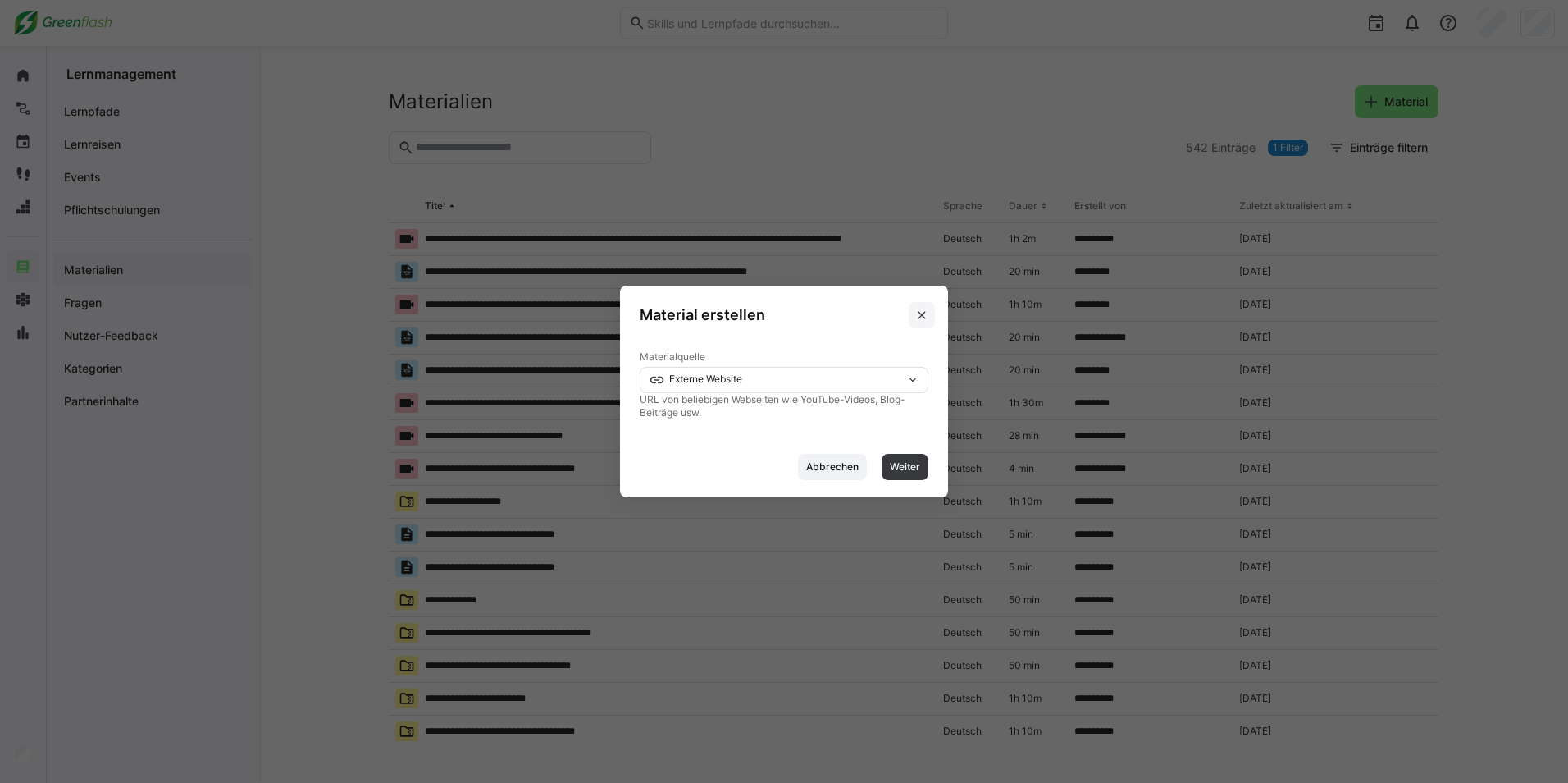
click at [924, 311] on eds-icon at bounding box center [922, 315] width 13 height 13
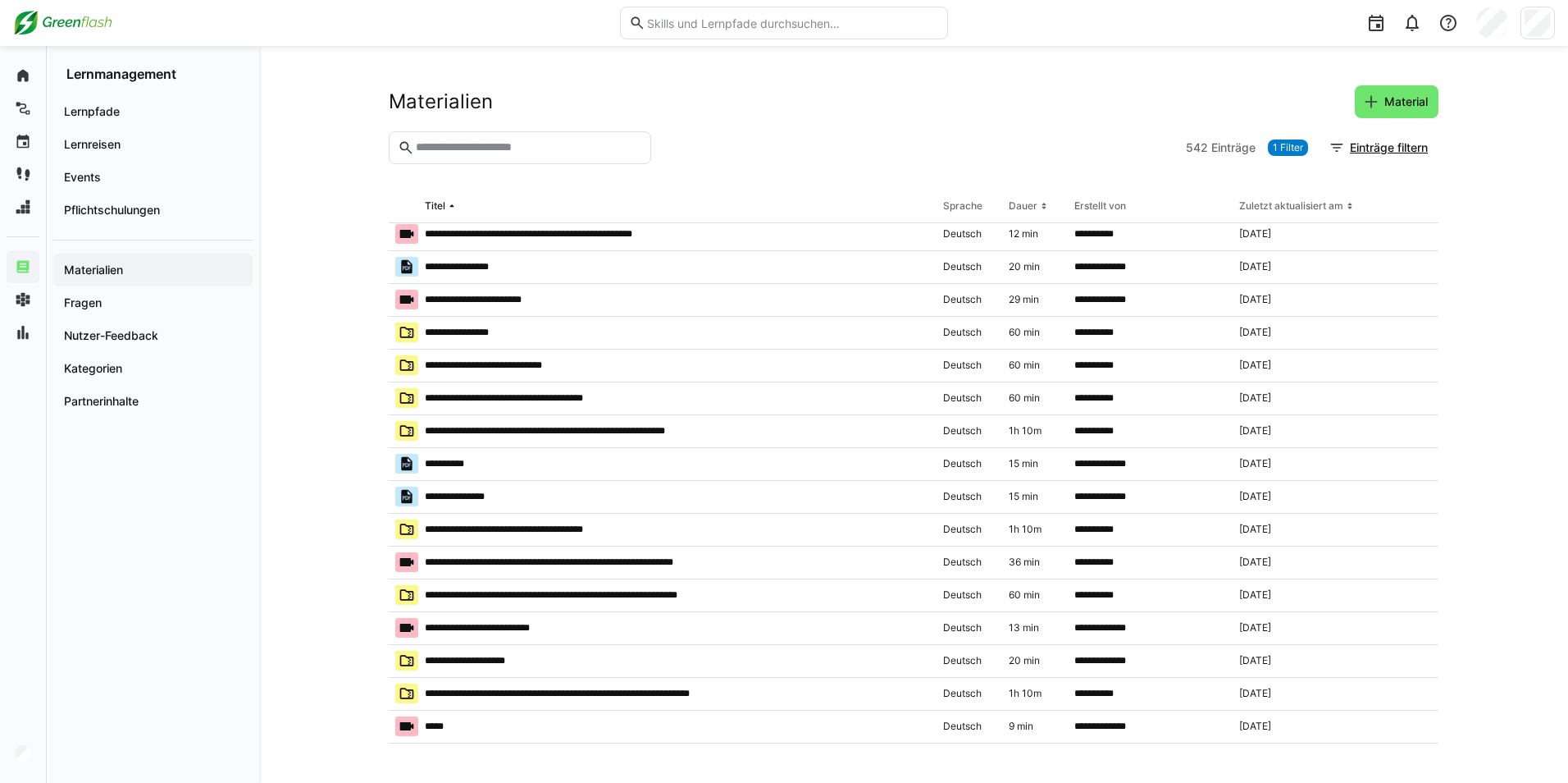
scroll to position [629, 0]
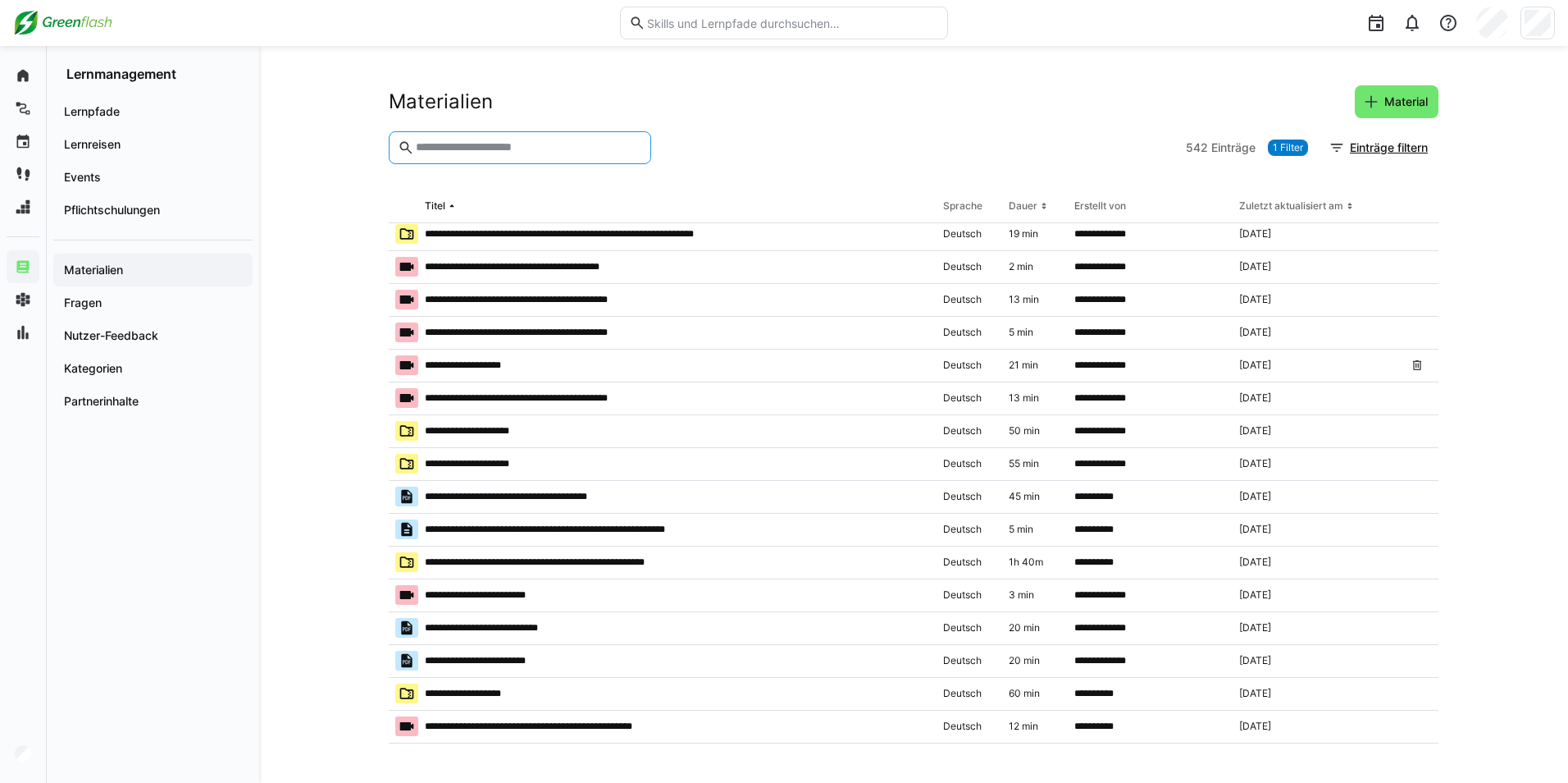
click at [522, 141] on input "text" at bounding box center [528, 148] width 228 height 15
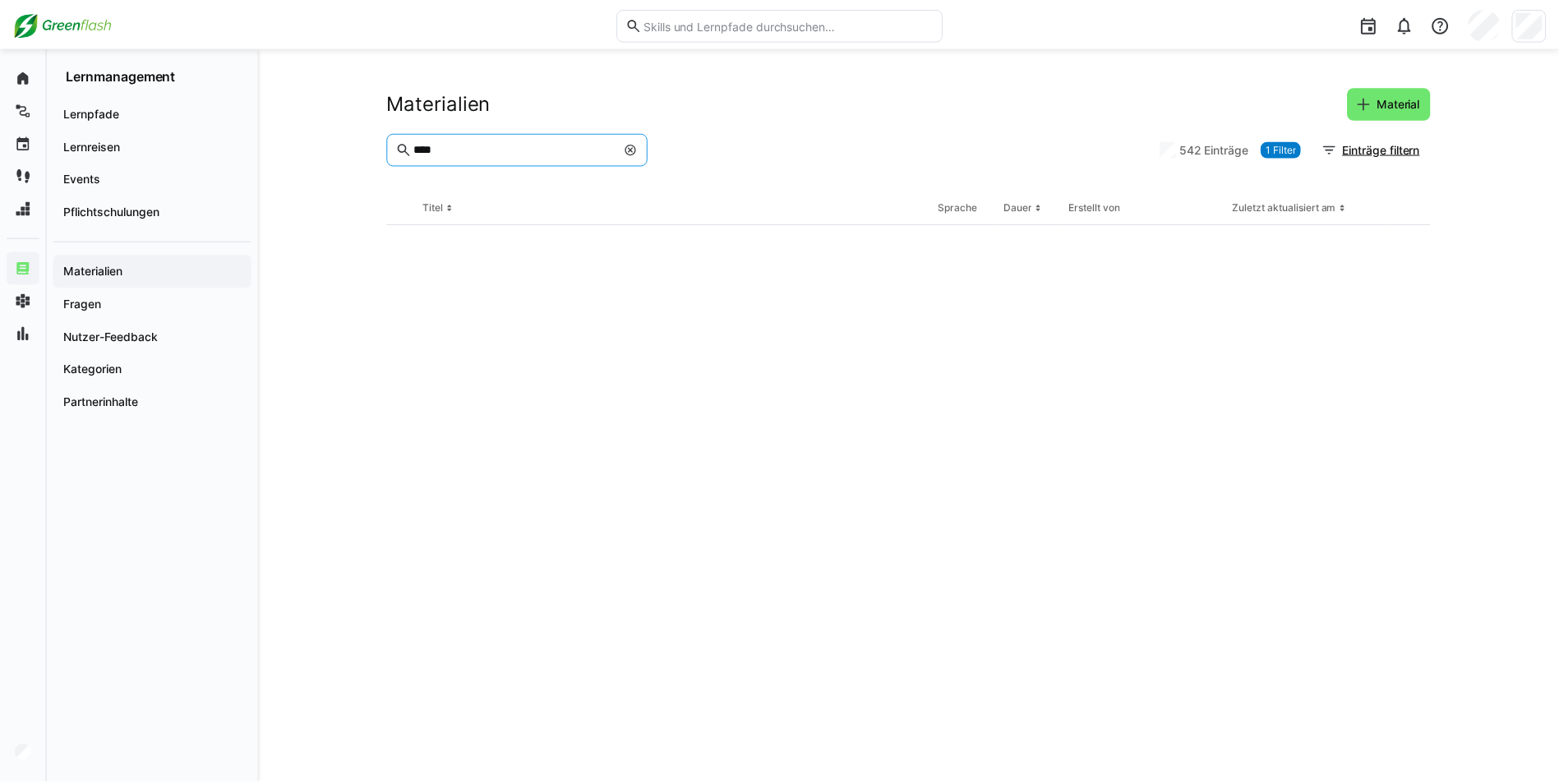
scroll to position [0, 0]
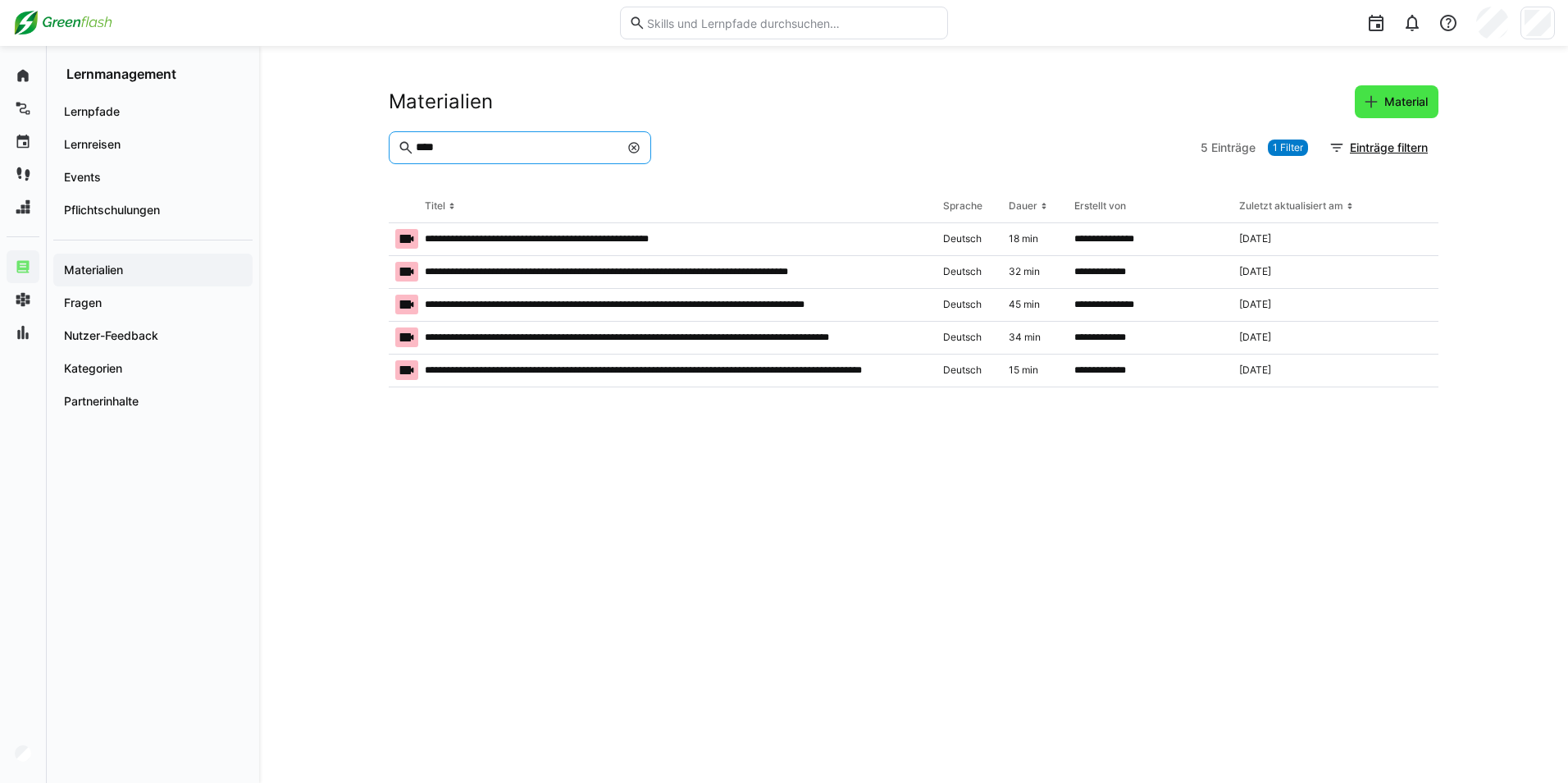
type input "****"
click at [1373, 103] on eds-icon at bounding box center [1371, 102] width 17 height 17
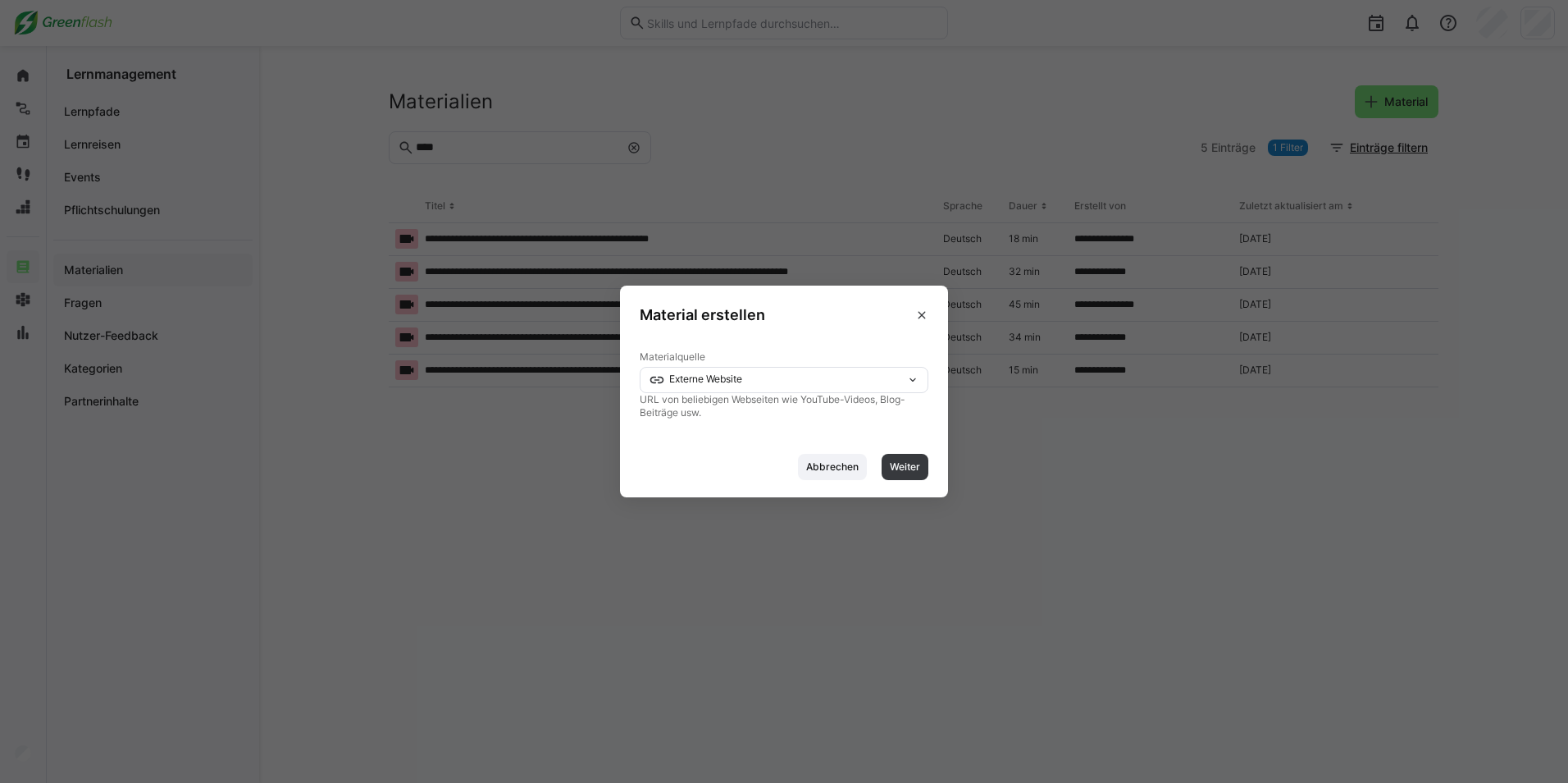
click at [880, 375] on div "Externe Website" at bounding box center [777, 379] width 257 height 11
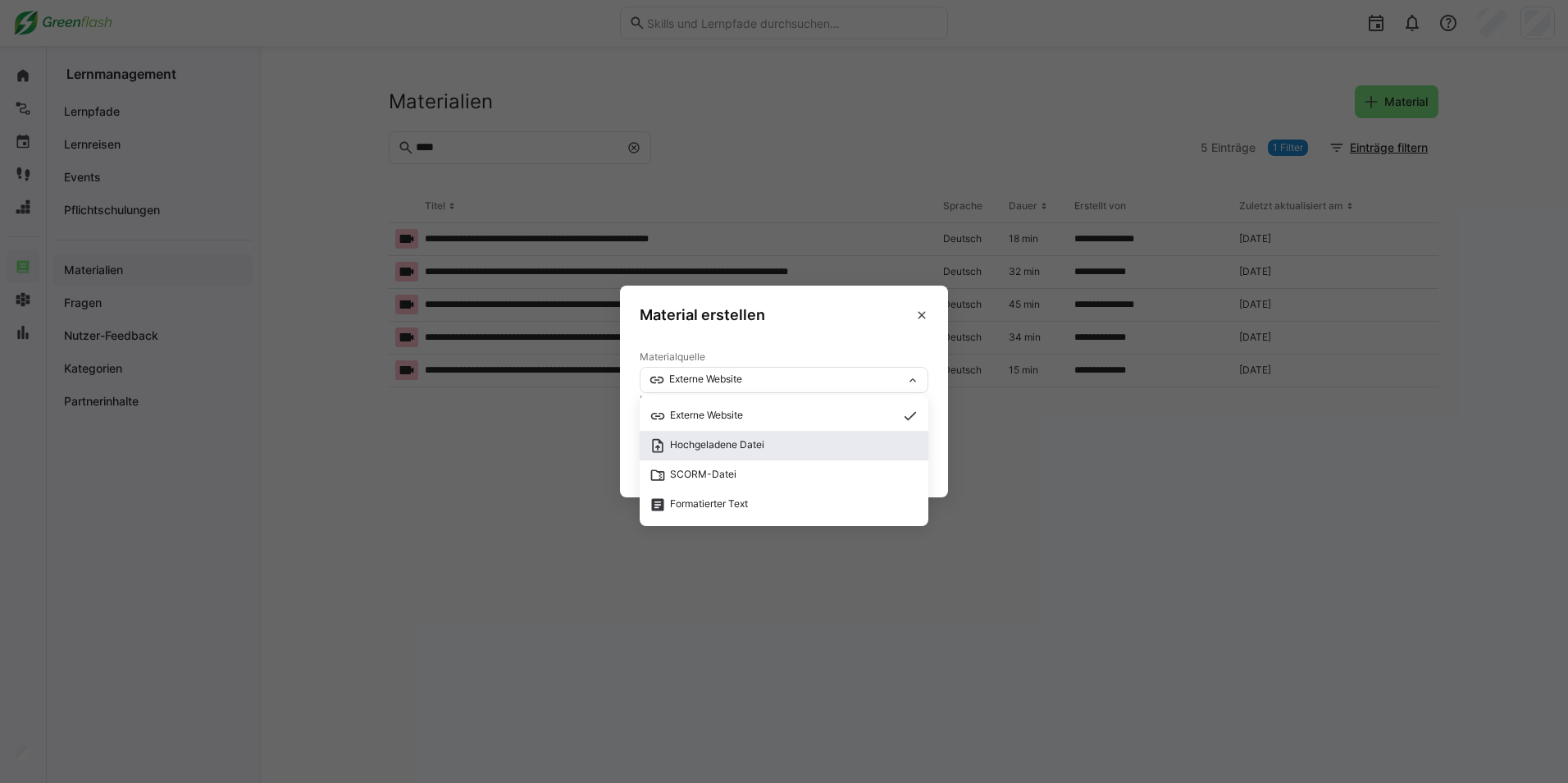
click at [764, 447] on span "Hochgeladene Datei" at bounding box center [707, 446] width 114 height 17
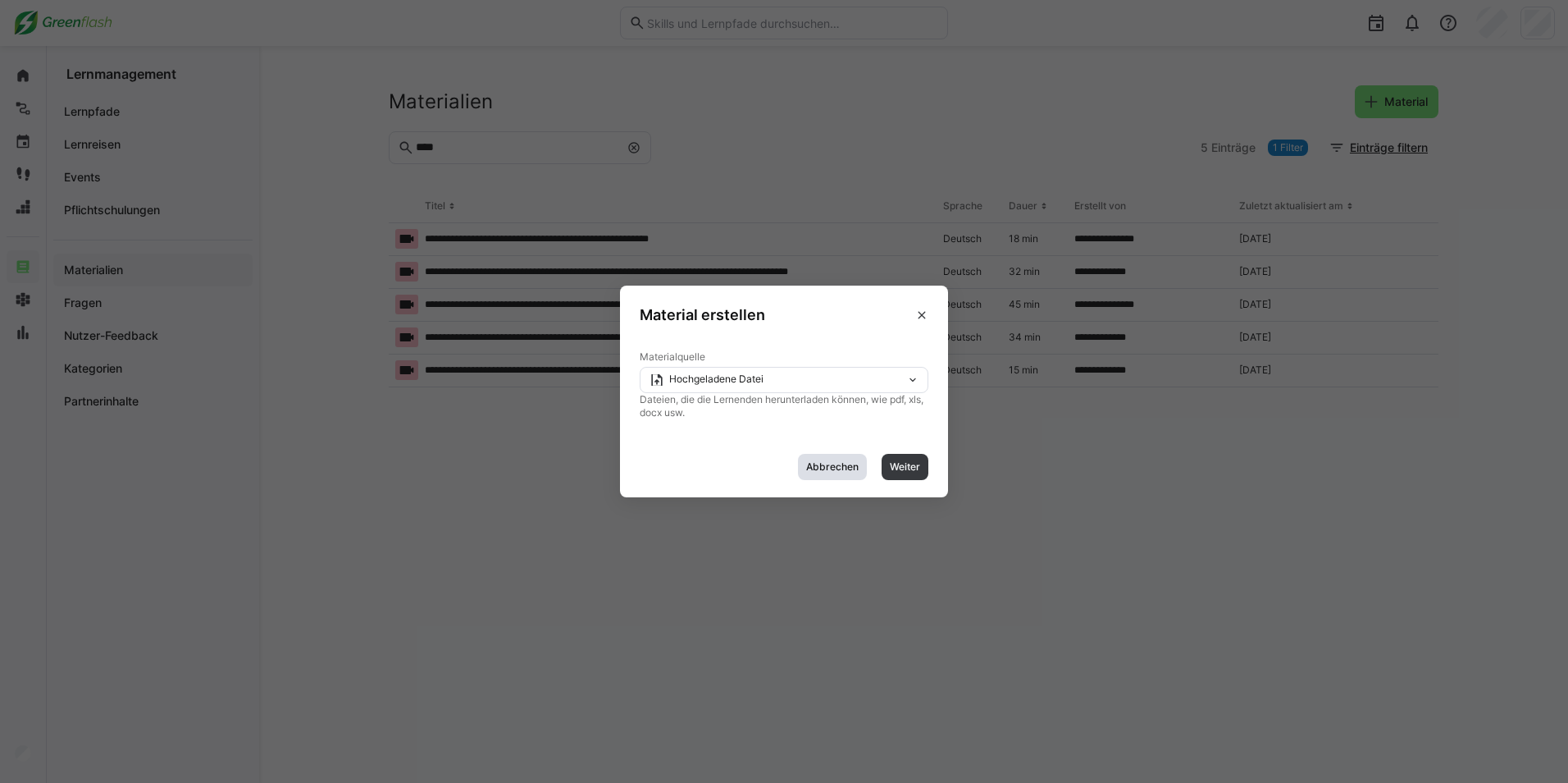
click at [832, 464] on span "Abbrechen" at bounding box center [832, 467] width 55 height 13
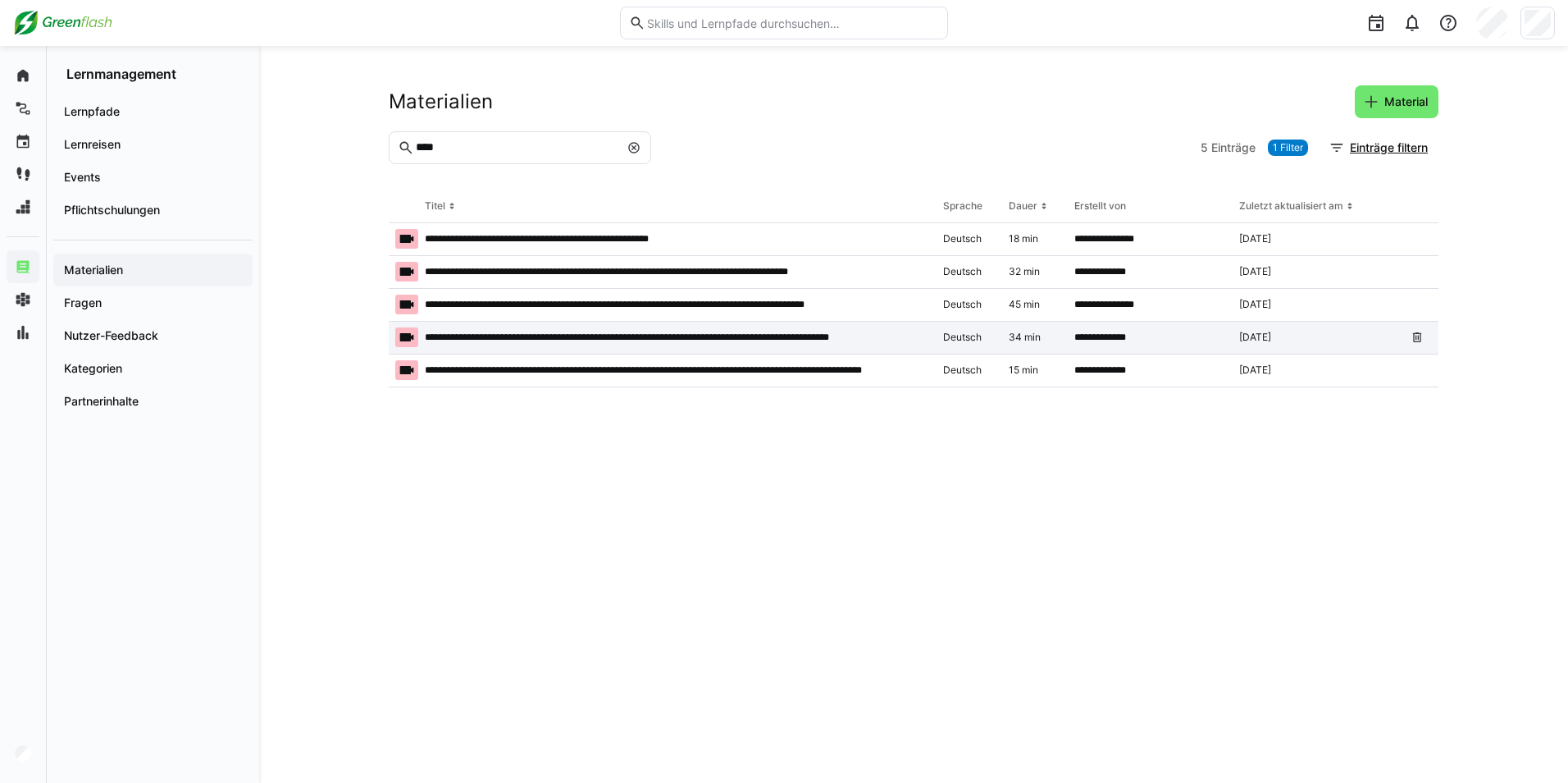
click at [524, 331] on p "**********" at bounding box center [669, 337] width 489 height 13
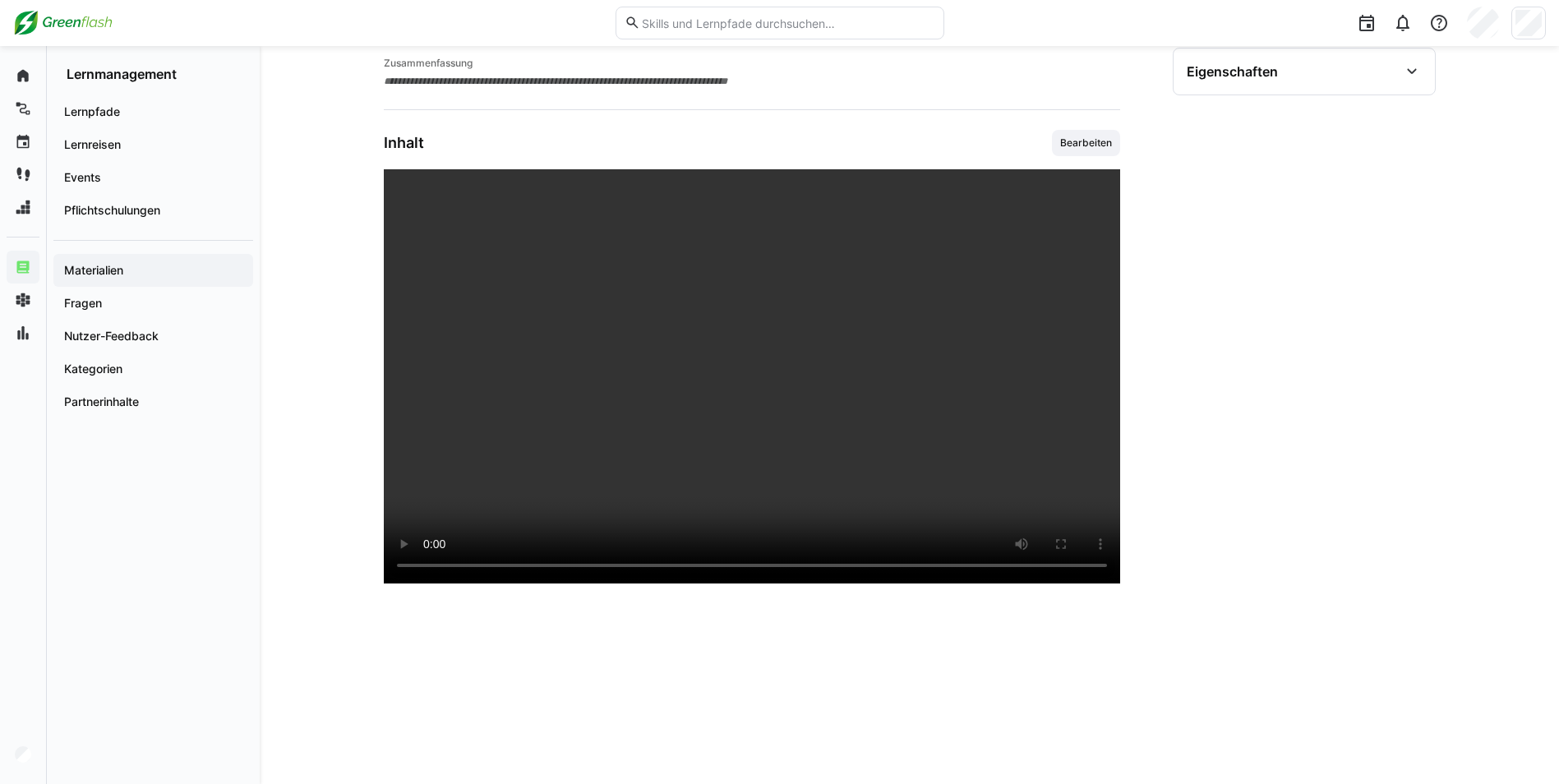
scroll to position [165, 0]
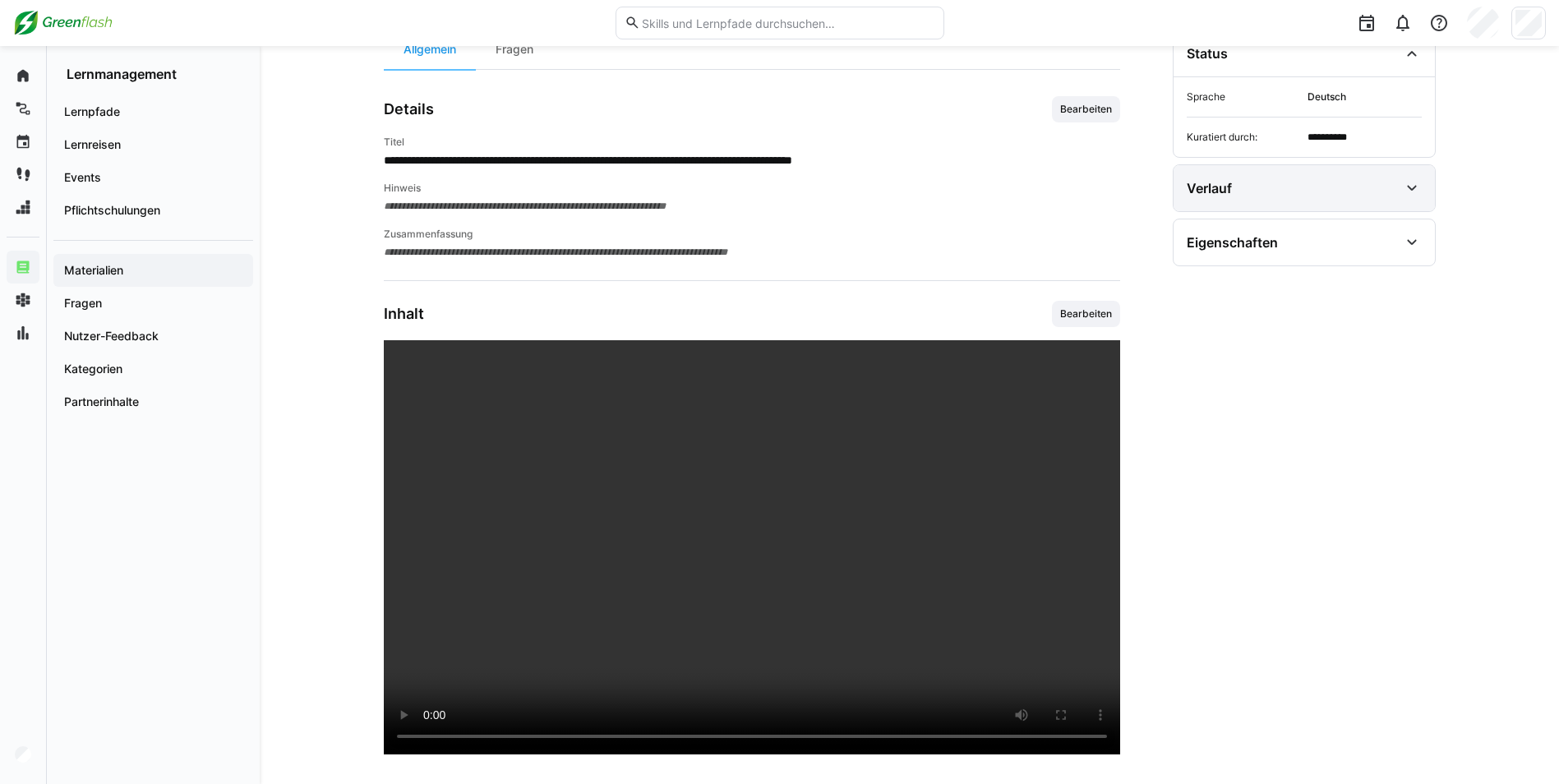
click at [1389, 193] on div "Verlauf" at bounding box center [1292, 188] width 212 height 19
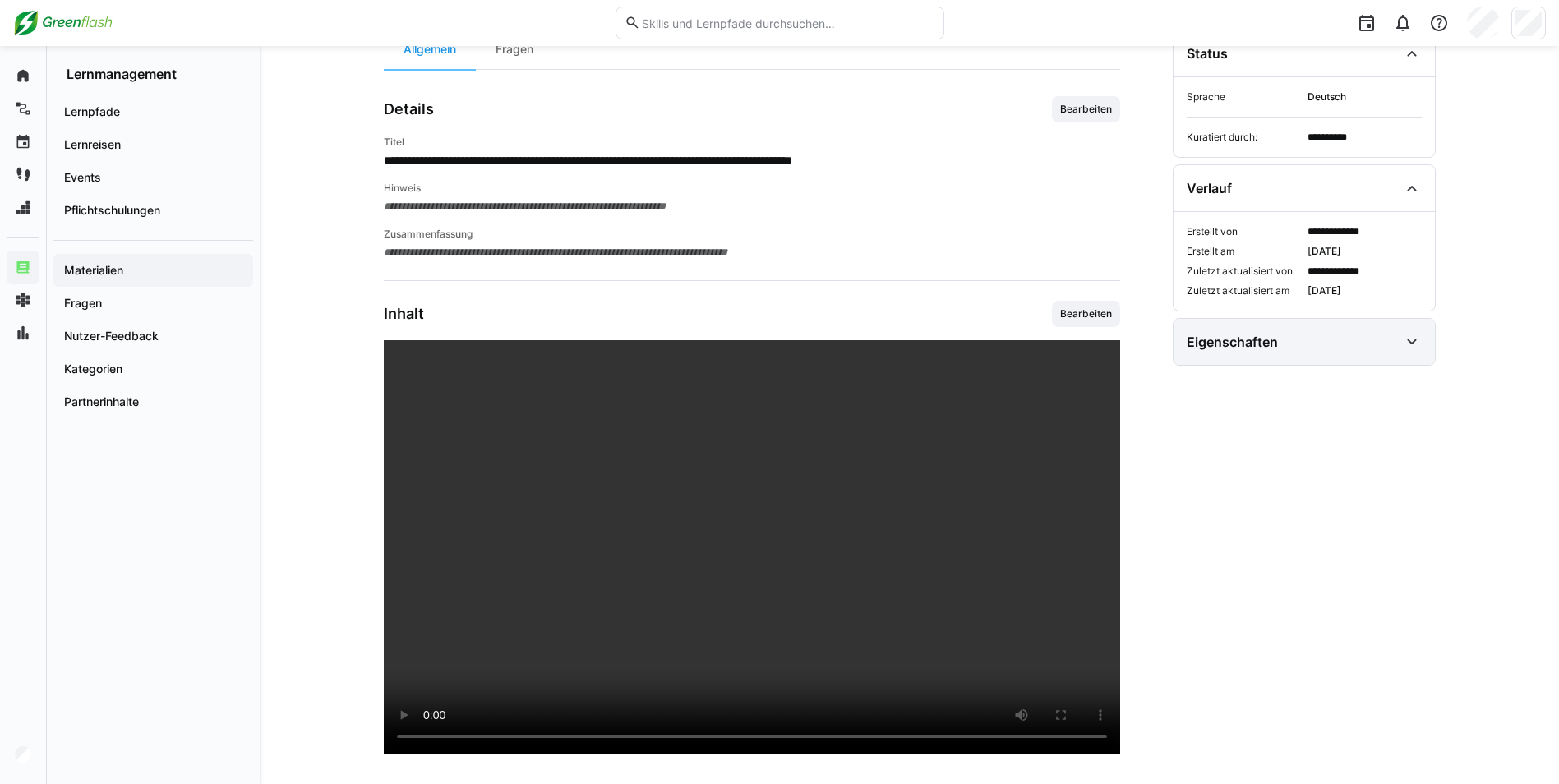
click at [1395, 338] on div "Eigenschaften" at bounding box center [1292, 341] width 212 height 19
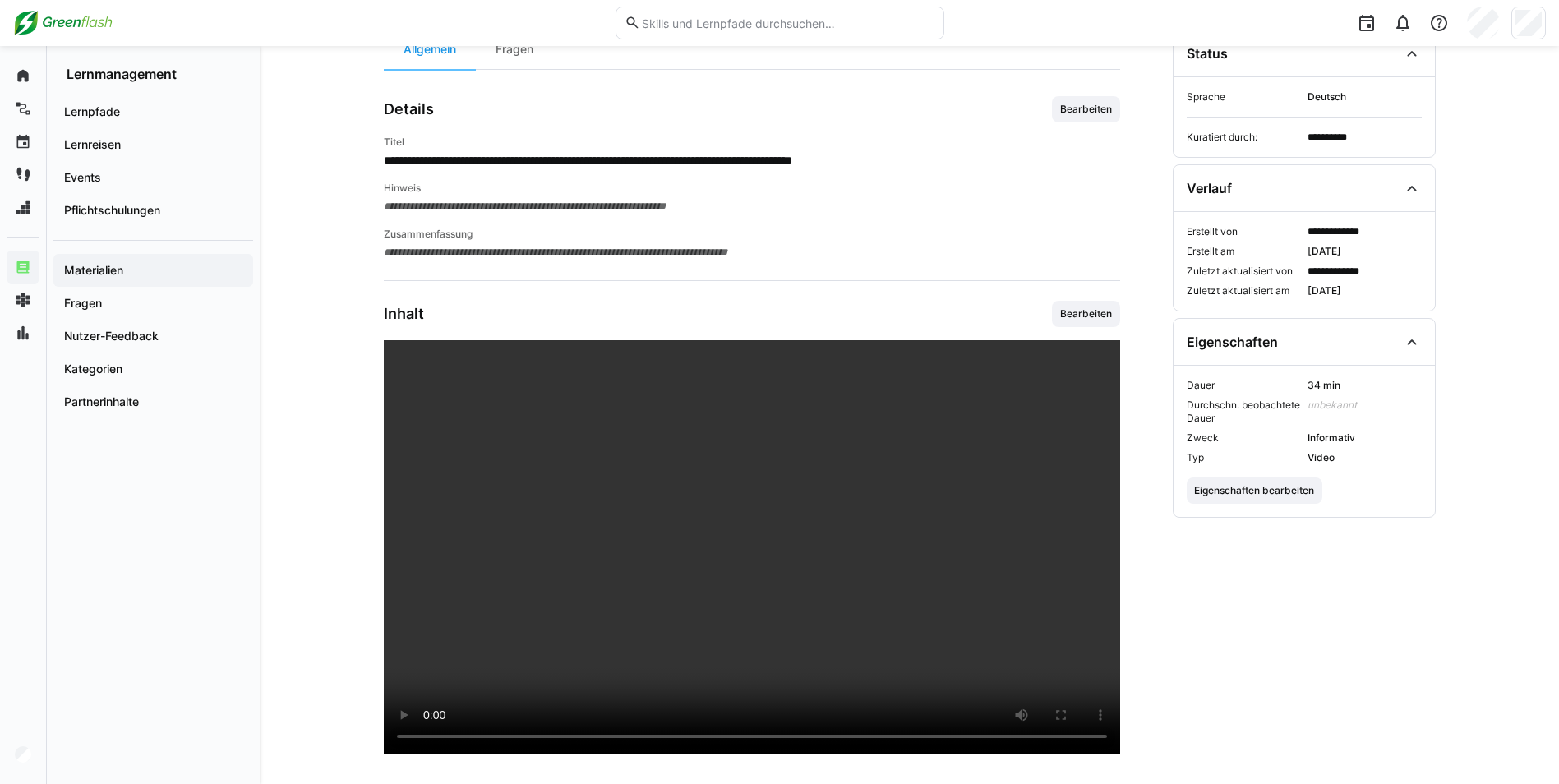
scroll to position [0, 0]
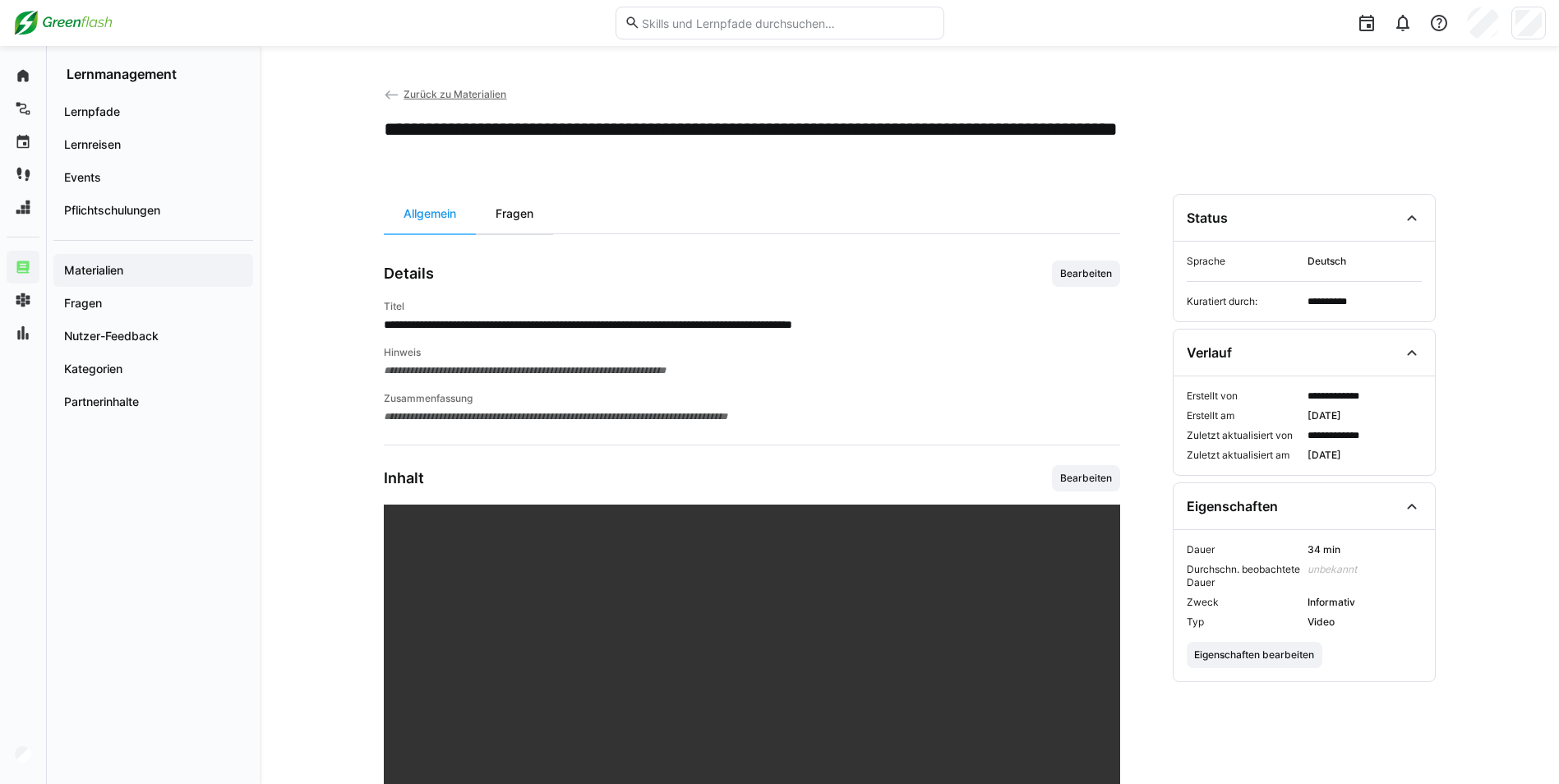
click at [502, 225] on div "Fragen" at bounding box center [515, 214] width 78 height 40
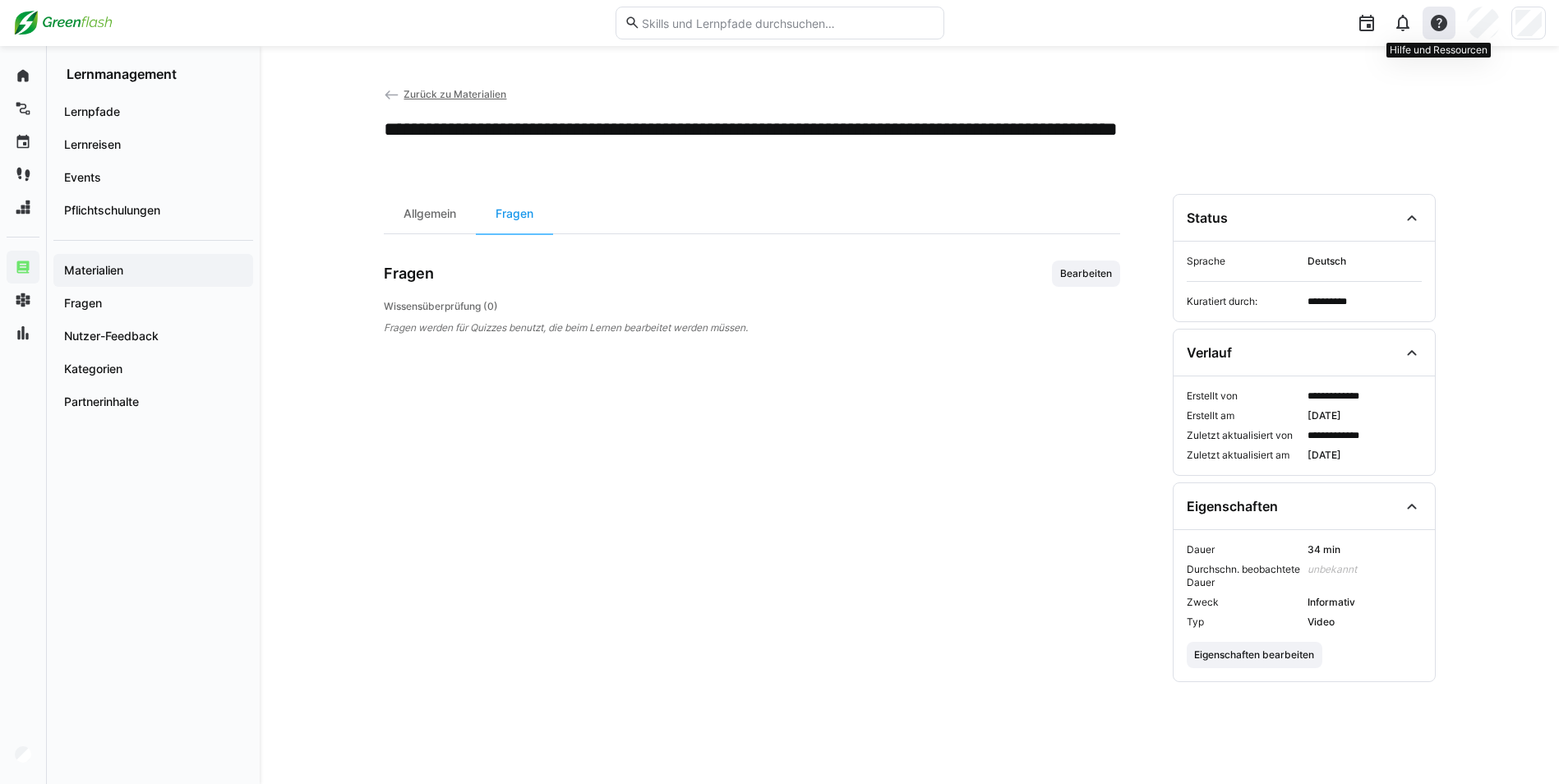
click at [1440, 26] on eds-icon at bounding box center [1438, 22] width 19 height 19
click at [1344, 102] on span "Eine Frage stellen" at bounding box center [1371, 101] width 164 height 34
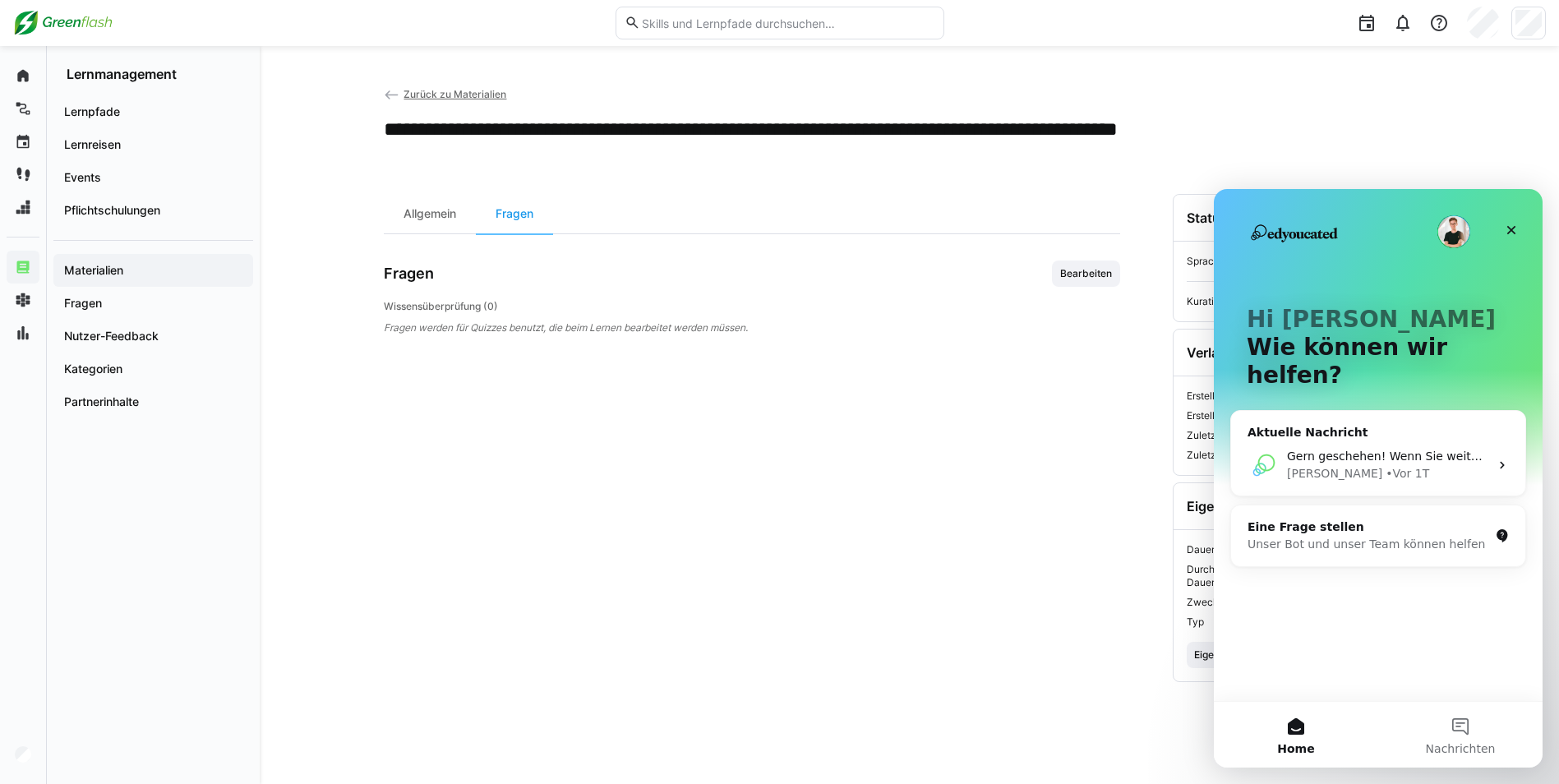
click at [1361, 535] on div "Unser Bot und unser Team können helfen" at bounding box center [1368, 544] width 241 height 18
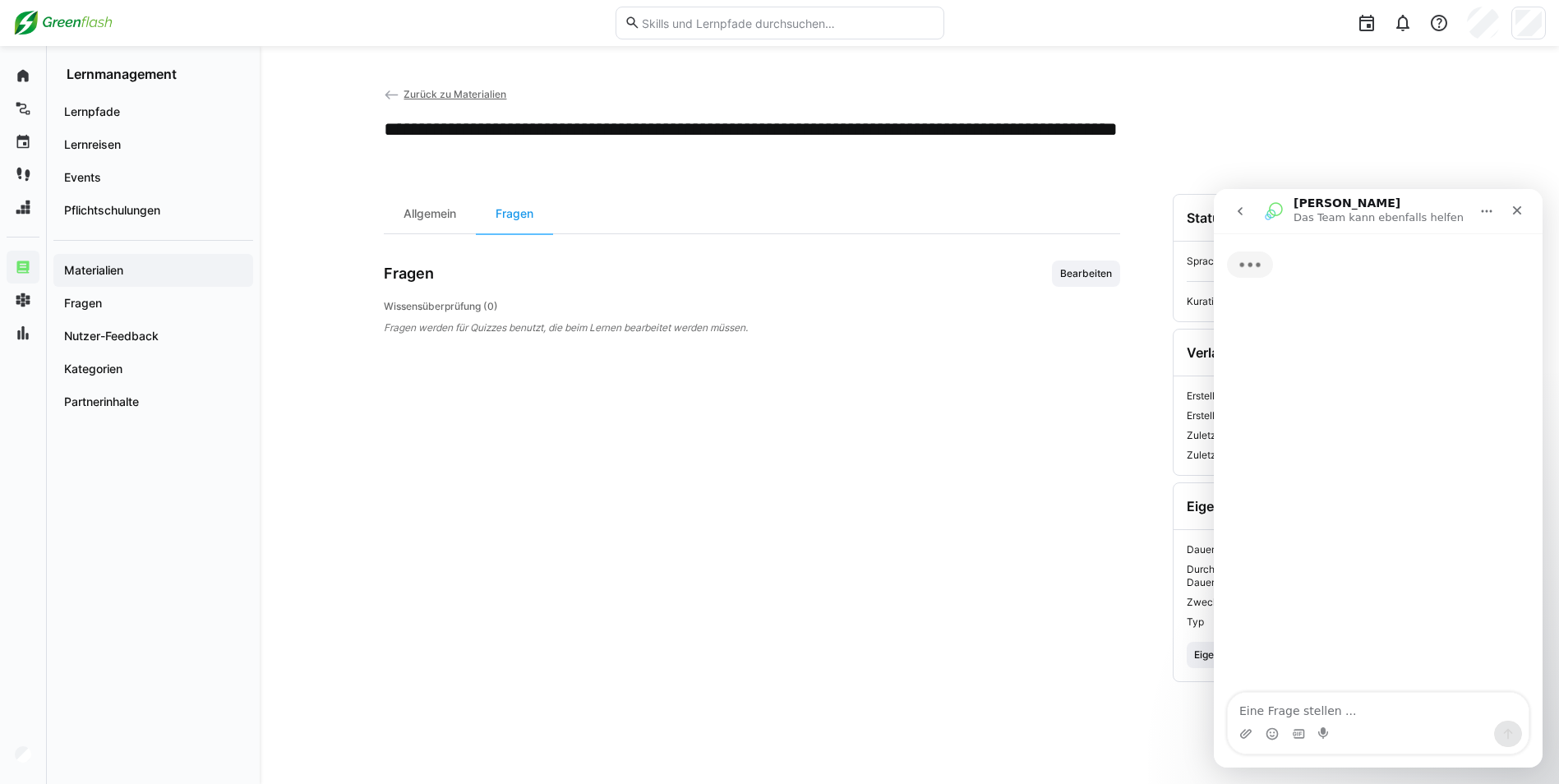
click at [1275, 712] on textarea "Eine Frage stellen ..." at bounding box center [1378, 706] width 301 height 28
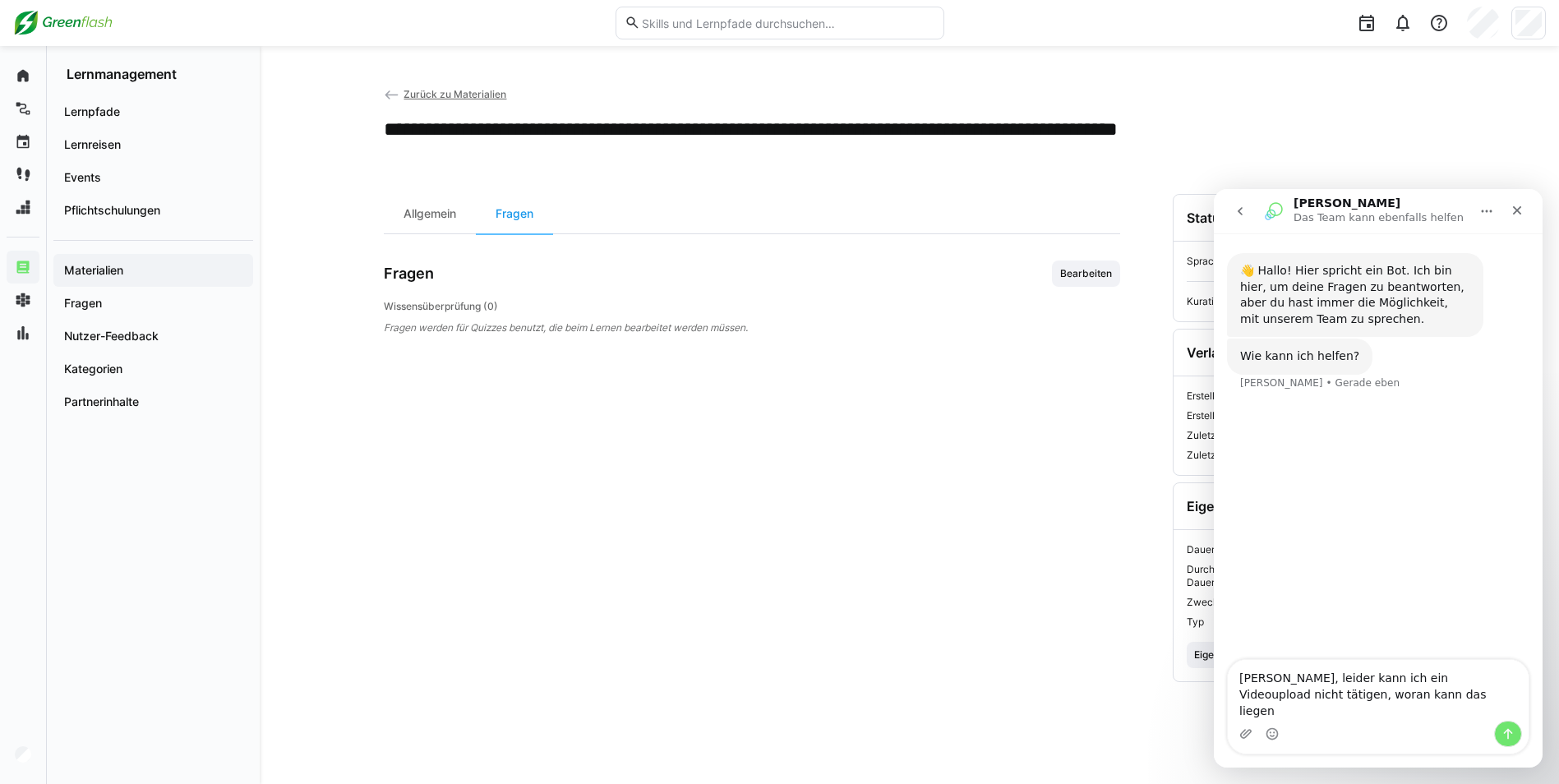
type textarea "[PERSON_NAME], leider kann ich ein Videoupload nicht tätigen, woran kann das li…"
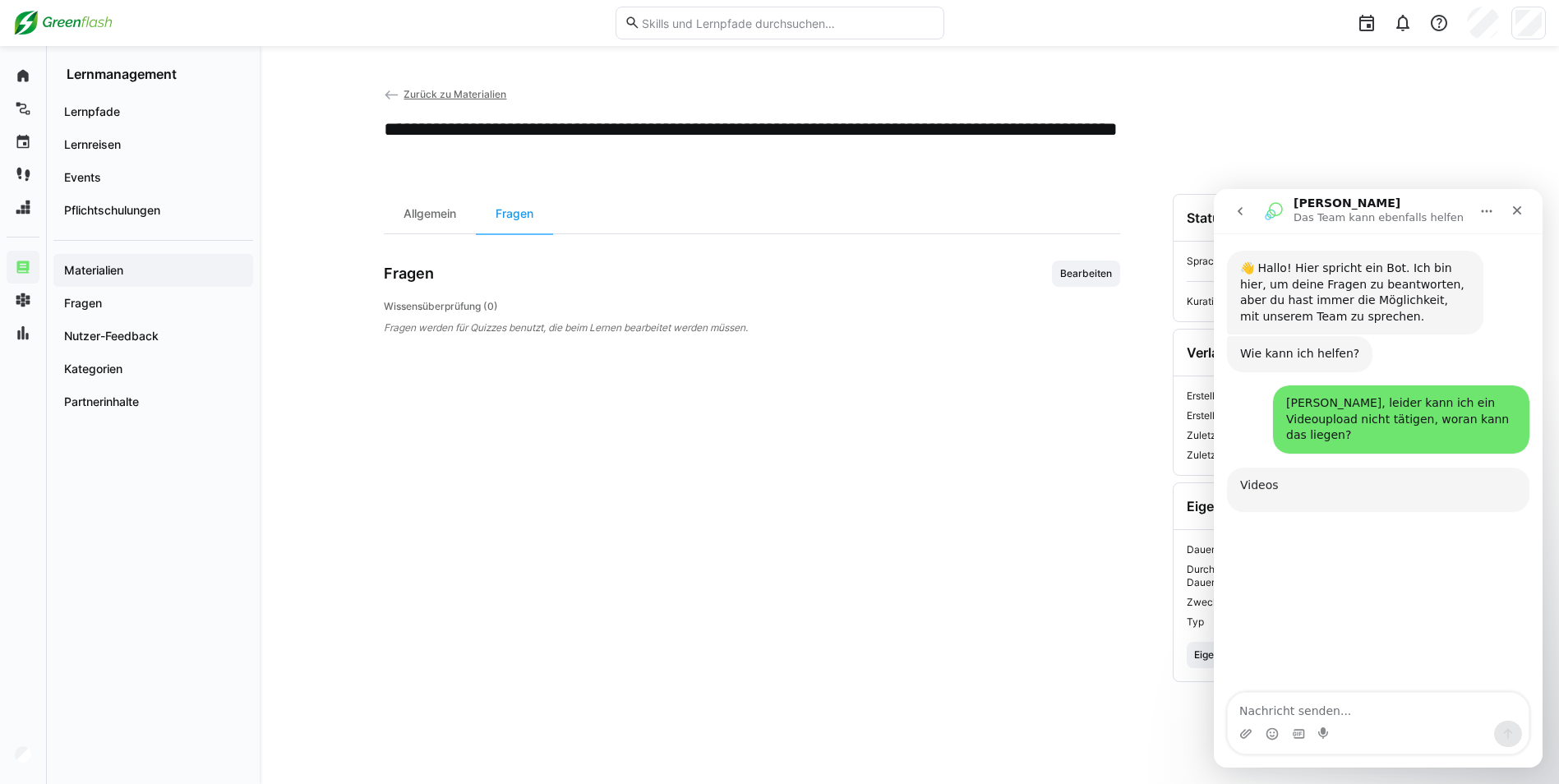
scroll to position [159, 0]
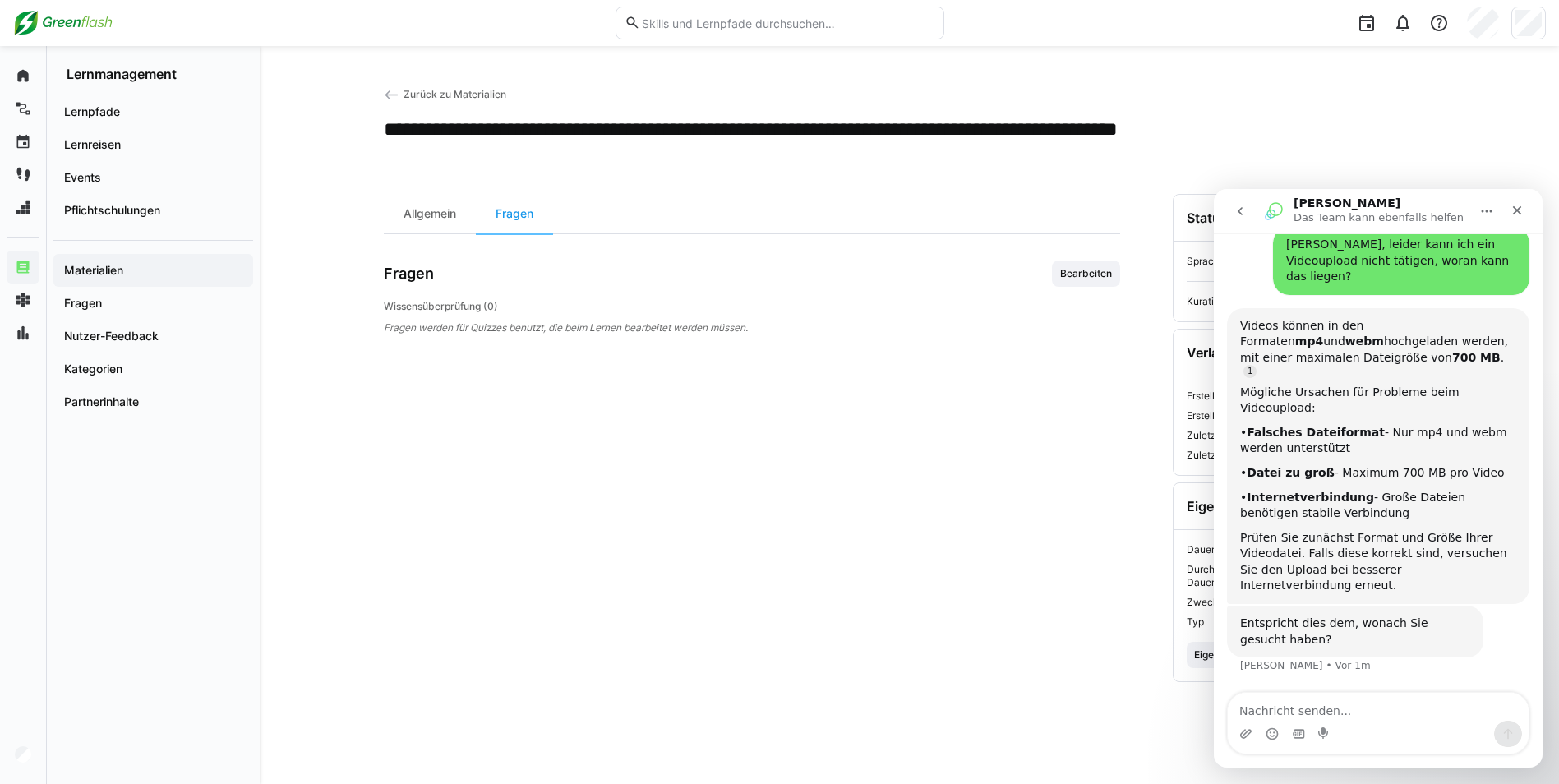
click at [758, 471] on div "Allgemein Fragen Fragen Bearbeiten Wissensüberprüfung (0) Fragen werden für Qui…" at bounding box center [752, 469] width 736 height 550
click at [0, 0] on app-navigation-label "Lernreisen" at bounding box center [0, 0] width 0 height 0
click at [129, 109] on span "Lernpfade" at bounding box center [153, 112] width 183 height 17
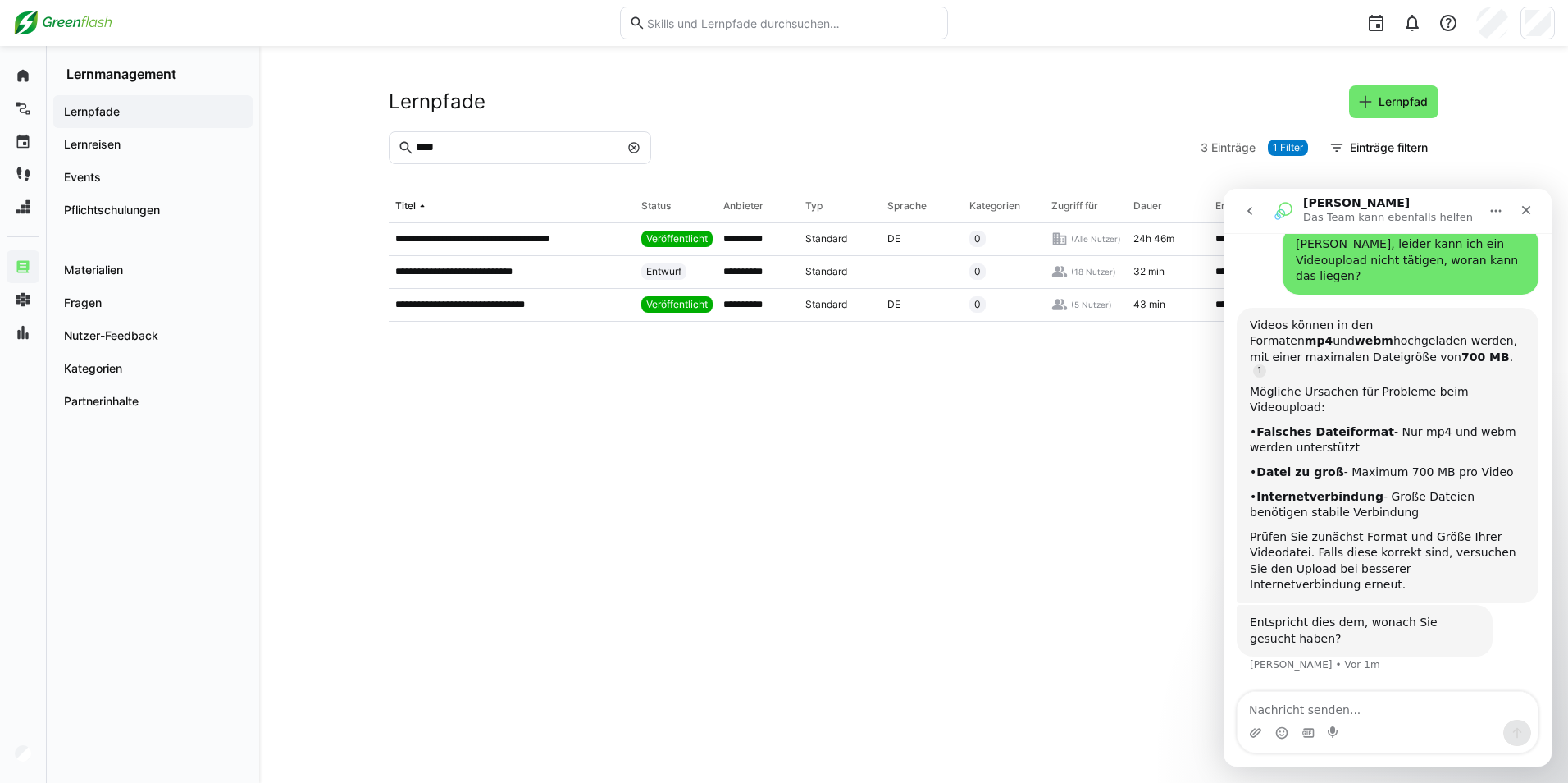
click at [442, 139] on eds-input "****" at bounding box center [520, 148] width 262 height 33
click at [461, 246] on p "**********" at bounding box center [488, 238] width 186 height 13
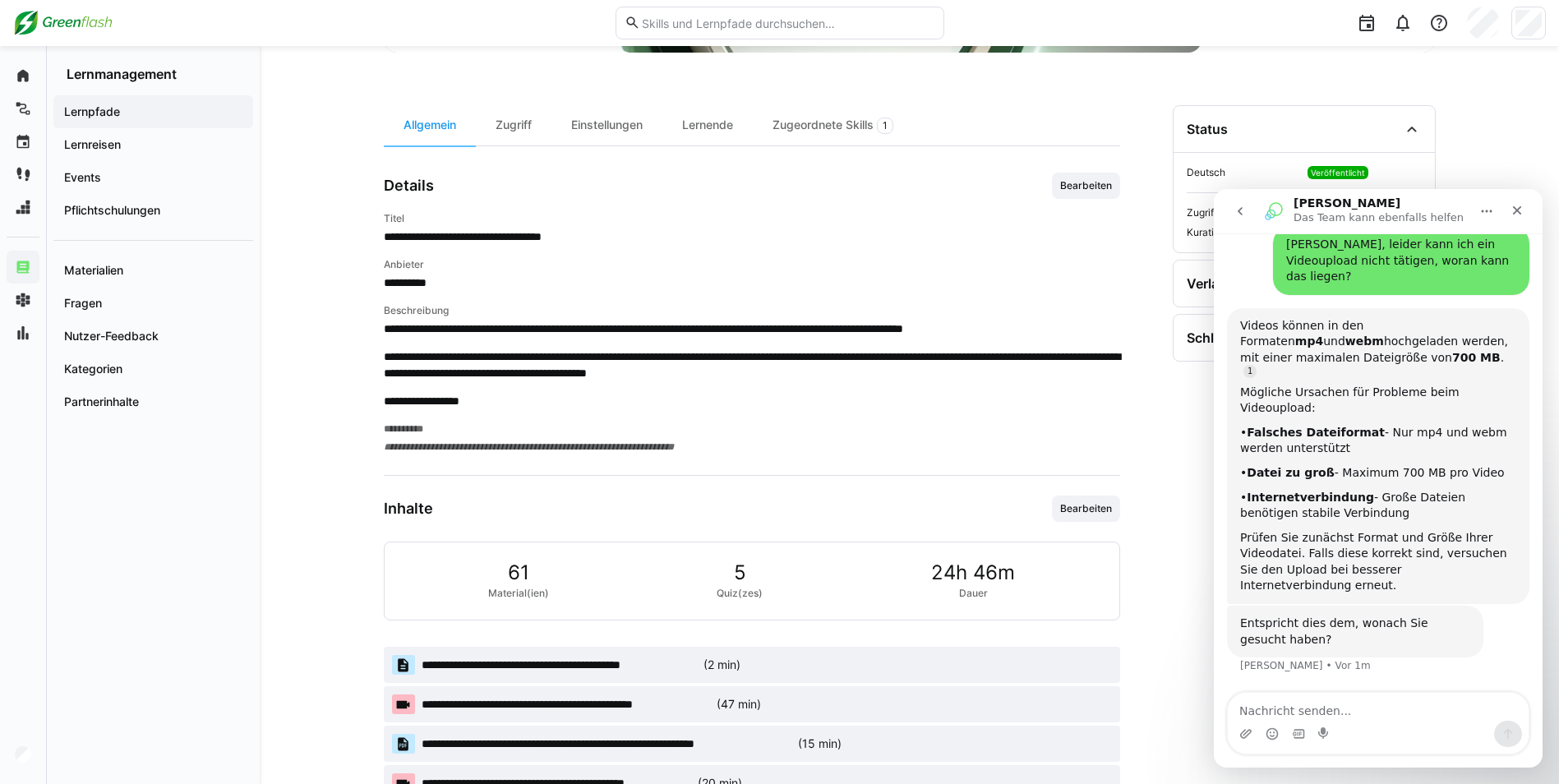
scroll to position [575, 0]
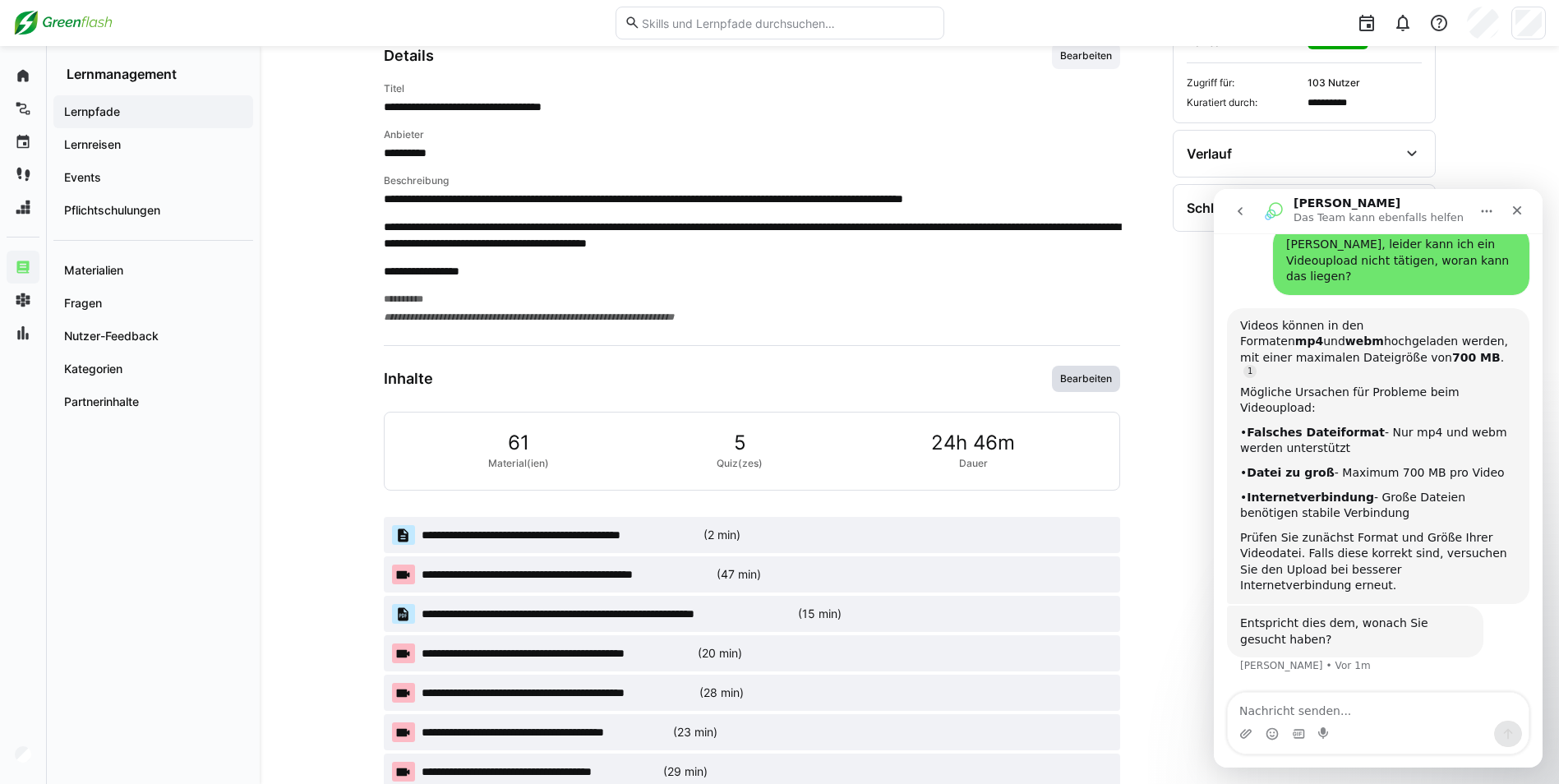
click at [1067, 379] on span "Bearbeiten" at bounding box center [1086, 379] width 55 height 13
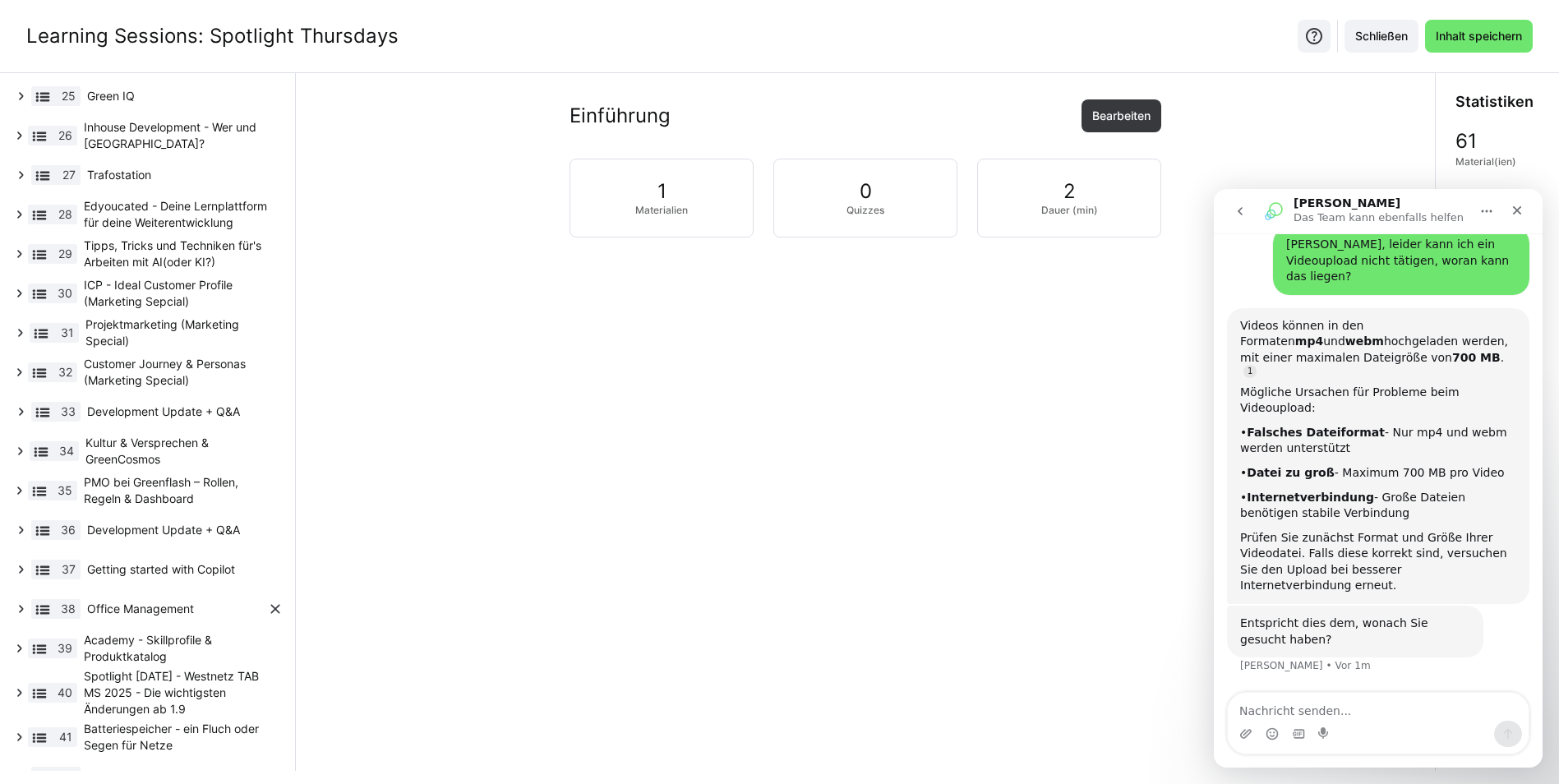
scroll to position [1162, 0]
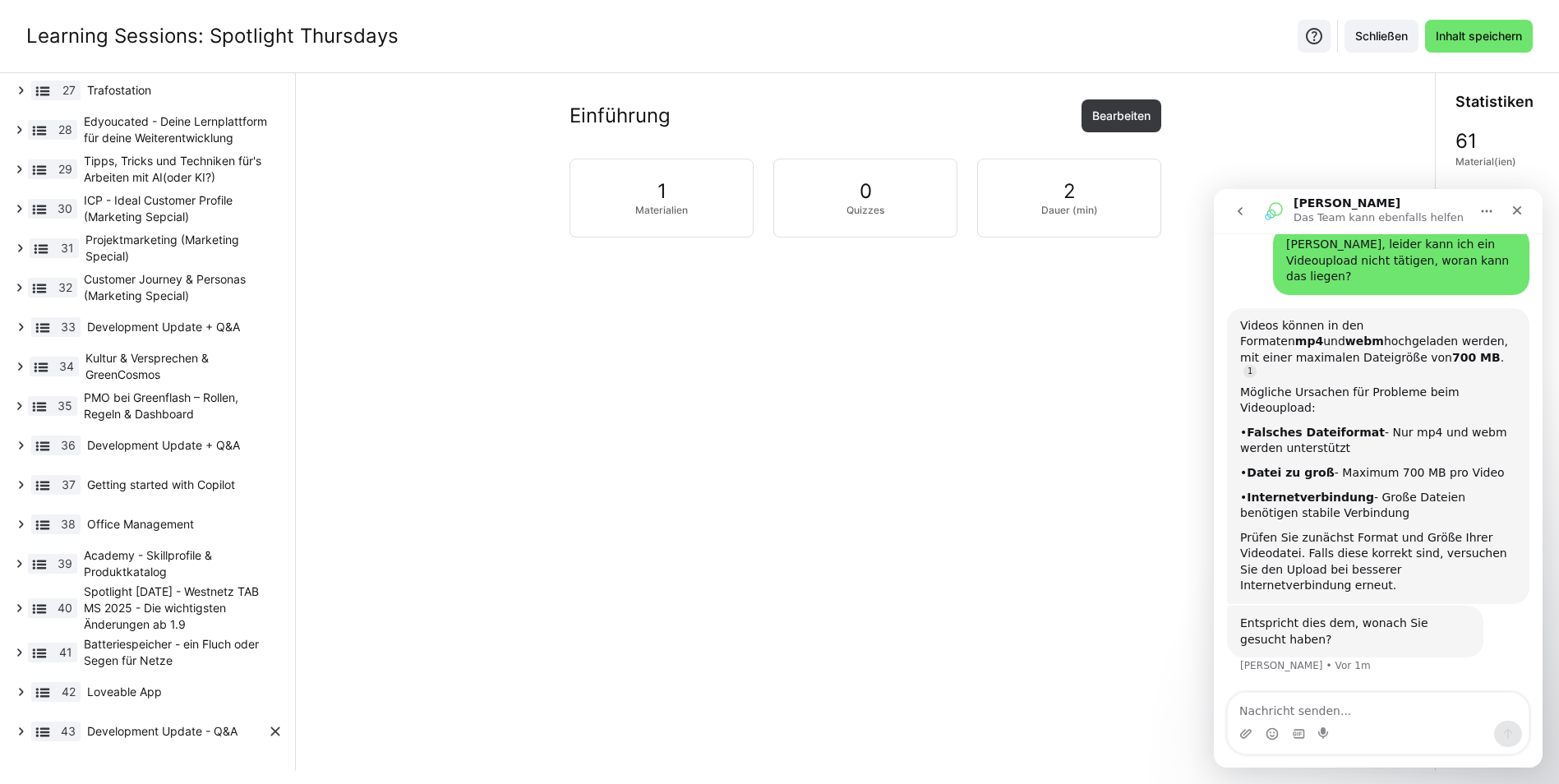
click at [176, 728] on span "Development Update - Q&A" at bounding box center [177, 731] width 180 height 17
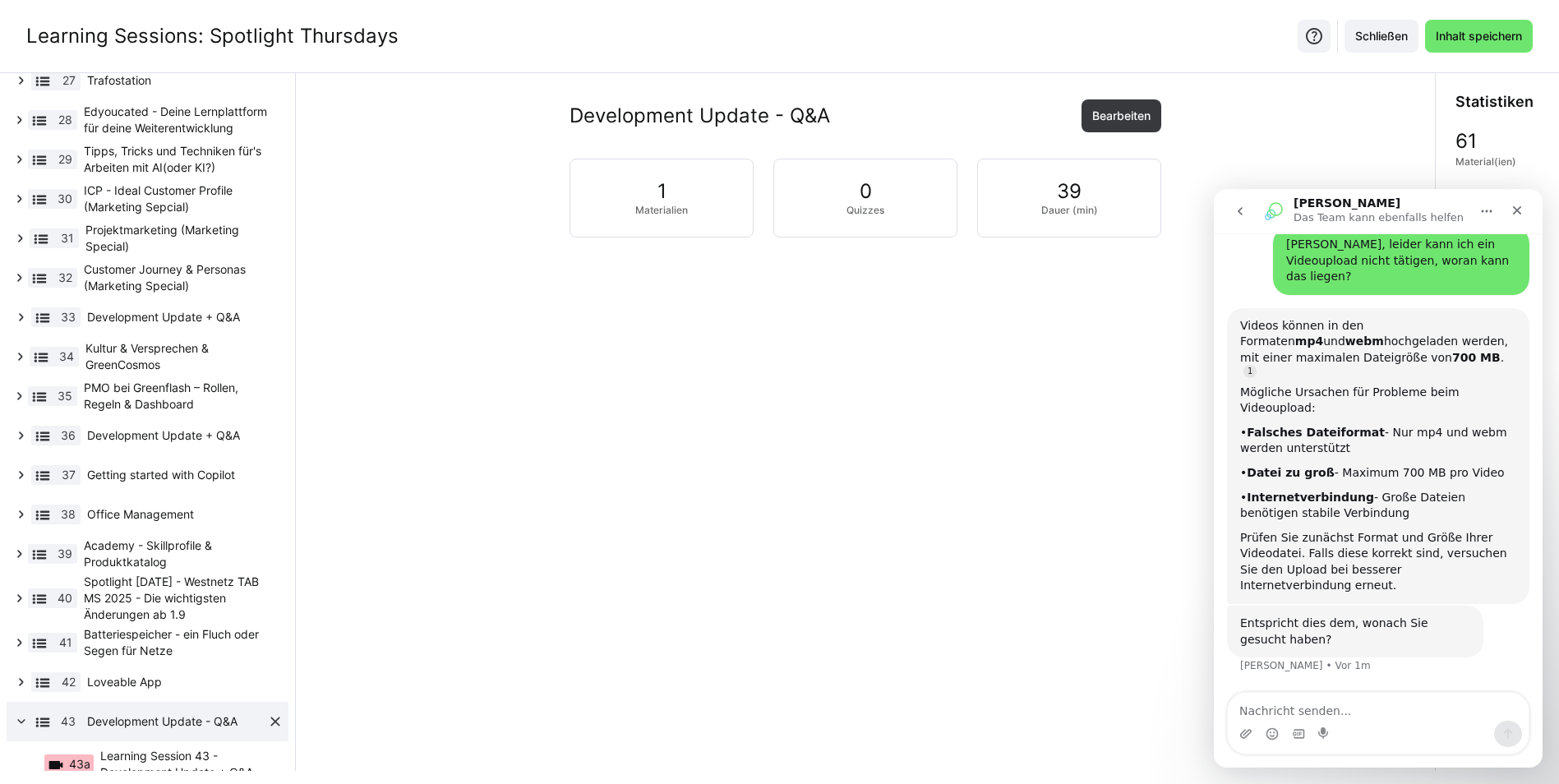
scroll to position [1189, 0]
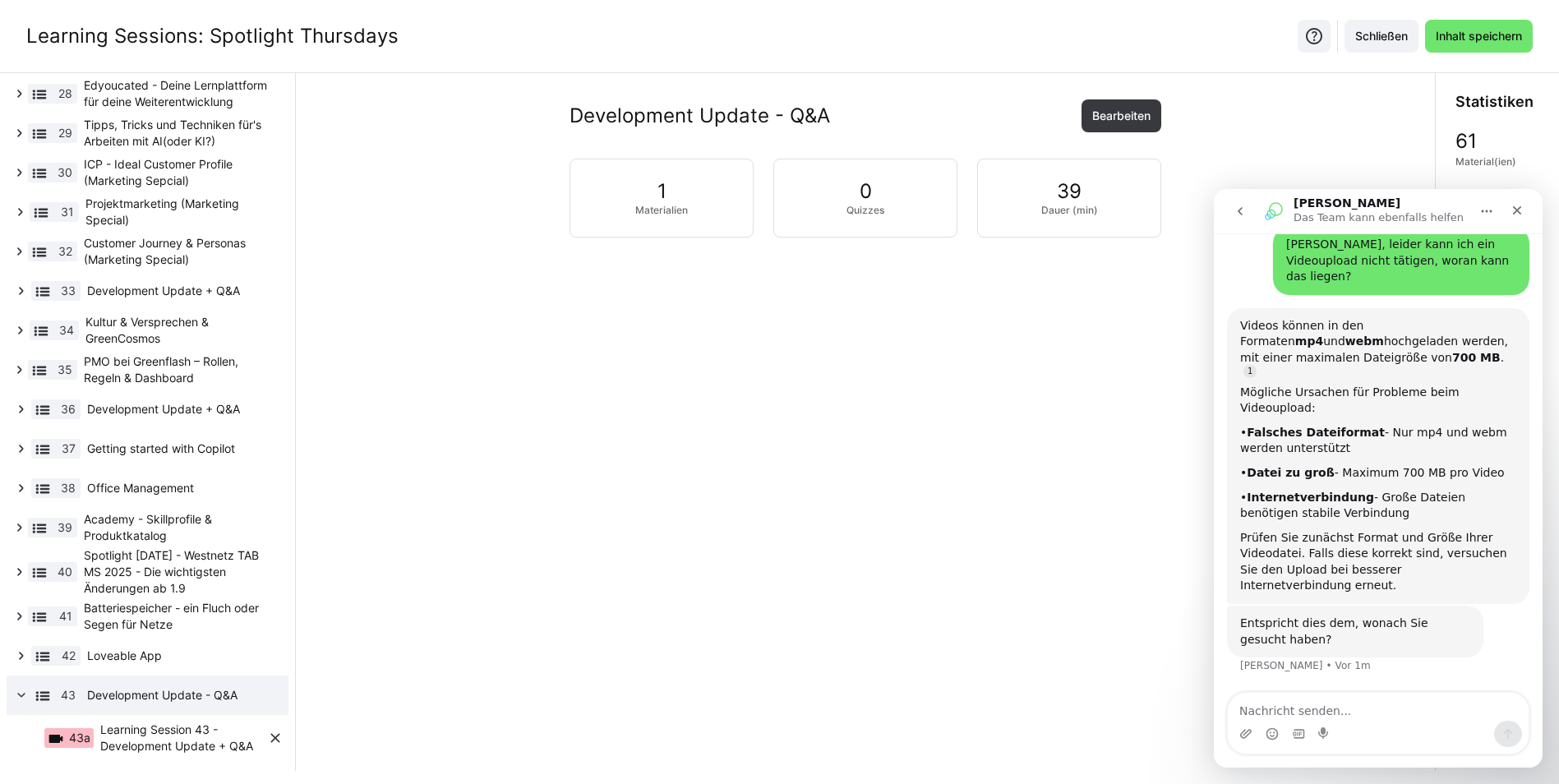
click at [155, 753] on span "Learning Session 43 - Development Update + Q&A" at bounding box center [183, 738] width 166 height 33
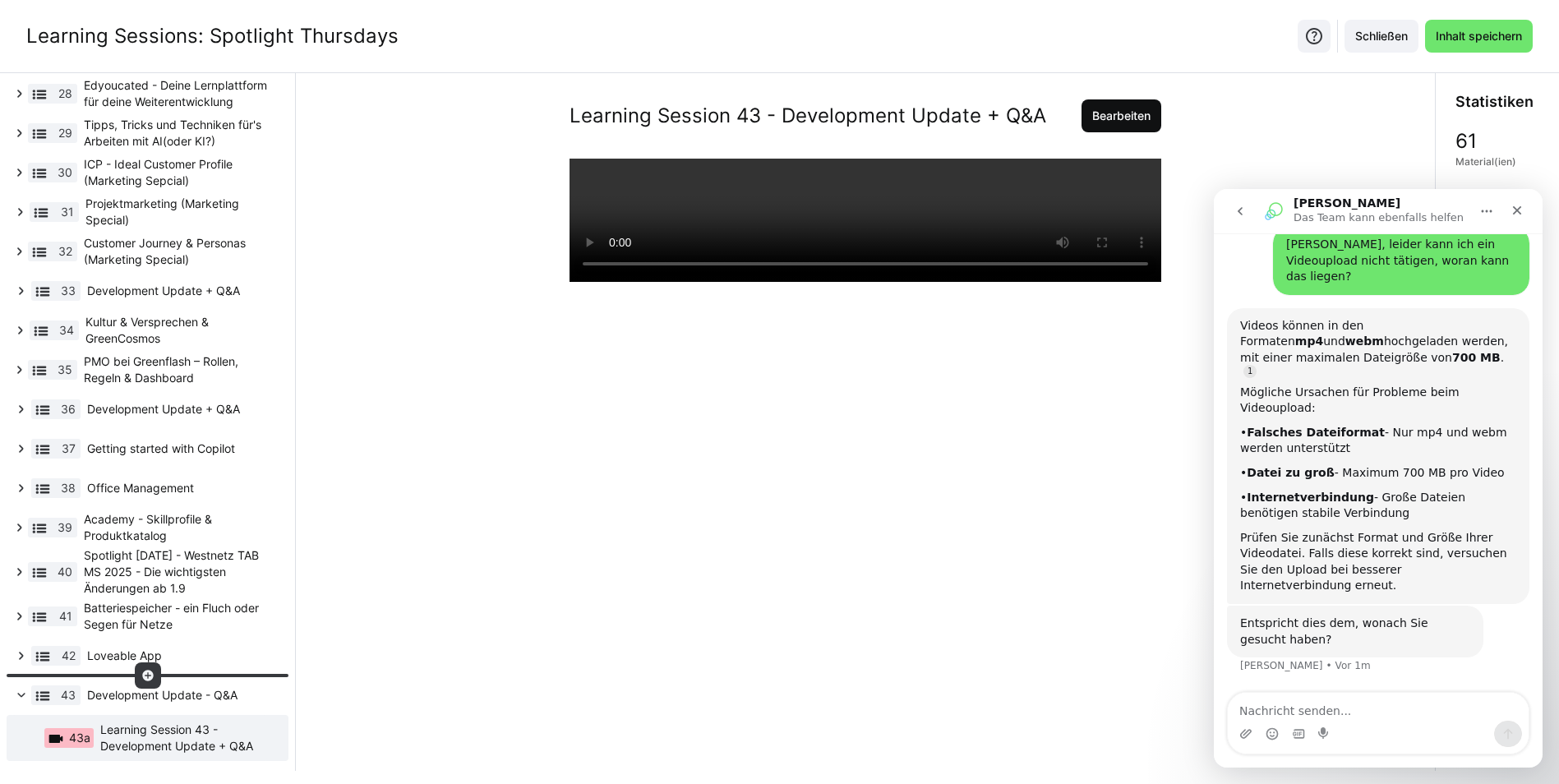
click at [1089, 116] on span "Bearbeiten" at bounding box center [1121, 116] width 63 height 17
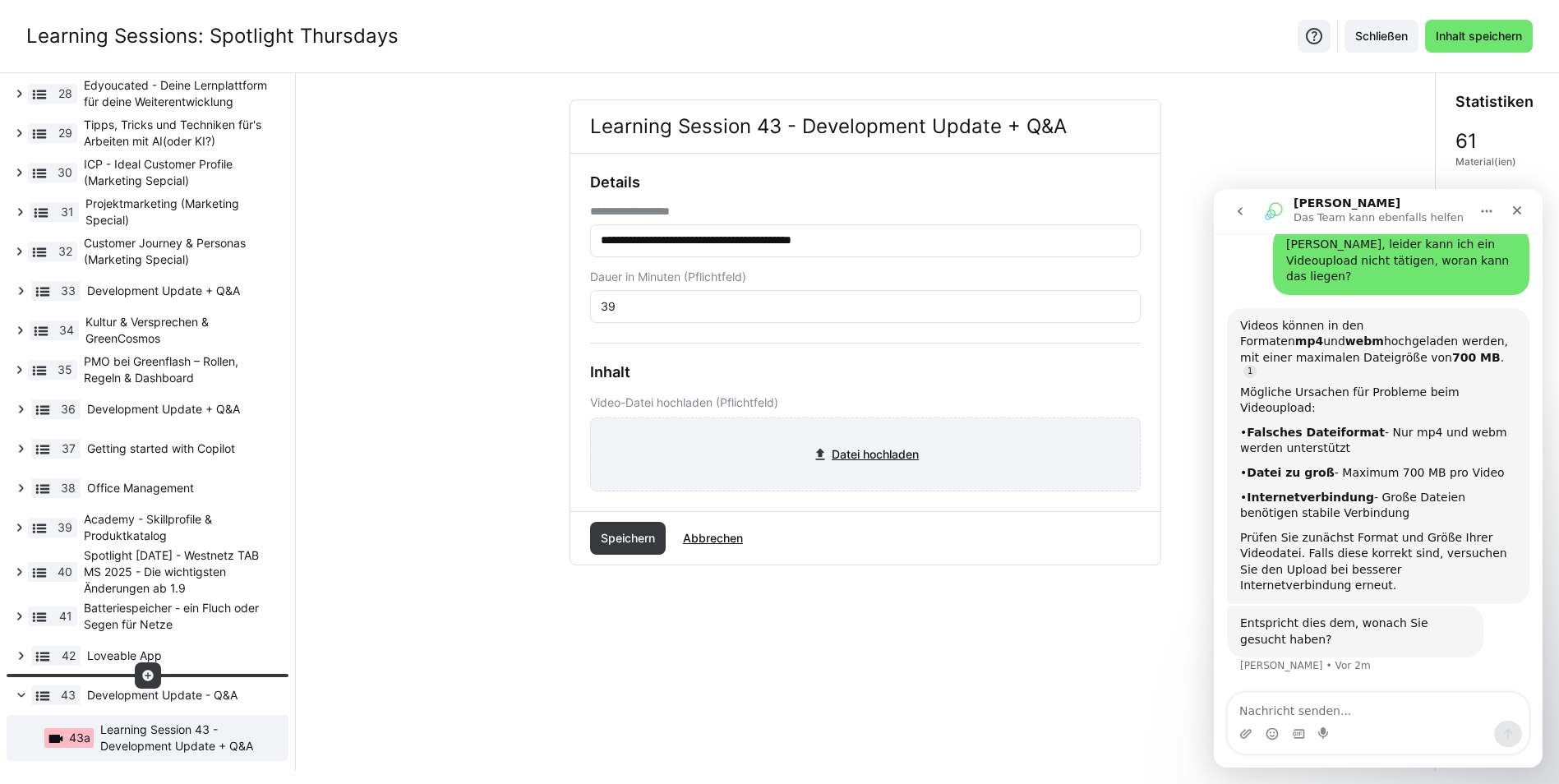
click at [865, 447] on input "file" at bounding box center [865, 454] width 549 height 72
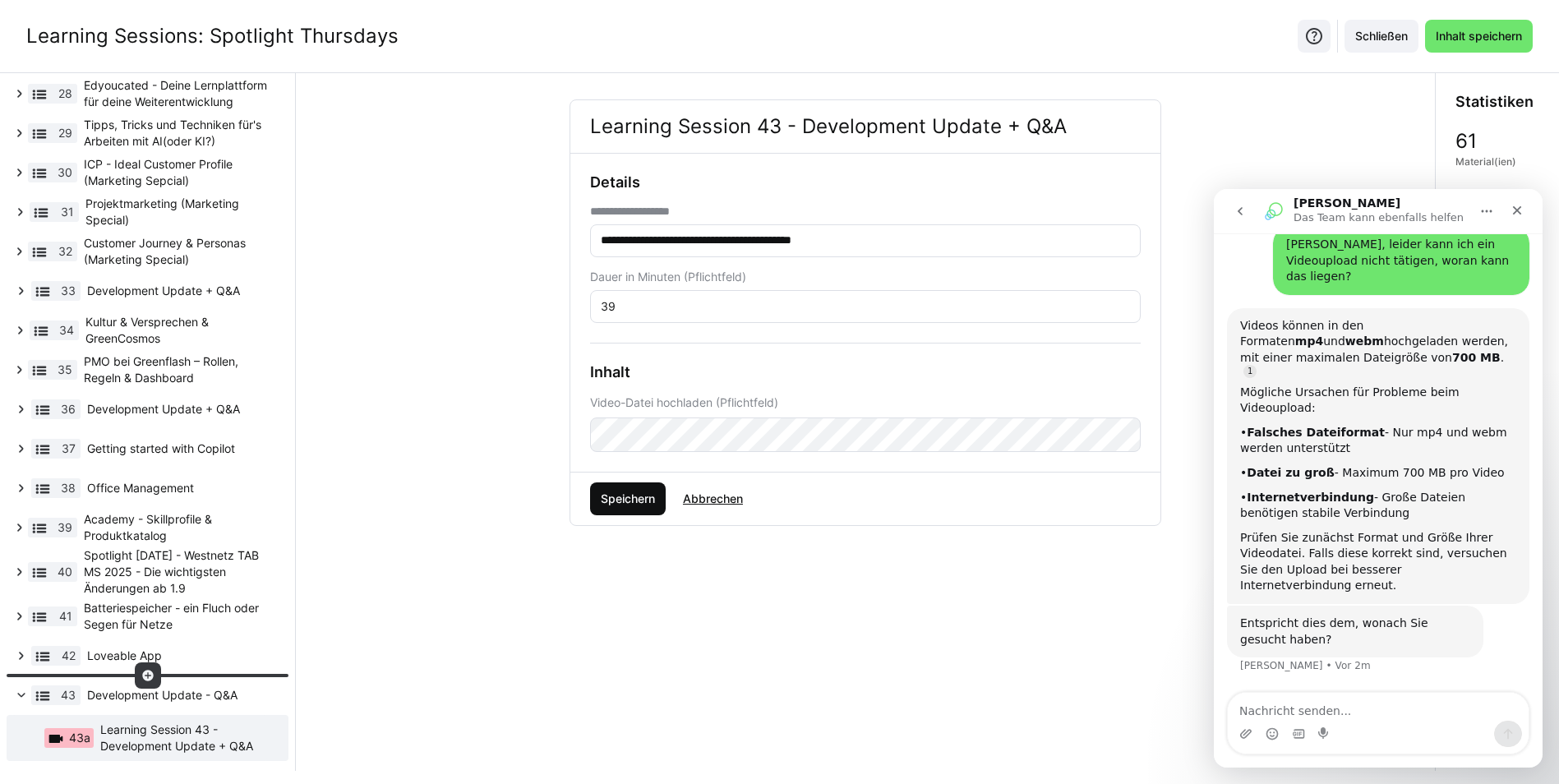
click at [630, 503] on span "Speichern" at bounding box center [628, 498] width 59 height 17
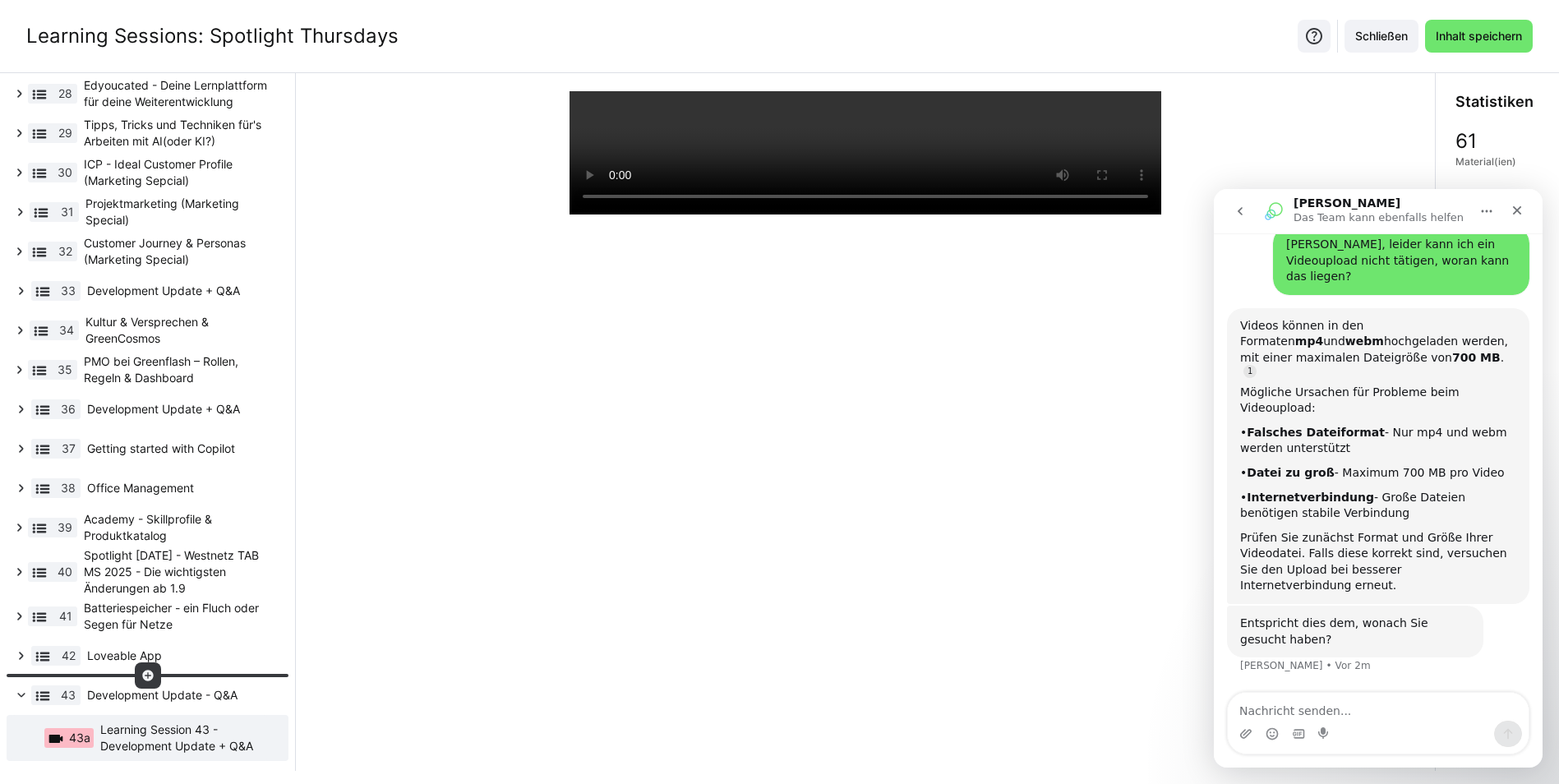
scroll to position [0, 0]
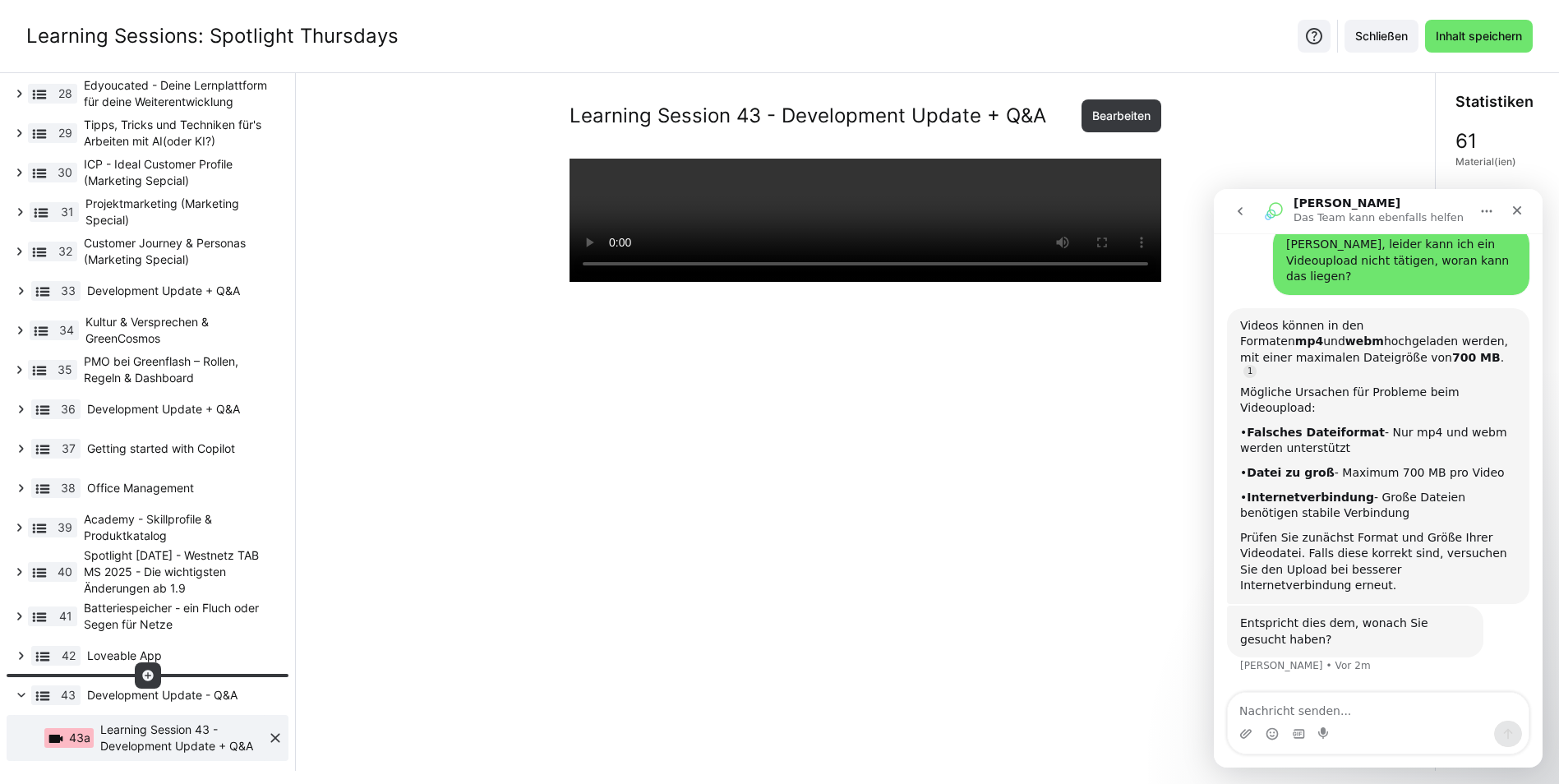
click at [196, 741] on span "Learning Session 43 - Development Update + Q&A" at bounding box center [183, 738] width 166 height 33
click at [1272, 716] on textarea "Nachricht senden..." at bounding box center [1378, 706] width 301 height 28
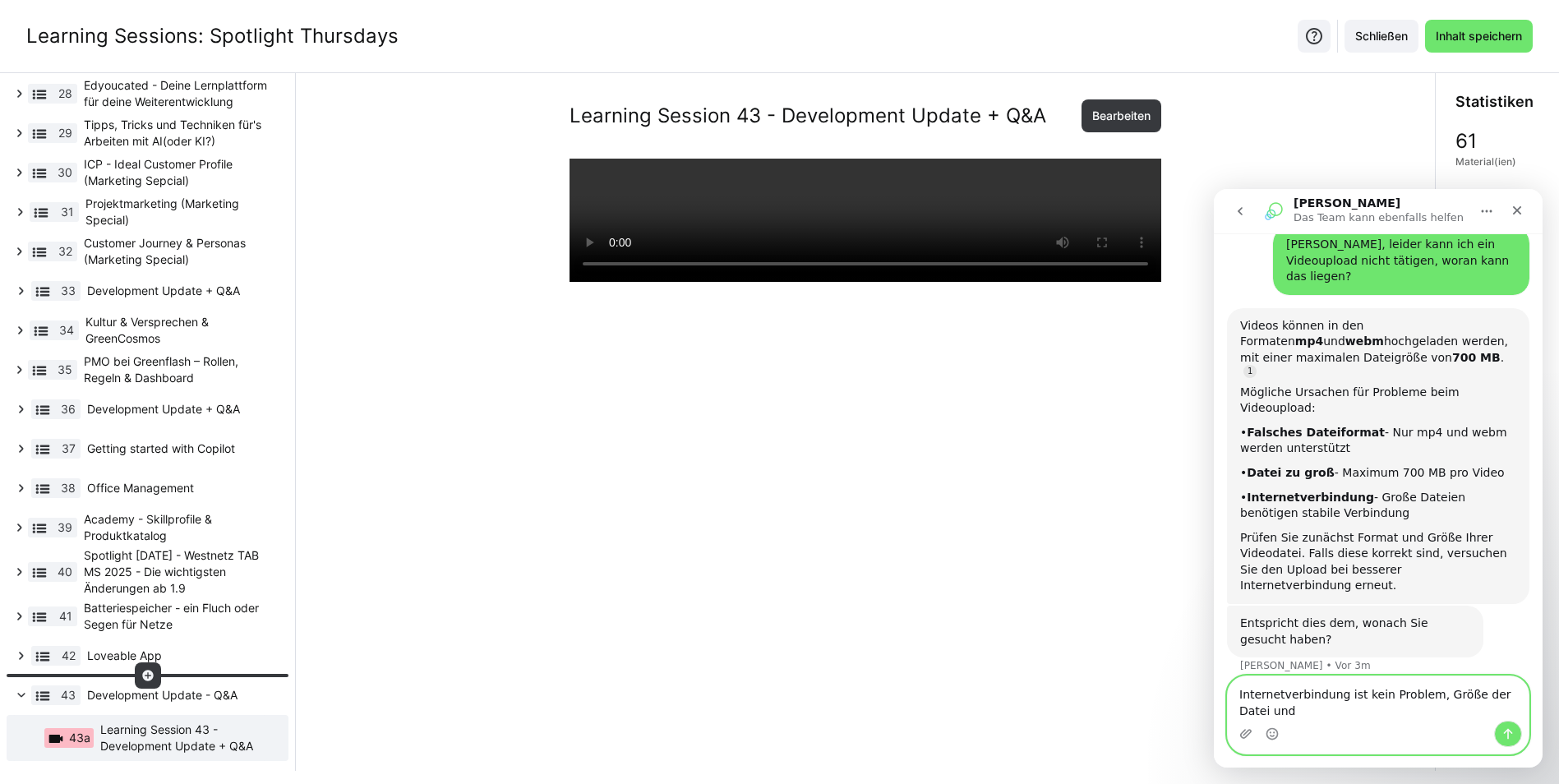
scroll to position [142, 0]
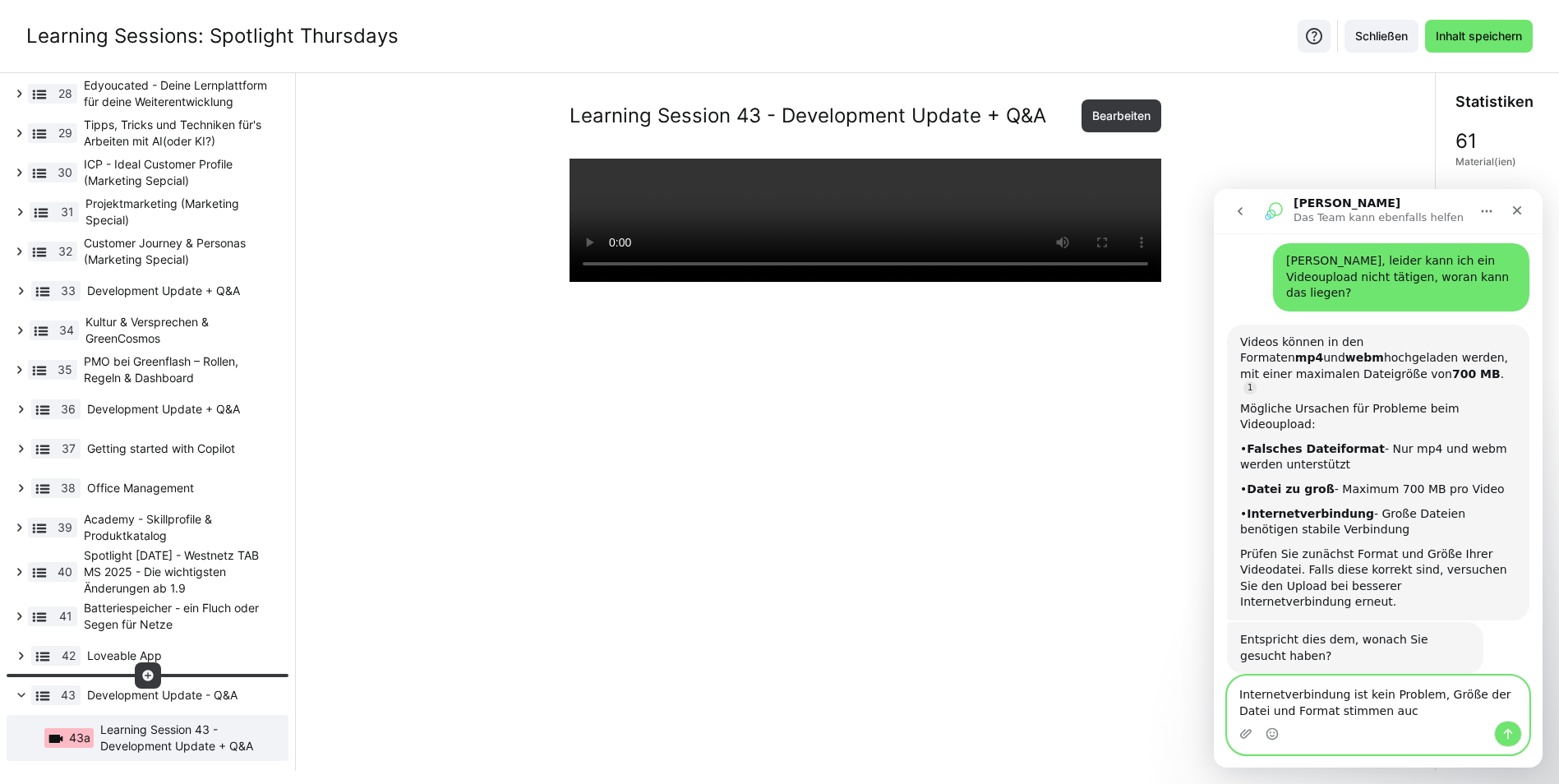
type textarea "Internetverbindung ist kein Problem, Größe der Datei und Format stimmen auch"
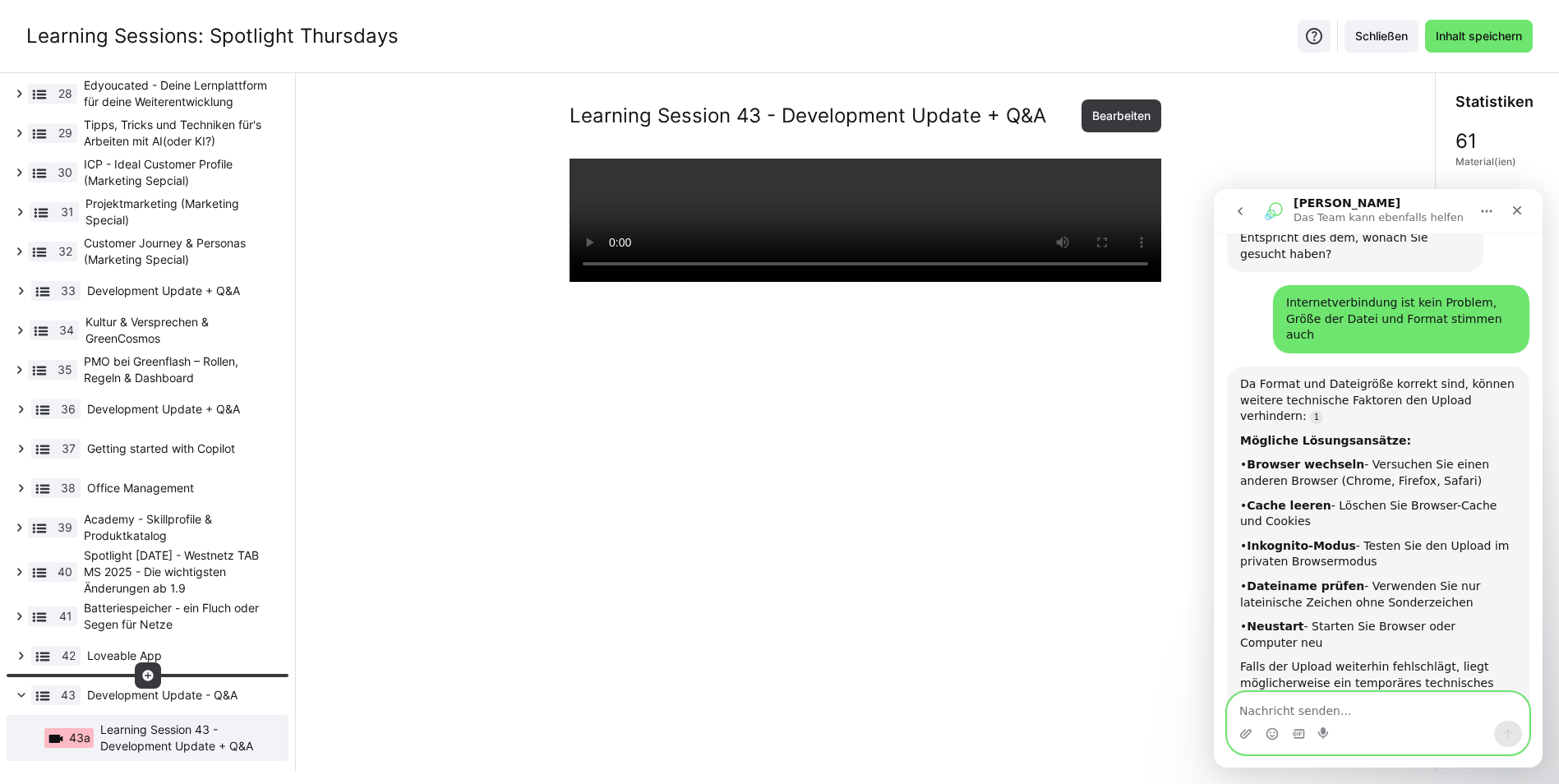
scroll to position [563, 0]
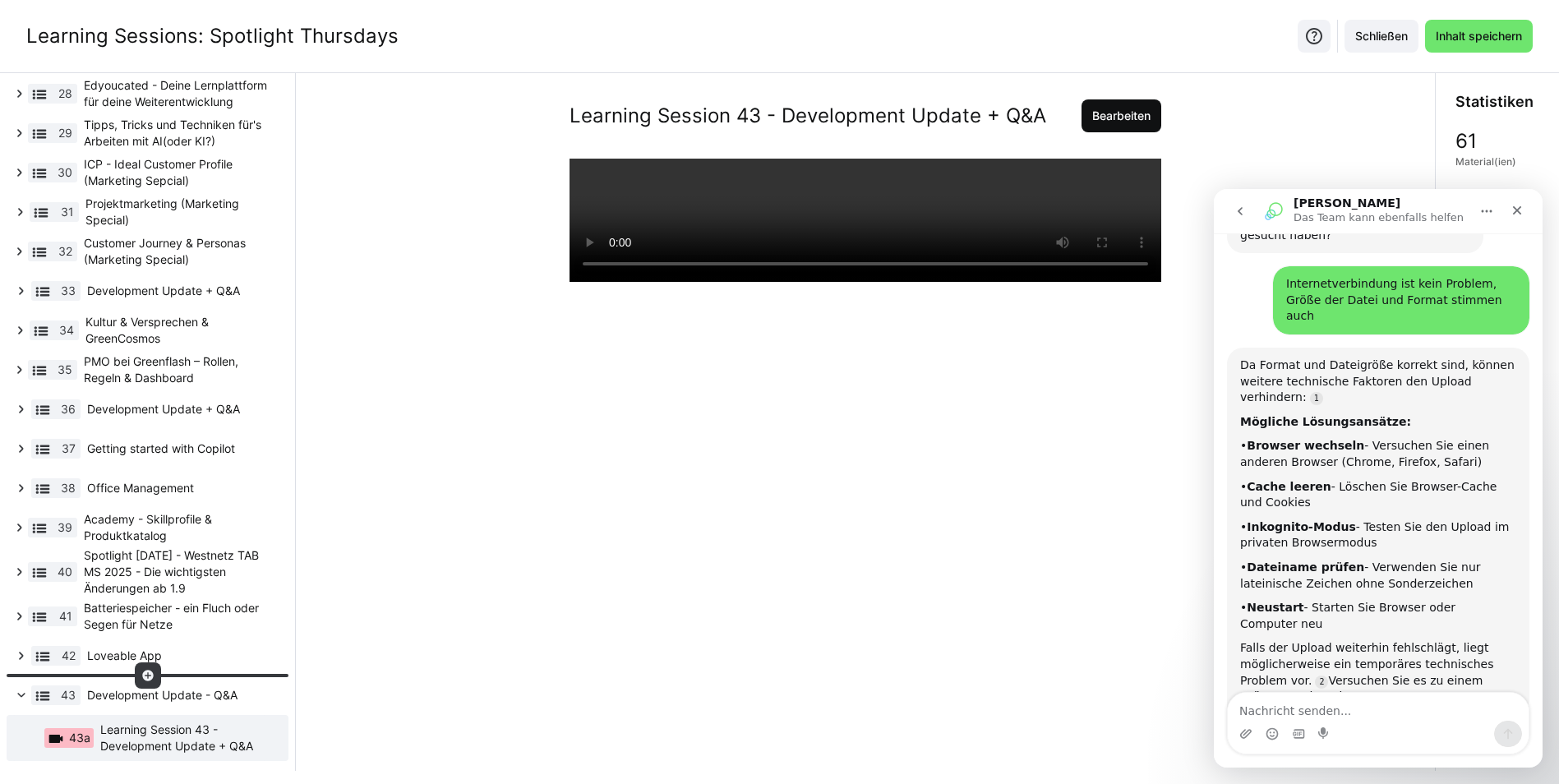
click at [1122, 114] on span "Bearbeiten" at bounding box center [1121, 116] width 63 height 17
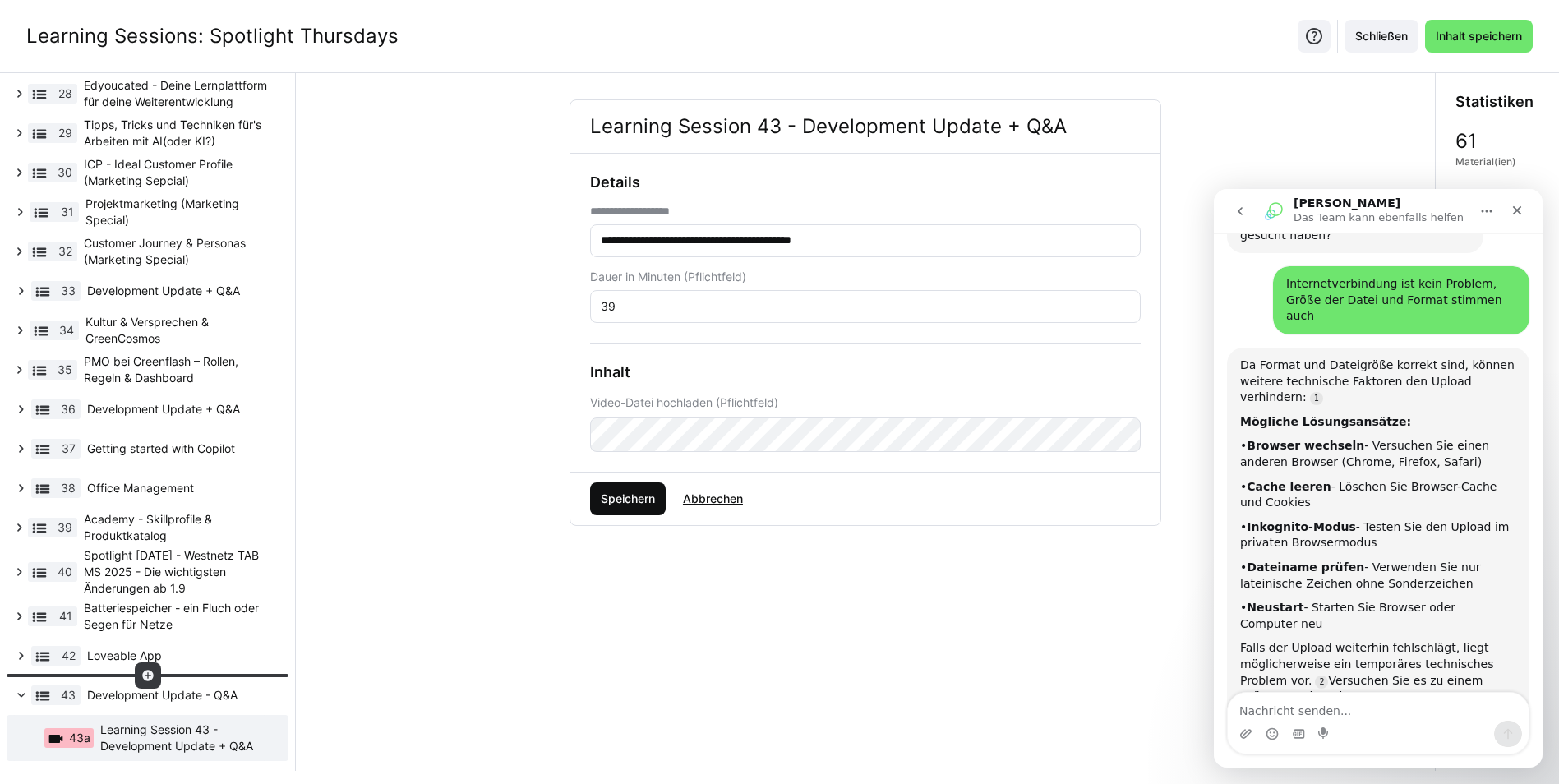
click at [624, 505] on span "Speichern" at bounding box center [628, 498] width 59 height 17
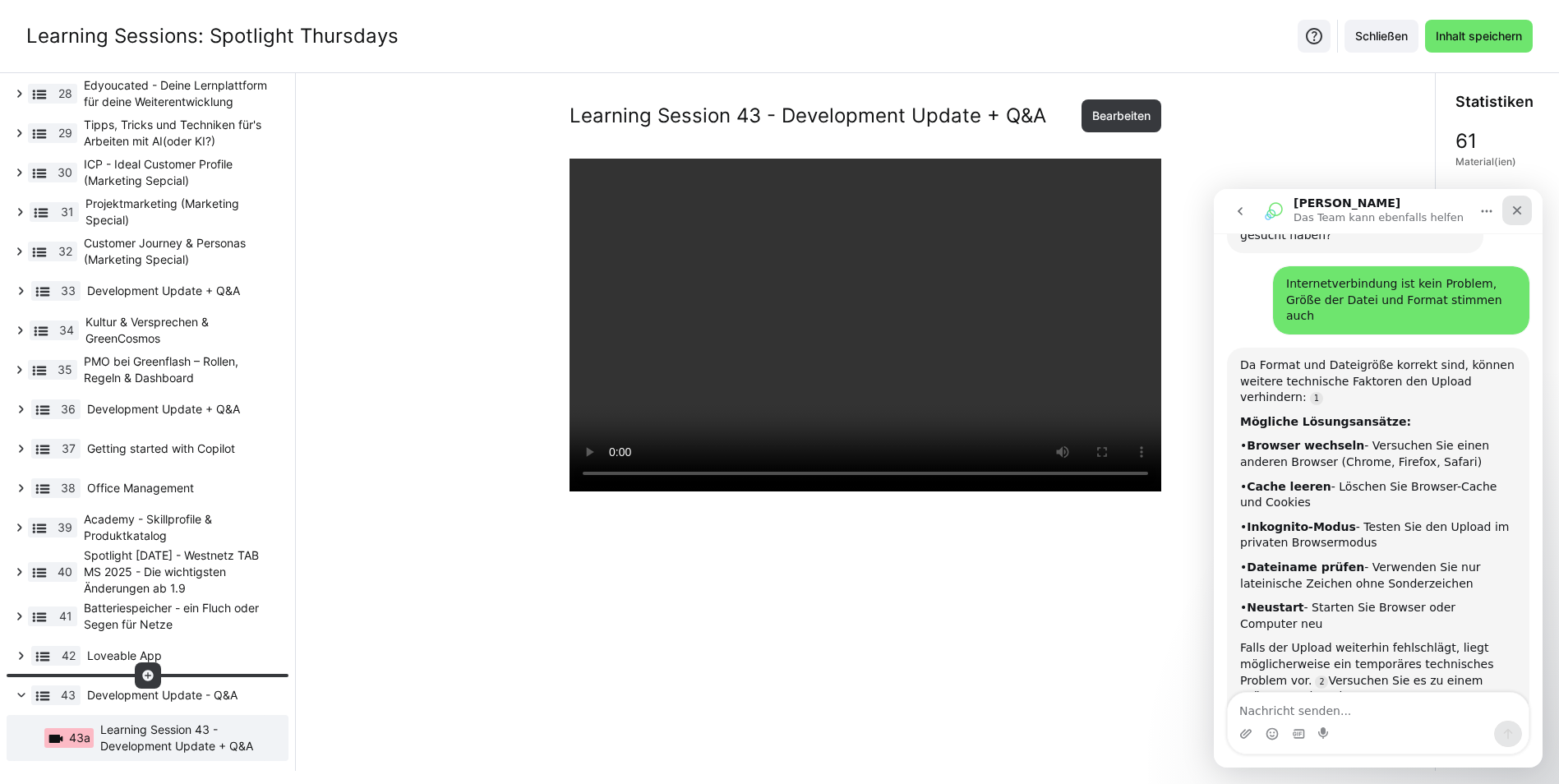
click at [1512, 206] on icon "Schließen" at bounding box center [1516, 210] width 13 height 13
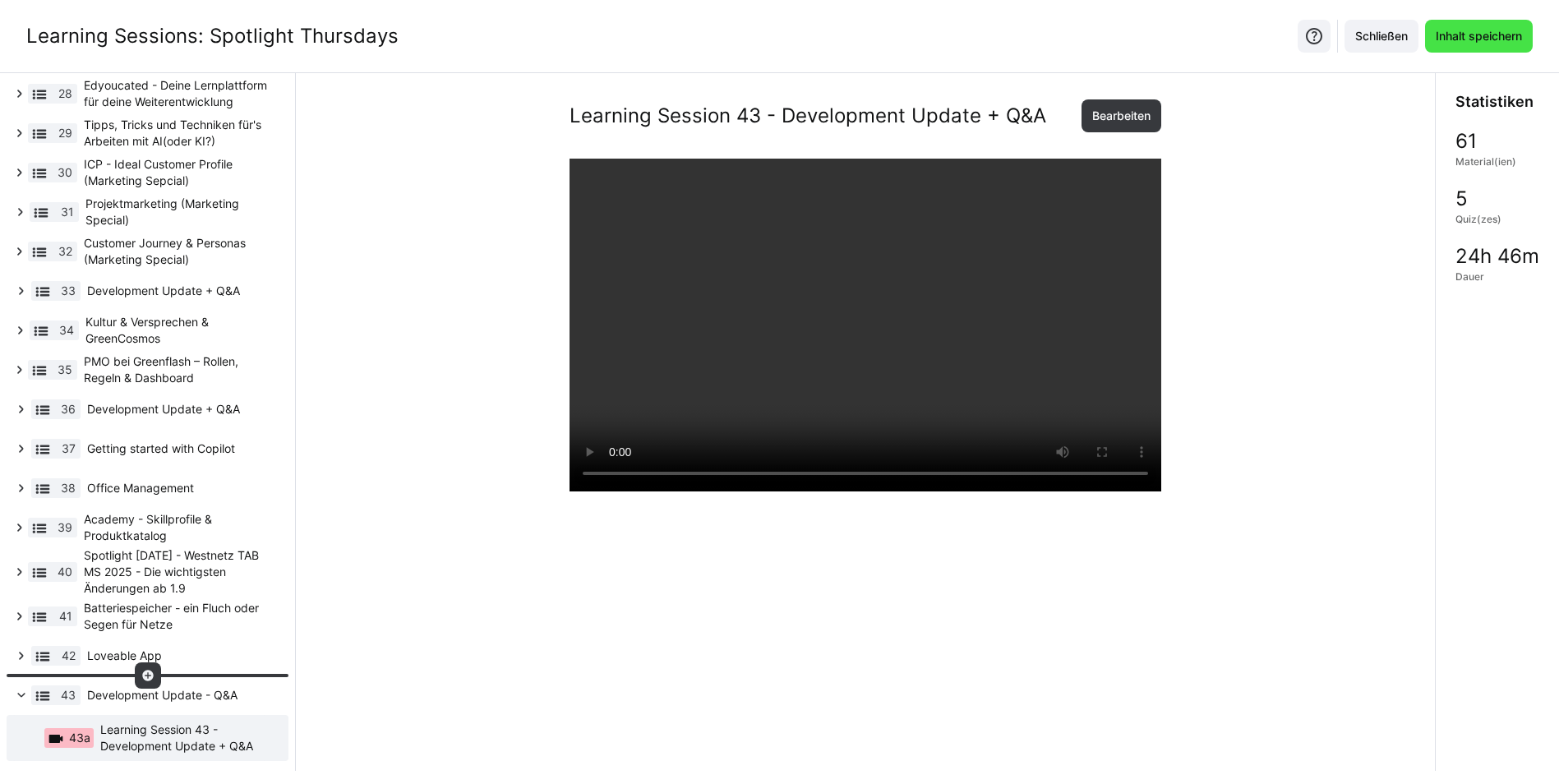
click at [1477, 45] on span "Inhalt speichern" at bounding box center [1479, 36] width 107 height 33
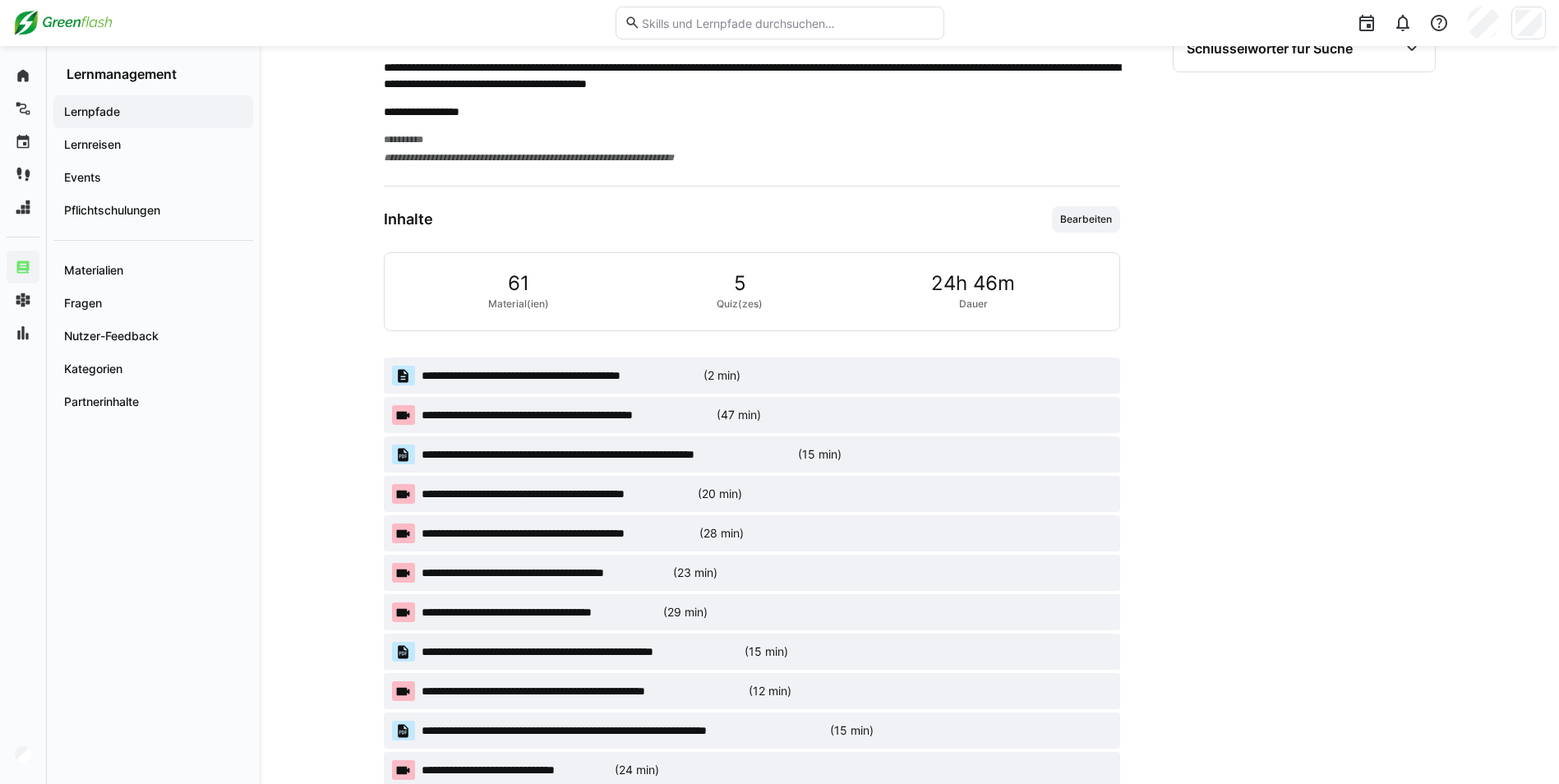
scroll to position [493, 0]
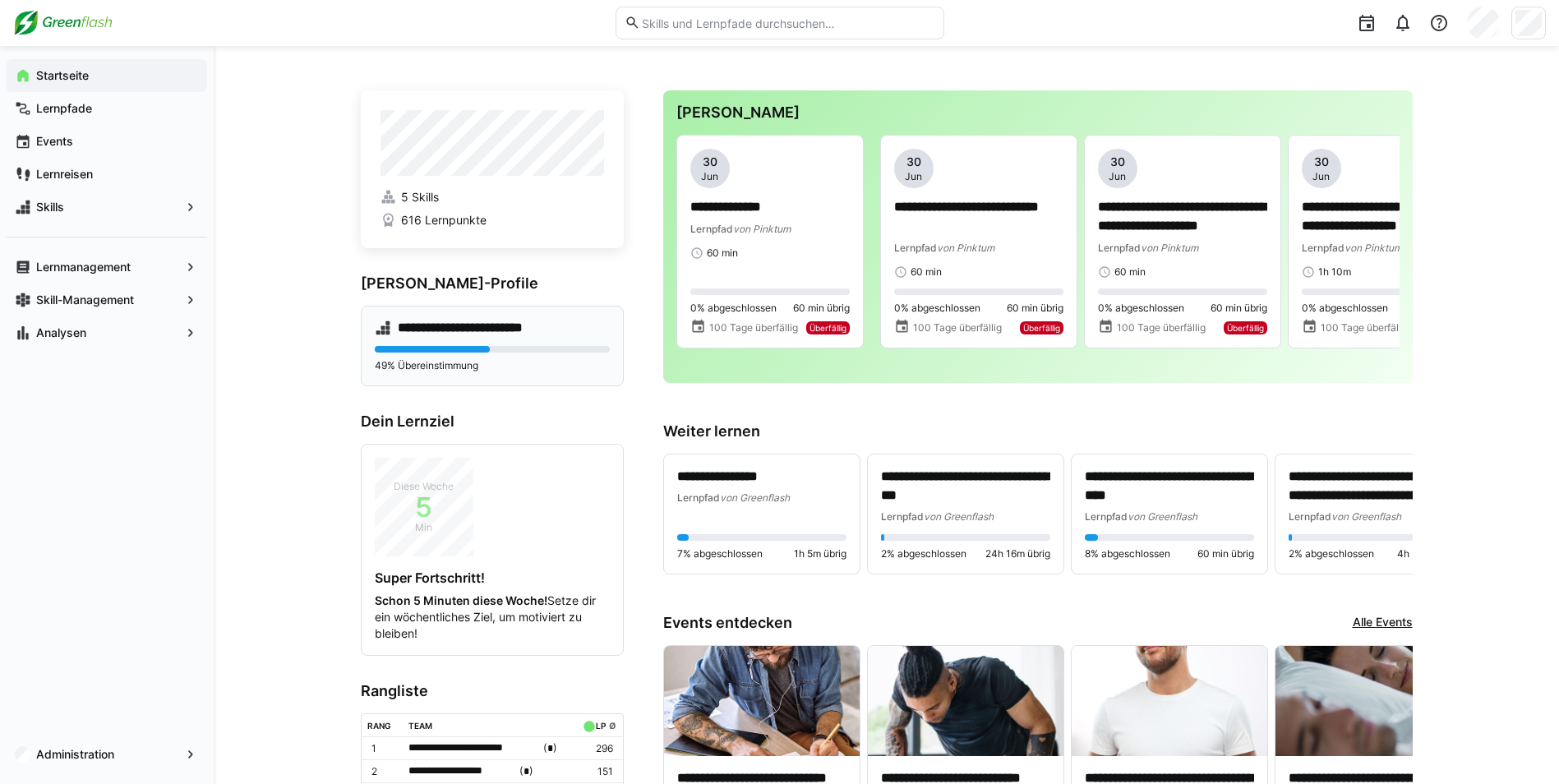
scroll to position [563, 0]
